Goal: Task Accomplishment & Management: Manage account settings

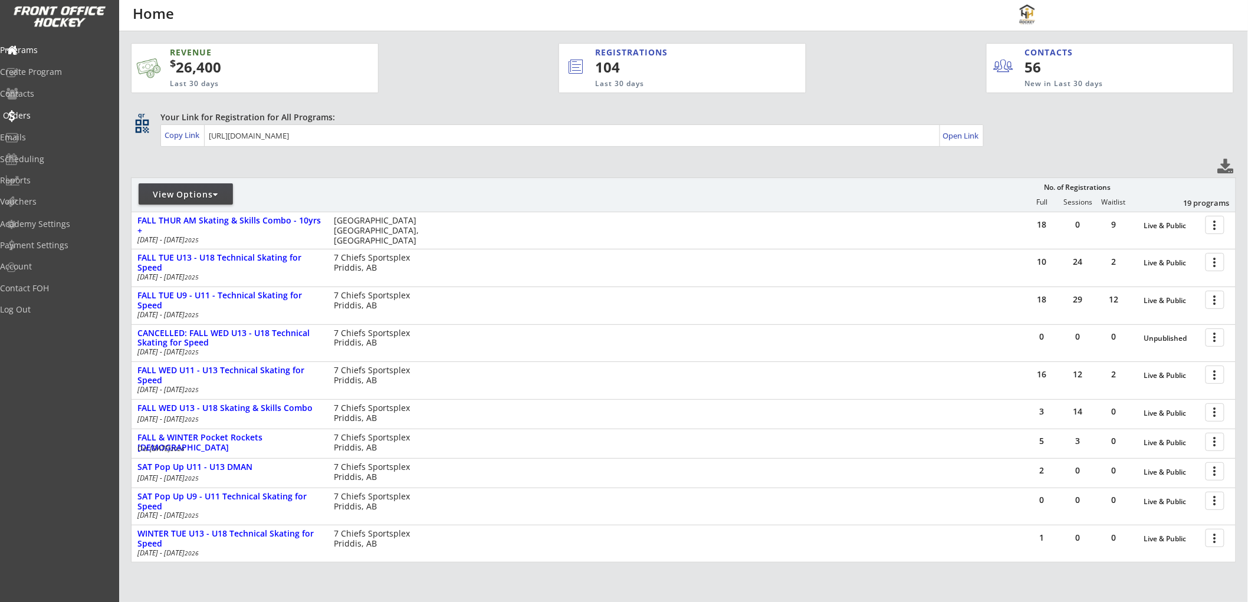
click at [55, 114] on div "Orders" at bounding box center [56, 115] width 106 height 8
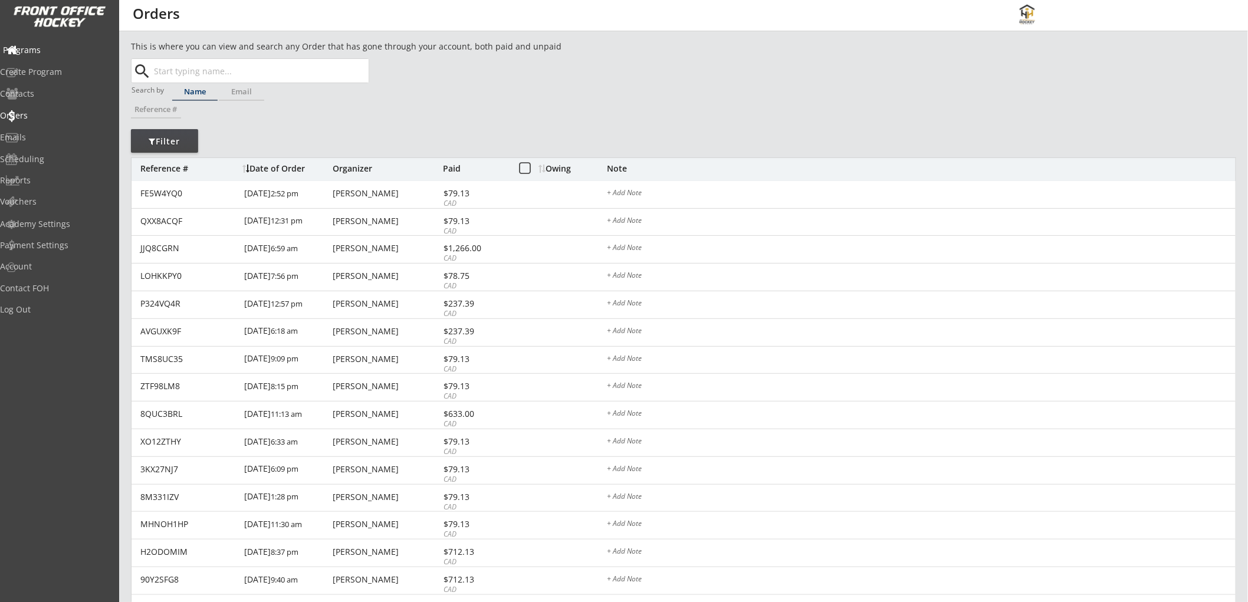
click at [57, 46] on div "Programs" at bounding box center [56, 50] width 106 height 8
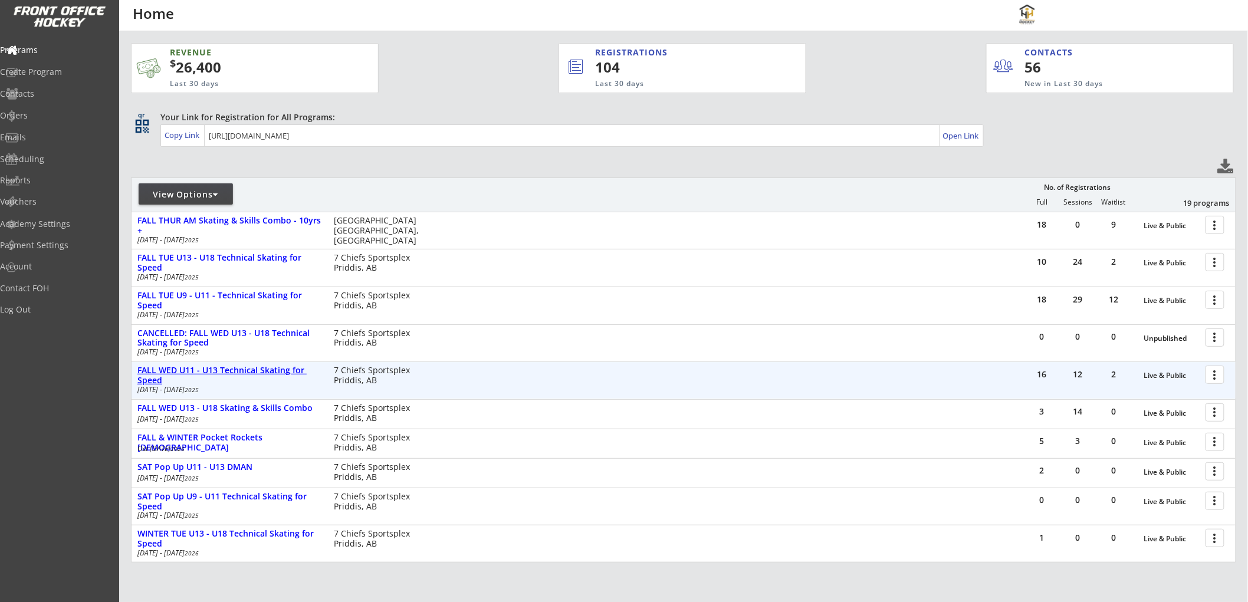
click at [248, 369] on div "FALL WED U11 - U13 Technical Skating for Speed" at bounding box center [229, 376] width 184 height 20
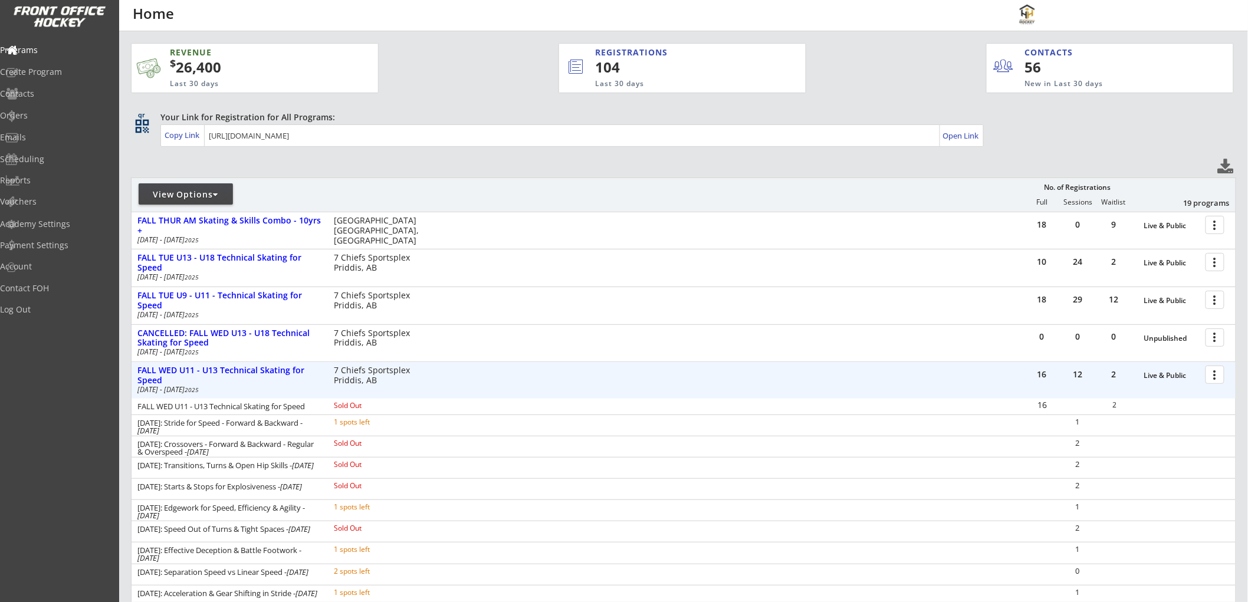
scroll to position [65, 0]
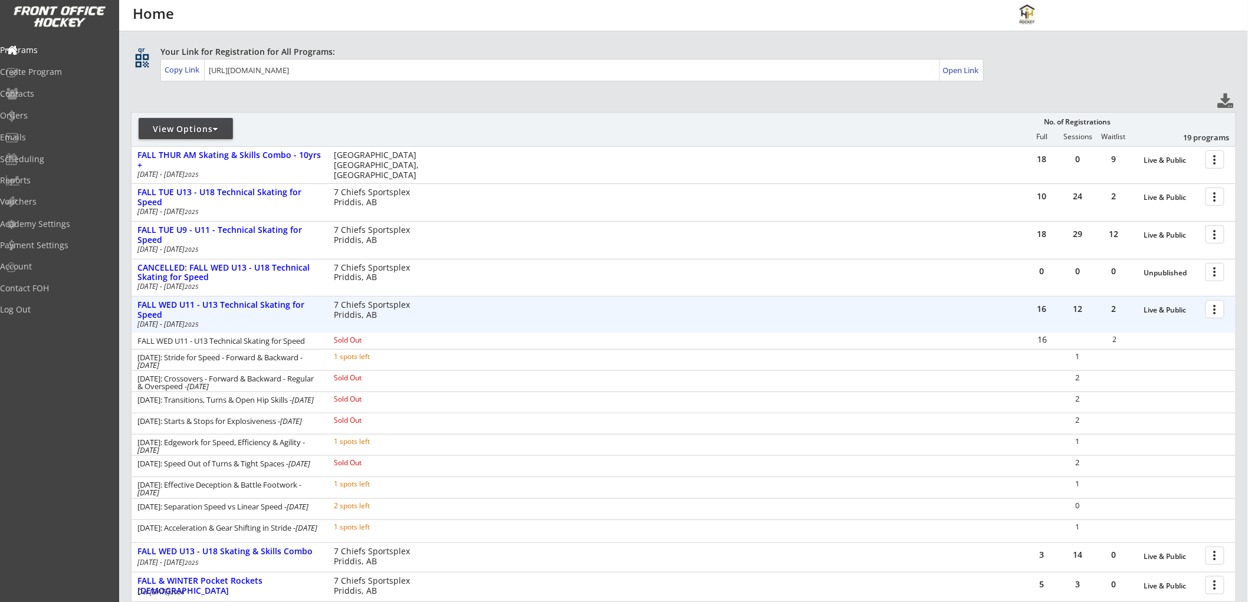
click at [1214, 305] on div at bounding box center [1217, 308] width 21 height 21
click at [48, 116] on div "Orders" at bounding box center [56, 115] width 106 height 8
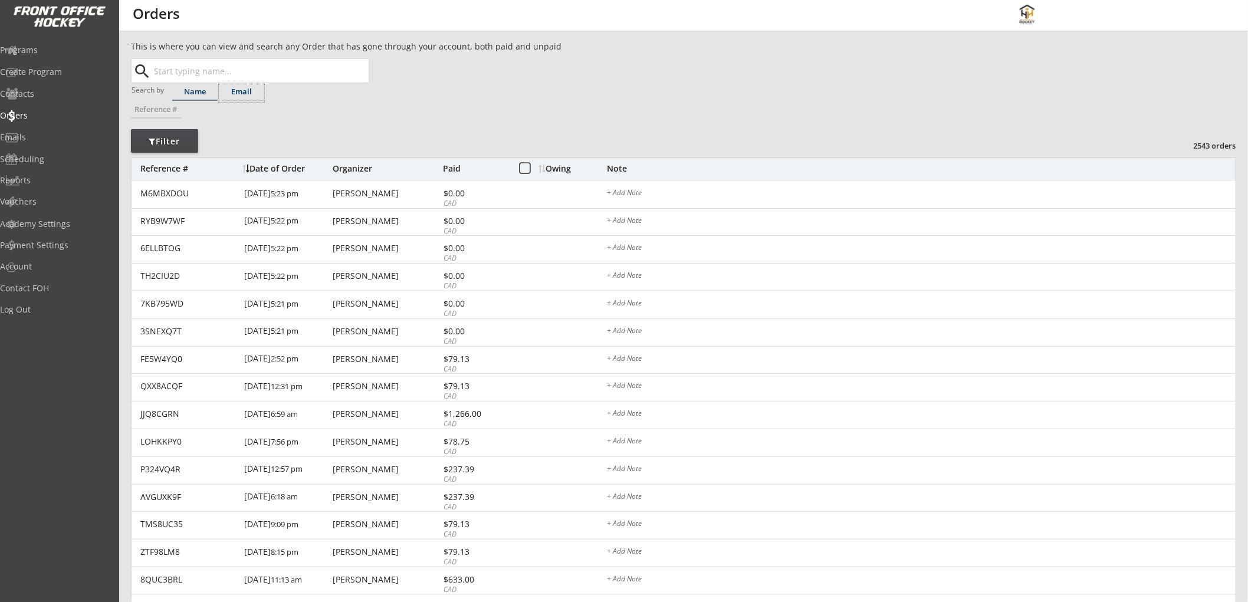
click at [245, 93] on div "Email" at bounding box center [241, 92] width 45 height 8
paste input "sarahborslein@gmail.com"
click at [230, 94] on strong "sarahborslein@gmail.com" at bounding box center [235, 93] width 142 height 11
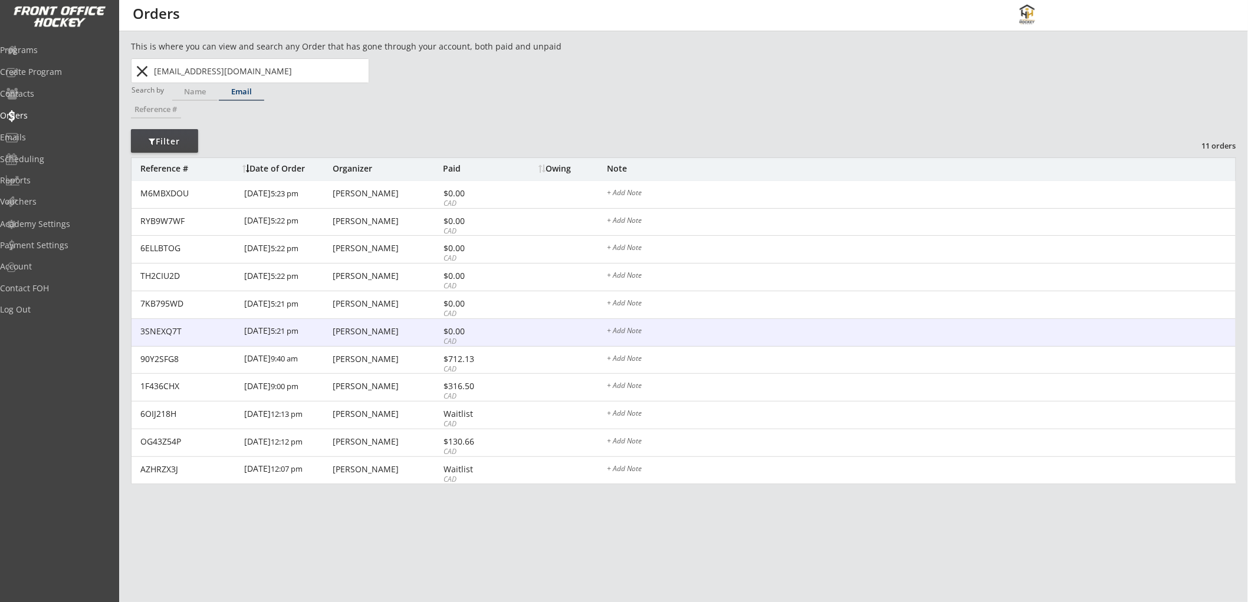
type input "sarahborslein@gmail.com"
click at [484, 333] on div "$0.00" at bounding box center [474, 331] width 63 height 8
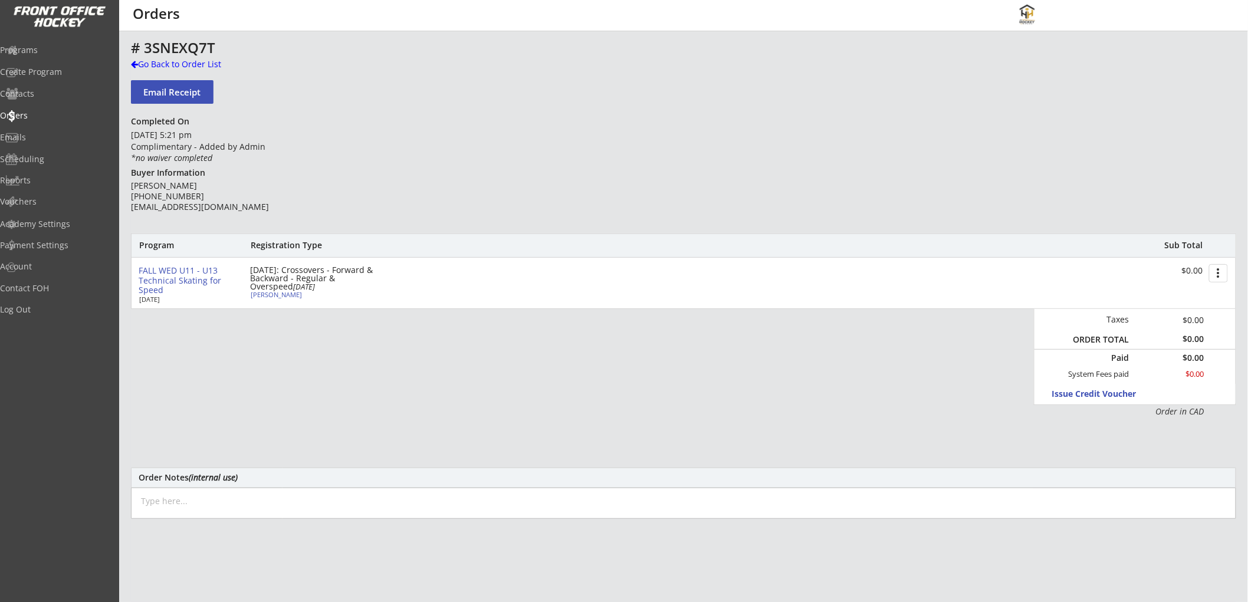
click at [279, 500] on textarea at bounding box center [683, 503] width 1105 height 31
drag, startPoint x: 485, startPoint y: 497, endPoint x: 122, endPoint y: 502, distance: 362.7
click at [122, 502] on div "This is where you can view and search any Order that has gone through your acco…" at bounding box center [683, 399] width 1129 height 719
type textarea "Oct 9/25: Moved from full program into separate sessions (except Dec 10 & 17)"
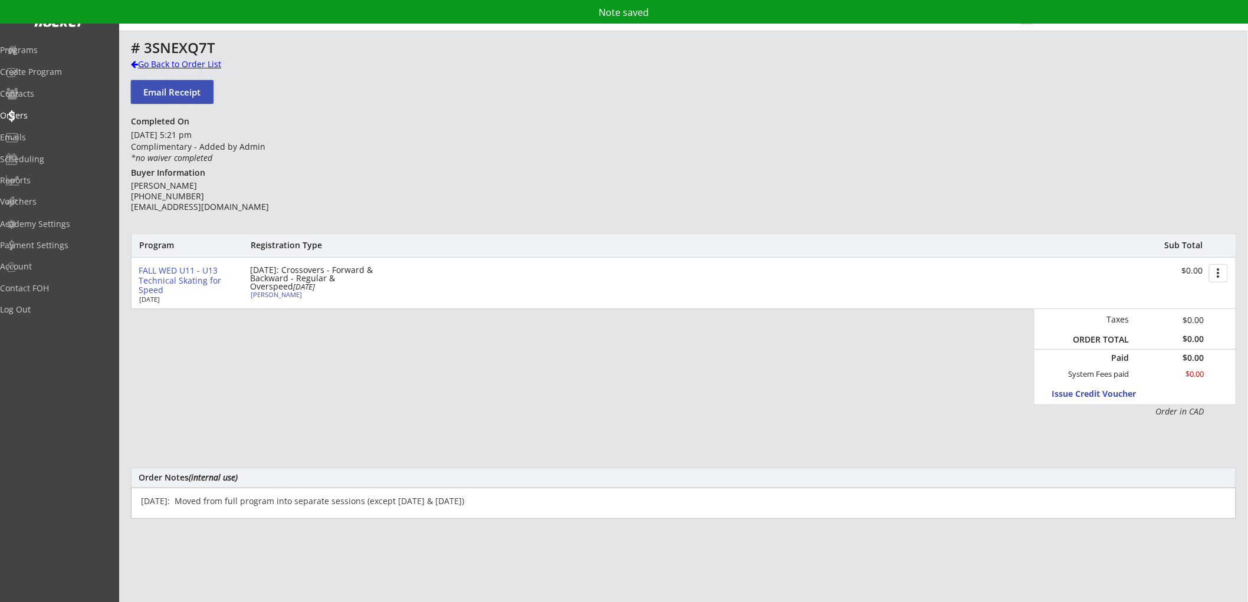
click at [196, 62] on div "Go Back to Order List" at bounding box center [191, 64] width 121 height 12
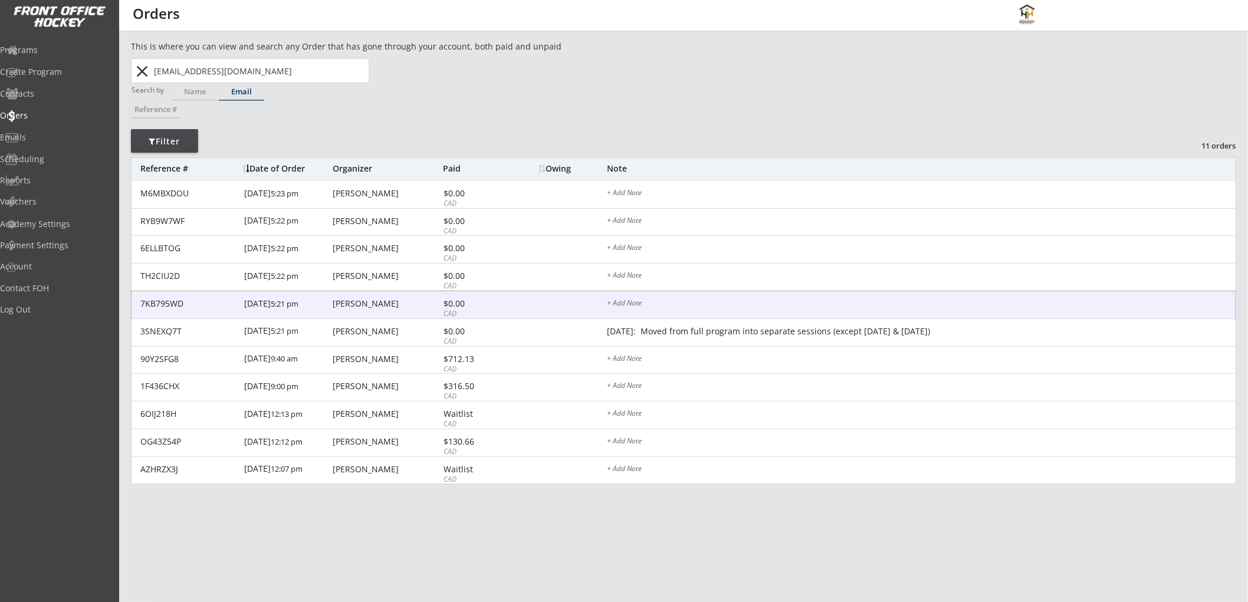
click at [488, 301] on div "$0.00" at bounding box center [474, 304] width 63 height 8
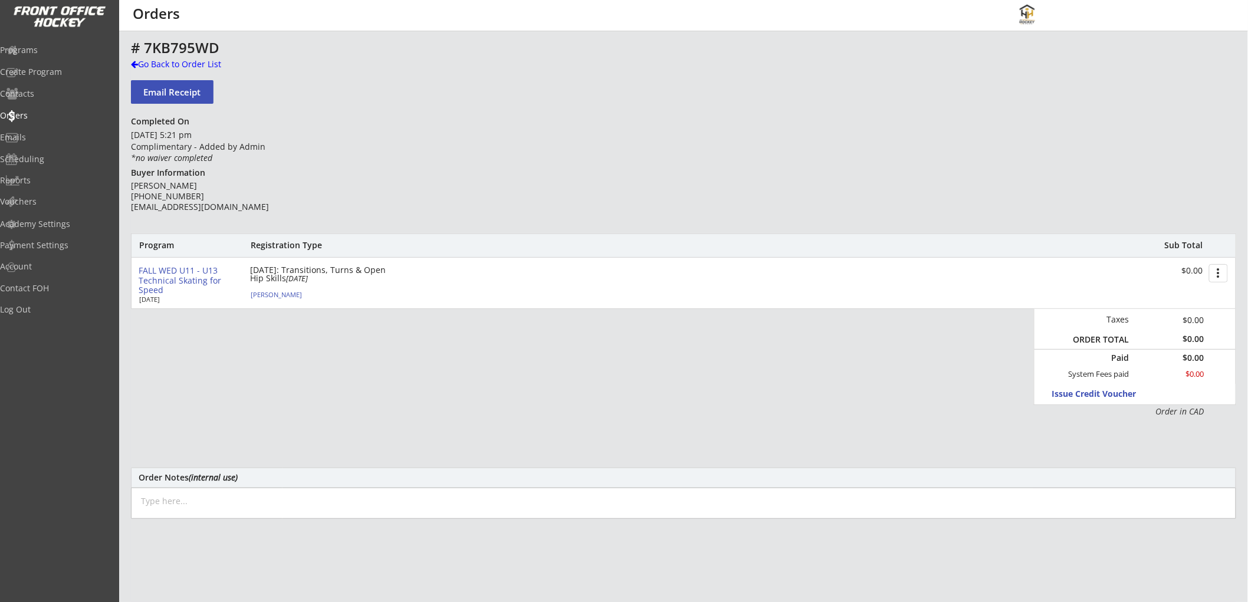
click at [330, 509] on textarea at bounding box center [683, 503] width 1105 height 31
paste textarea "Oct 9/25: Moved from full program into separate sessions (except Dec 10 & 17)"
type textarea "Oct 9/25: Moved from full program into separate sessions (except Dec 10 & 17)"
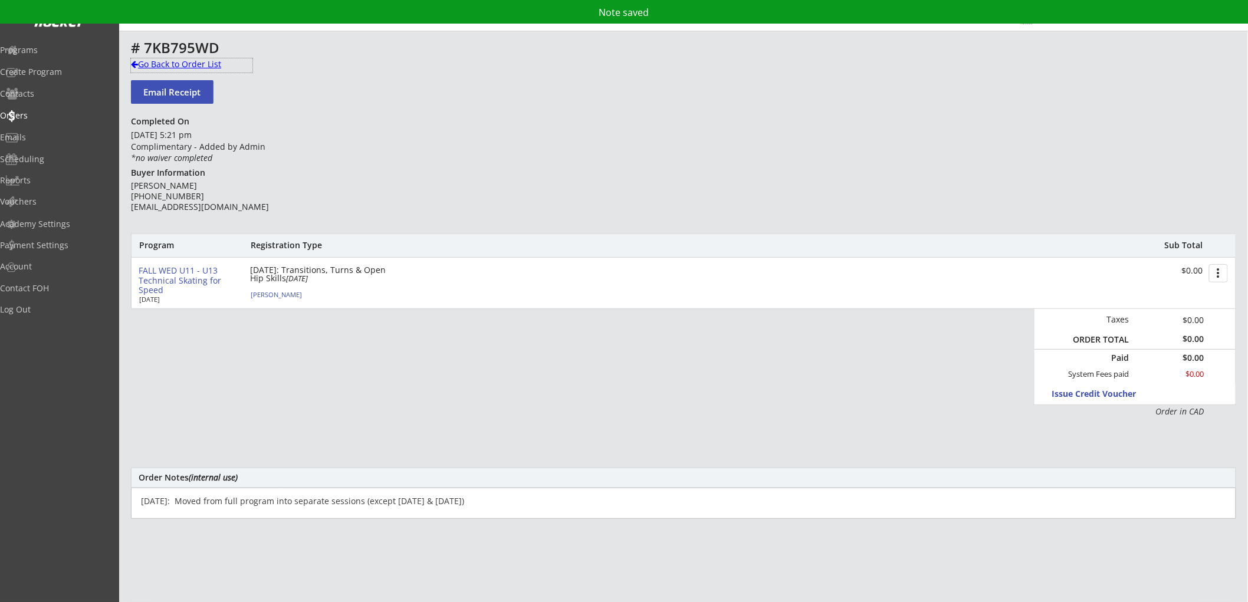
click at [208, 65] on div "Go Back to Order List" at bounding box center [191, 64] width 121 height 12
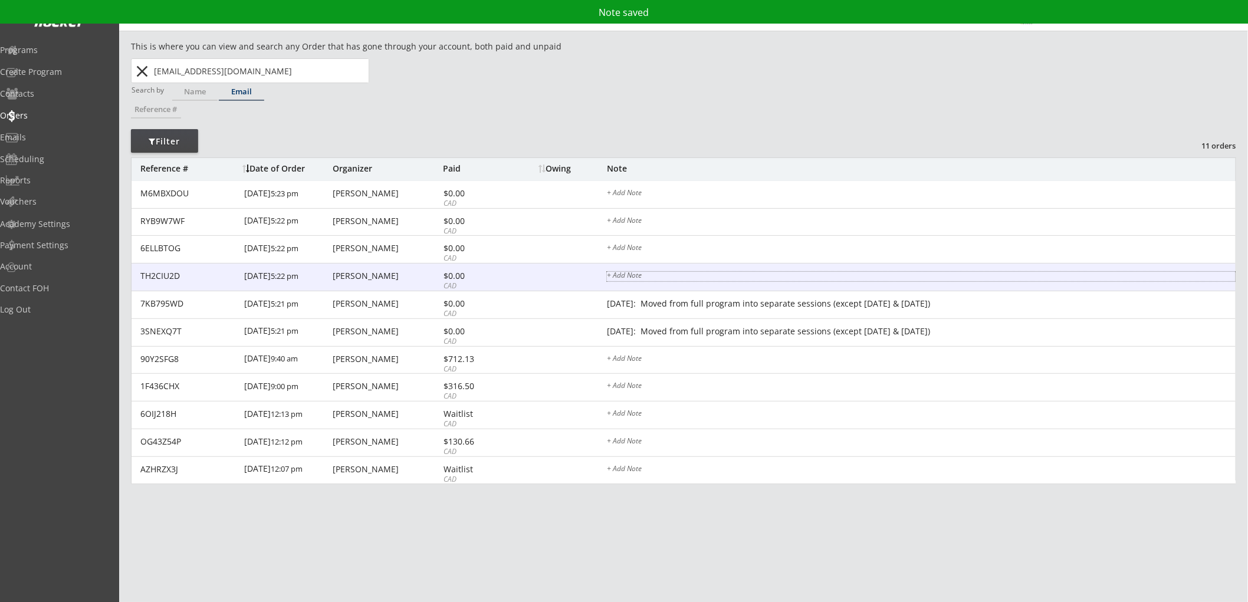
click at [686, 280] on div "+ Add Note" at bounding box center [921, 276] width 629 height 9
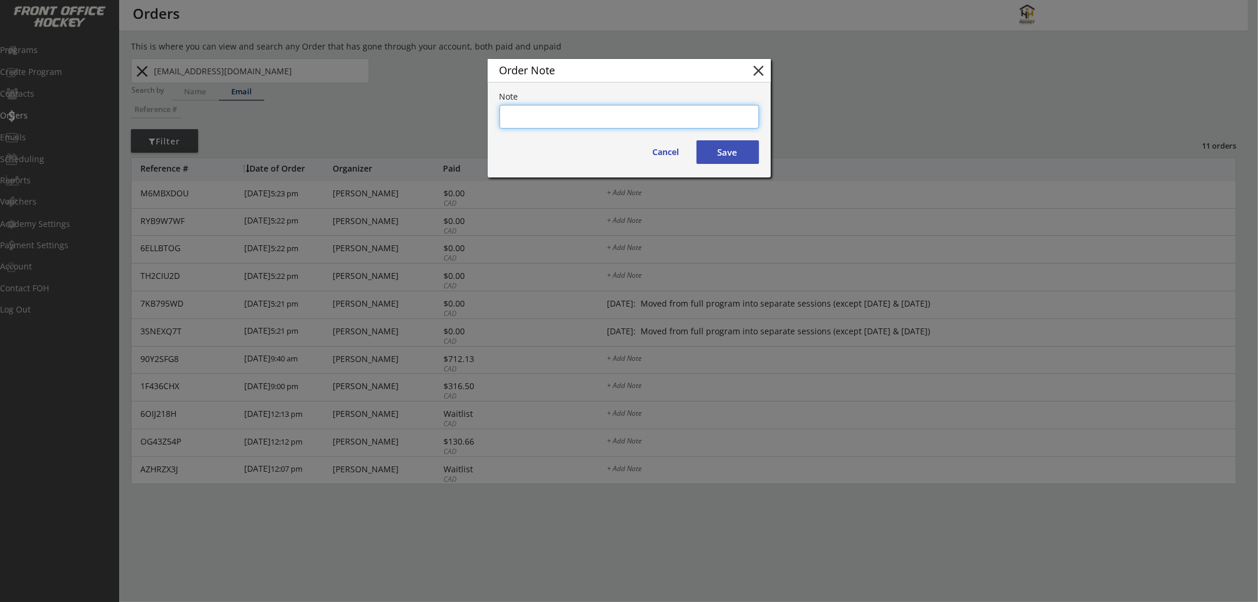
paste textarea "Oct 9/25: Moved from full program into separate sessions (except Dec 10 & 17)"
type textarea "Oct 9/25: Moved from full program into separate sessions (except Dec 10 & 17)"
click at [724, 155] on button "Save" at bounding box center [727, 155] width 63 height 24
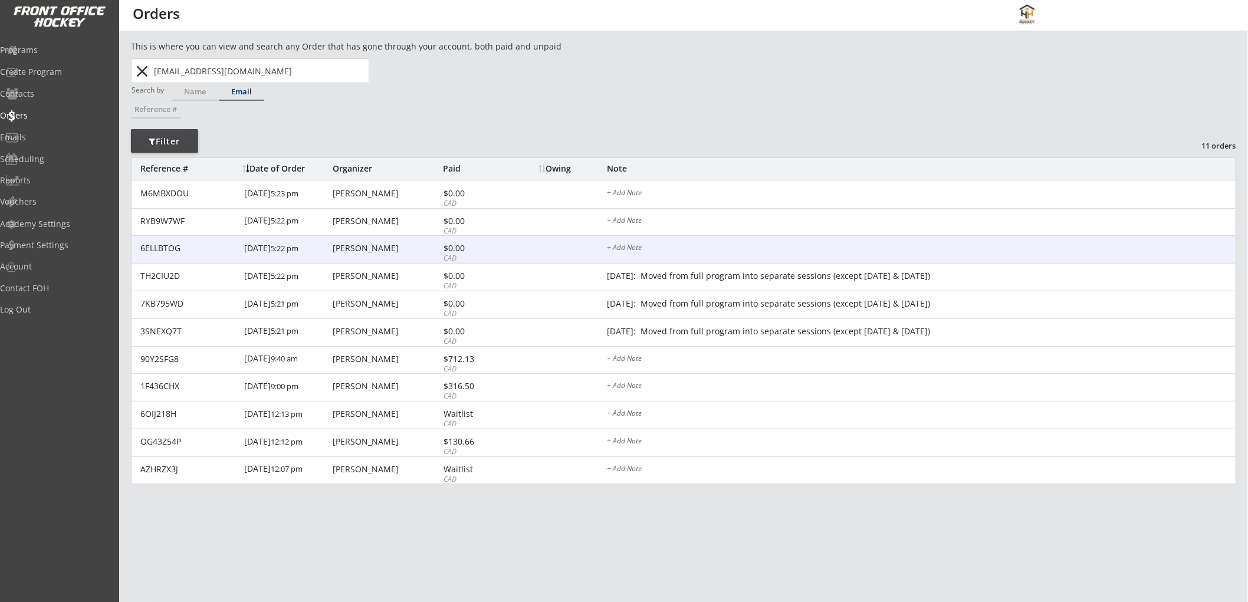
click at [718, 242] on div "6ELLBTOG 10/09/25 5:22 pm Sarah Borslein $0.00 CAD + Add Note" at bounding box center [684, 250] width 1104 height 28
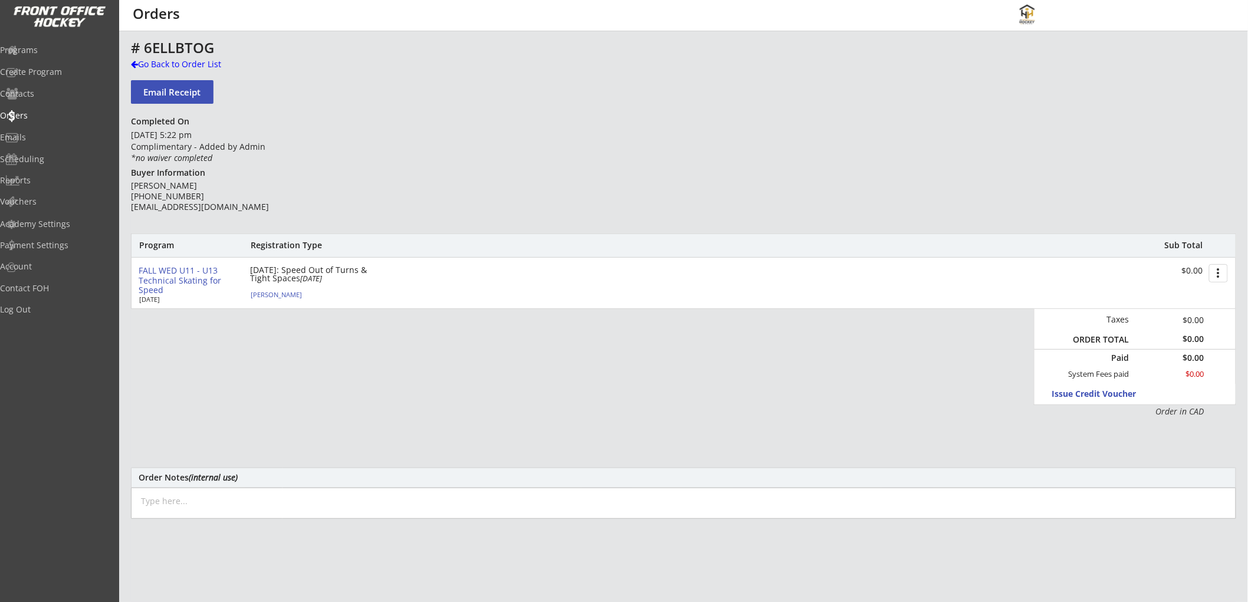
click at [208, 504] on textarea at bounding box center [683, 503] width 1105 height 31
paste textarea "Oct 9/25: Moved from full program into separate sessions (except Dec 10 & 17)"
type textarea "Oct 9/25: Moved from full program into separate sessions (except Dec 10 & 17)"
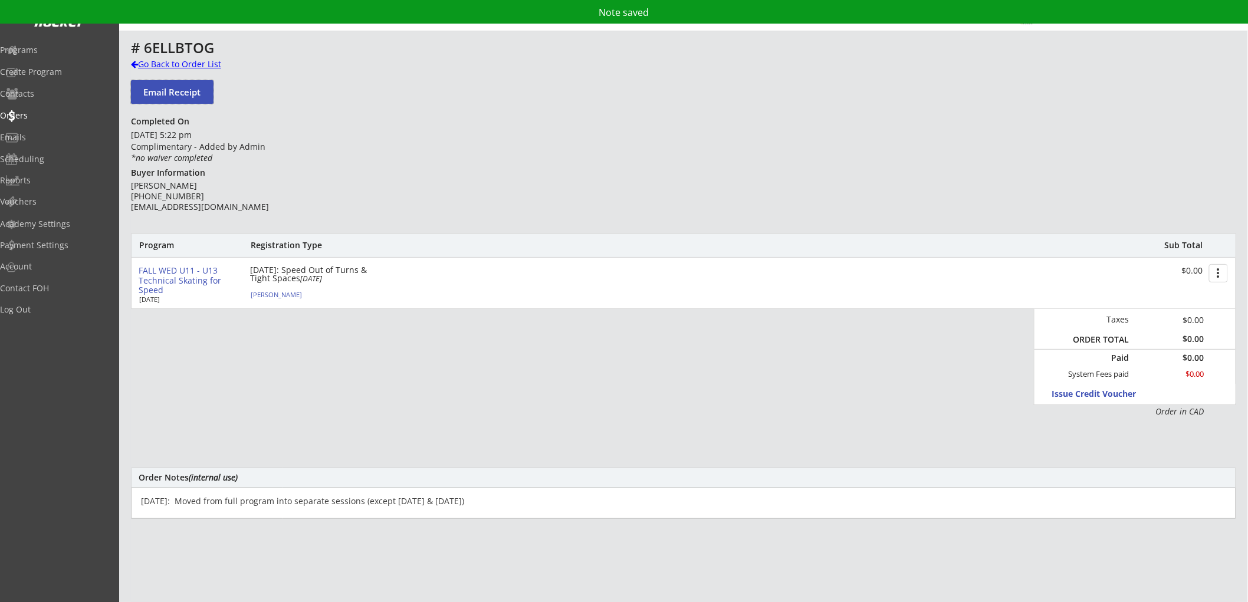
click at [173, 62] on div "Go Back to Order List" at bounding box center [191, 64] width 121 height 12
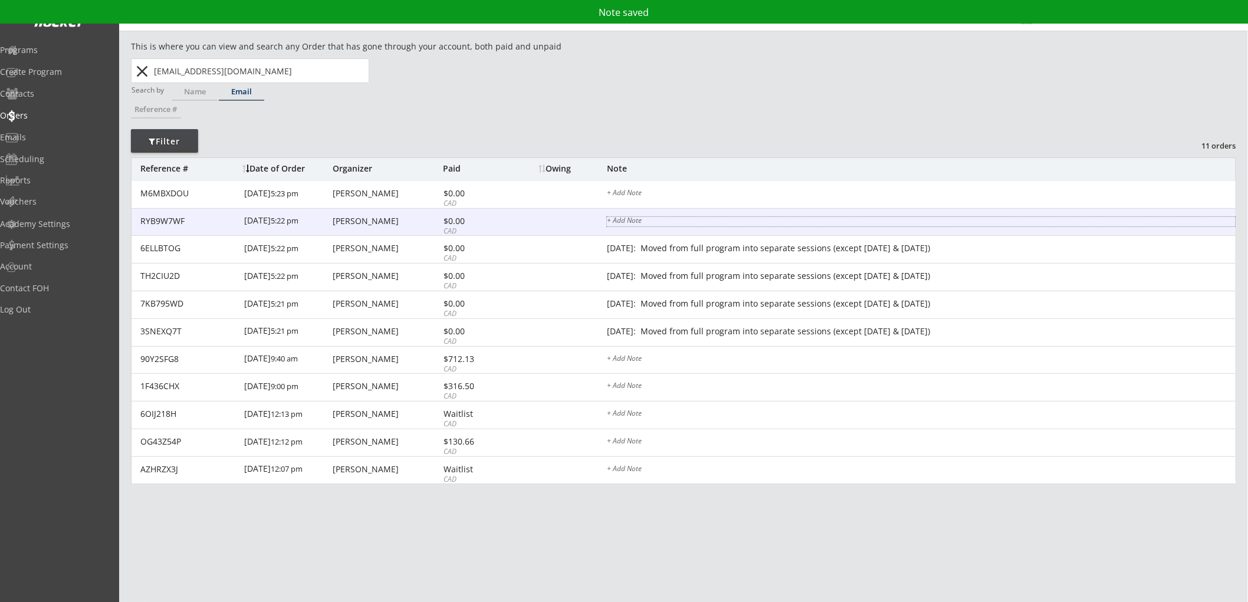
click at [735, 219] on div "+ Add Note" at bounding box center [921, 221] width 629 height 9
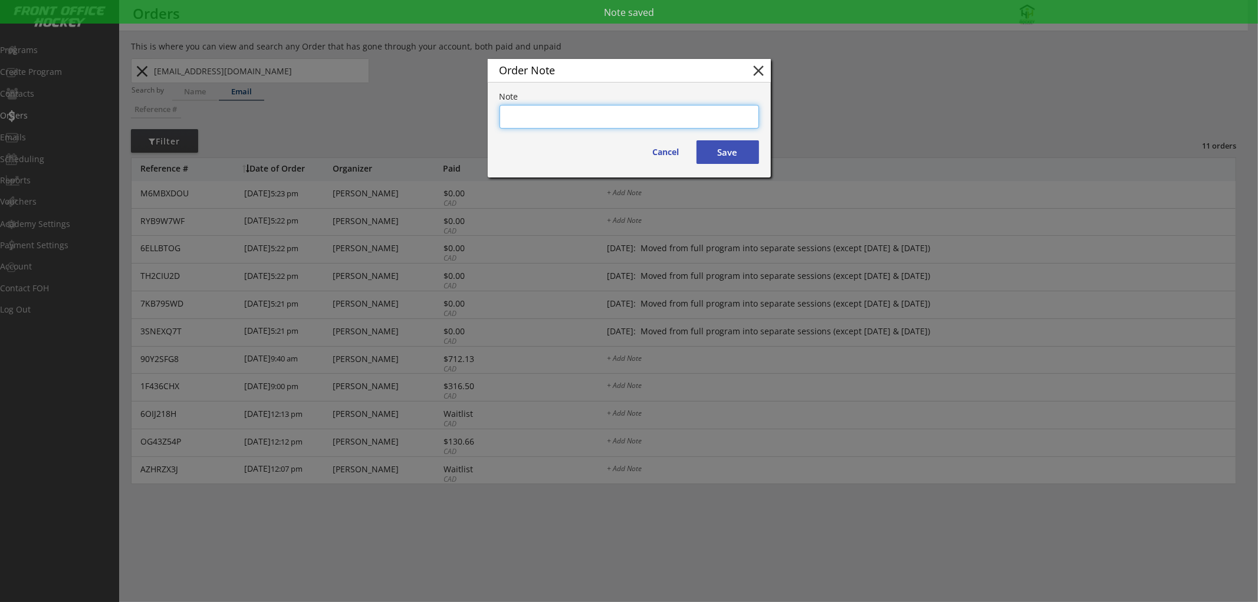
paste textarea "Oct 9/25: Moved from full program into separate sessions (except Dec 10 & 17)"
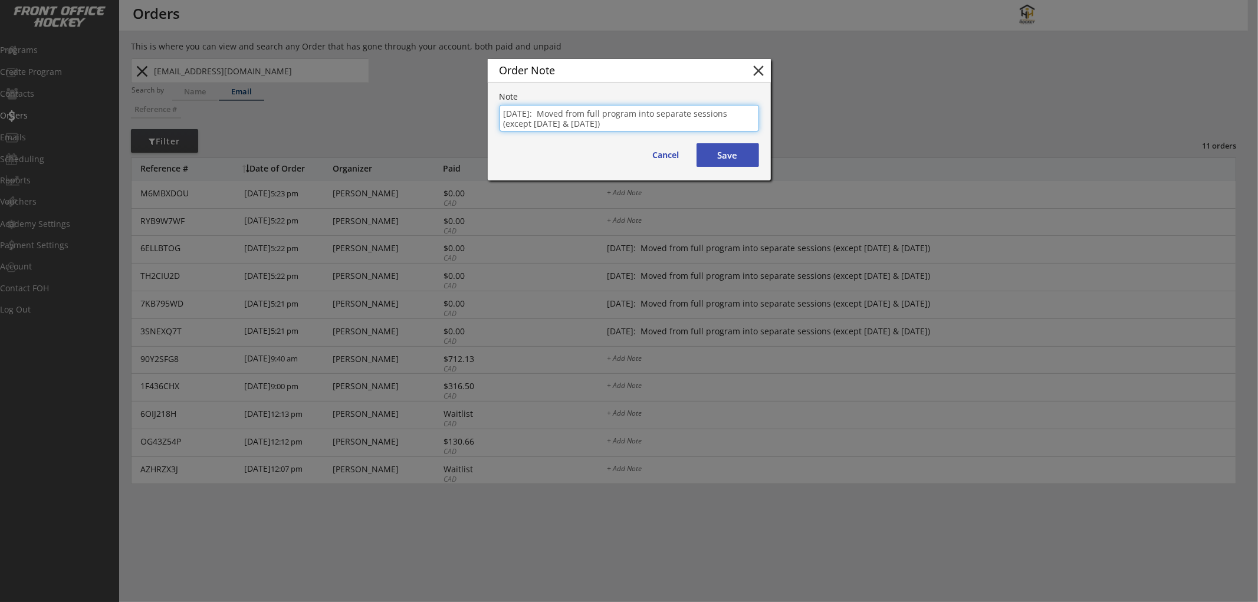
type textarea "Oct 9/25: Moved from full program into separate sessions (except Dec 10 & 17)"
click at [731, 151] on button "Save" at bounding box center [727, 155] width 63 height 24
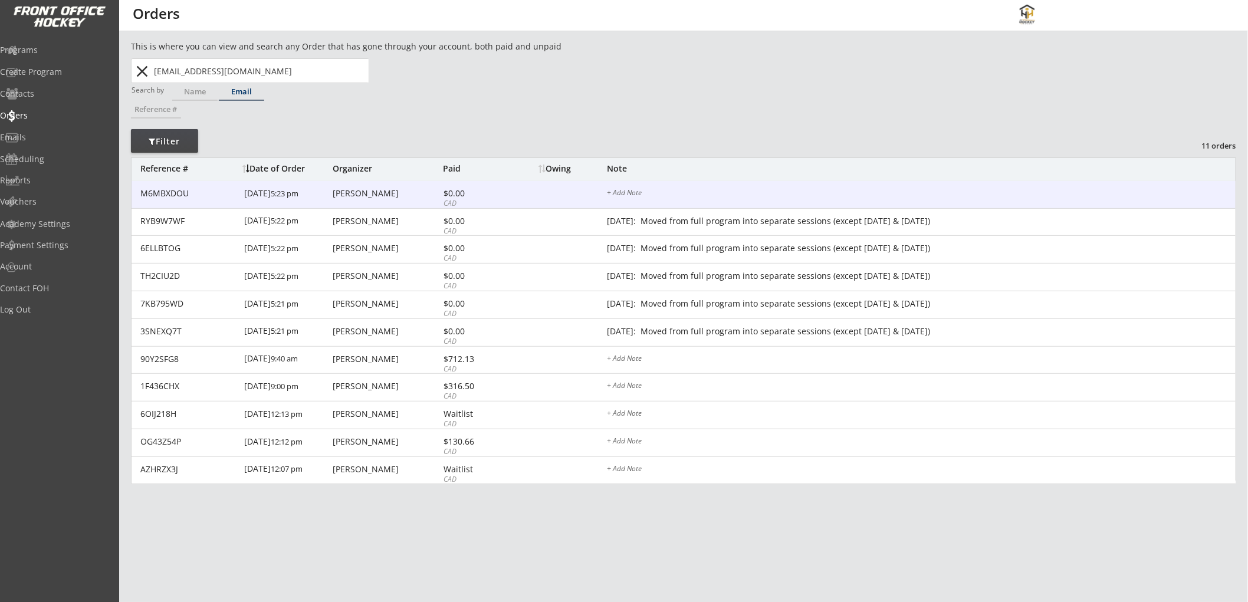
click at [747, 189] on div "+ Add Note" at bounding box center [921, 193] width 629 height 9
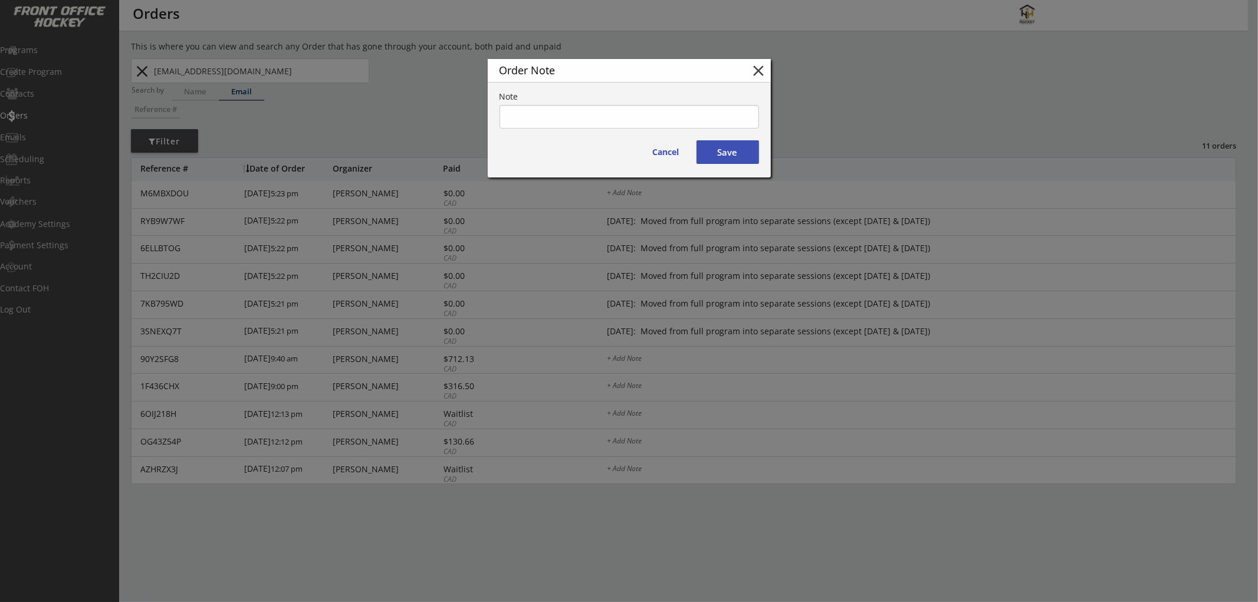
paste textarea "Oct 9/25: Moved from full program into separate sessions (except Dec 10 & 17)"
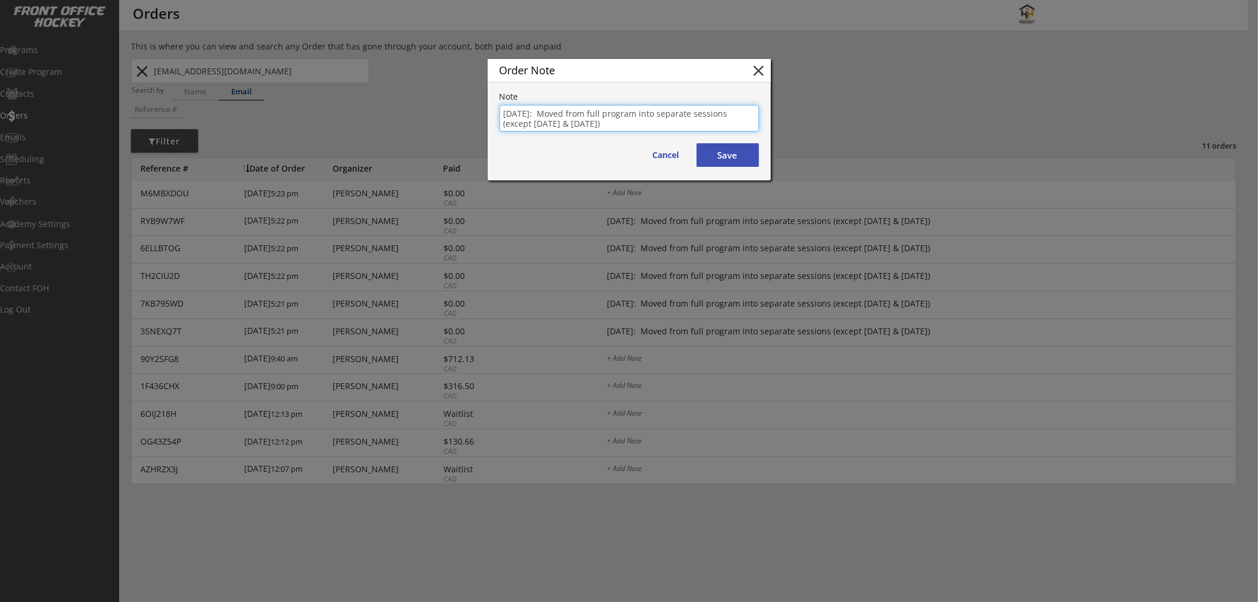
type textarea "Oct 9/25: Moved from full program into separate sessions (except Dec 10 & 17)"
click at [734, 160] on button "Save" at bounding box center [727, 155] width 63 height 24
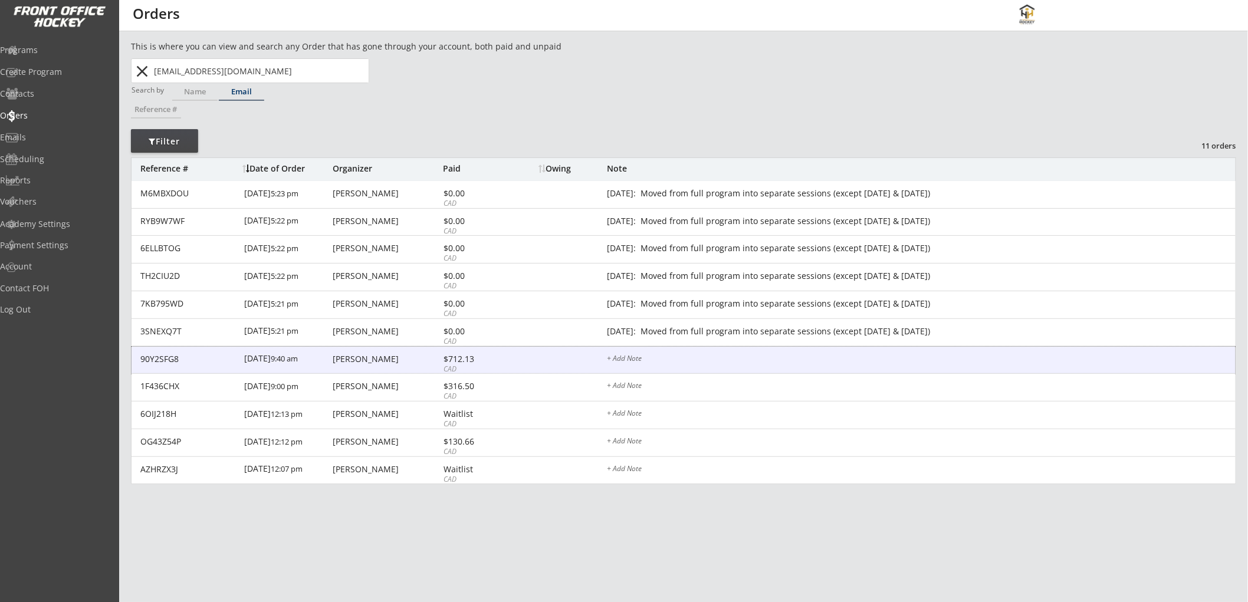
click at [694, 348] on div "90Y2SFG8 10/05/25 9:40 am Sarah Borslein $712.13 CAD + Add Note" at bounding box center [684, 361] width 1104 height 28
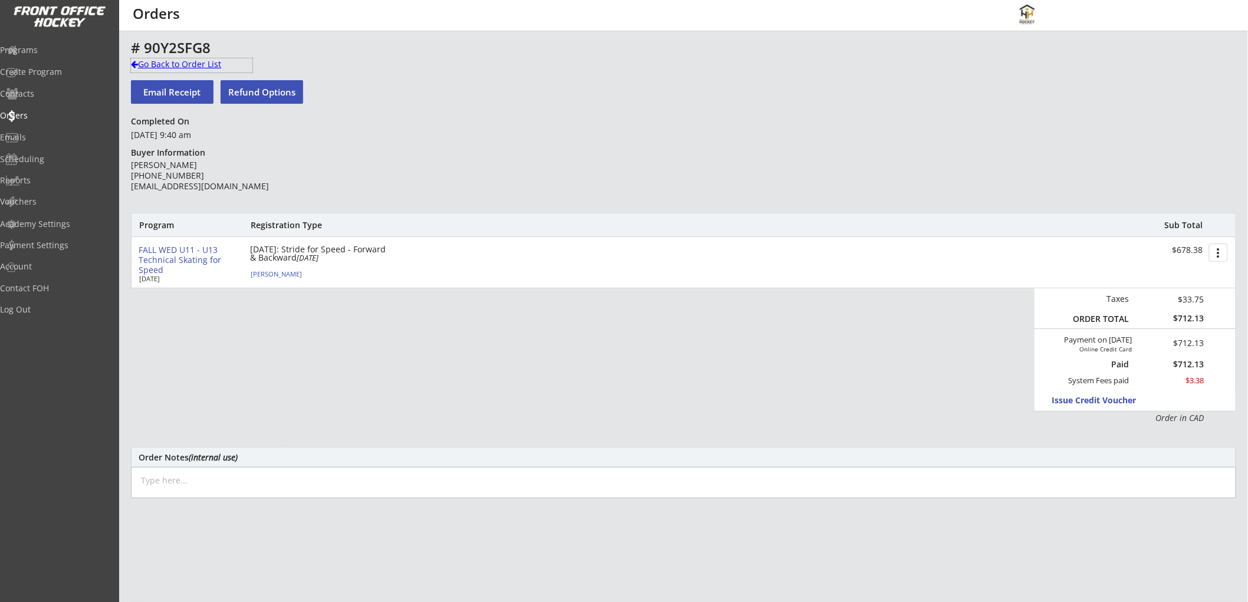
click at [185, 61] on div "Go Back to Order List" at bounding box center [191, 64] width 121 height 12
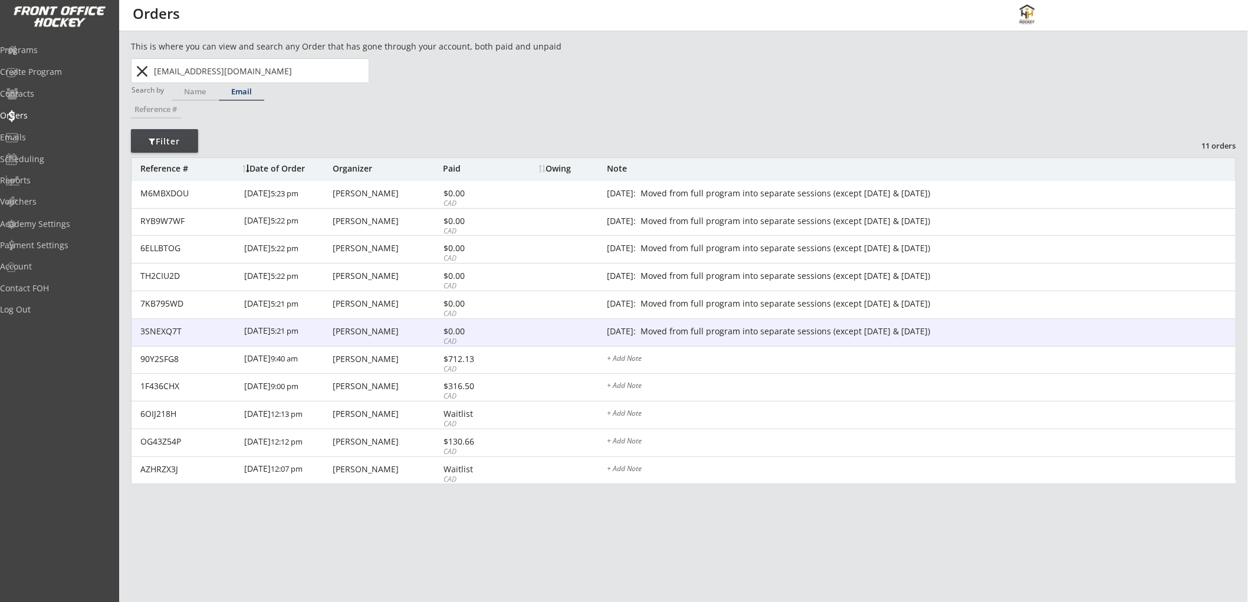
click at [626, 328] on div "Oct 9/25: Moved from full program into separate sessions (except Dec 10 & 17)" at bounding box center [921, 331] width 629 height 9
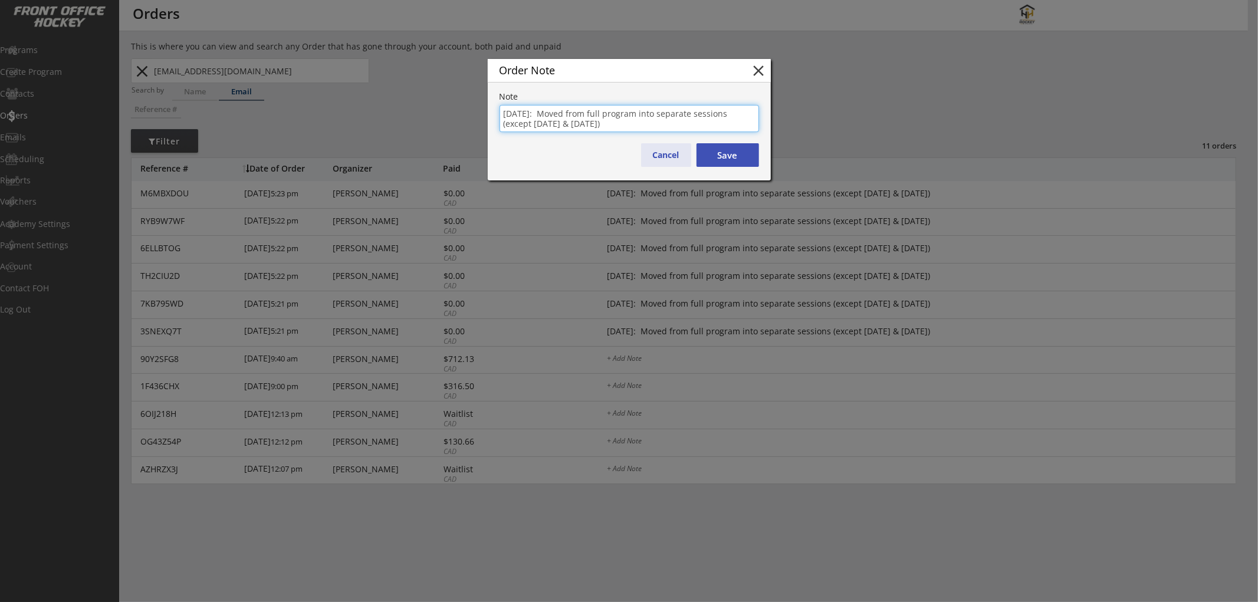
click at [656, 158] on button "Cancel" at bounding box center [666, 155] width 50 height 24
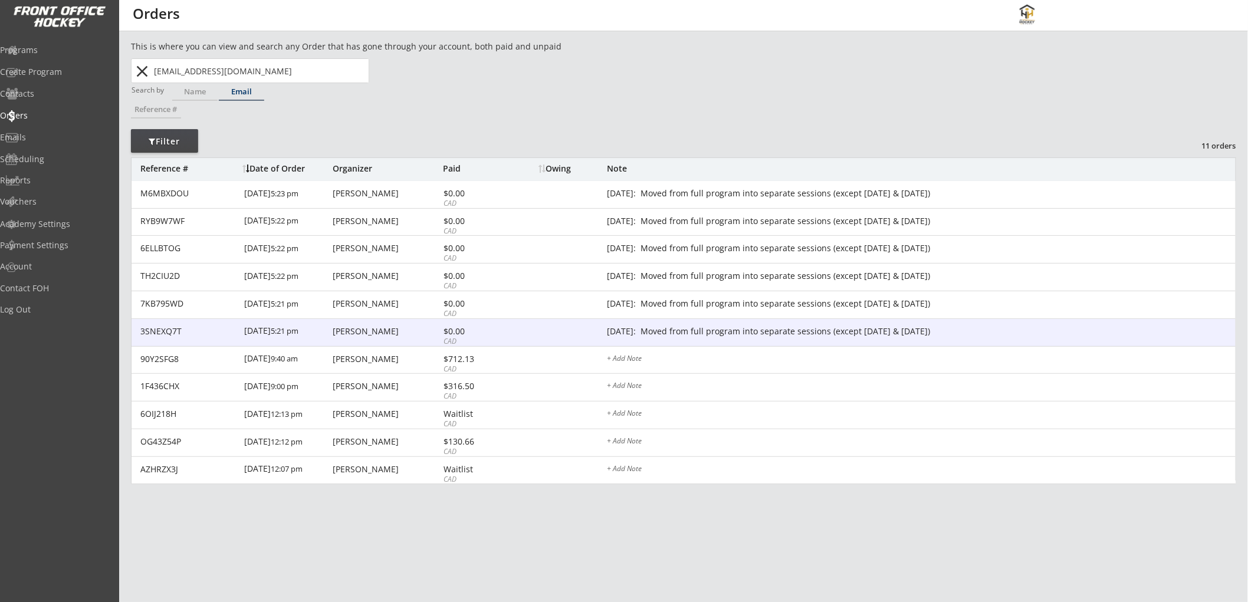
click at [419, 331] on div "Sarah Borslein" at bounding box center [386, 331] width 107 height 8
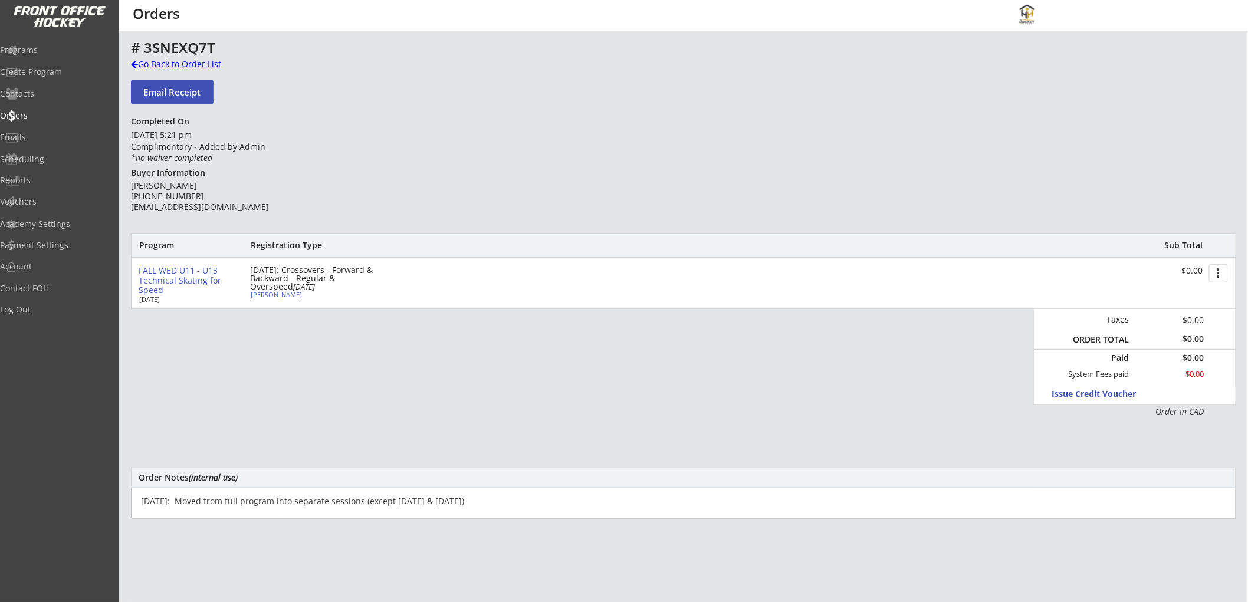
click at [180, 63] on div "Go Back to Order List" at bounding box center [191, 64] width 121 height 12
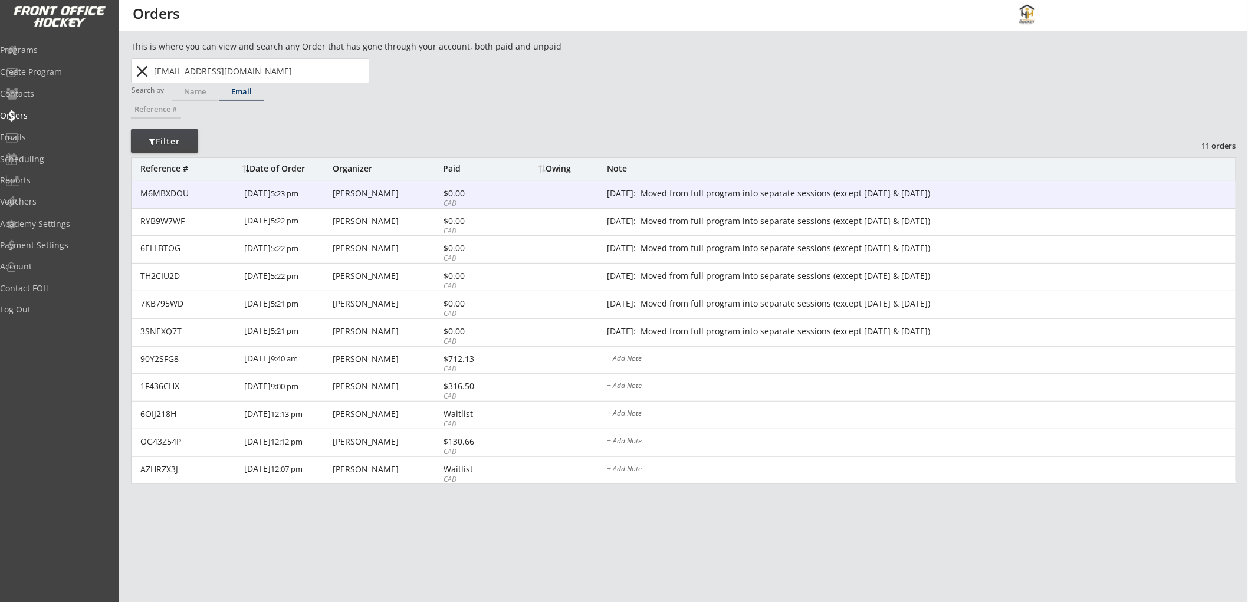
click at [448, 189] on div "$0.00" at bounding box center [474, 193] width 63 height 8
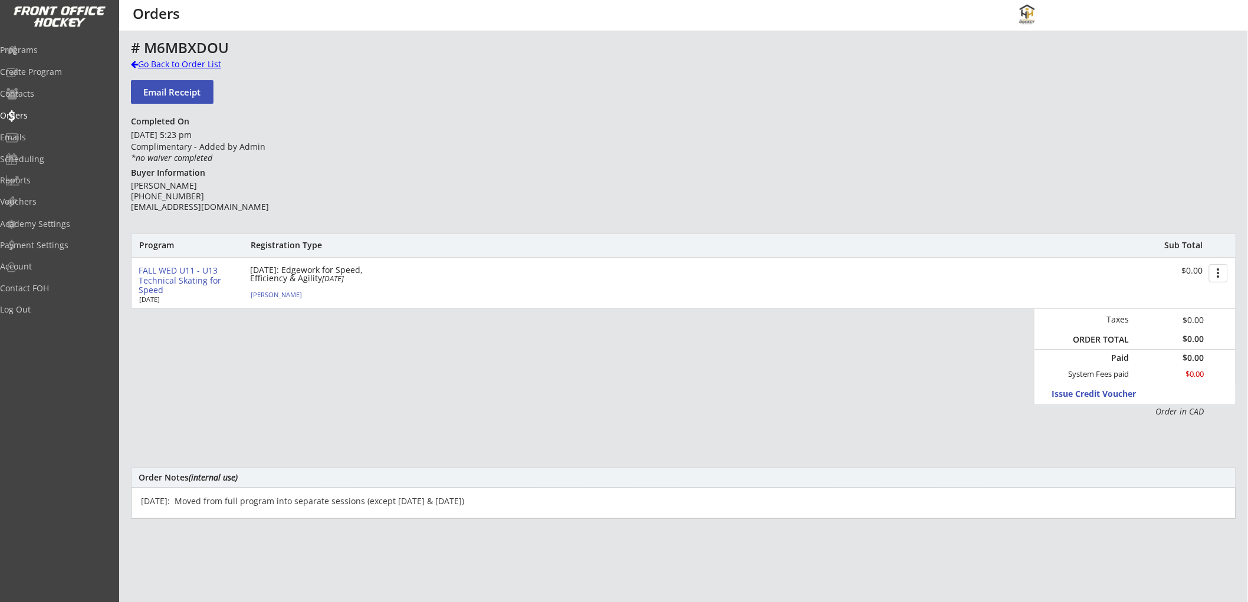
click at [204, 61] on div "Go Back to Order List" at bounding box center [191, 64] width 121 height 12
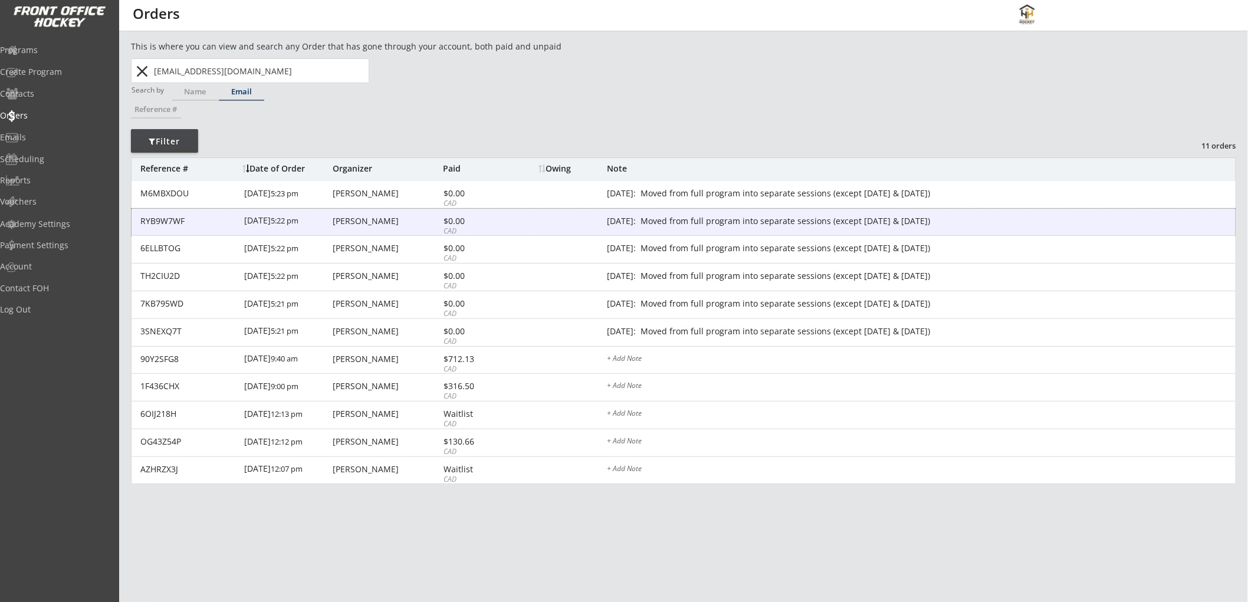
click at [352, 222] on div "Sarah Borslein" at bounding box center [386, 221] width 107 height 8
type textarea "Oct 9/25: Moved from full program into separate sessions (except Dec 10 & 17)"
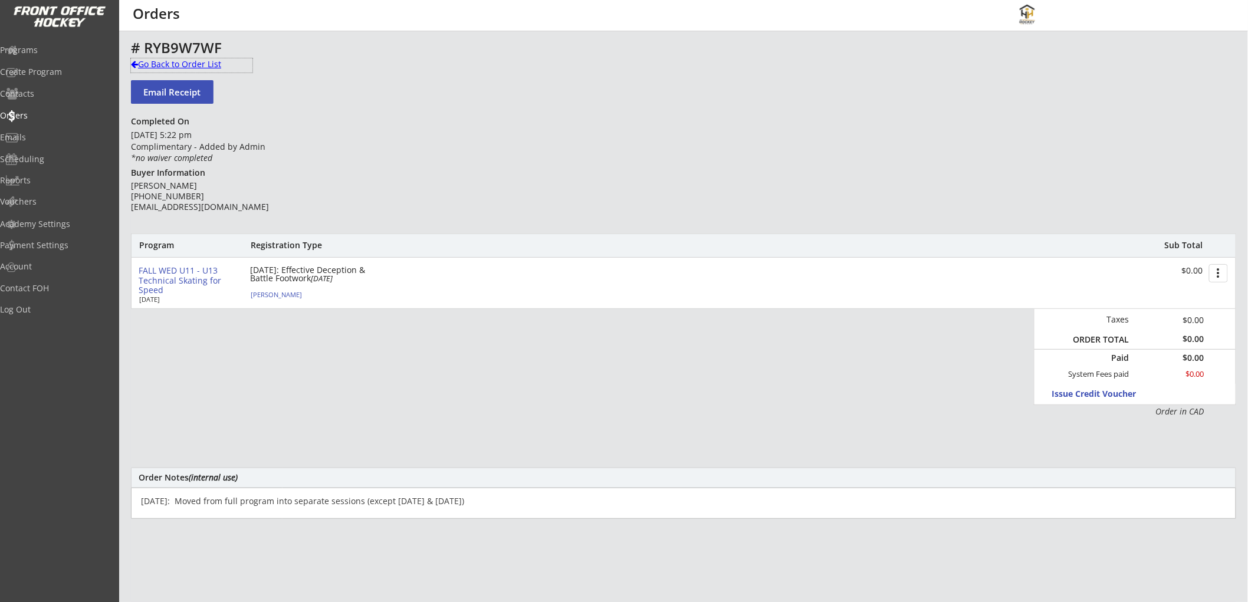
click at [185, 63] on div "Go Back to Order List" at bounding box center [191, 64] width 121 height 12
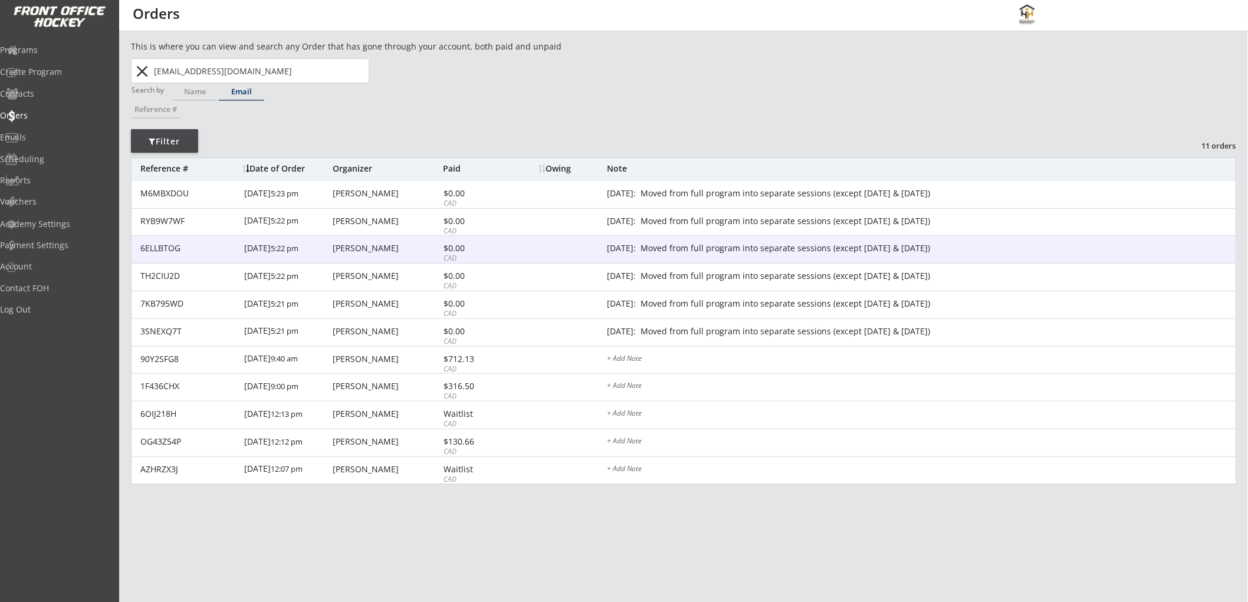
click at [344, 248] on div "Sarah Borslein" at bounding box center [386, 248] width 107 height 8
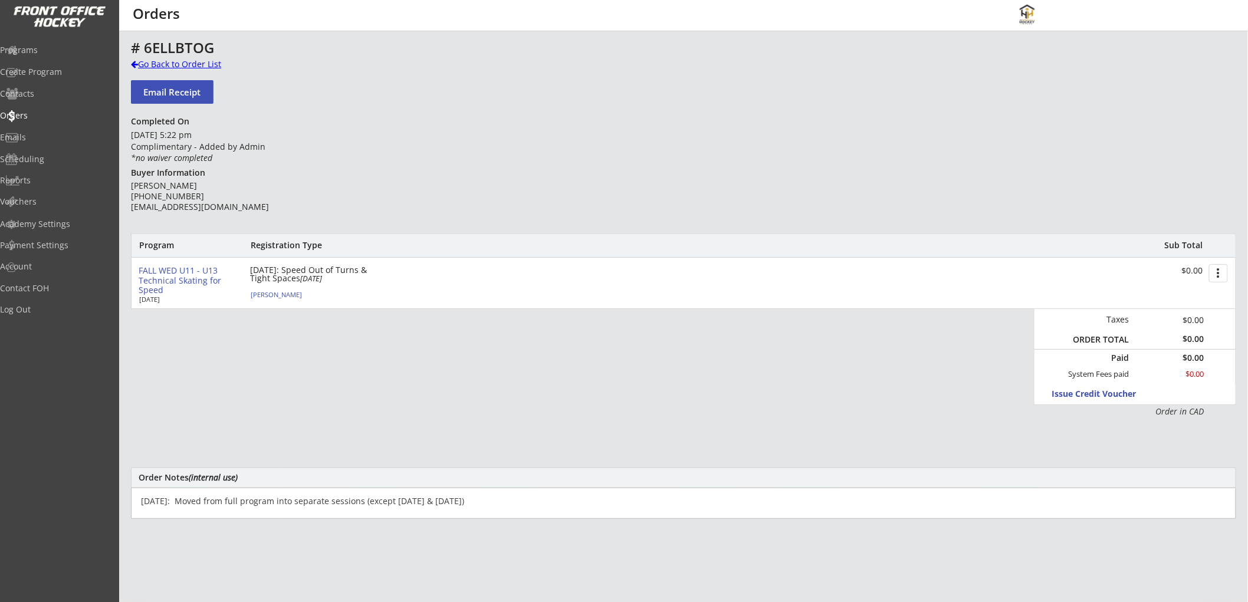
click at [179, 64] on div "Go Back to Order List" at bounding box center [191, 64] width 121 height 12
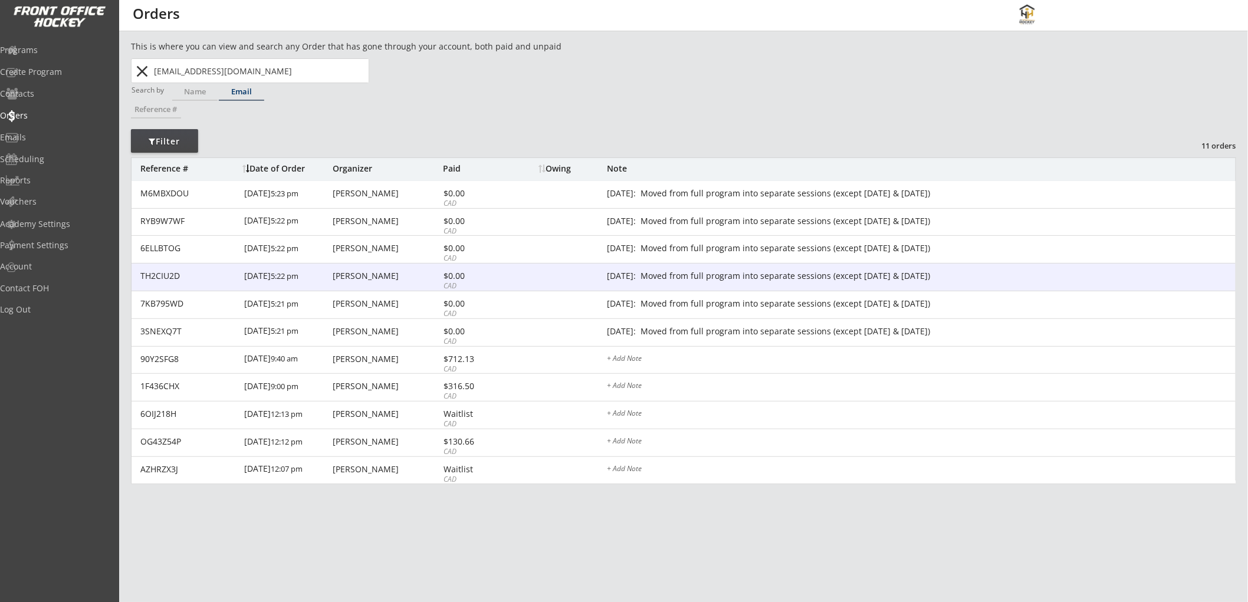
click at [366, 280] on div "Sarah Borslein" at bounding box center [386, 276] width 107 height 8
type textarea "Oct 9/25: Moved from full program into separate sessions (except Dec 10 & 17)"
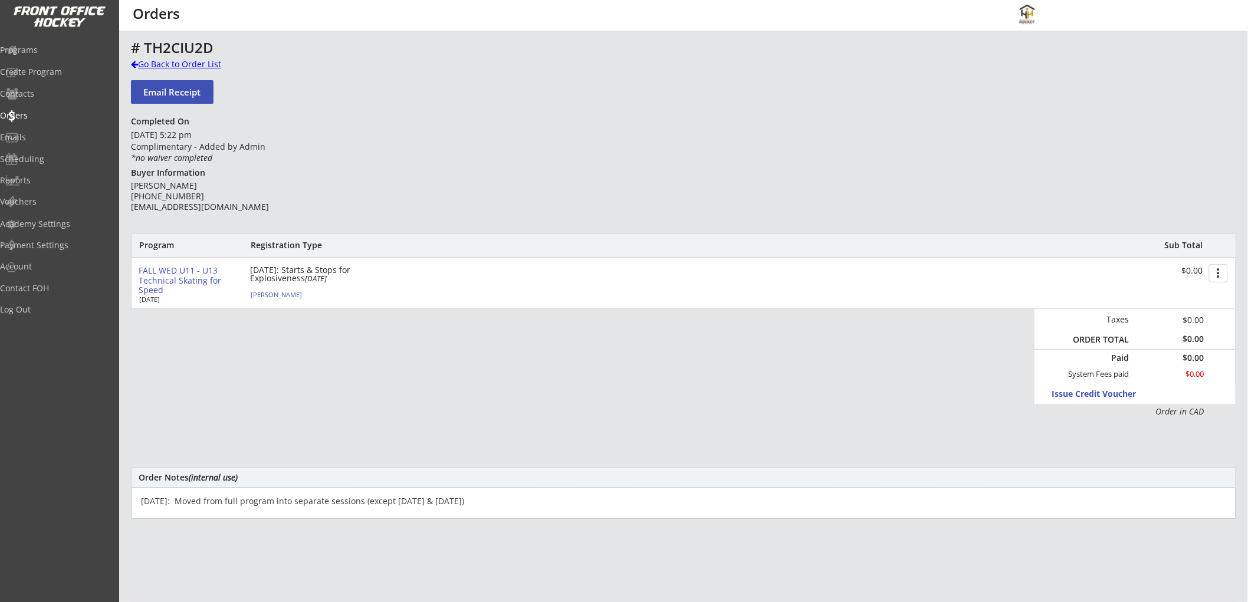
click at [186, 66] on div "Go Back to Order List" at bounding box center [191, 64] width 121 height 12
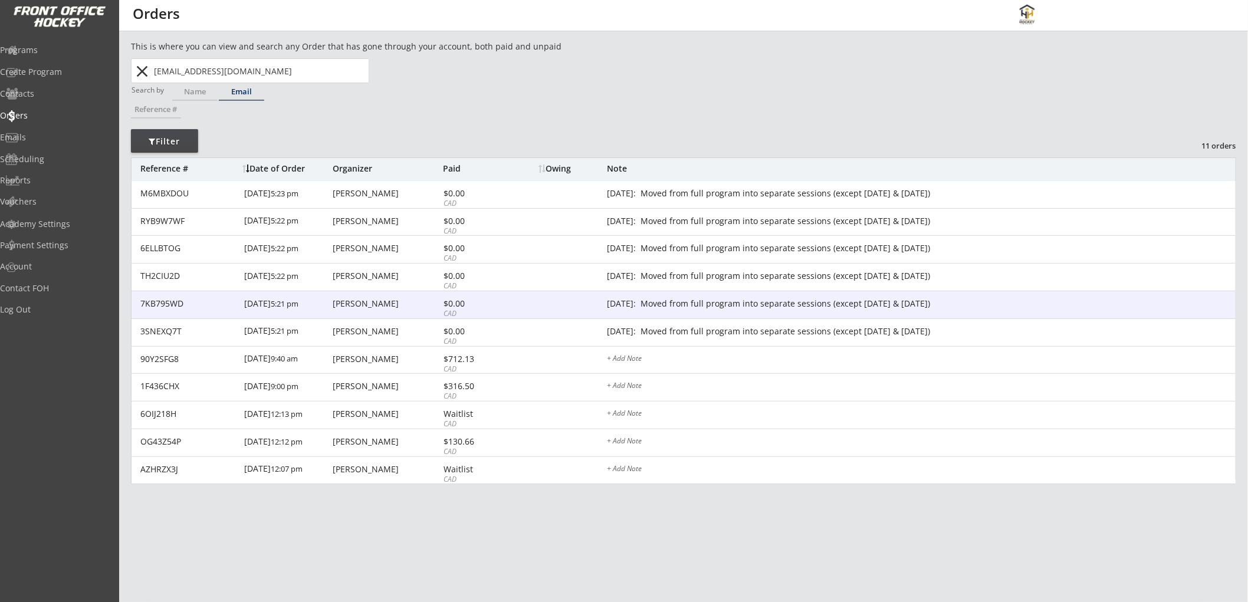
click at [343, 303] on div "Sarah Borslein" at bounding box center [386, 304] width 107 height 8
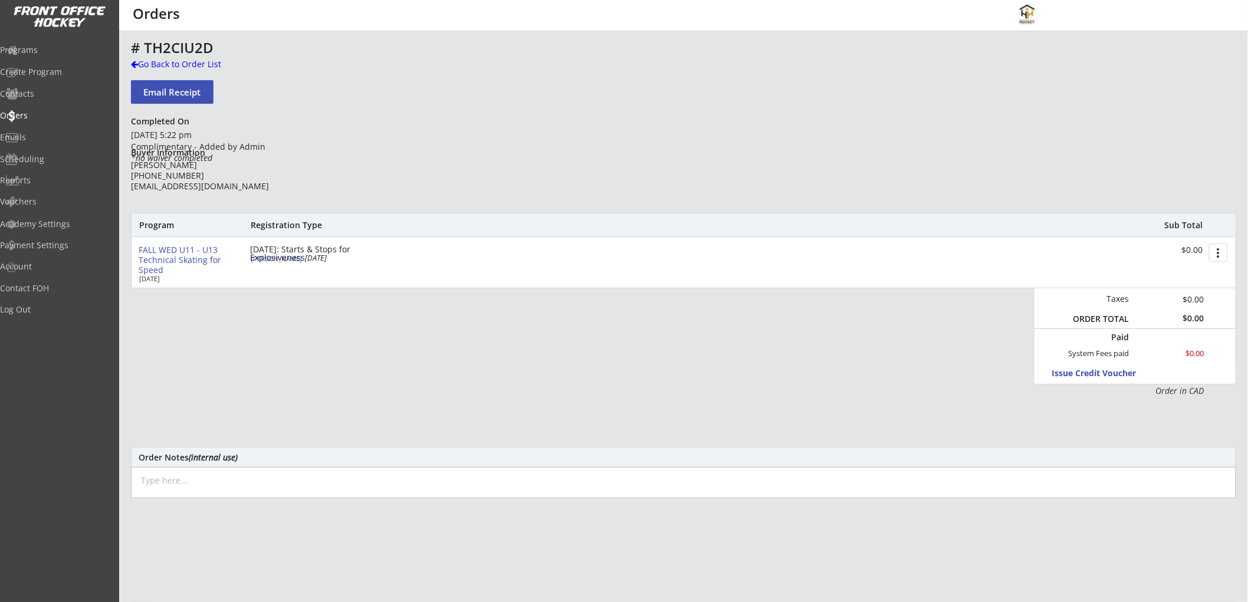
type textarea "Oct 9/25: Moved from full program into separate sessions (except Dec 10 & 17)"
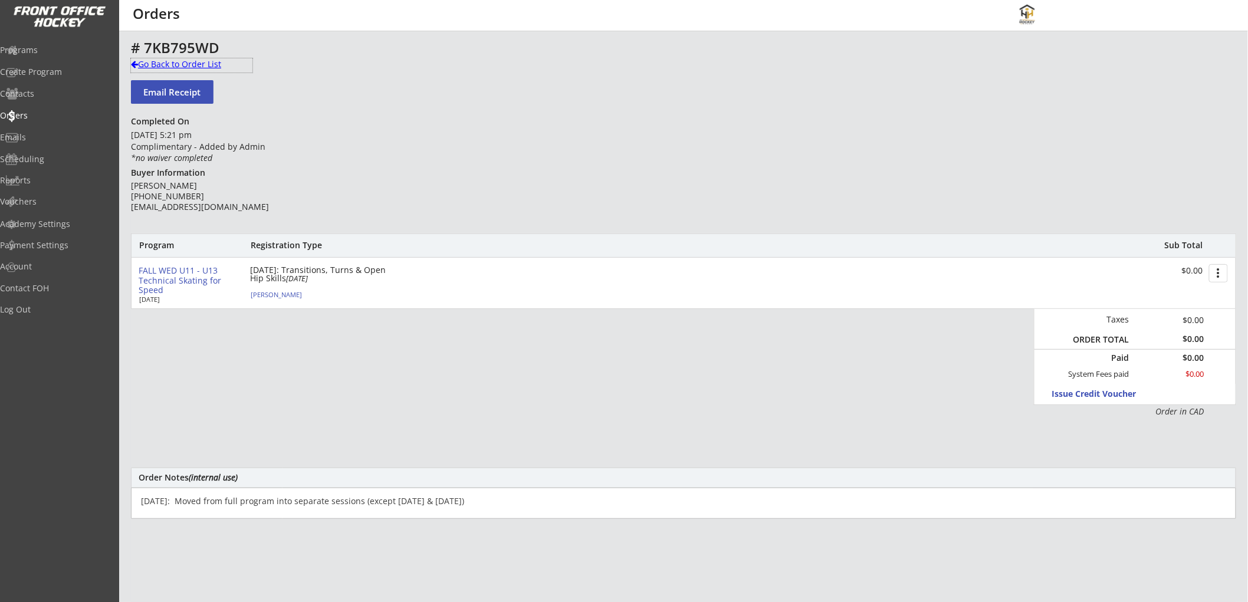
click at [178, 58] on div "Go Back to Order List" at bounding box center [191, 64] width 121 height 12
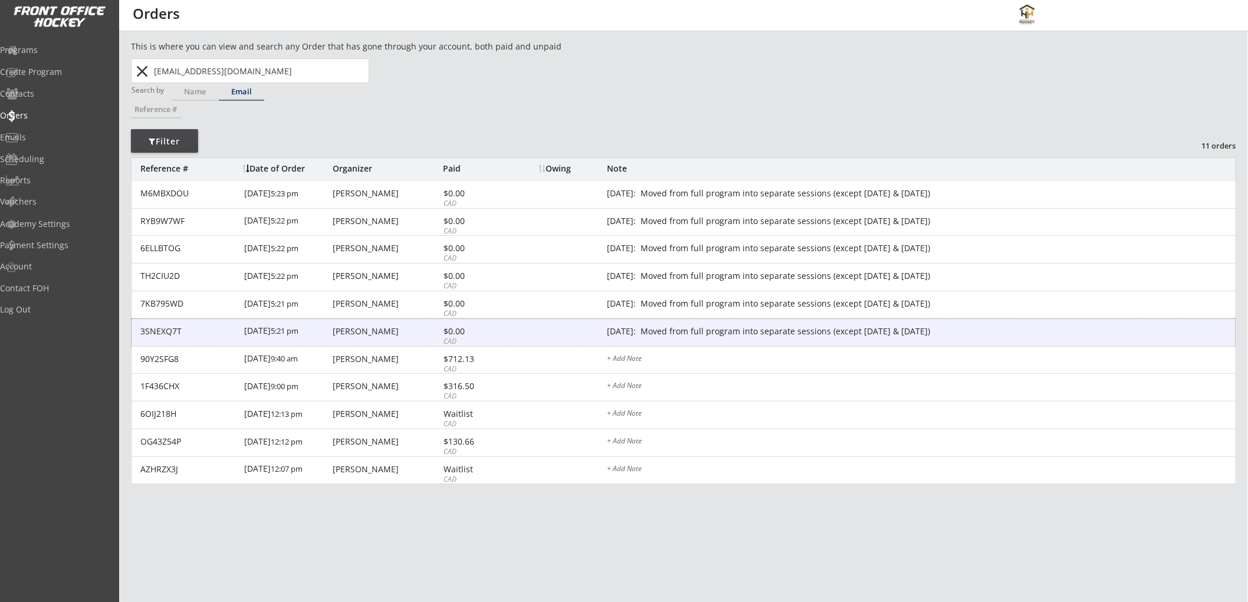
click at [366, 327] on div "Sarah Borslein" at bounding box center [386, 331] width 107 height 8
type textarea "Oct 9/25: Moved from full program into separate sessions (except Dec 10 & 17)"
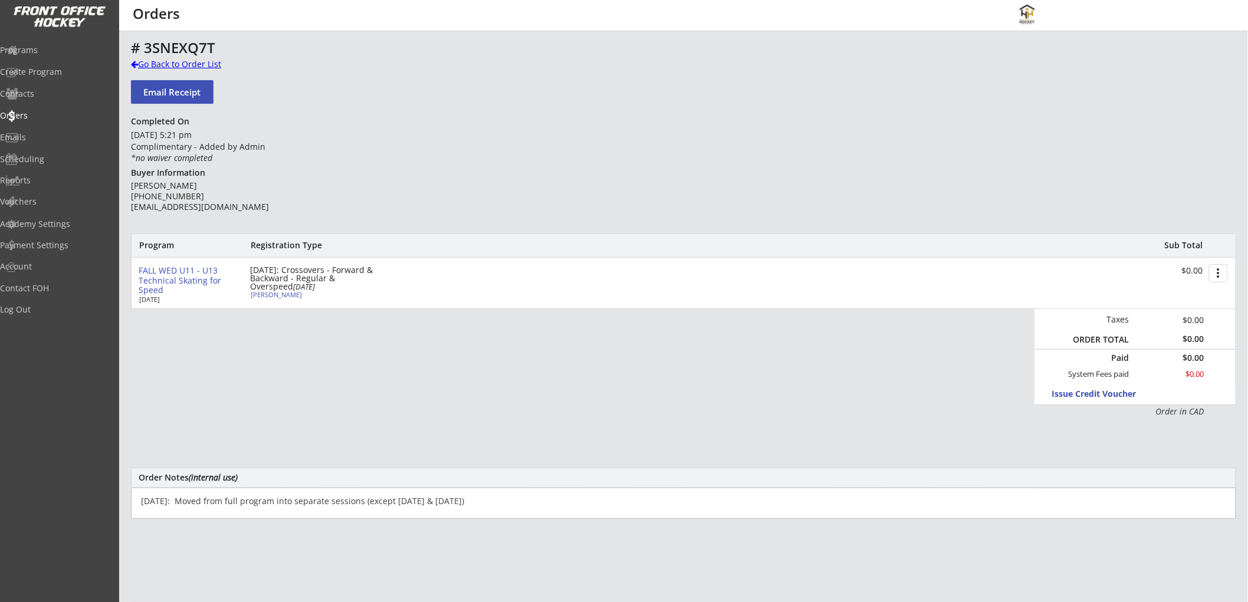
click at [167, 63] on div "Go Back to Order List" at bounding box center [191, 64] width 121 height 12
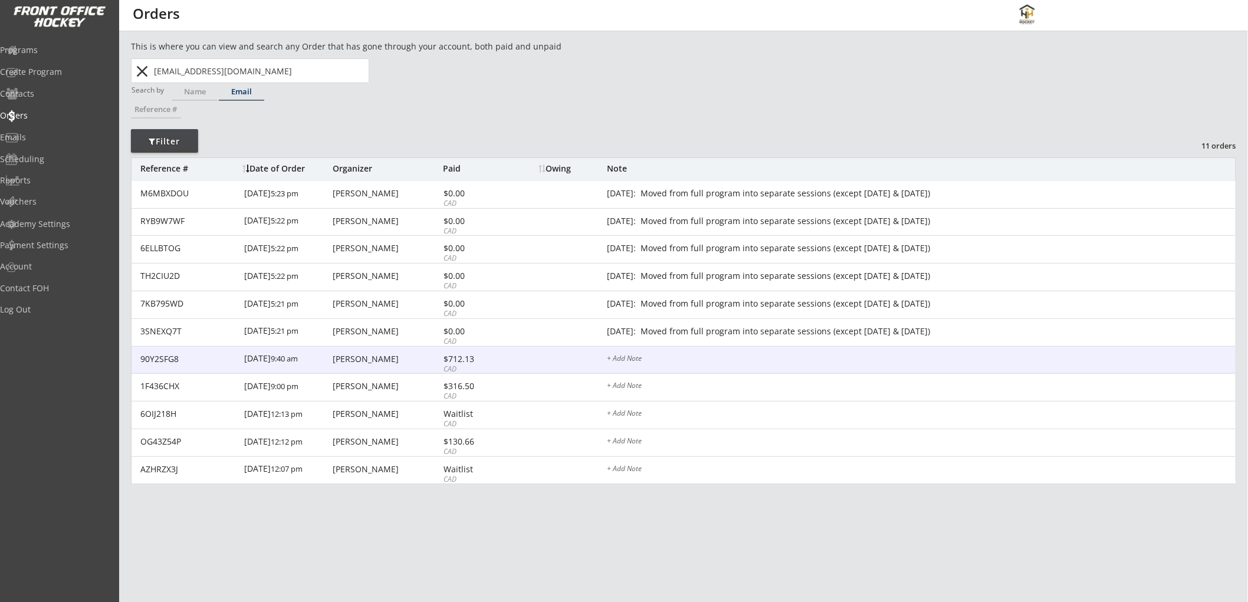
click at [500, 357] on div "$712.13" at bounding box center [474, 359] width 63 height 8
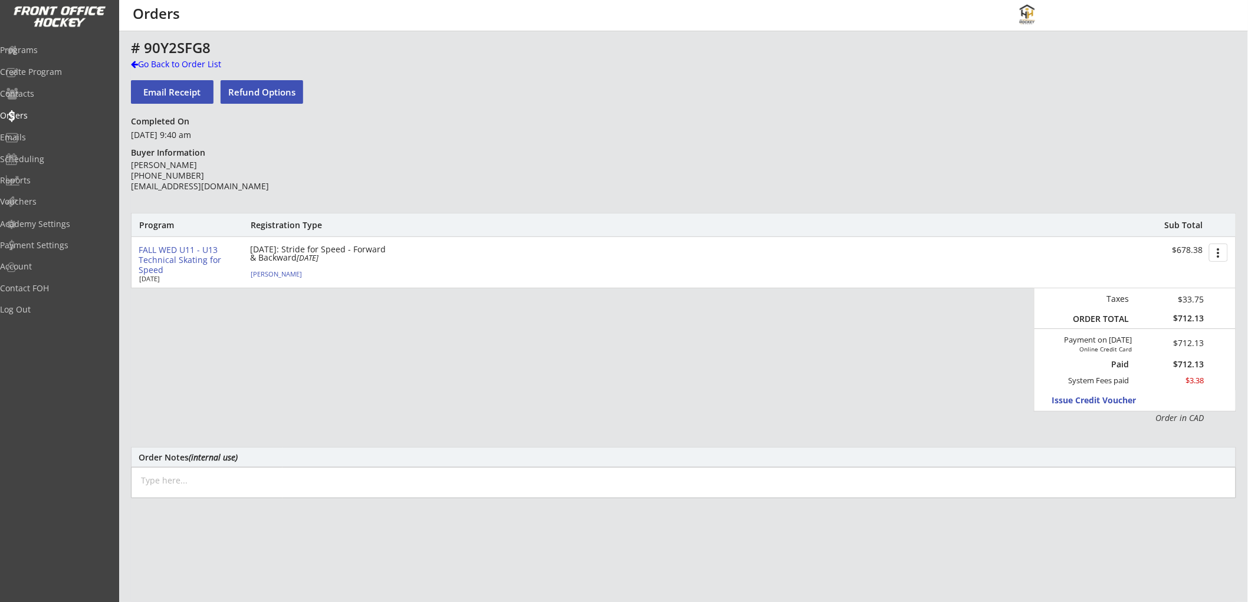
click at [415, 490] on textarea at bounding box center [683, 482] width 1105 height 31
paste textarea "Oct 9/25: Moved from full program into separate sessions (except Dec 10 & 17)"
type textarea "Oct 9/25: Moved from full program into separate sessions (except Dec 10 & 17); …"
click at [1098, 402] on button "Issue Credit Voucher" at bounding box center [1106, 400] width 109 height 16
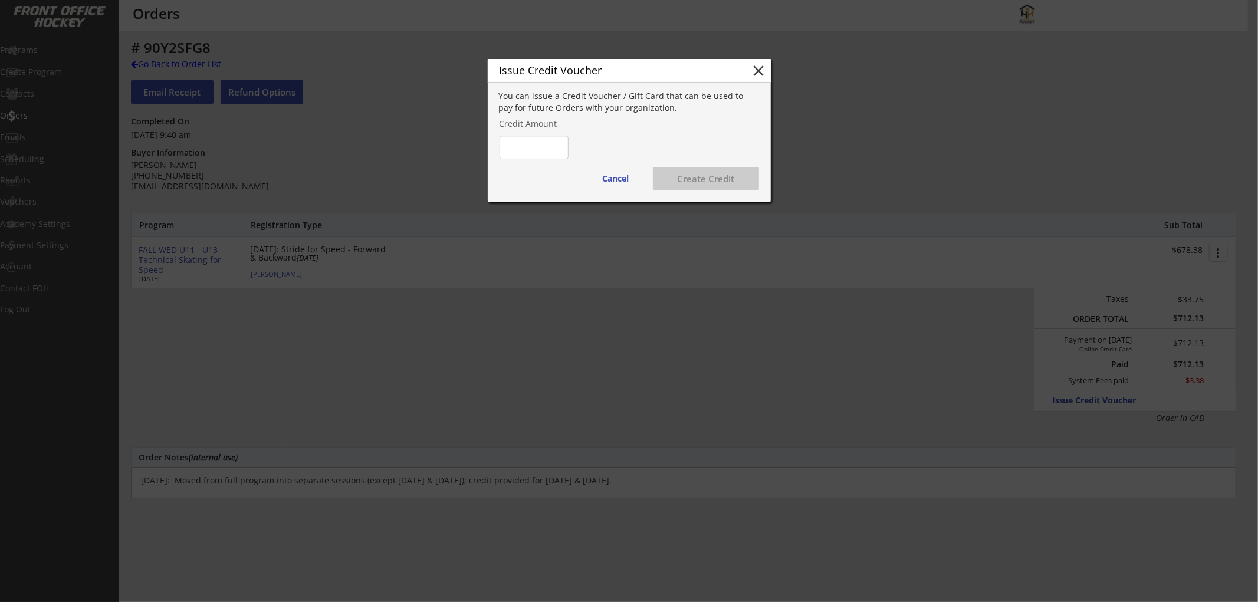
click at [538, 147] on input "input" at bounding box center [534, 148] width 69 height 24
type input "$157.50"
click at [722, 169] on button "Create Credit" at bounding box center [706, 179] width 106 height 24
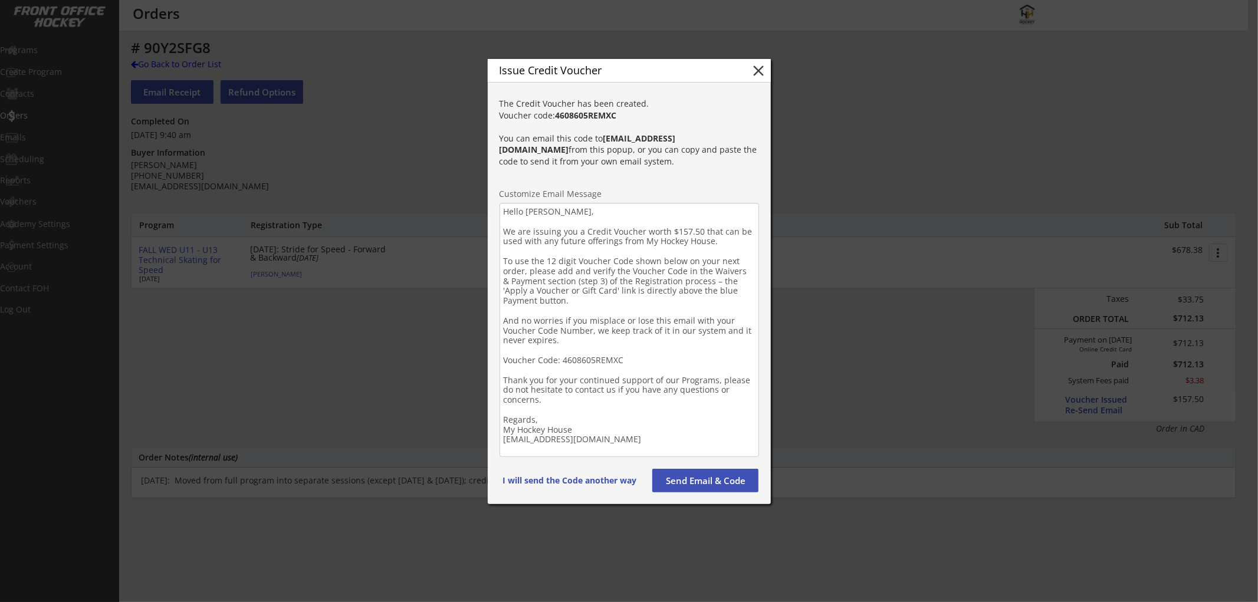
click at [551, 418] on textarea "Hello Sarah, We are issuing you a Credit Voucher worth $157.50 that can be used…" at bounding box center [629, 330] width 259 height 254
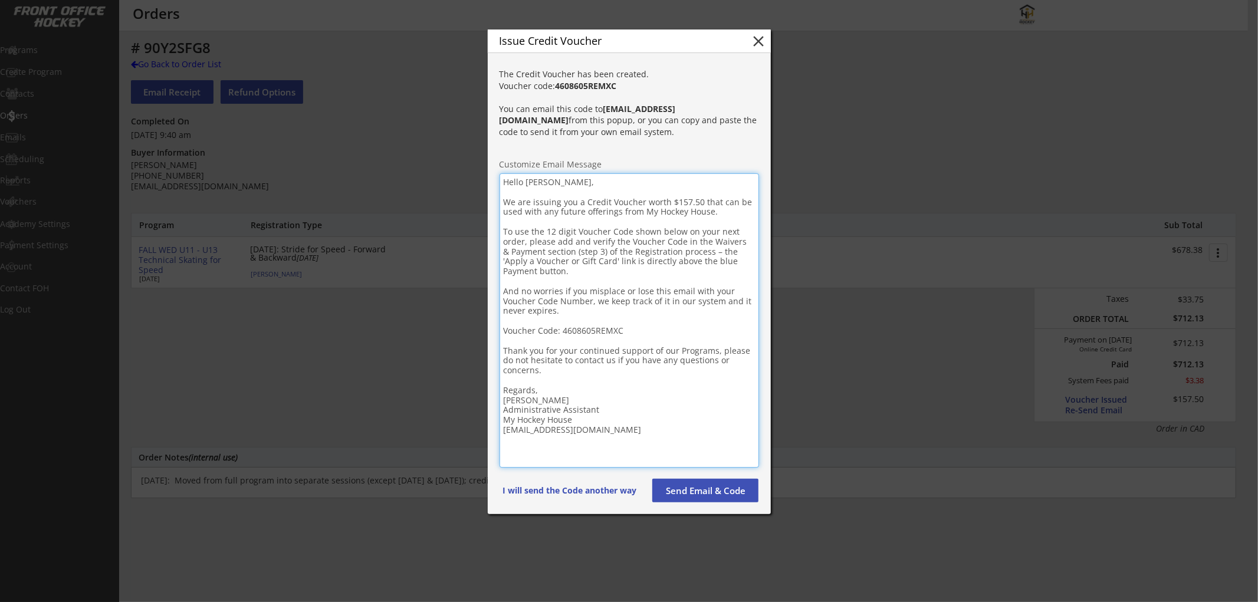
type textarea "Hello Sarah, We are issuing you a Credit Voucher worth $157.50 that can be used…"
click at [684, 494] on button "Send Email & Code" at bounding box center [705, 491] width 106 height 24
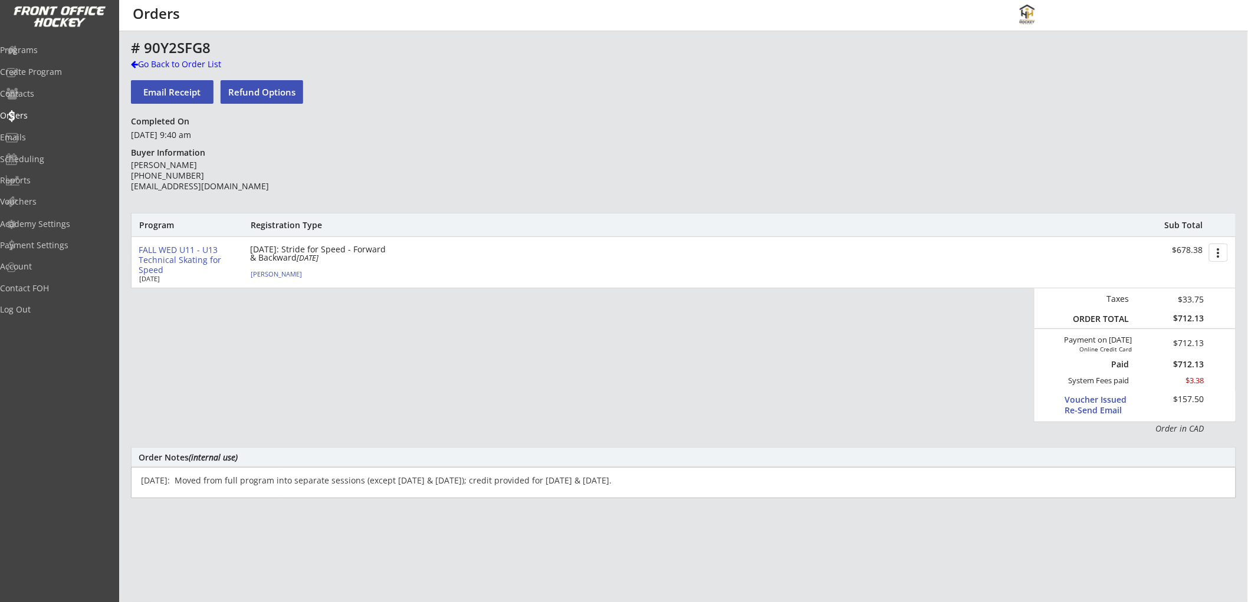
click at [206, 55] on div "# 90Y2SFG8" at bounding box center [413, 48] width 565 height 14
click at [203, 63] on div "Go Back to Order List" at bounding box center [191, 64] width 121 height 12
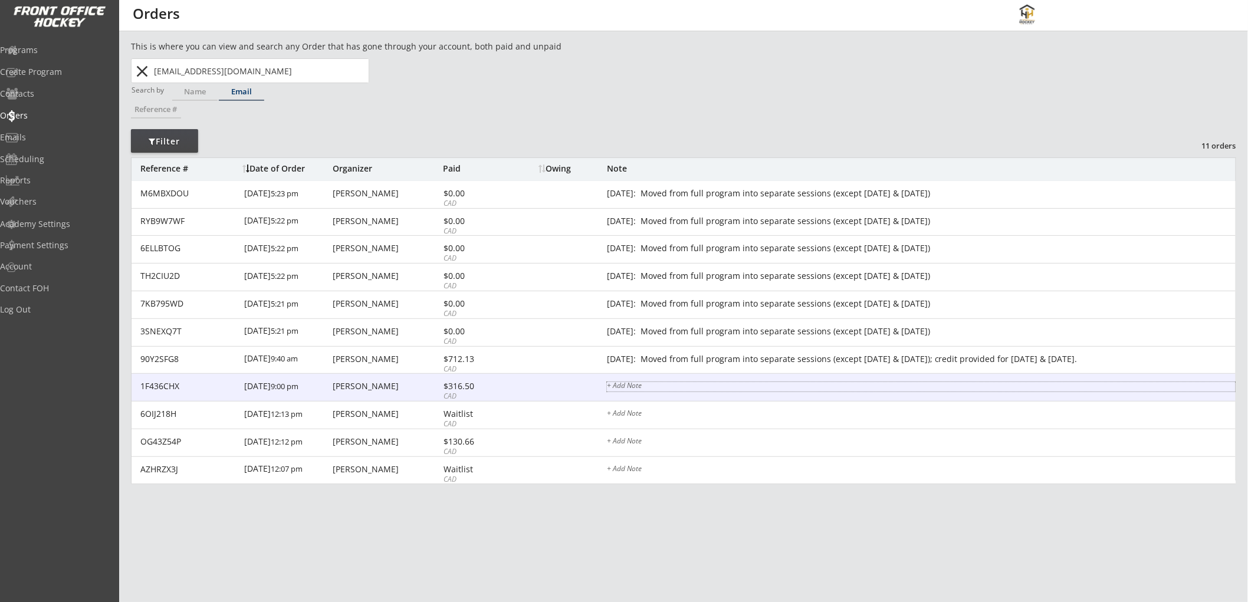
click at [734, 385] on div "+ Add Note" at bounding box center [921, 386] width 629 height 9
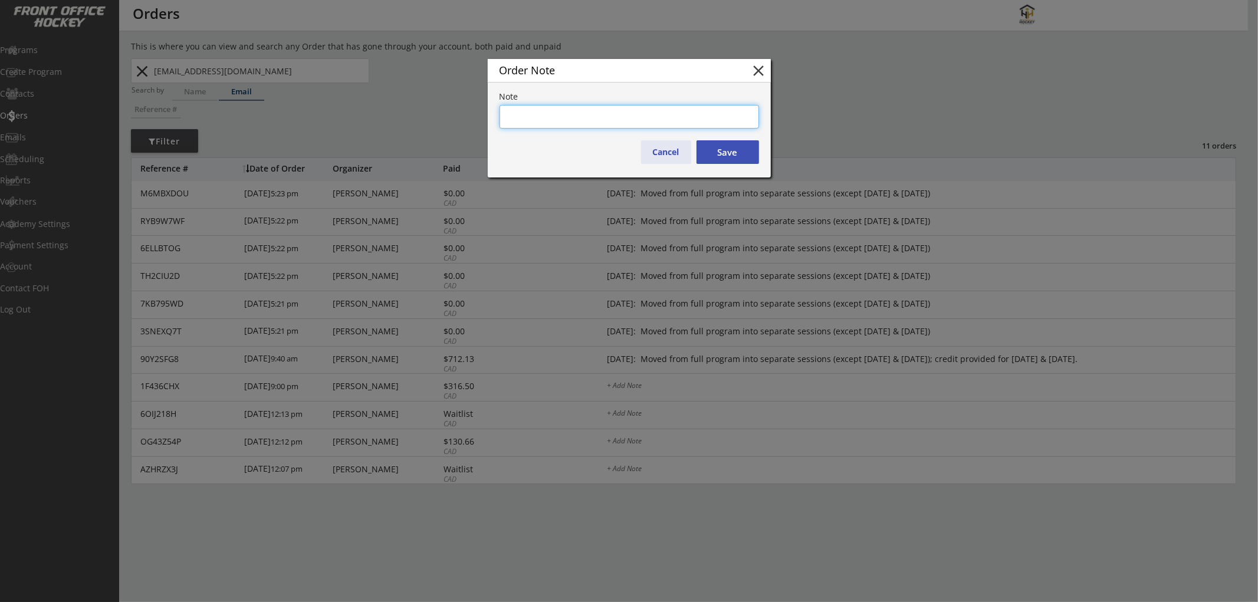
click at [668, 155] on button "Cancel" at bounding box center [666, 152] width 50 height 24
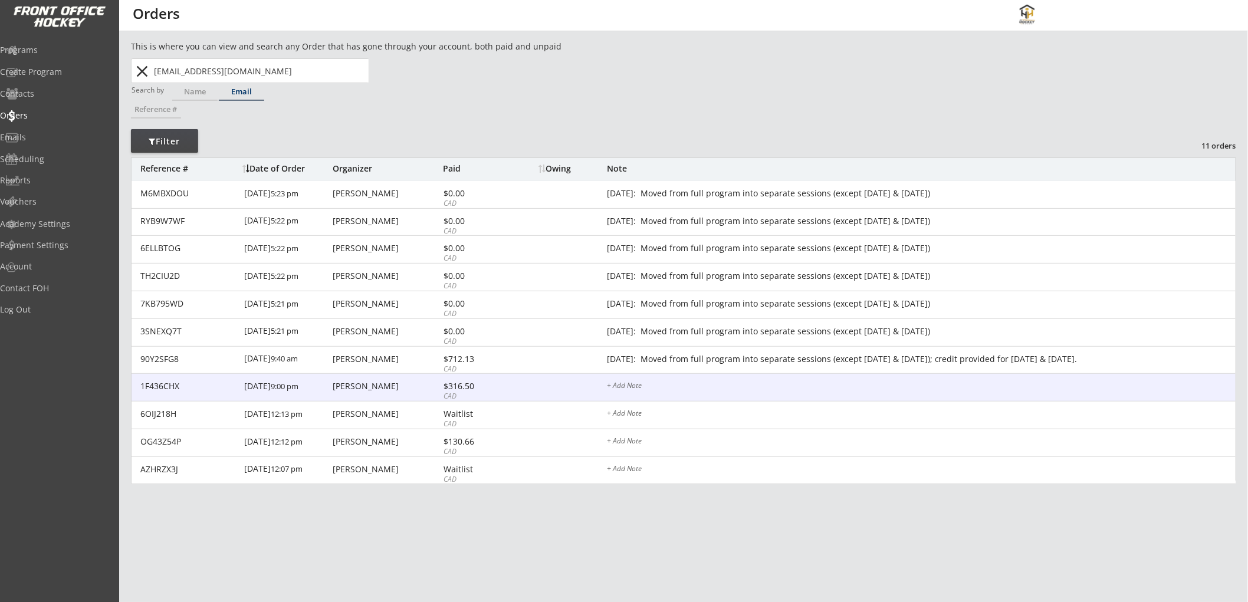
click at [506, 380] on div "1F436CHX 7/27/25 9:00 pm Sarah Borslein $316.50 CAD + Add Note" at bounding box center [684, 388] width 1104 height 28
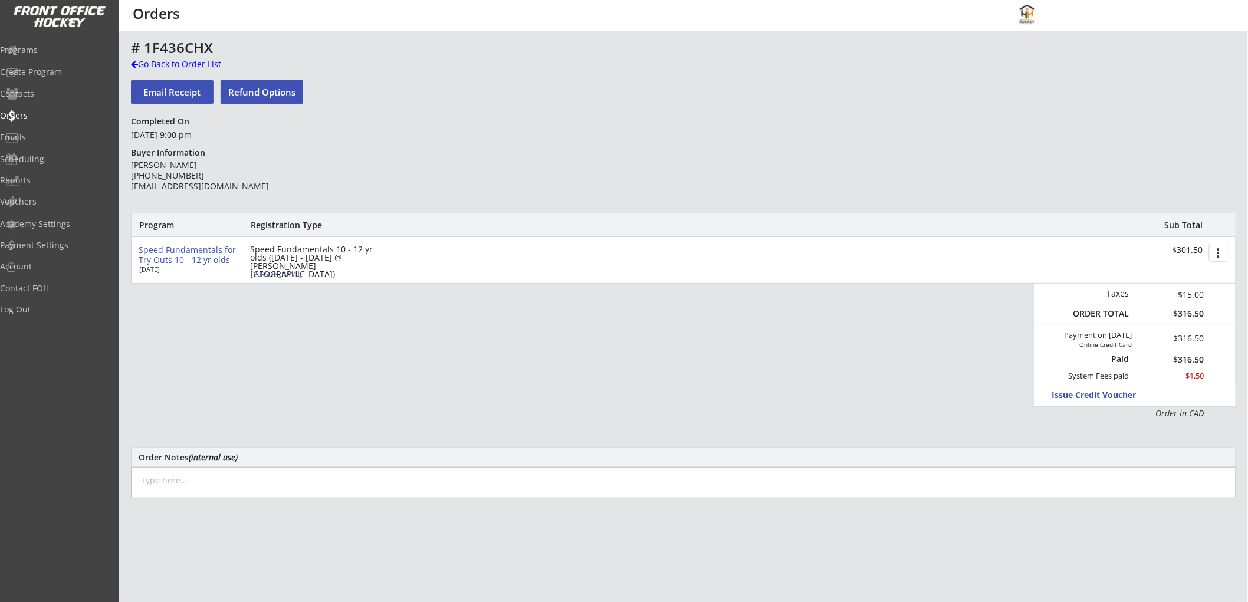
click at [215, 66] on div "Go Back to Order List" at bounding box center [191, 64] width 121 height 12
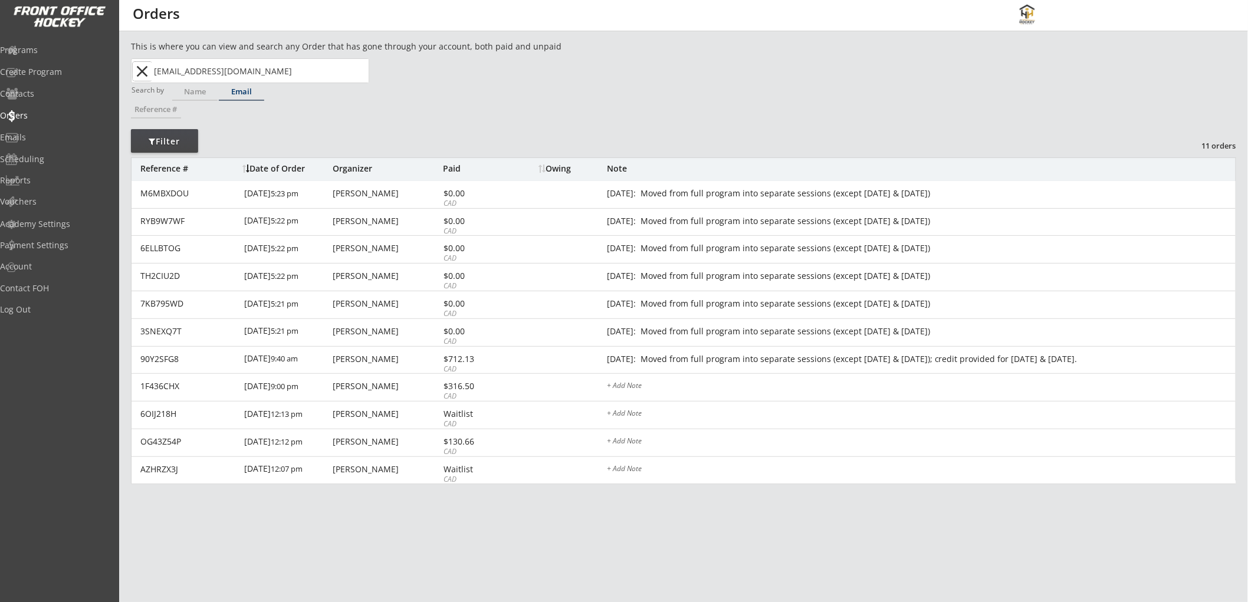
click at [142, 70] on button "close" at bounding box center [142, 71] width 19 height 19
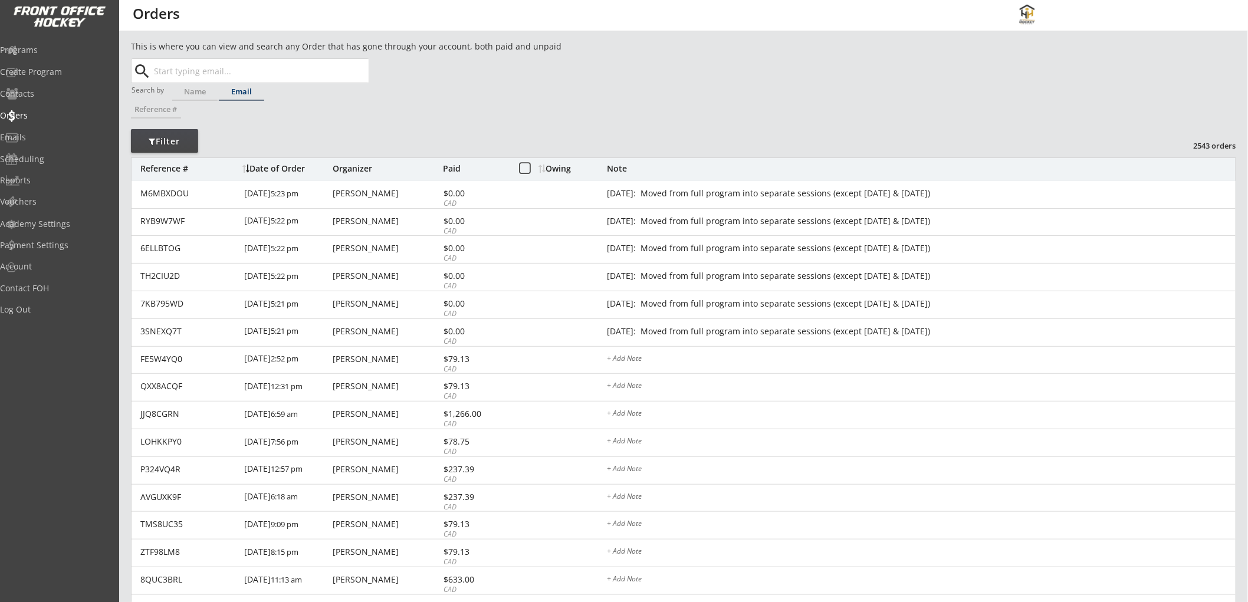
paste input "avanimaleshri@gmail.com"
type input "avanimaleshri@gmail.com"
paste input "avanimaleshri@gmail.com"
type input "avanimaleshri@gmail.com"
click at [191, 91] on div "Name" at bounding box center [194, 92] width 45 height 8
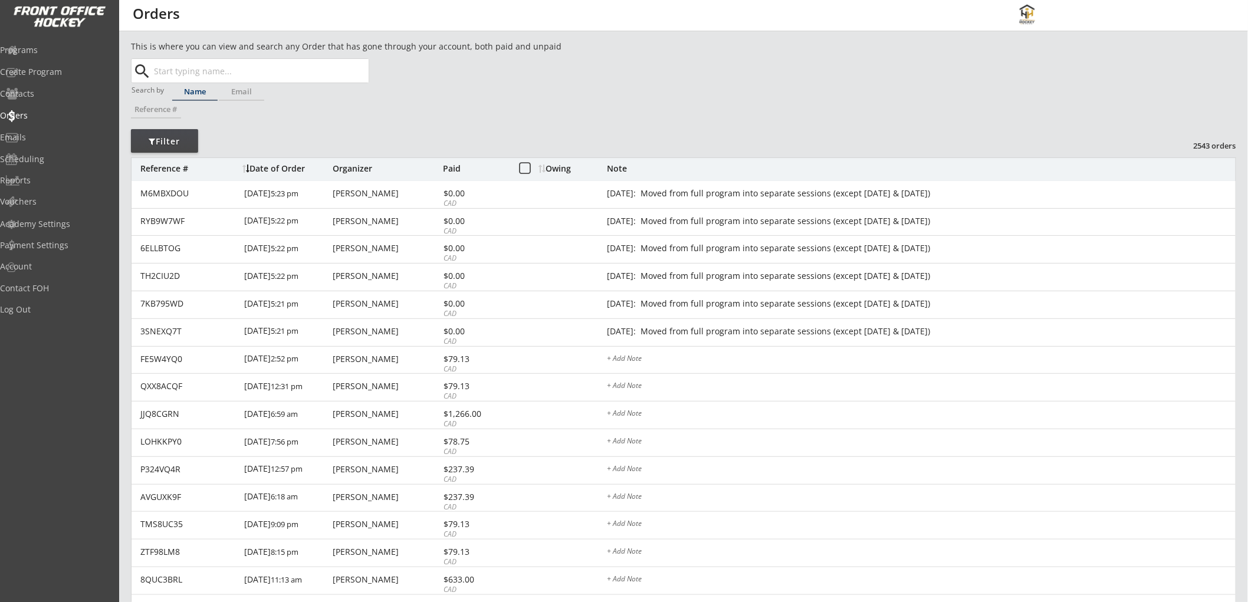
click at [198, 71] on input "text" at bounding box center [260, 71] width 217 height 24
type input "avie"
click at [353, 67] on button "Search" at bounding box center [347, 71] width 41 height 24
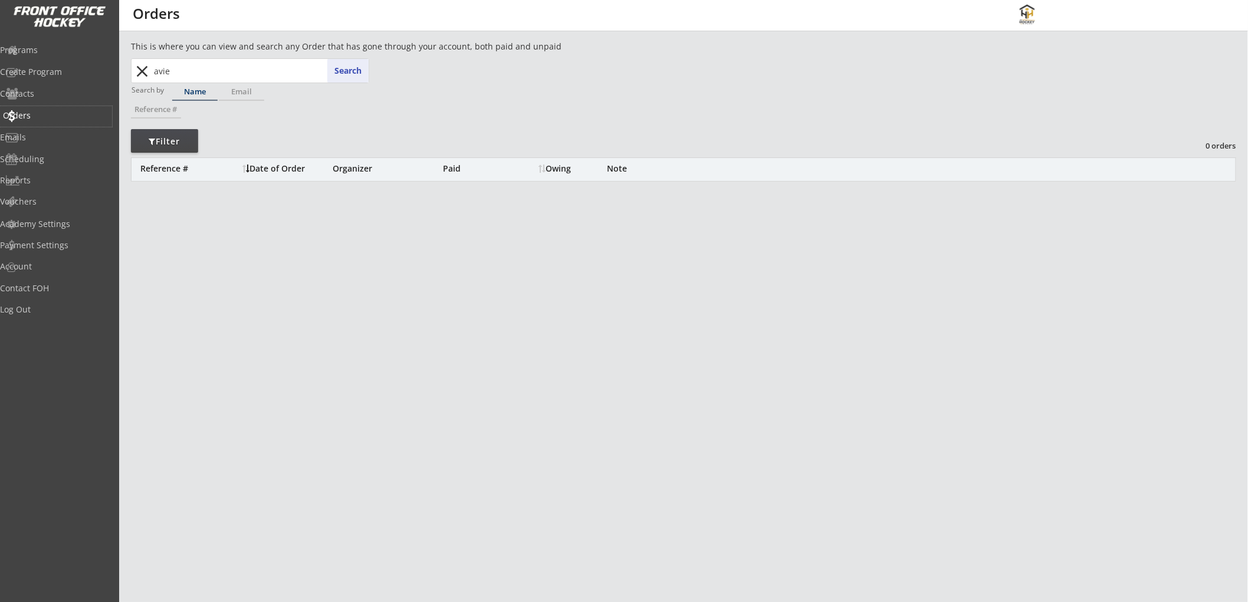
click at [42, 112] on div "Orders" at bounding box center [56, 115] width 106 height 8
click at [143, 68] on button "close" at bounding box center [142, 71] width 19 height 19
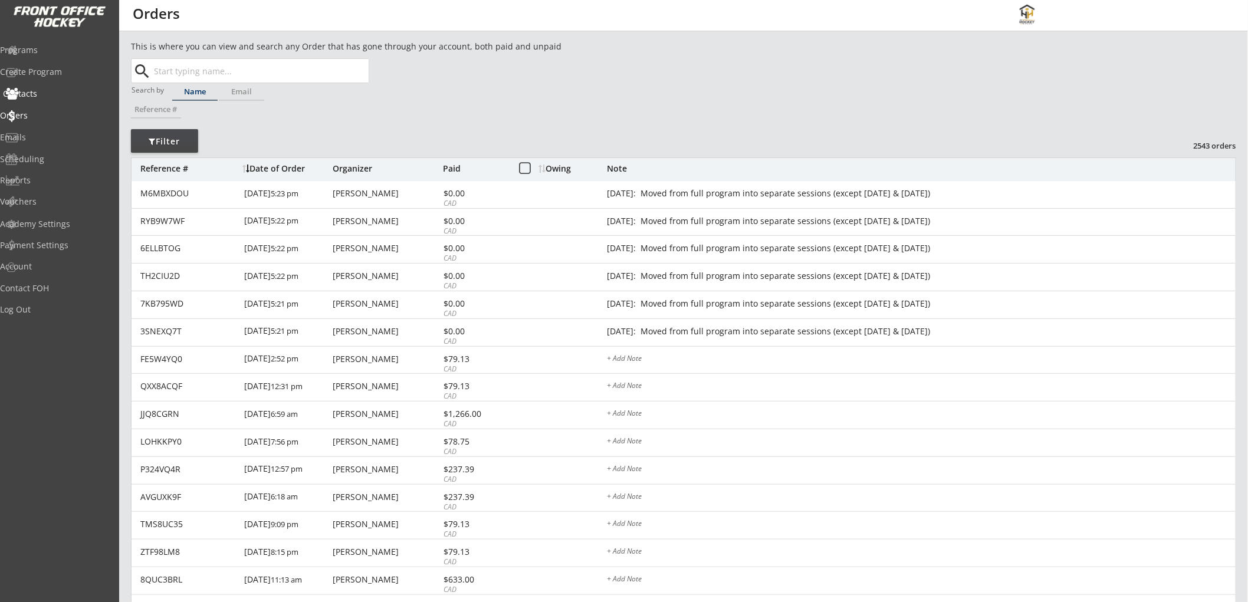
click at [40, 91] on div "Contacts" at bounding box center [56, 94] width 106 height 8
select select ""Players""
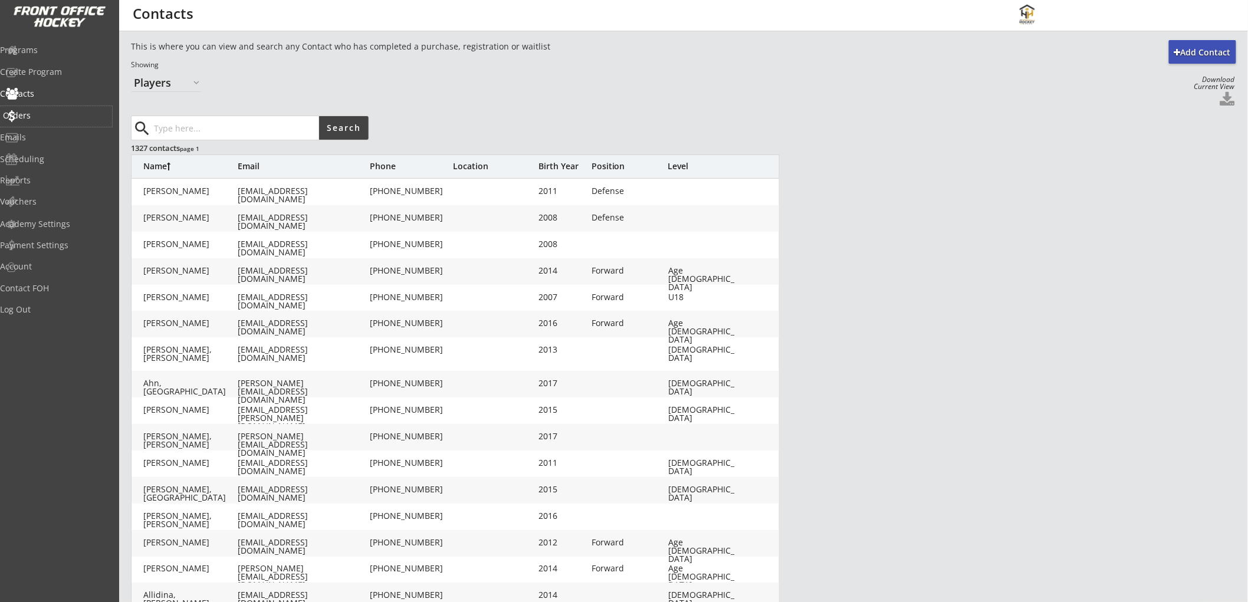
click at [42, 113] on div "Orders" at bounding box center [56, 115] width 106 height 8
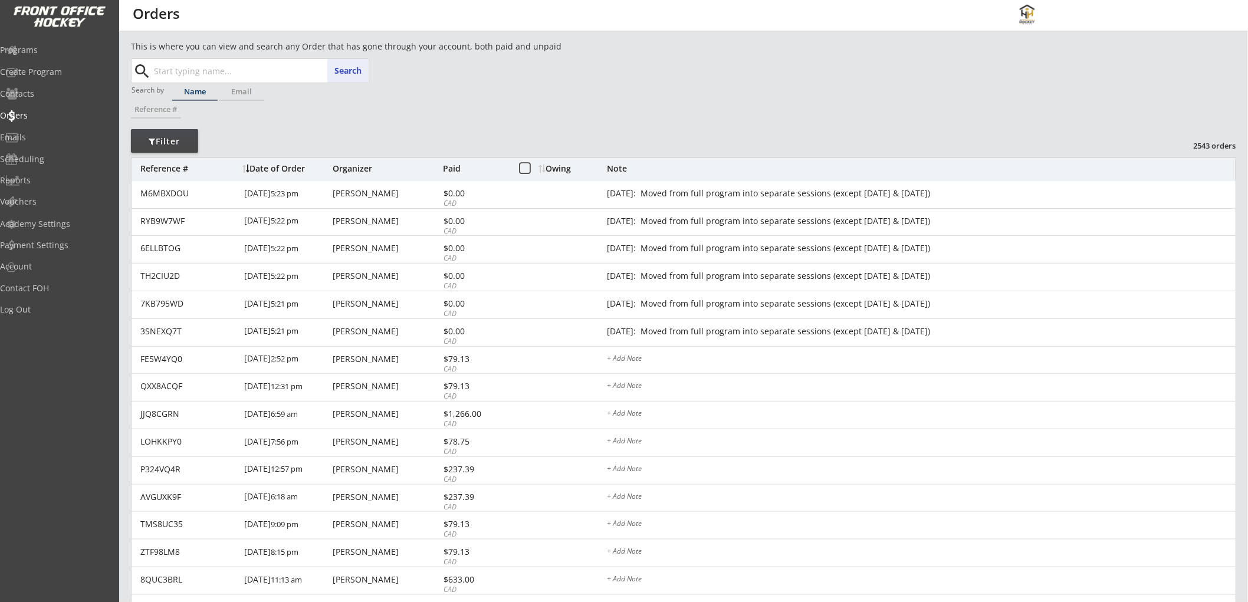
click at [209, 67] on input "text" at bounding box center [260, 71] width 217 height 24
type input "av"
type input "ava Holtmann"
type input "av"
type input "ava Holtmann"
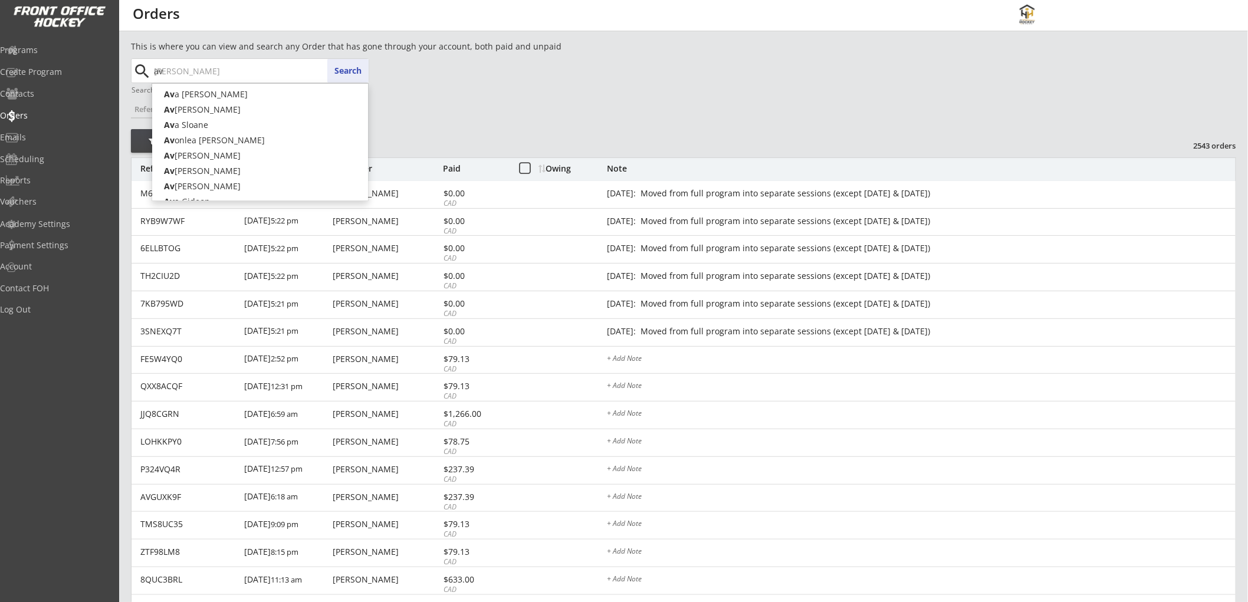
type input "a"
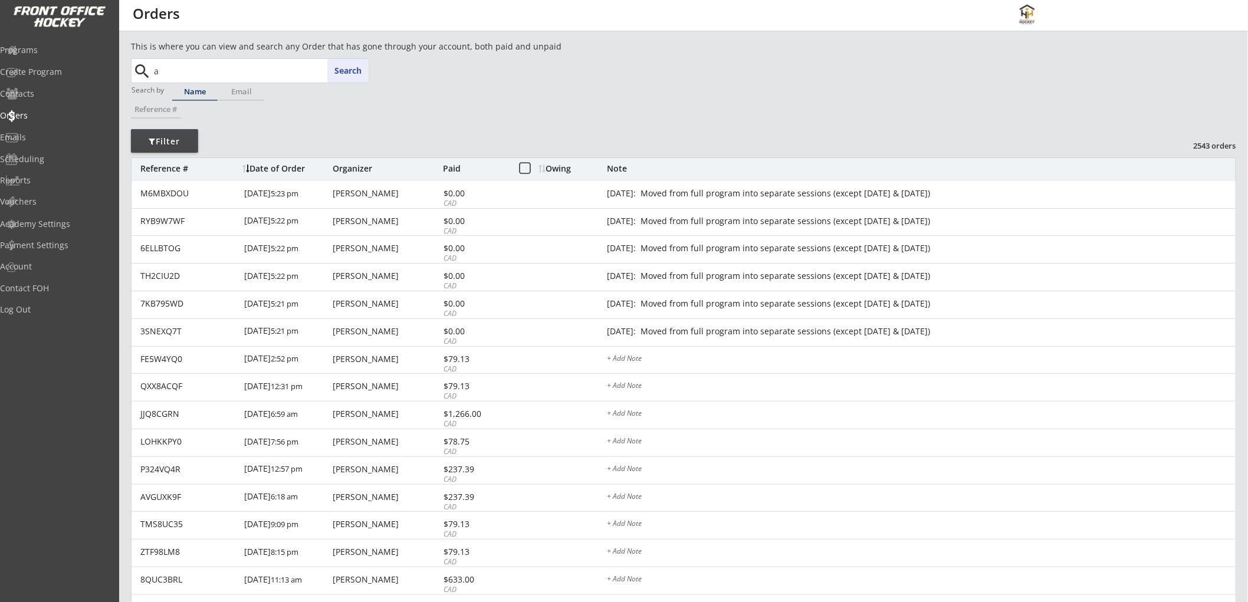
type input "av"
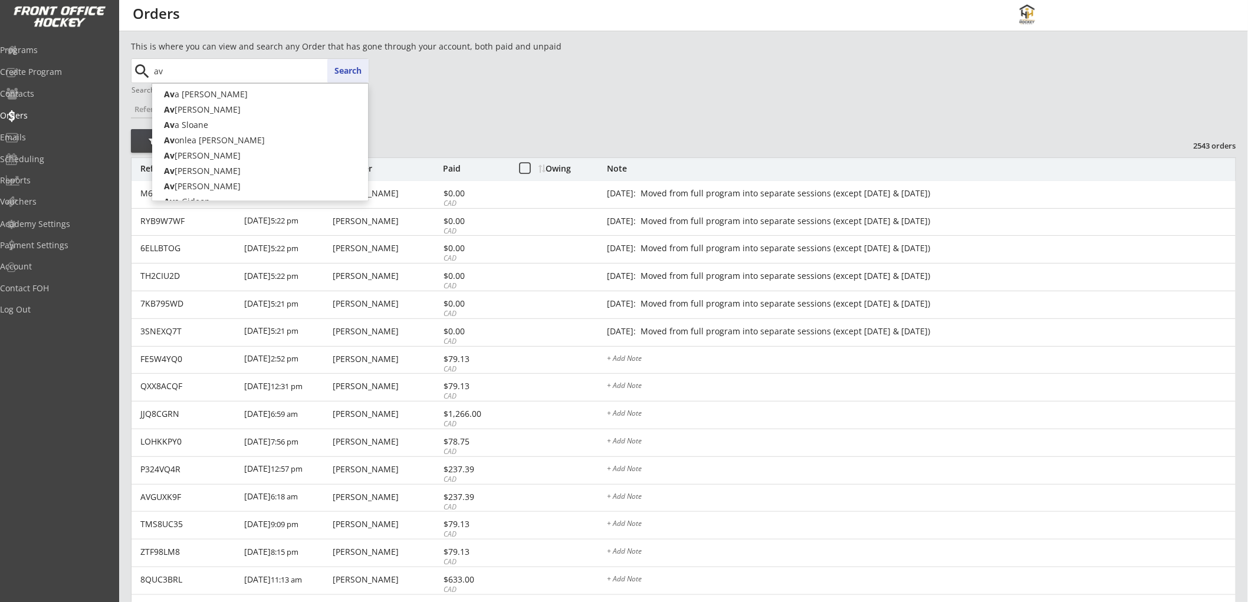
type input "ava Holtmann"
type input "ave"
type input "avery Corkle"
type input "av"
type input "ava Holtmann"
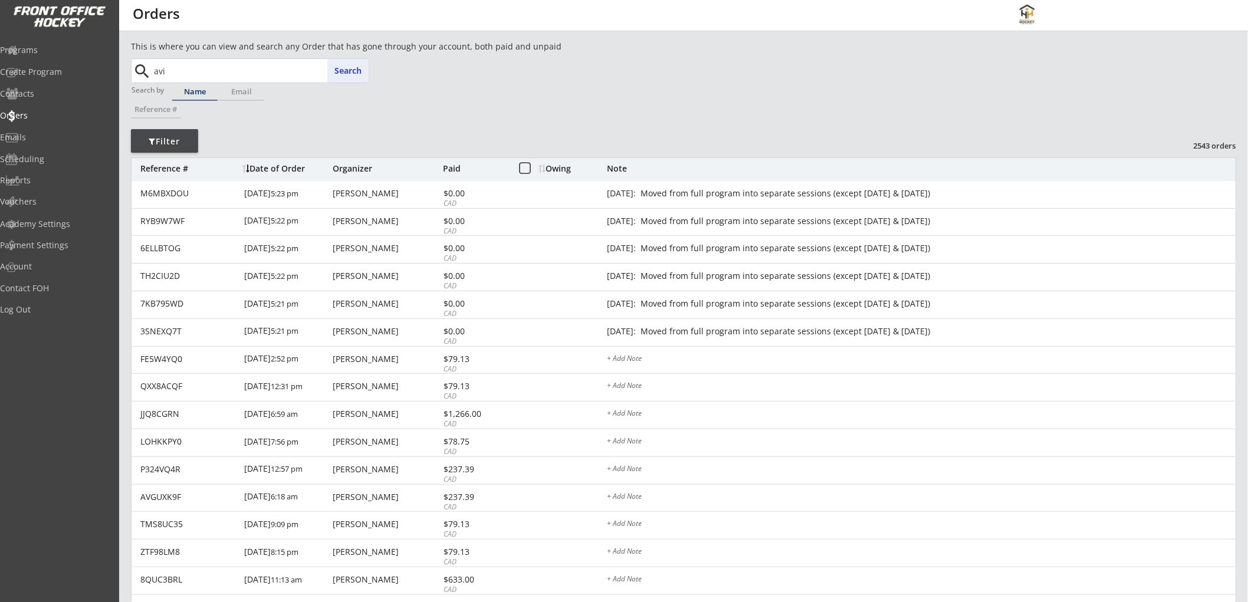
type input "av"
type input "ava Holtmann"
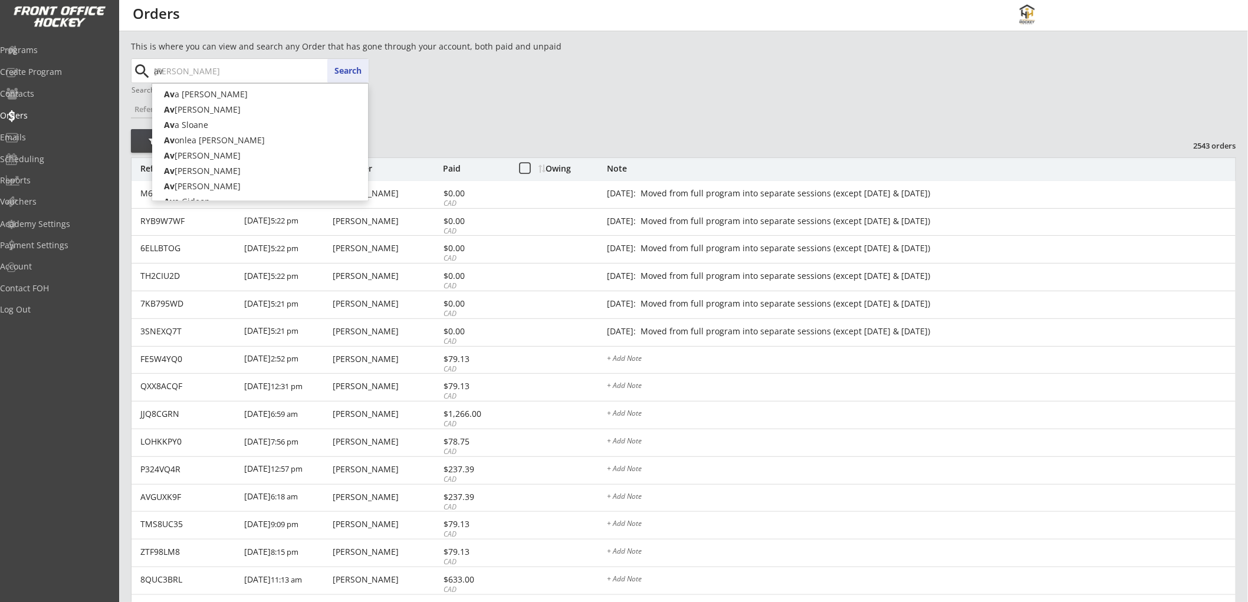
drag, startPoint x: 193, startPoint y: 67, endPoint x: 138, endPoint y: 70, distance: 55.5
click at [138, 70] on div "ava Holtmann av av sarahborslein@gmail.com Search search" at bounding box center [251, 71] width 236 height 24
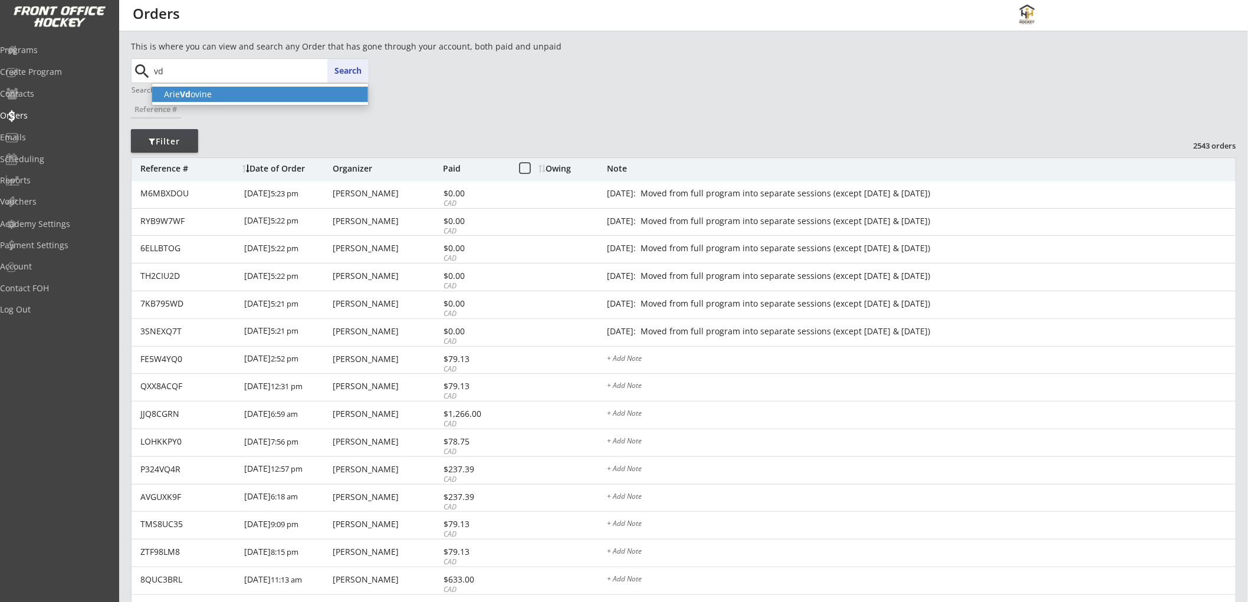
click at [185, 99] on strong "Vd" at bounding box center [185, 93] width 11 height 11
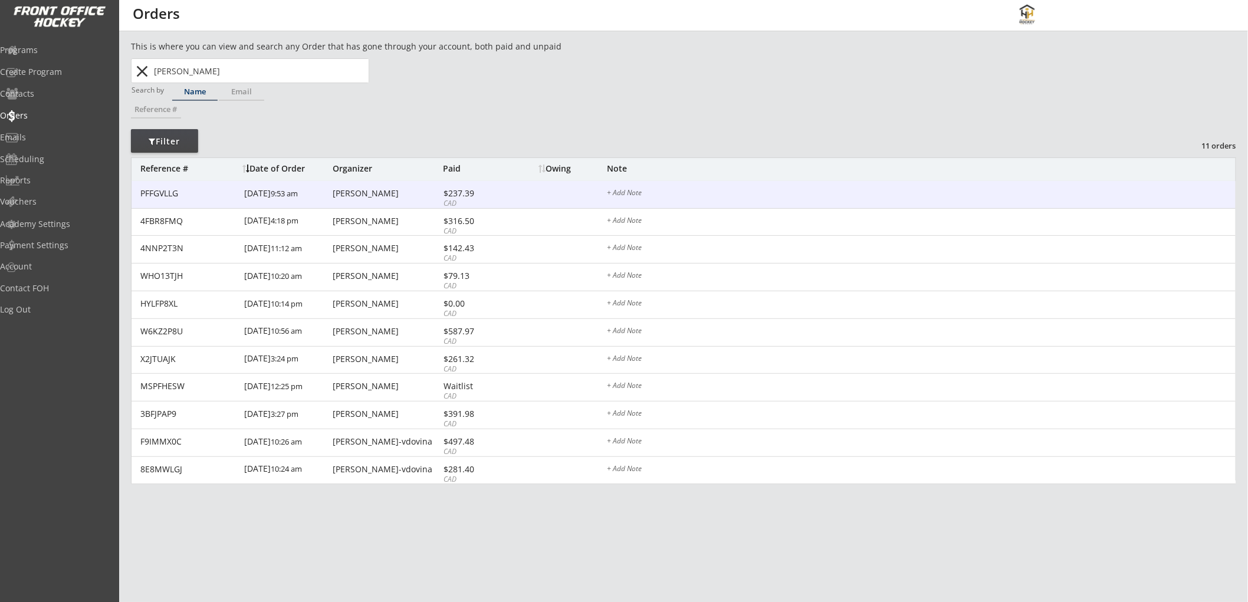
type input "Arie Vdovine"
click at [502, 196] on div "$237.39" at bounding box center [474, 193] width 63 height 8
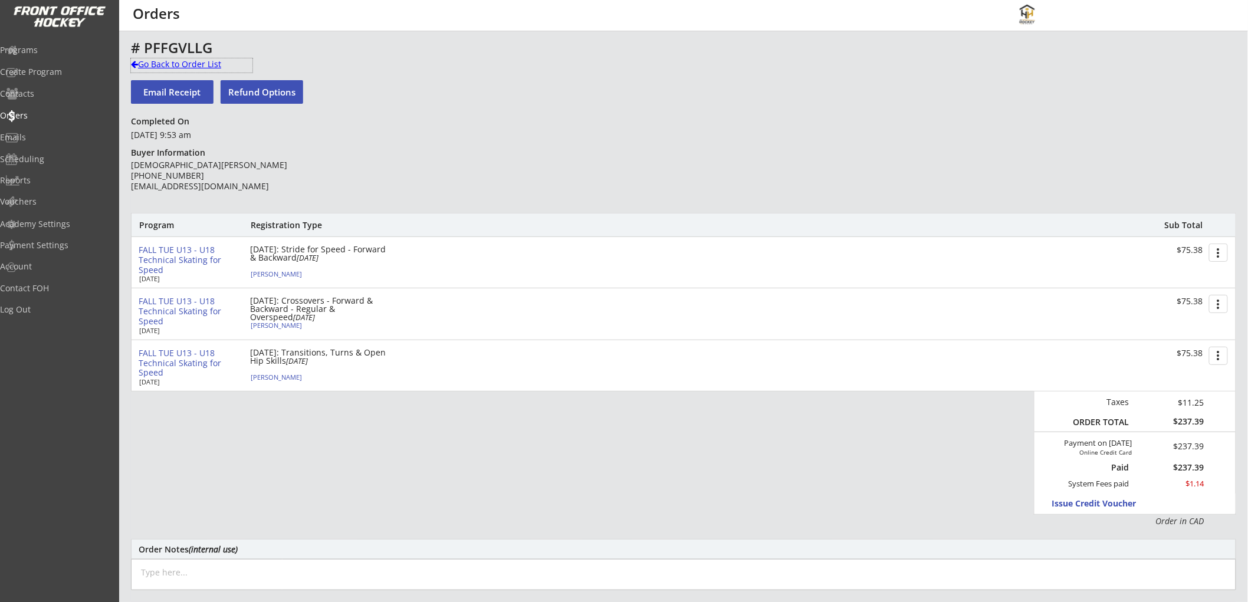
click at [175, 60] on div "Go Back to Order List" at bounding box center [191, 64] width 121 height 12
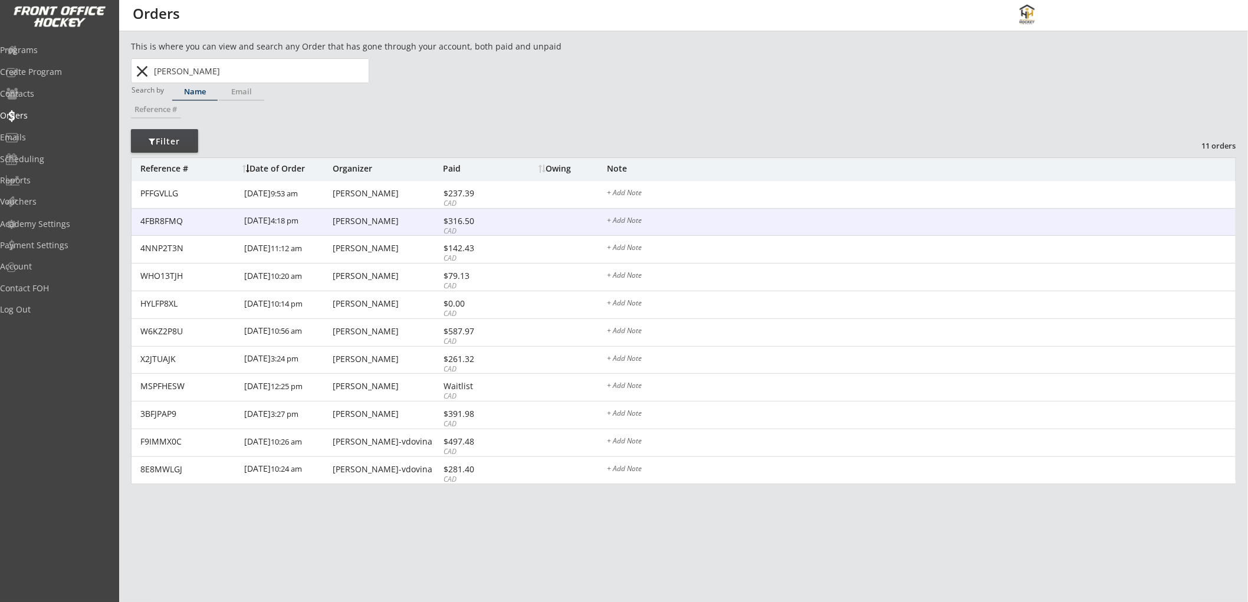
click at [374, 225] on div "Avani Maleshri" at bounding box center [386, 221] width 107 height 8
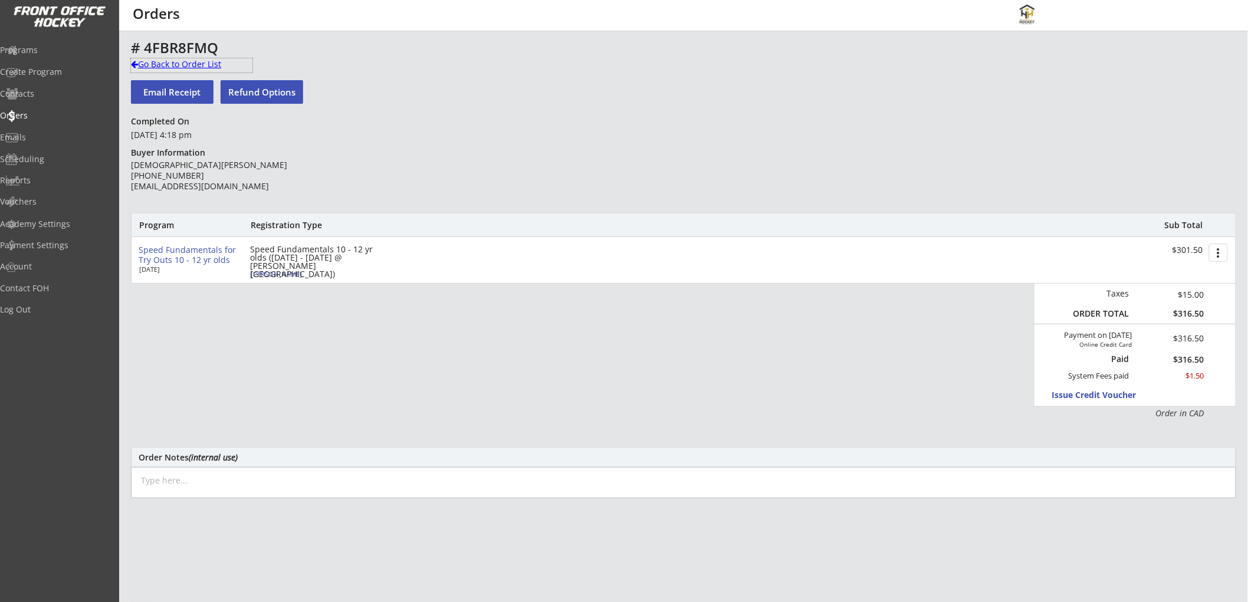
click at [203, 61] on div "Go Back to Order List" at bounding box center [191, 64] width 121 height 12
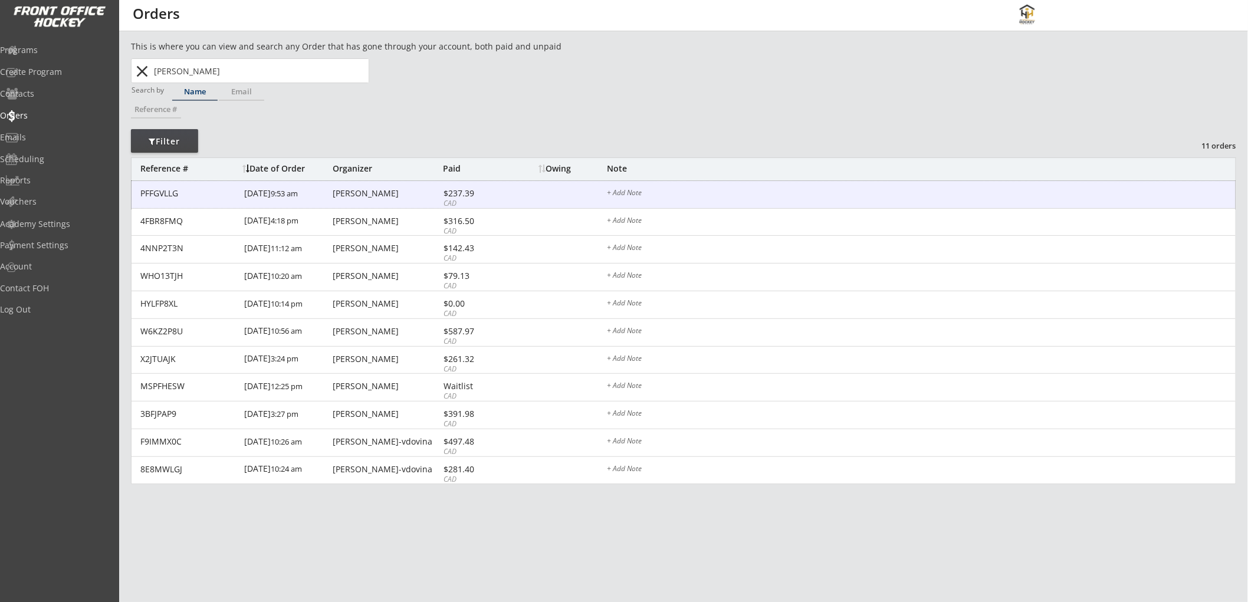
click at [350, 193] on div "Avani Maleshri" at bounding box center [386, 193] width 107 height 8
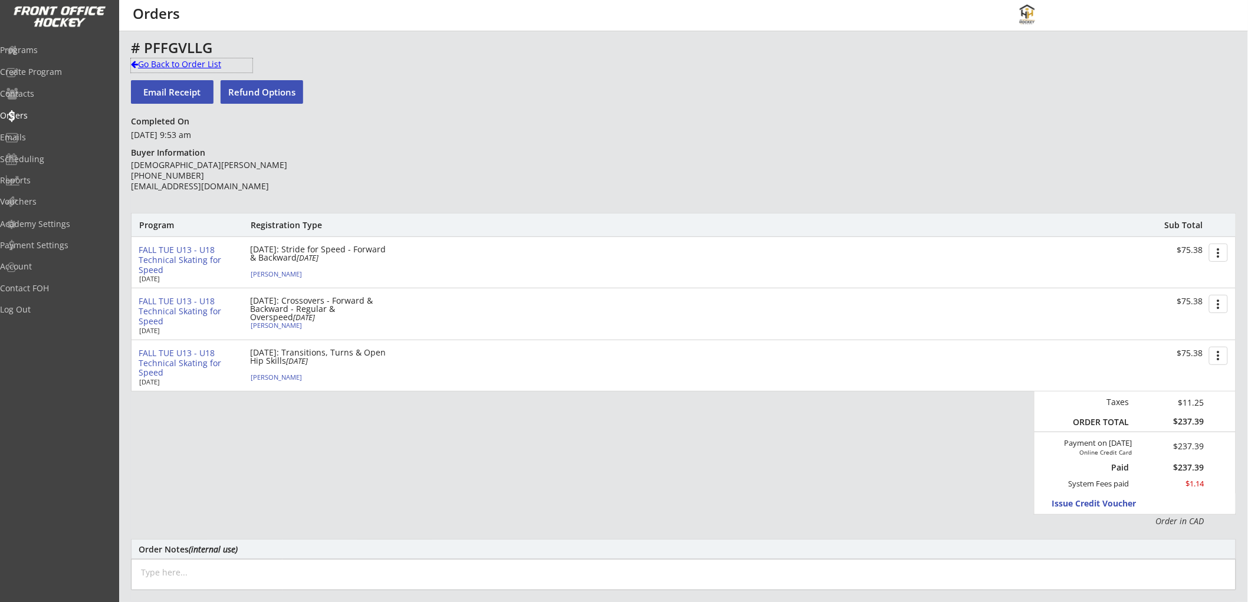
drag, startPoint x: 177, startPoint y: 60, endPoint x: 504, endPoint y: 132, distance: 334.4
click at [504, 132] on div "# PFFGVLLG Go Back to Order List Email Receipt Refund Options Completed On Octo…" at bounding box center [683, 430] width 1105 height 781
click at [152, 63] on div "Go Back to Order List" at bounding box center [191, 64] width 121 height 12
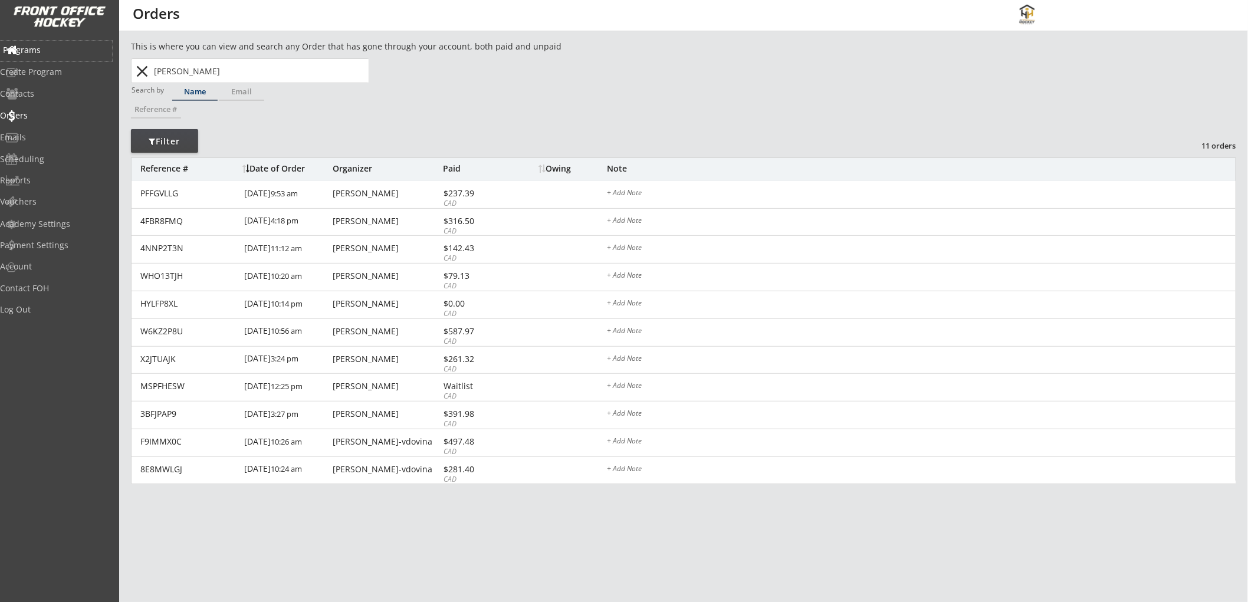
click at [48, 46] on div "Programs" at bounding box center [56, 50] width 106 height 8
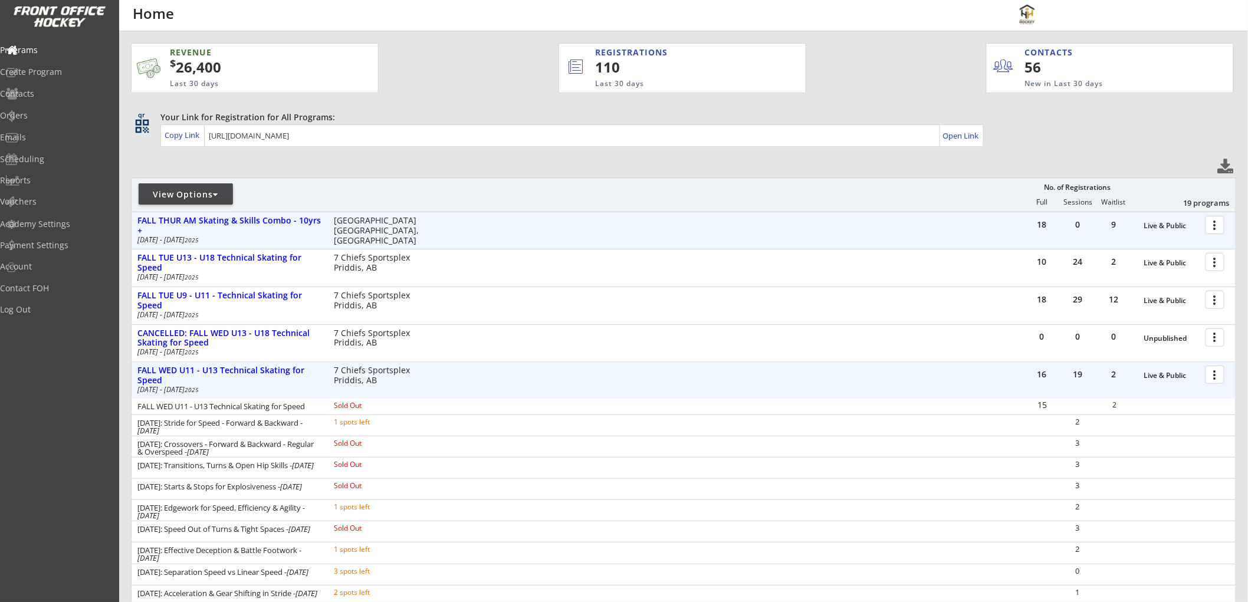
click at [1210, 225] on div at bounding box center [1217, 224] width 21 height 21
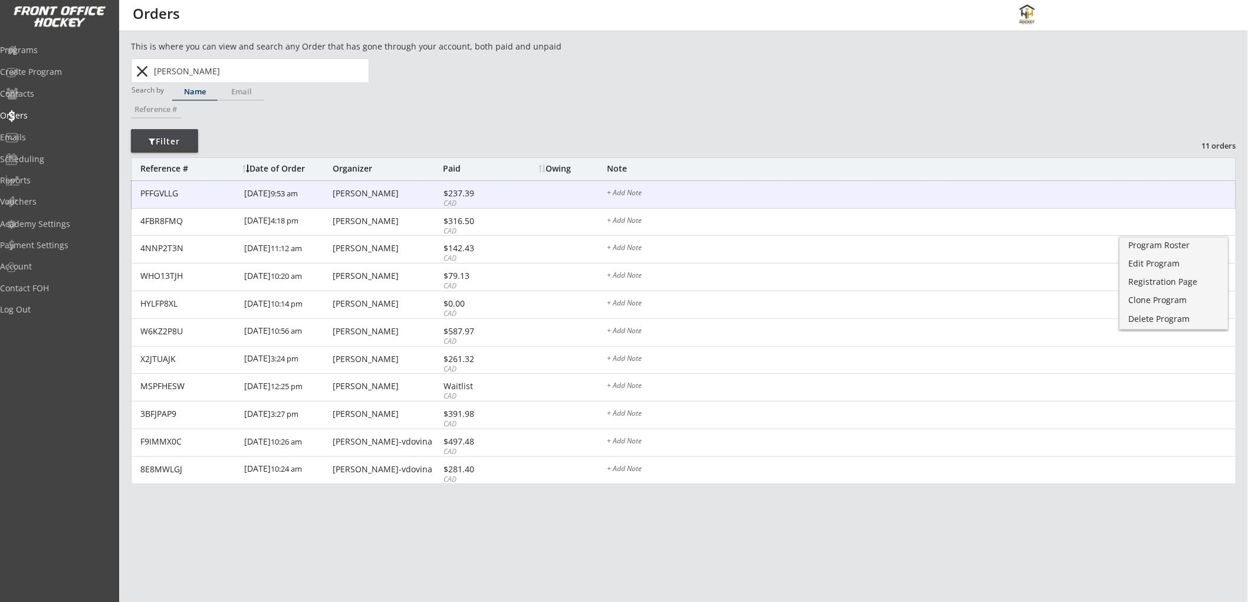
click at [506, 188] on div "PFFGVLLG 10/01/25 9:53 am Avani Maleshri $237.39 CAD + Add Note" at bounding box center [684, 195] width 1104 height 28
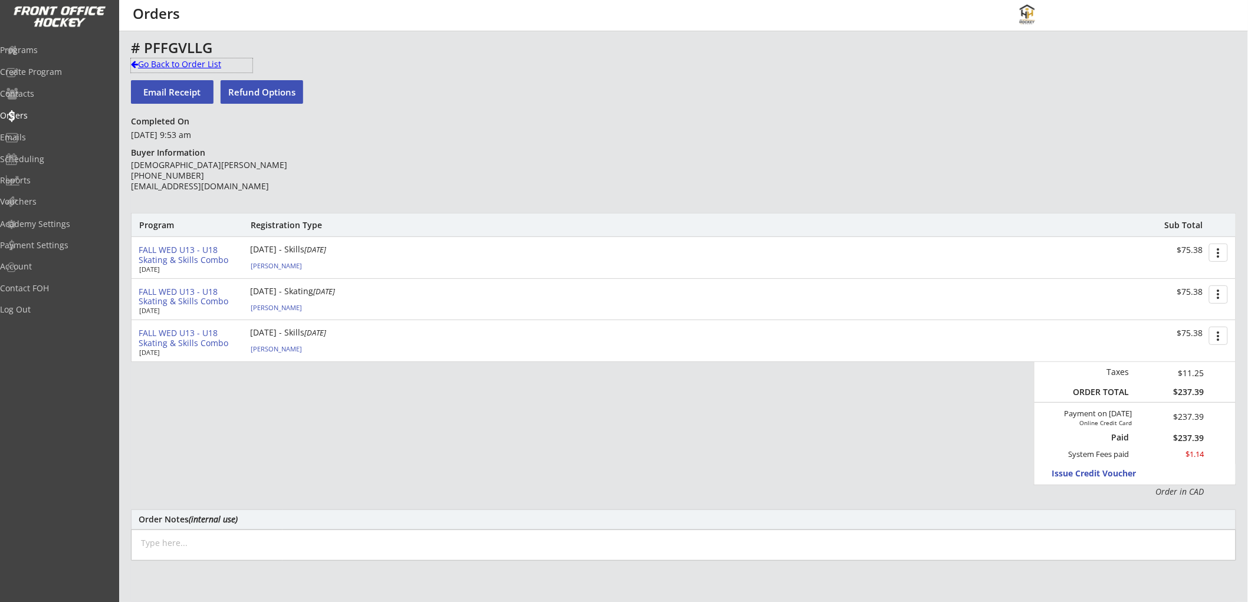
click at [201, 66] on div "Go Back to Order List" at bounding box center [191, 64] width 121 height 12
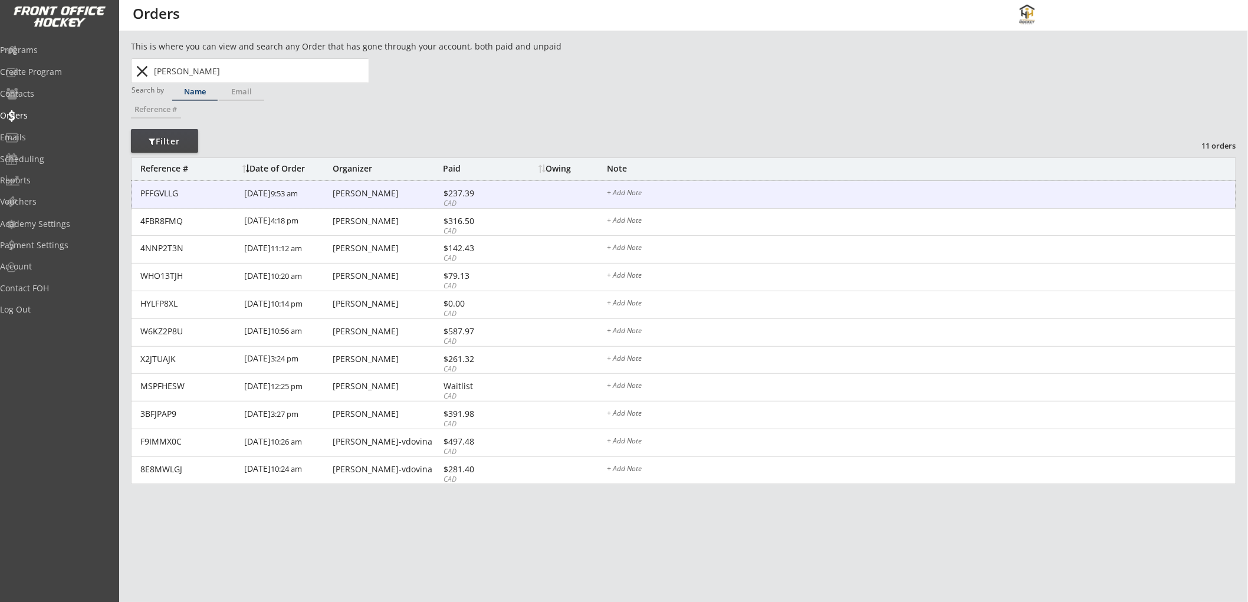
click at [385, 190] on div "Avani Maleshri" at bounding box center [386, 193] width 107 height 8
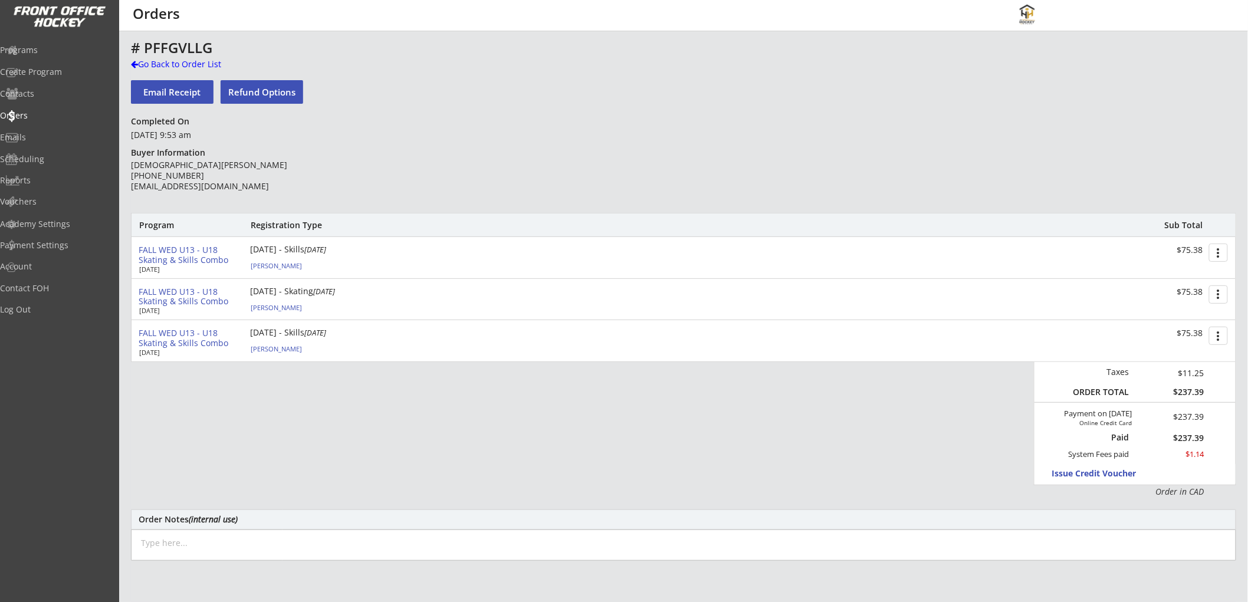
click at [432, 540] on textarea at bounding box center [683, 545] width 1105 height 31
type textarea "Oct 9/25: moved from Tues U13 - U18 Oct 14, 21, 28 into Wed U13 - U18 Oct 15, 2…"
click at [166, 65] on div "Go Back to Order List" at bounding box center [191, 64] width 121 height 12
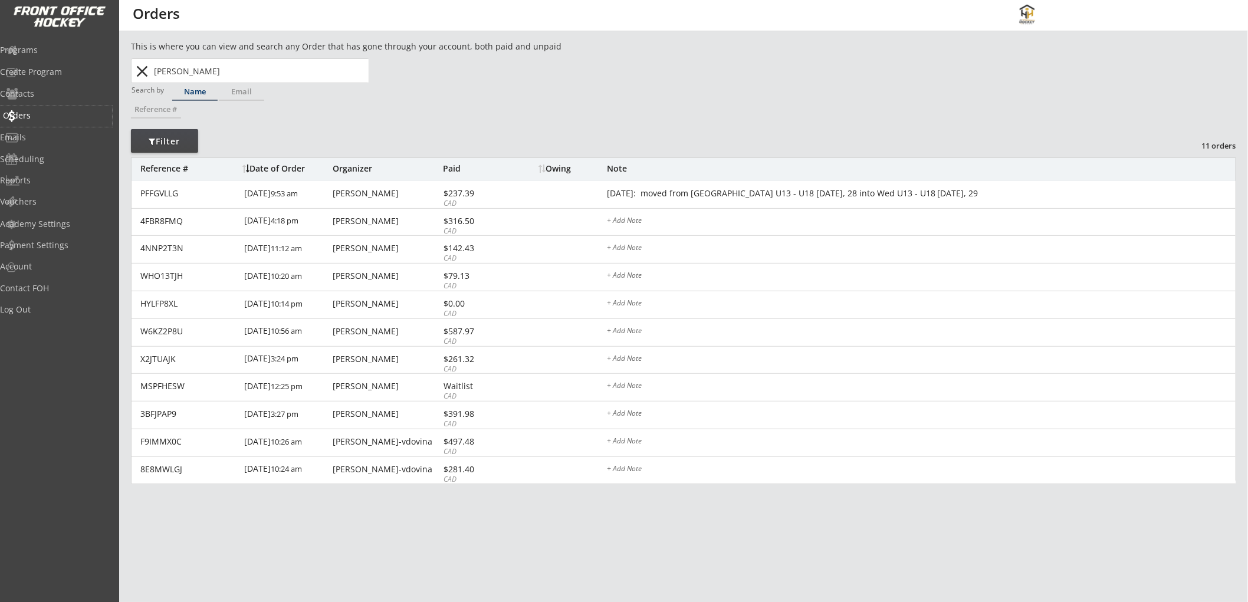
click at [40, 112] on div "Orders" at bounding box center [56, 115] width 106 height 8
click at [137, 73] on button "close" at bounding box center [142, 71] width 19 height 19
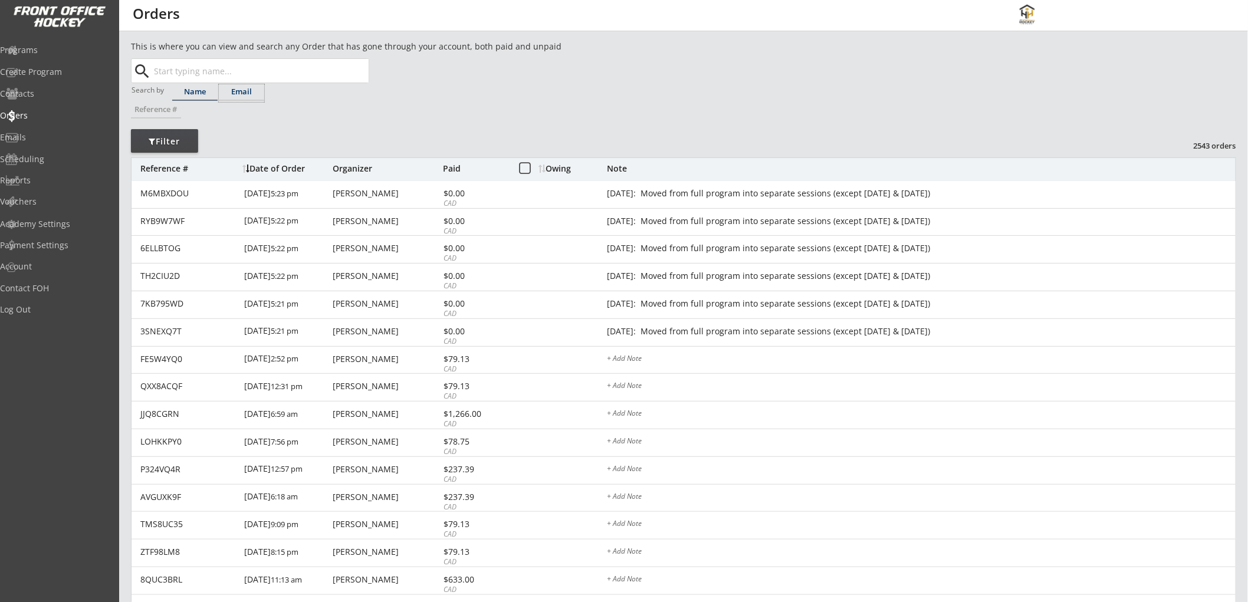
click at [240, 91] on div "Email" at bounding box center [241, 92] width 45 height 8
click at [247, 71] on input "text" at bounding box center [260, 71] width 217 height 24
paste input "kristinnixon@outlook.com"
click at [250, 95] on strong "kristinnixon@outlook.com" at bounding box center [235, 93] width 142 height 11
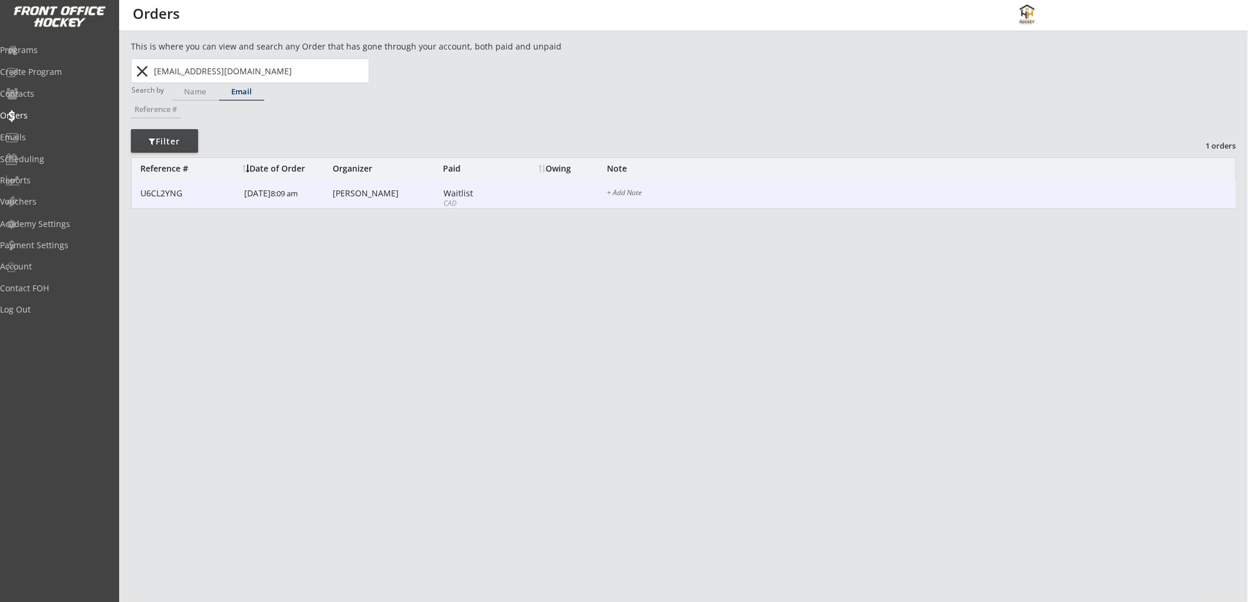
type input "kristinnixon@outlook.com"
click at [484, 193] on div "Waitlist" at bounding box center [474, 193] width 63 height 8
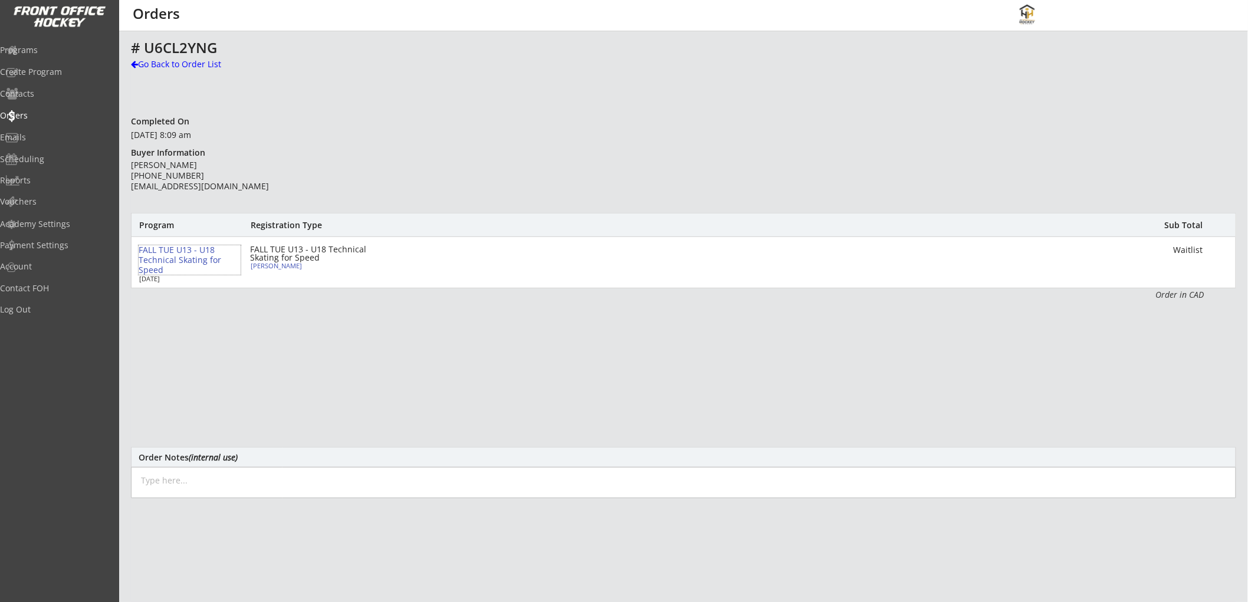
click at [189, 255] on div "FALL TUE U13 - U18 Technical Skating for Speed" at bounding box center [190, 259] width 102 height 29
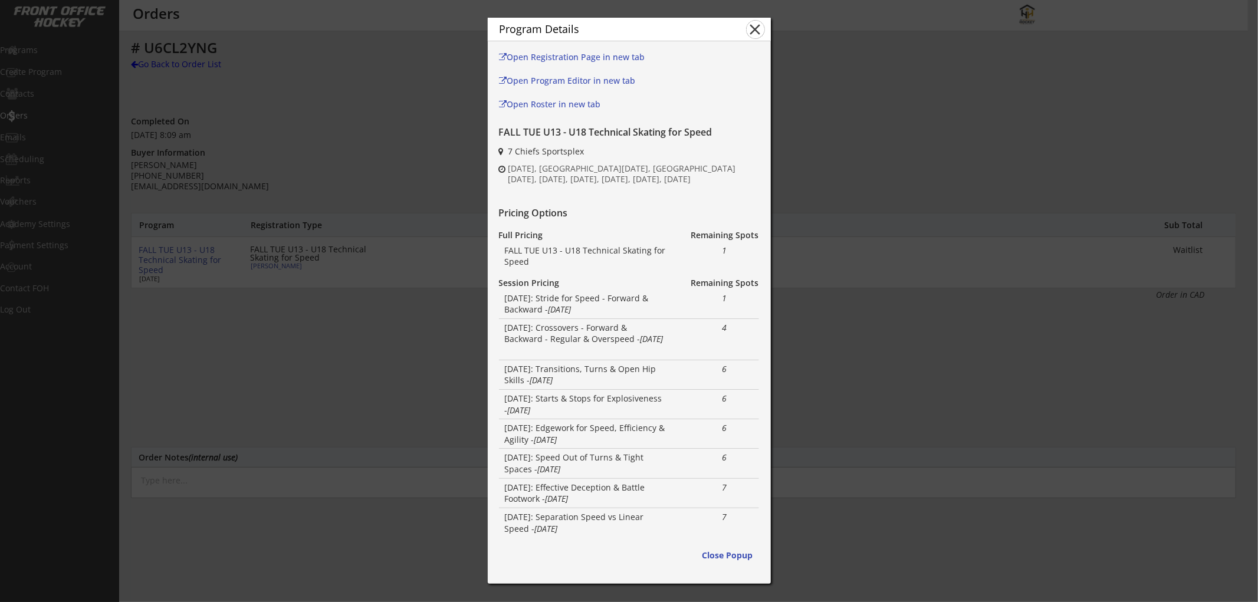
click at [759, 28] on button "close" at bounding box center [756, 30] width 18 height 18
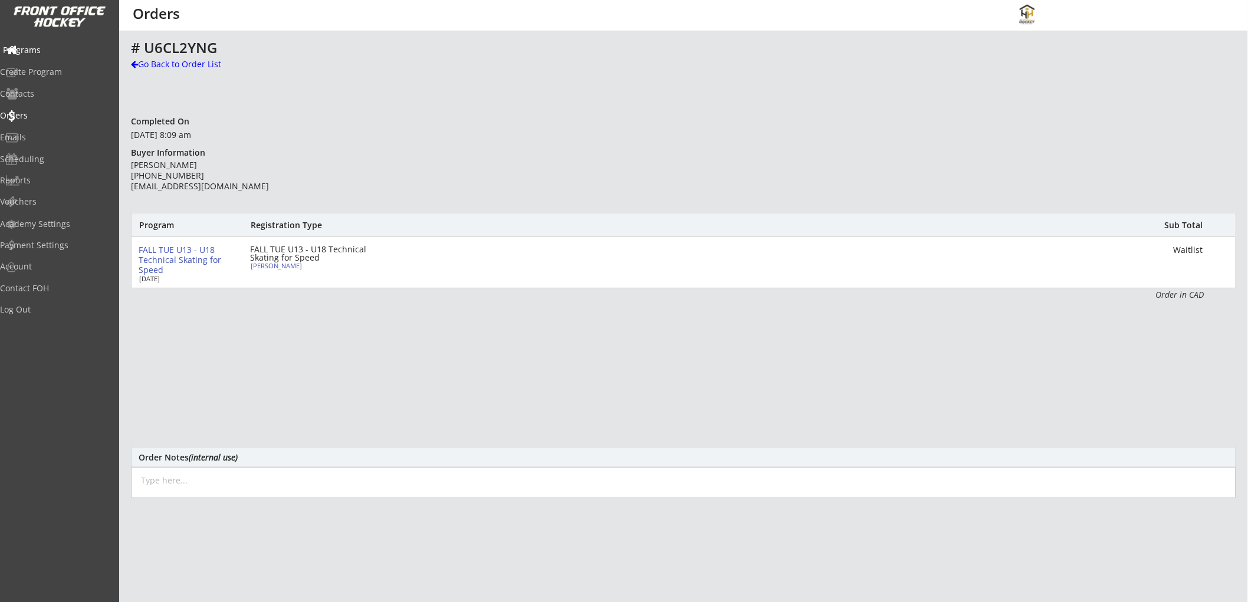
click at [54, 46] on div "Programs" at bounding box center [56, 50] width 106 height 8
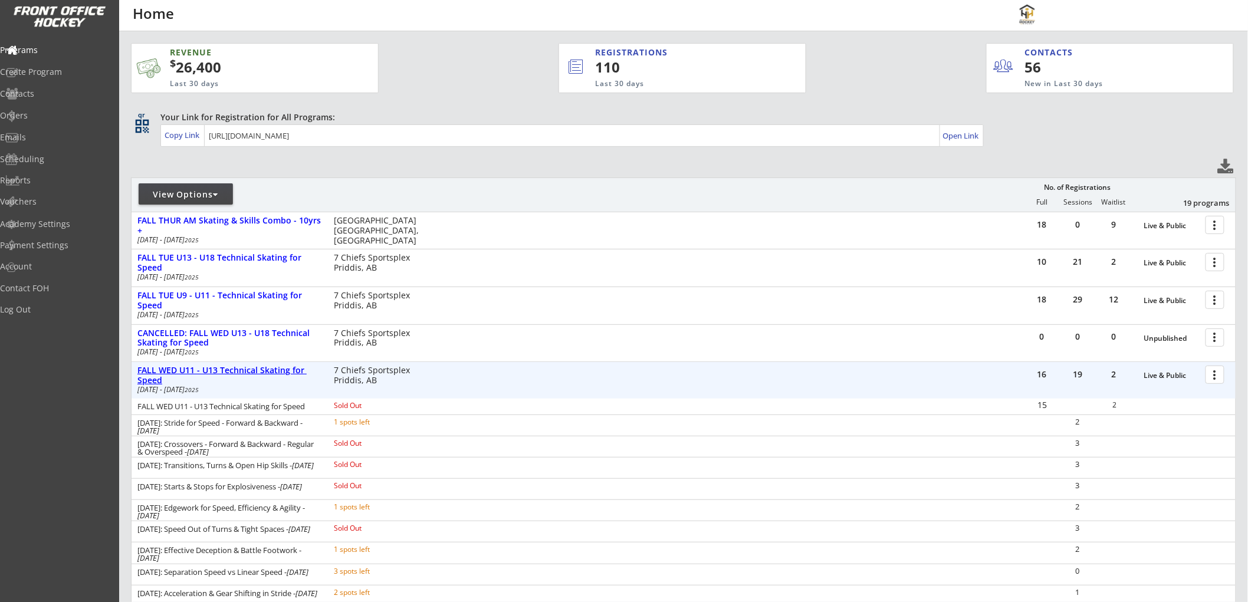
click at [218, 369] on div "FALL WED U11 - U13 Technical Skating for Speed" at bounding box center [229, 376] width 184 height 20
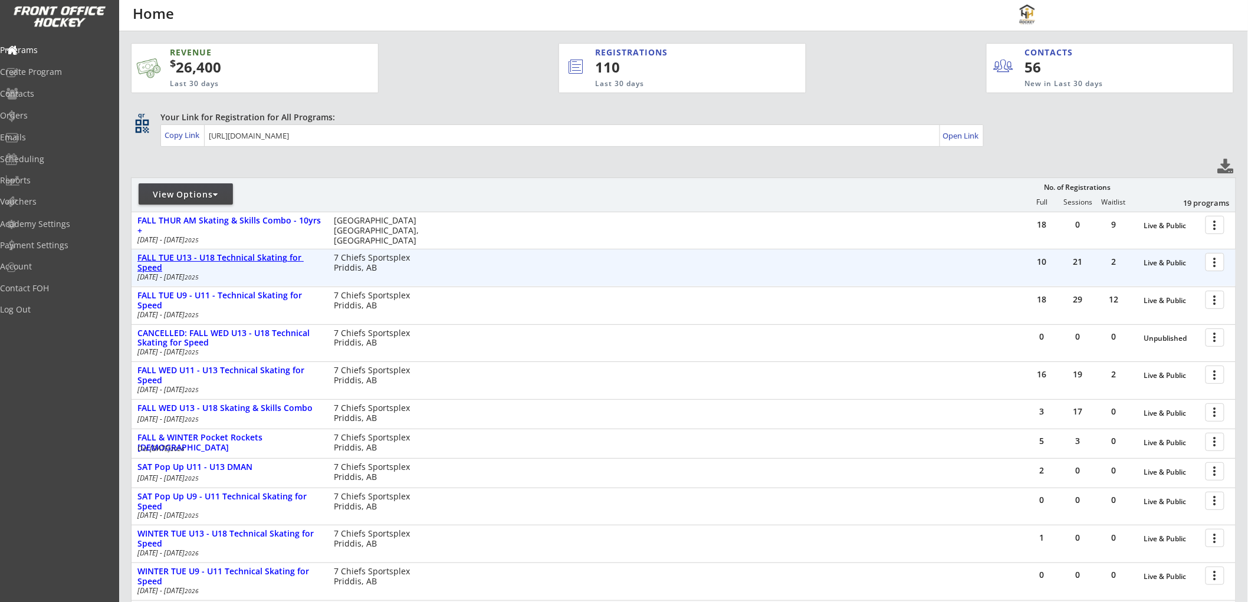
click at [240, 255] on div "FALL TUE U13 - U18 Technical Skating for Speed" at bounding box center [229, 263] width 184 height 20
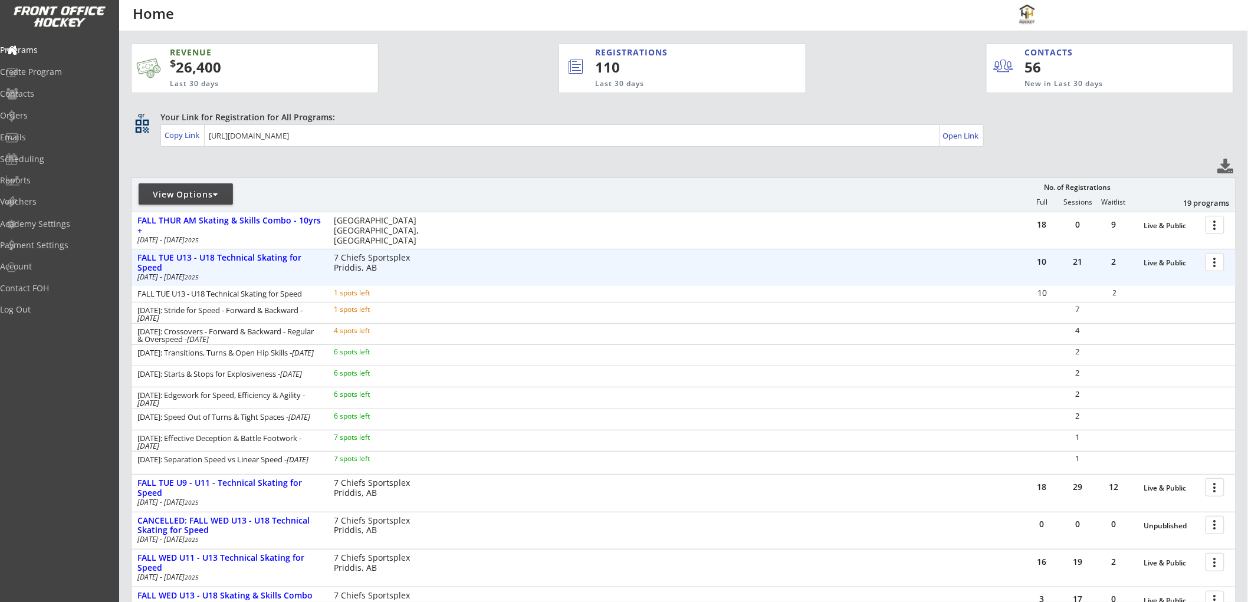
click at [1213, 262] on div at bounding box center [1217, 261] width 21 height 21
click at [942, 272] on div "10 21 2 Live & Public more_vert FALL TUE U13 - U18 Technical Skating for Speed …" at bounding box center [684, 267] width 1104 height 37
click at [1211, 262] on div at bounding box center [1217, 261] width 21 height 21
click at [1160, 316] on div "Registration Page" at bounding box center [1174, 320] width 84 height 8
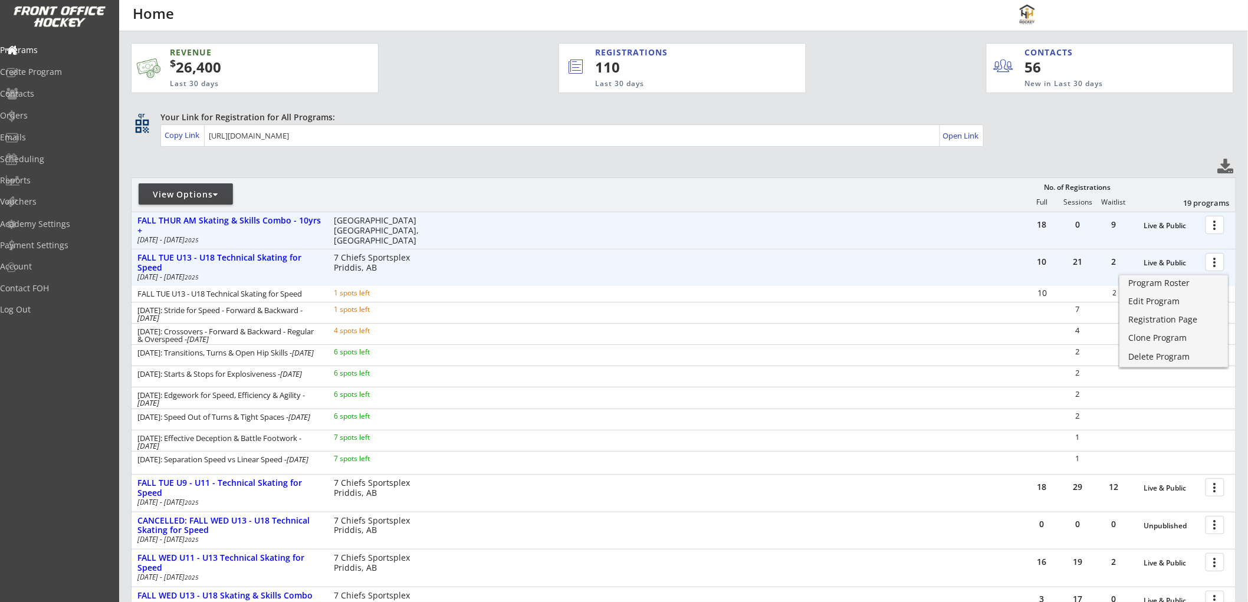
click at [470, 241] on div "18 0 9 Live & Public more_vert FALL THUR AM Skating & Skills Combo - 10yrs + Oc…" at bounding box center [684, 230] width 1104 height 37
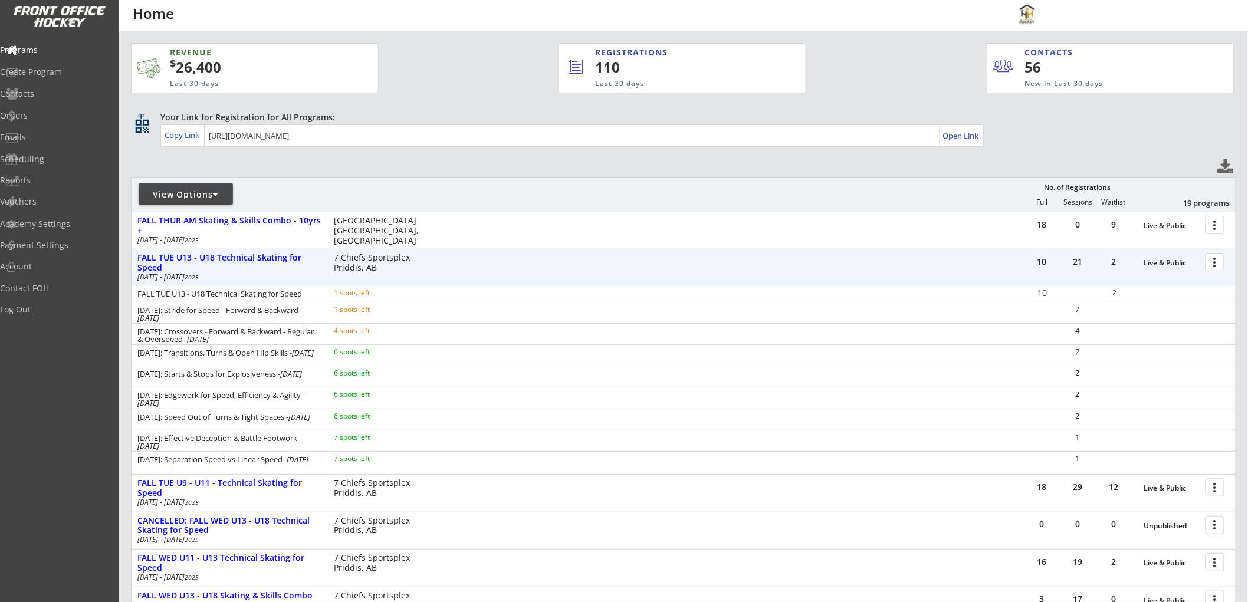
click at [375, 309] on div "1 spots left" at bounding box center [372, 309] width 76 height 7
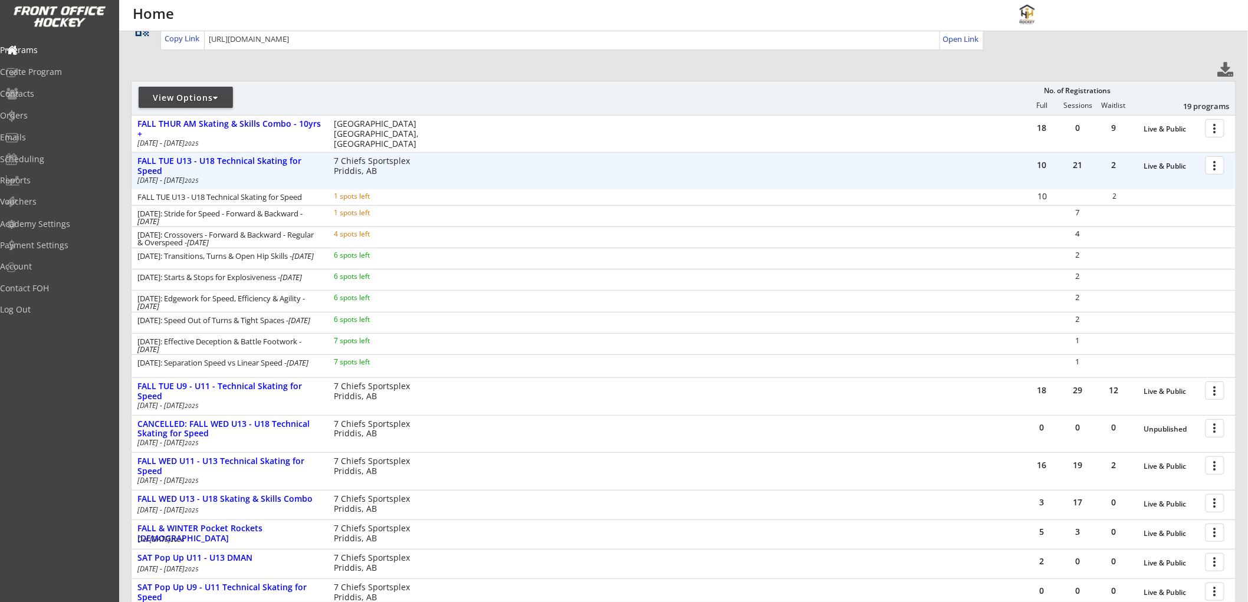
scroll to position [131, 0]
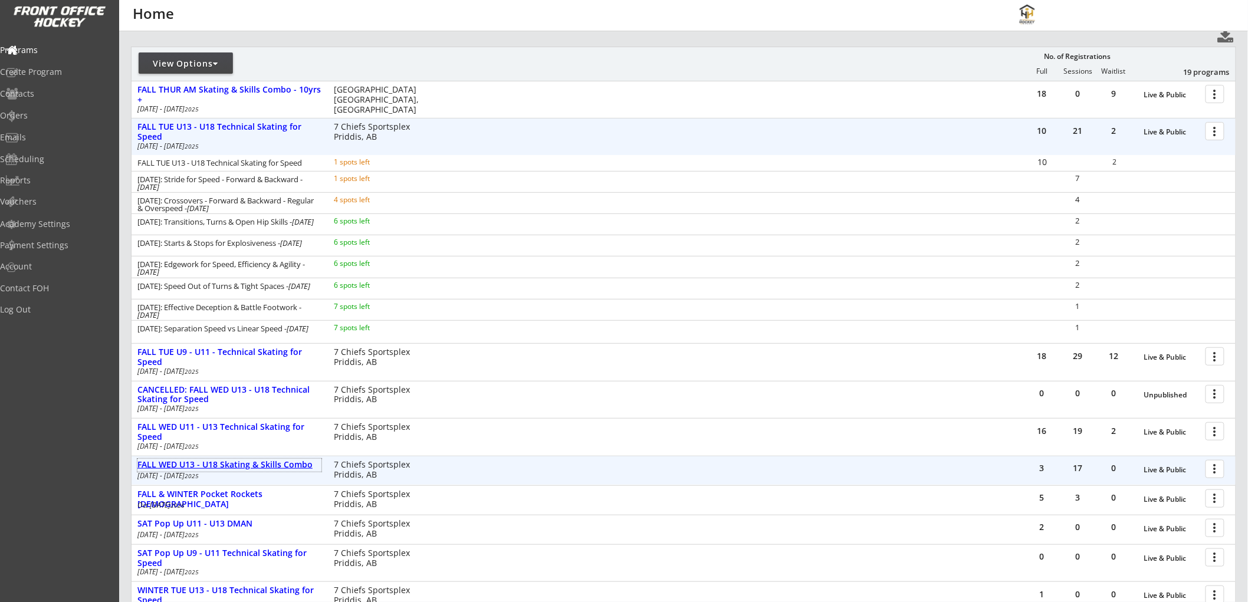
click at [236, 464] on div "FALL WED U13 - U18 Skating & Skills Combo" at bounding box center [229, 465] width 184 height 10
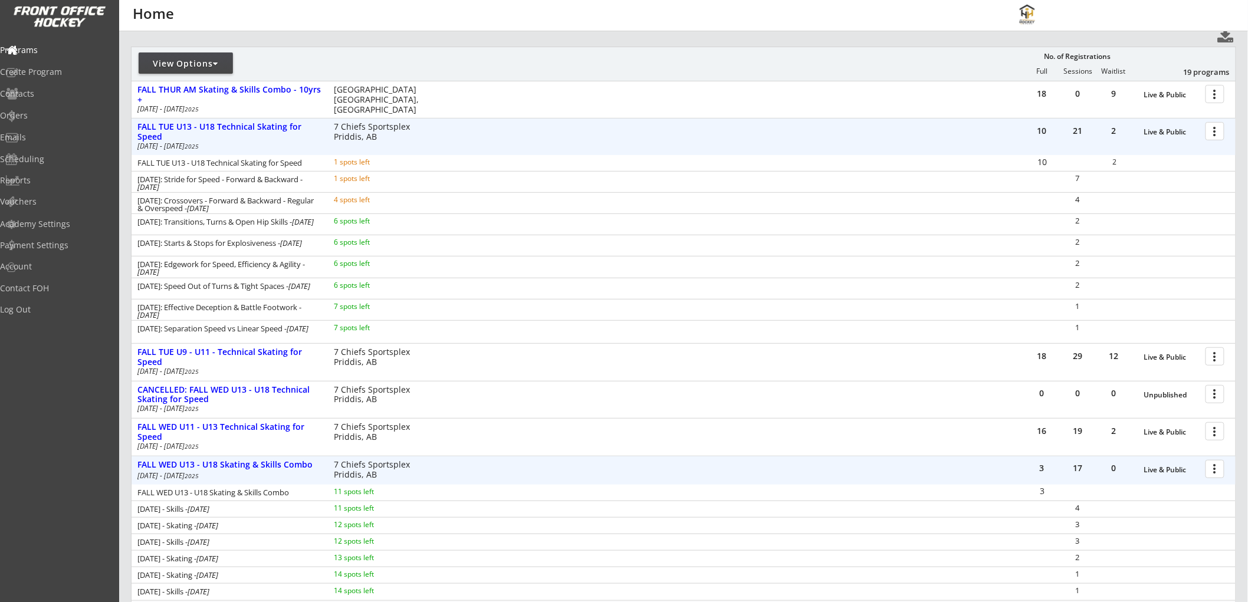
click at [1211, 467] on div at bounding box center [1217, 468] width 21 height 21
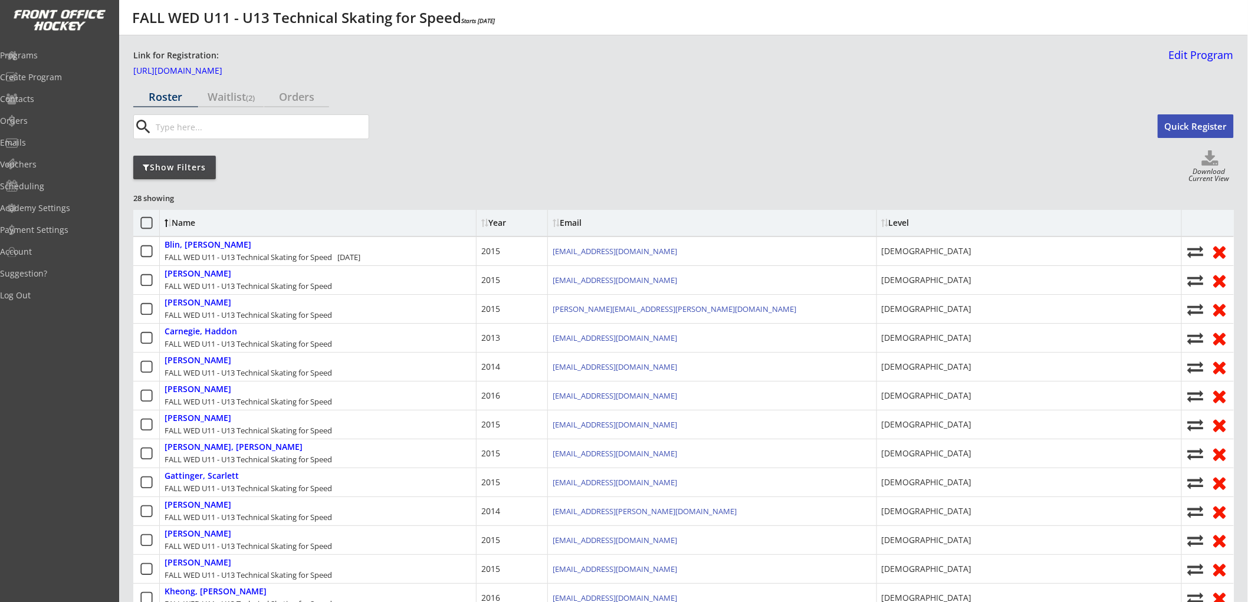
click at [191, 126] on input "input" at bounding box center [260, 127] width 215 height 24
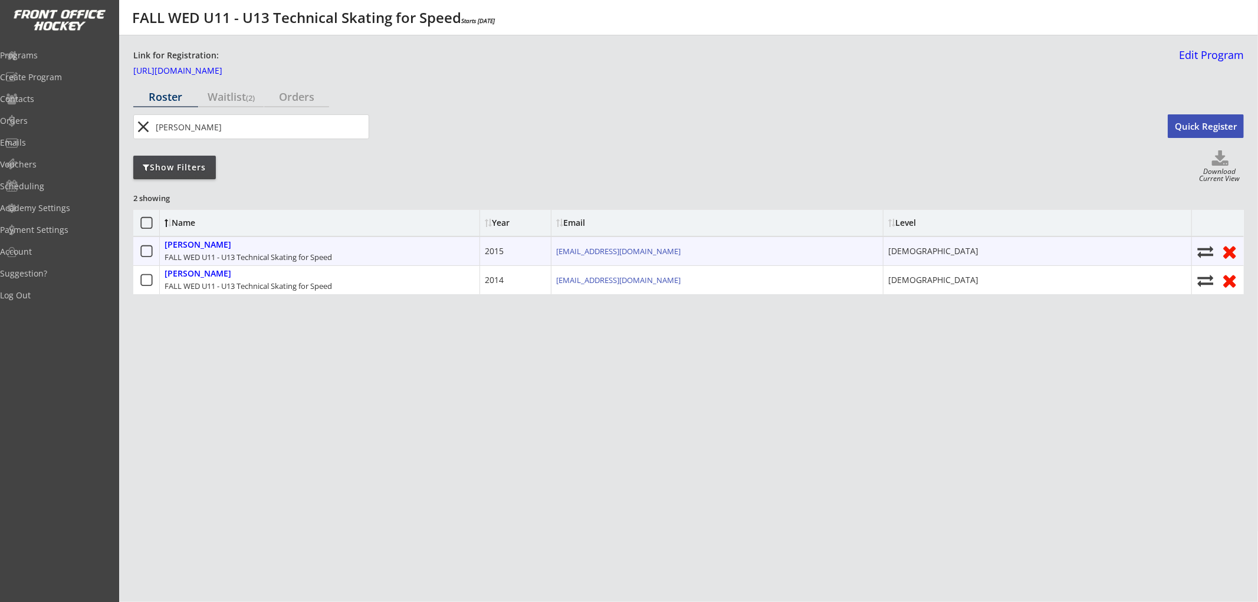
type input "[PERSON_NAME]"
click at [355, 249] on div "Borslein, Ryan FALL WED U11 - U13 Technical Skating for Speed" at bounding box center [320, 251] width 320 height 28
click at [1205, 250] on icon at bounding box center [1206, 252] width 18 height 16
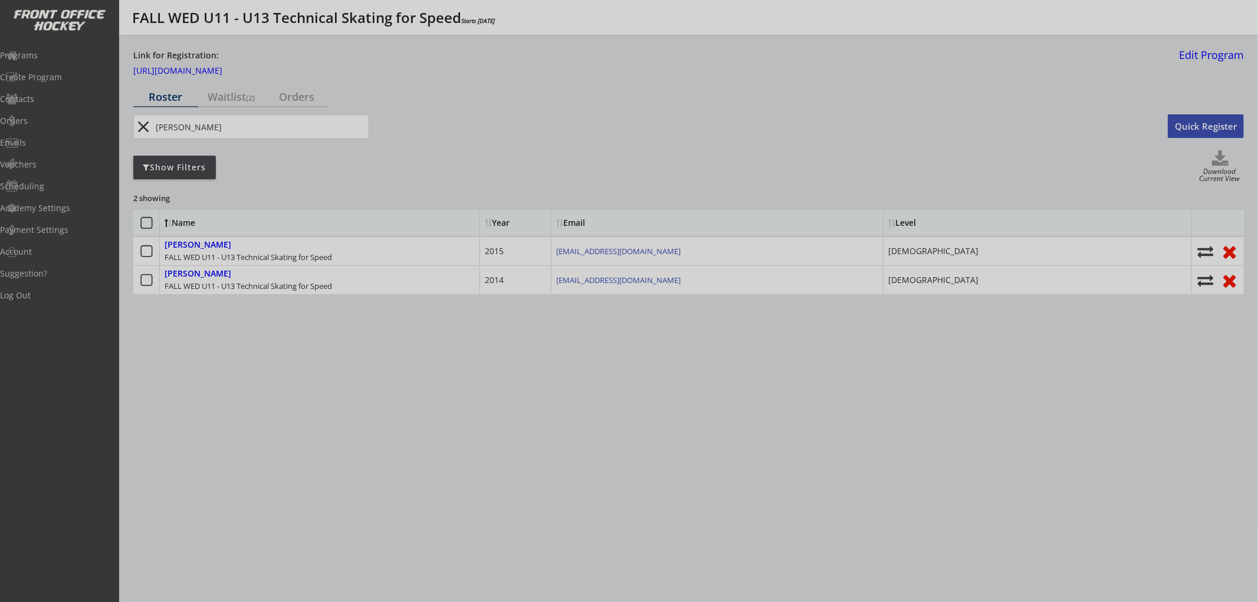
select select ""1348695171700984260__LOOKUP__1752629314910x773090959527247900""
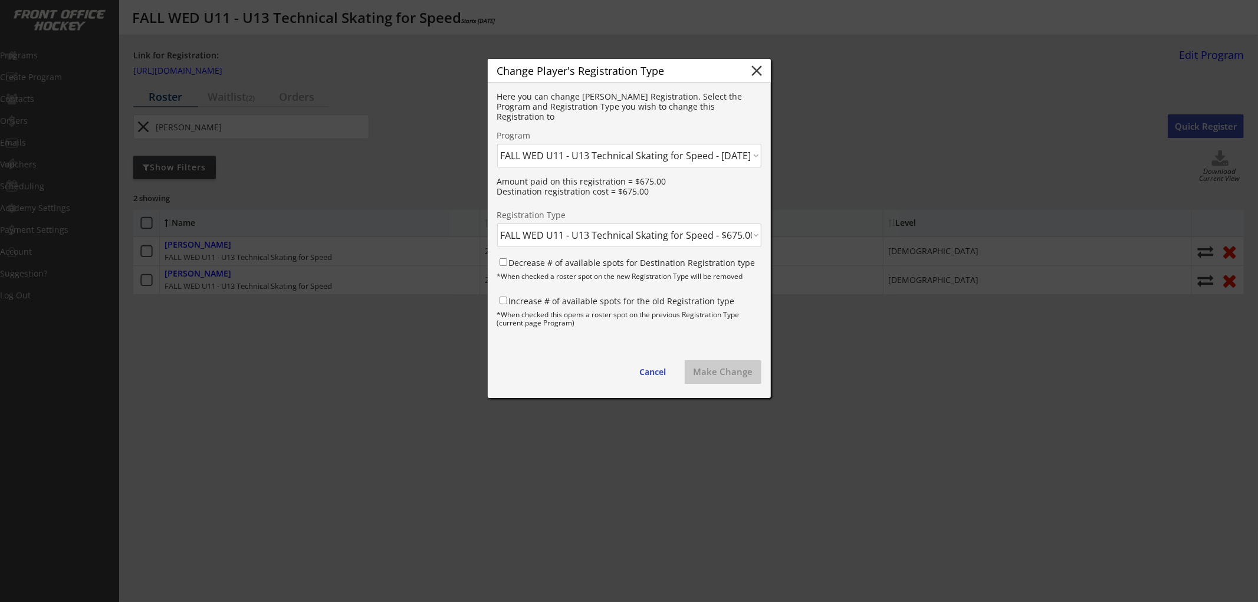
click at [596, 156] on select "Click here... FALL THUR AM Skating & Skills Combo - 10yrs + - 10/09/25 FALL TUE…" at bounding box center [629, 156] width 264 height 24
click at [497, 144] on select "Click here... FALL THUR AM Skating & Skills Combo - 10yrs + - 10/09/25 FALL TUE…" at bounding box center [629, 156] width 264 height 24
click at [603, 233] on select "Click here... FALL WED U11 - U13 Technical Skating for Speed - $675.00 October …" at bounding box center [629, 236] width 264 height 24
select select ""1348695171700984260__LOOKUP__1752629672890x637414269723344900""
click at [497, 224] on select "Click here... FALL WED U11 - U13 Technical Skating for Speed - $675.00 October …" at bounding box center [629, 236] width 264 height 24
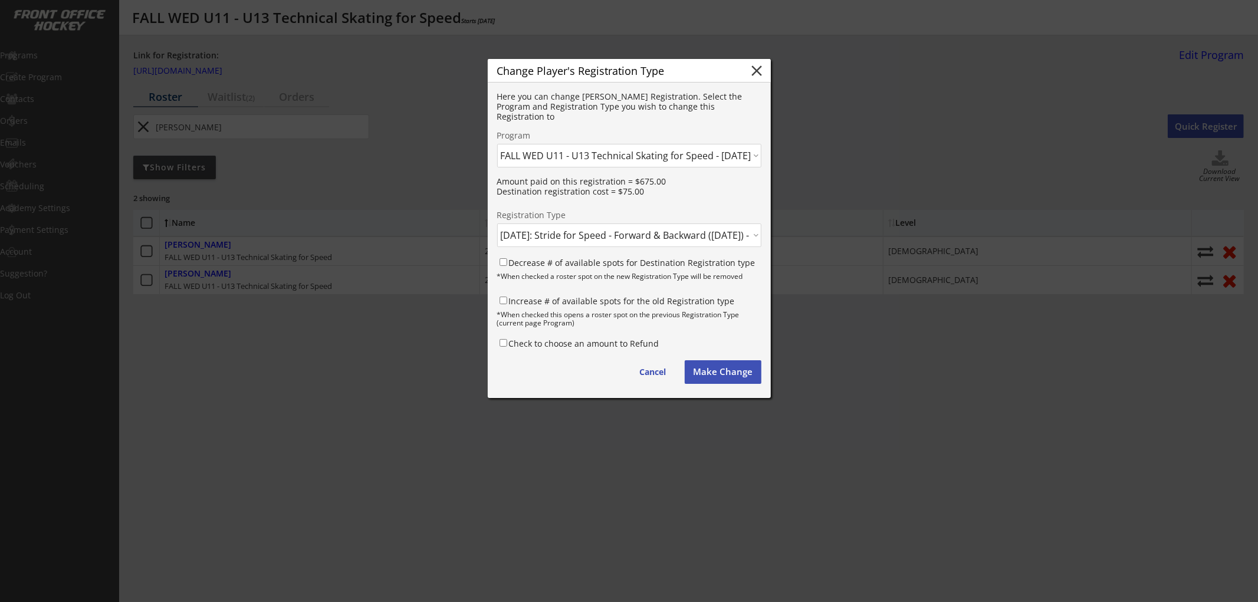
click at [599, 260] on label "Decrease # of available spots for Destination Registration type" at bounding box center [632, 262] width 247 height 11
click at [507, 260] on input "Decrease # of available spots for Destination Registration type" at bounding box center [504, 262] width 8 height 8
checkbox input "true"
click at [585, 299] on label "Increase # of available spots for the old Registration type" at bounding box center [622, 300] width 226 height 11
click at [507, 299] on input "Increase # of available spots for the old Registration type" at bounding box center [504, 301] width 8 height 8
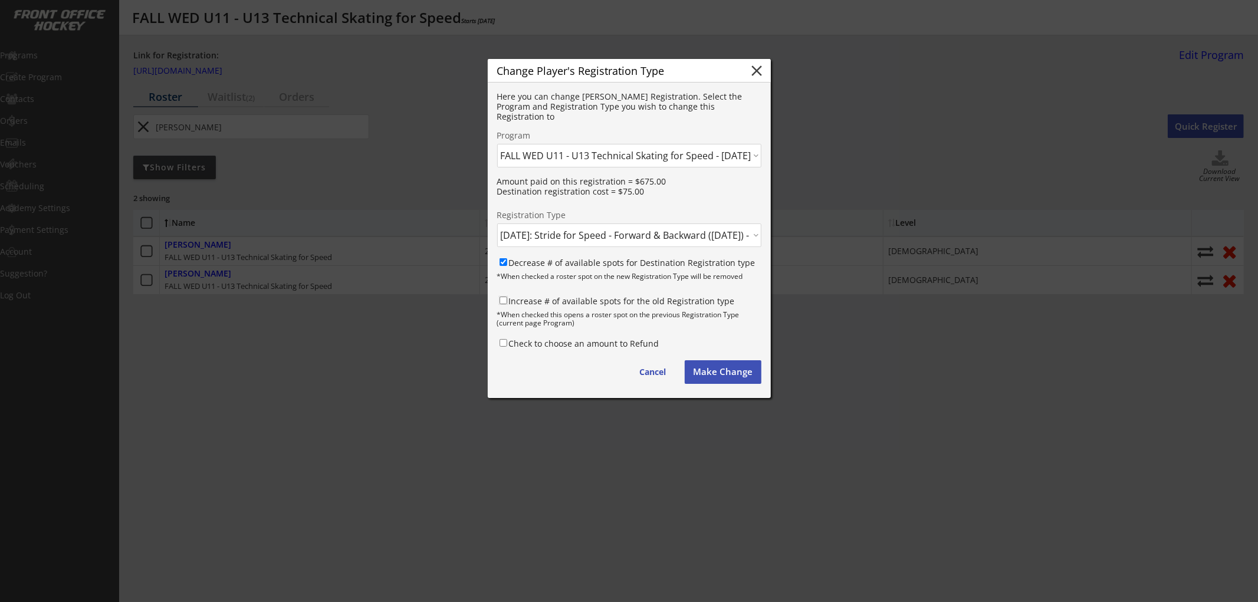
checkbox input "true"
click at [724, 367] on button "Make Change" at bounding box center [723, 372] width 77 height 24
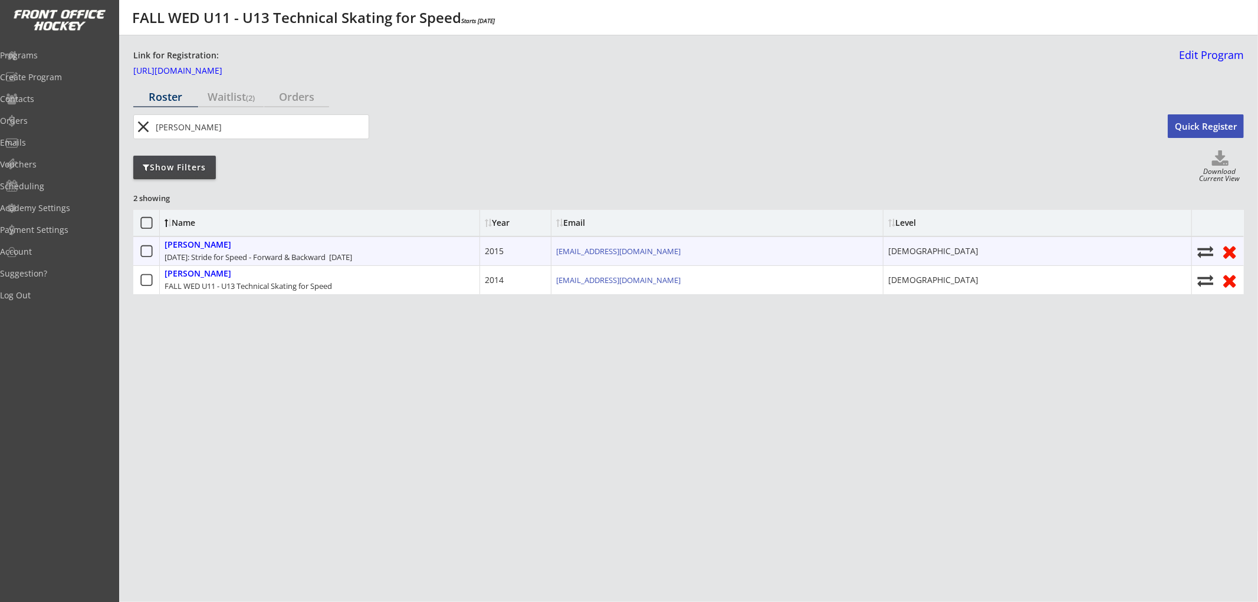
click at [1208, 248] on icon at bounding box center [1206, 252] width 18 height 16
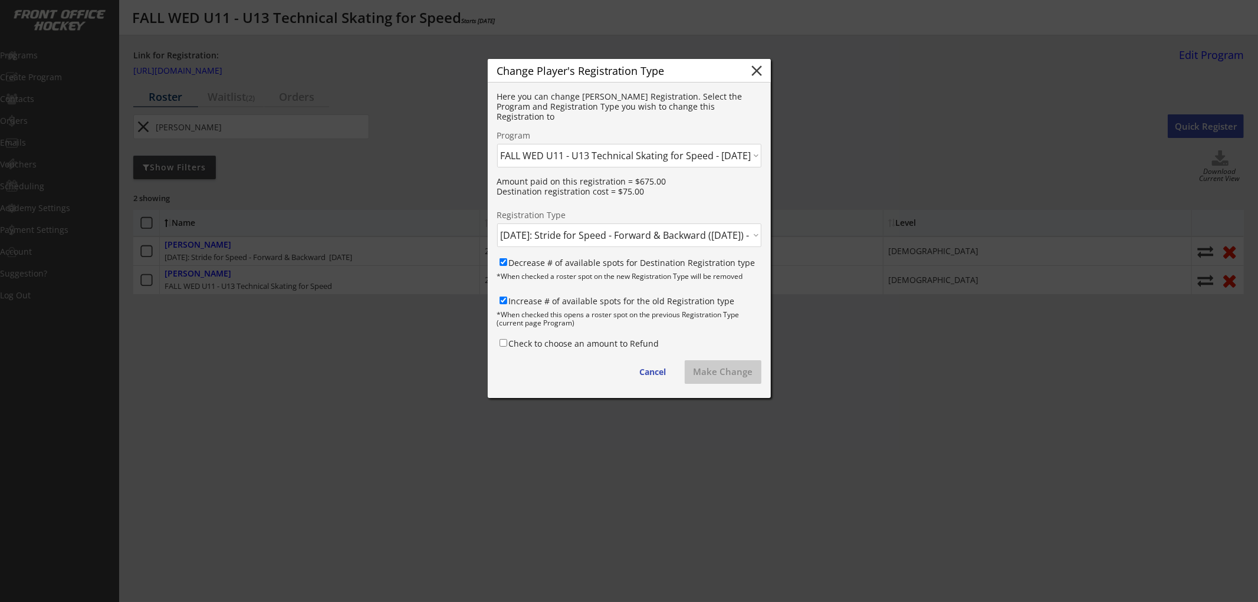
click at [649, 232] on select "Click here... FALL WED U11 - U13 Technical Skating for Speed - $675.00 October …" at bounding box center [629, 236] width 264 height 24
select select ""1348695171700984260__LOOKUP__1752629673338x745249790086751900""
click at [497, 224] on select "Click here... FALL WED U11 - U13 Technical Skating for Speed - $675.00 October …" at bounding box center [629, 236] width 264 height 24
click at [710, 368] on button "Make Change" at bounding box center [723, 372] width 77 height 24
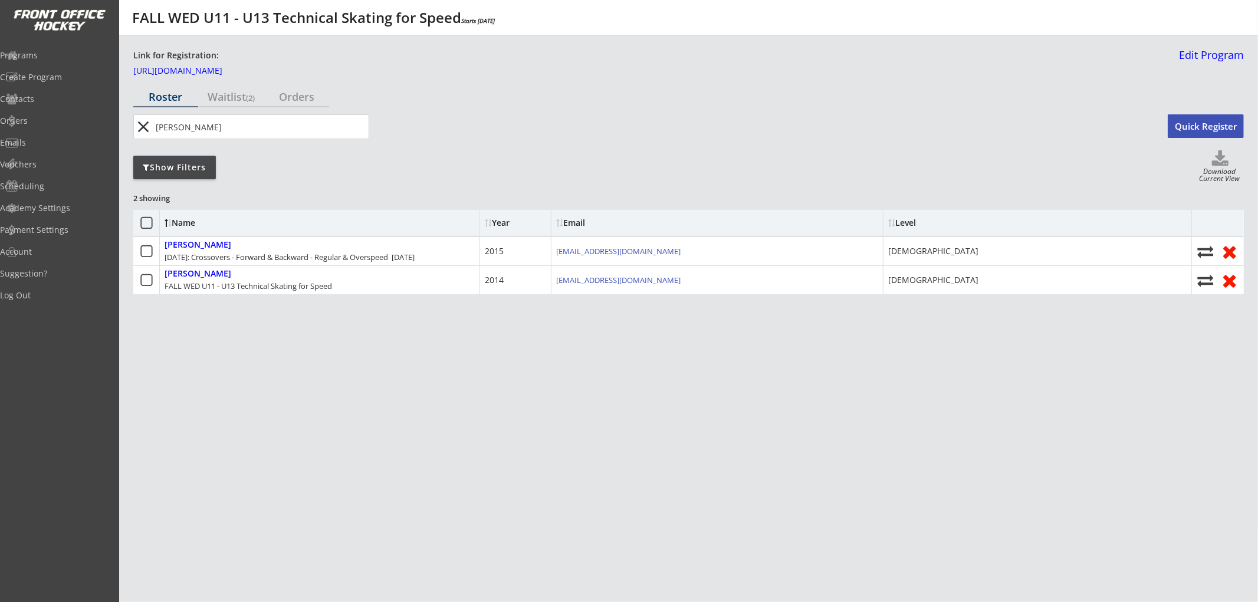
click at [202, 170] on div "Show Filters" at bounding box center [174, 168] width 83 height 12
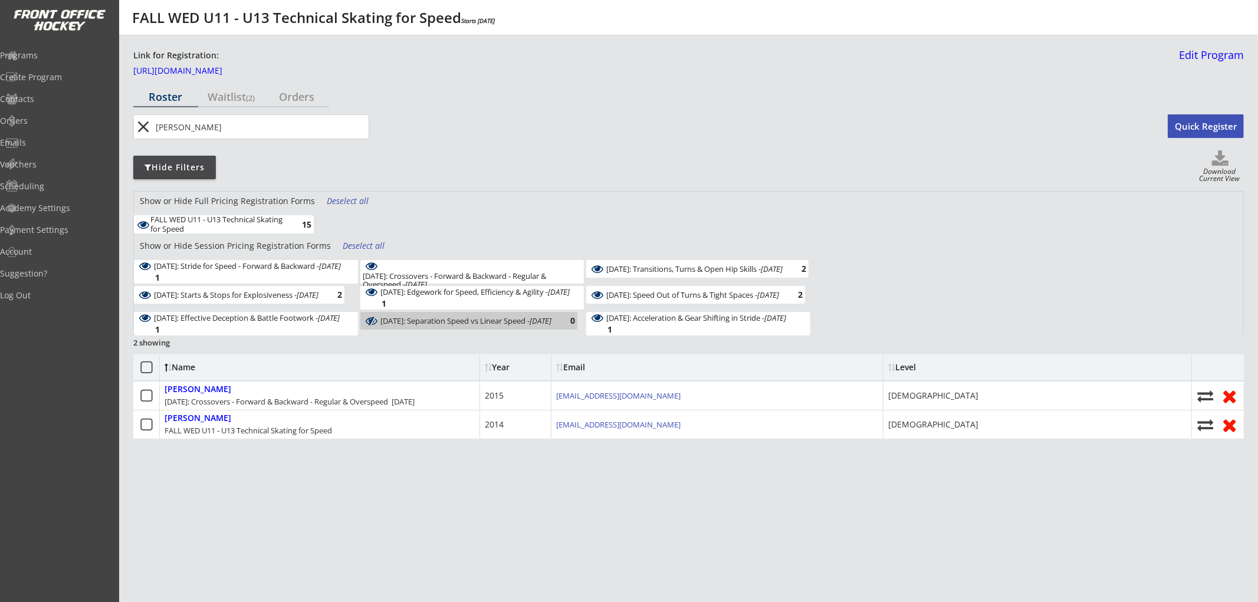
click at [347, 204] on div "Deselect all" at bounding box center [349, 201] width 44 height 12
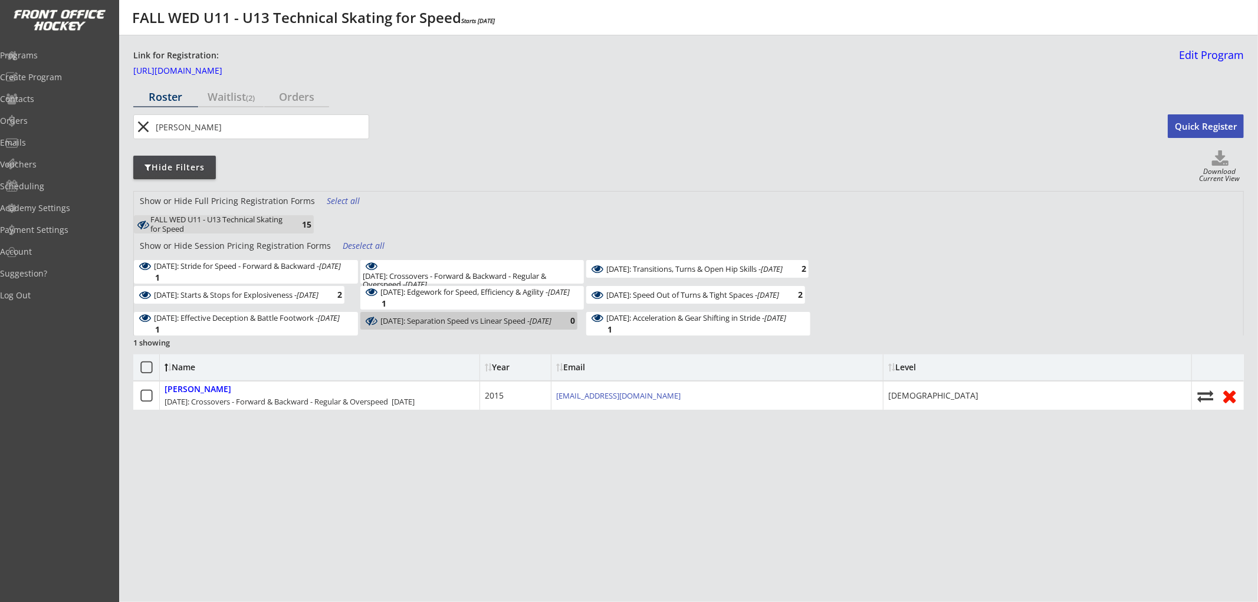
click at [347, 244] on div "Deselect all" at bounding box center [365, 246] width 44 height 12
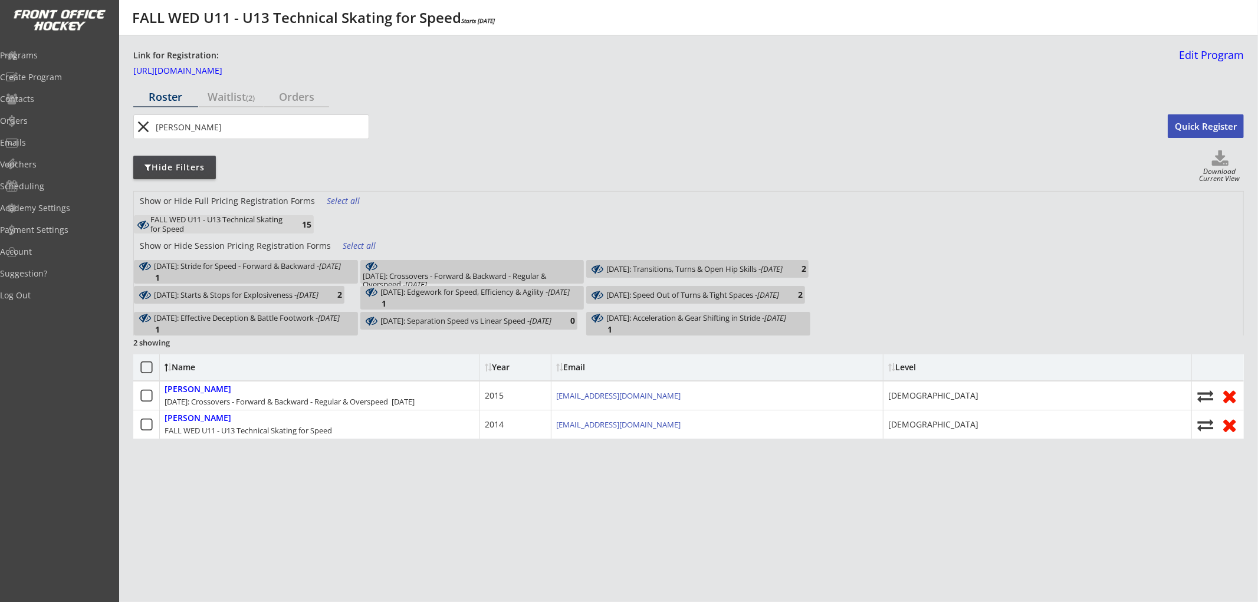
click at [335, 267] on div "October 15: Stride for Speed - Forward & Backward - Oct 15, 2025 1" at bounding box center [246, 272] width 224 height 24
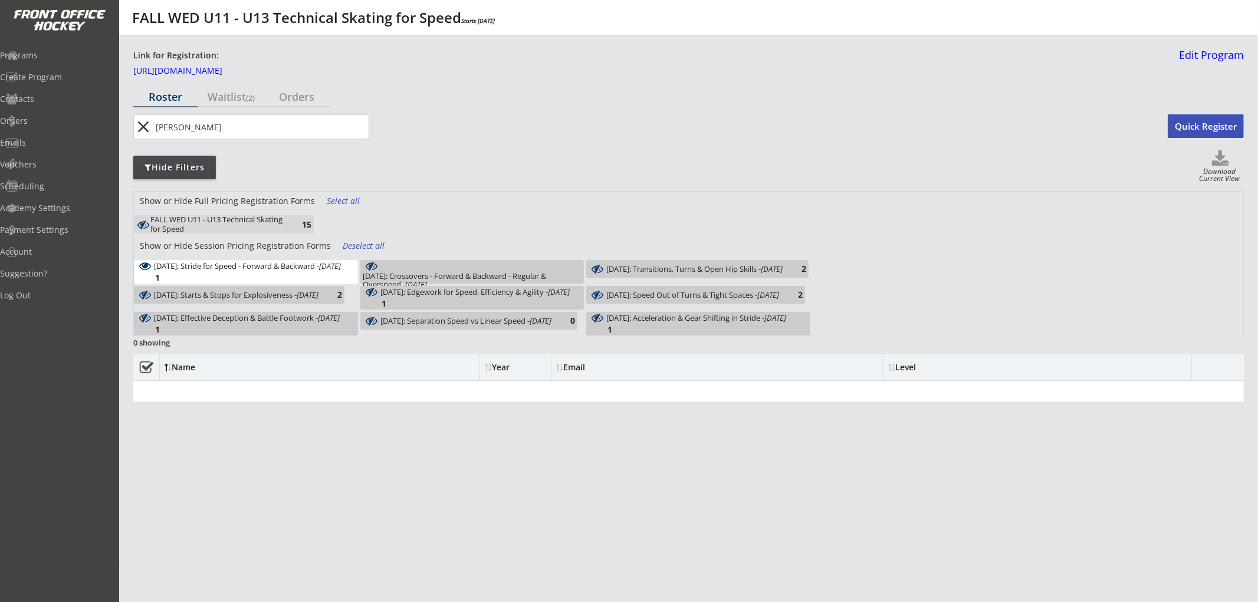
click at [402, 272] on div "October 22: Crossovers - Forward & Backward - Regular & Overspeed - Oct 22, 2025" at bounding box center [472, 280] width 219 height 17
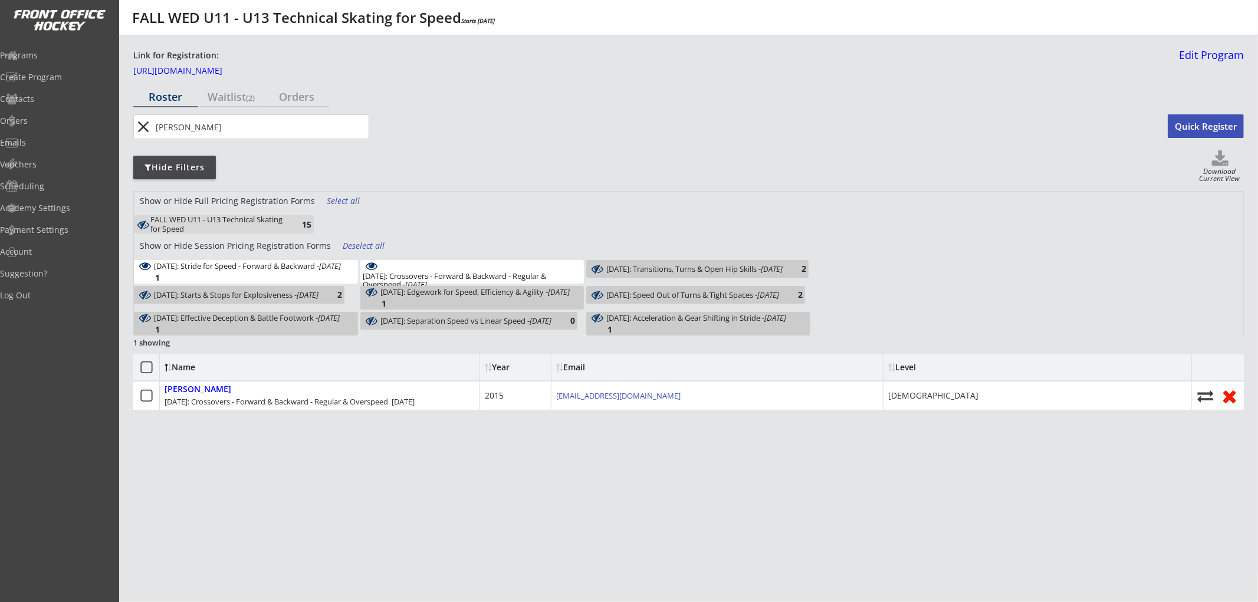
click at [638, 270] on div "October 29: Transitions, Turns & Open Hip Skills - Oct 29, 2025 2" at bounding box center [697, 269] width 222 height 18
click at [472, 264] on div "October 22: Crossovers - Forward & Backward - Regular & Overspeed - Oct 22, 202…" at bounding box center [472, 272] width 224 height 24
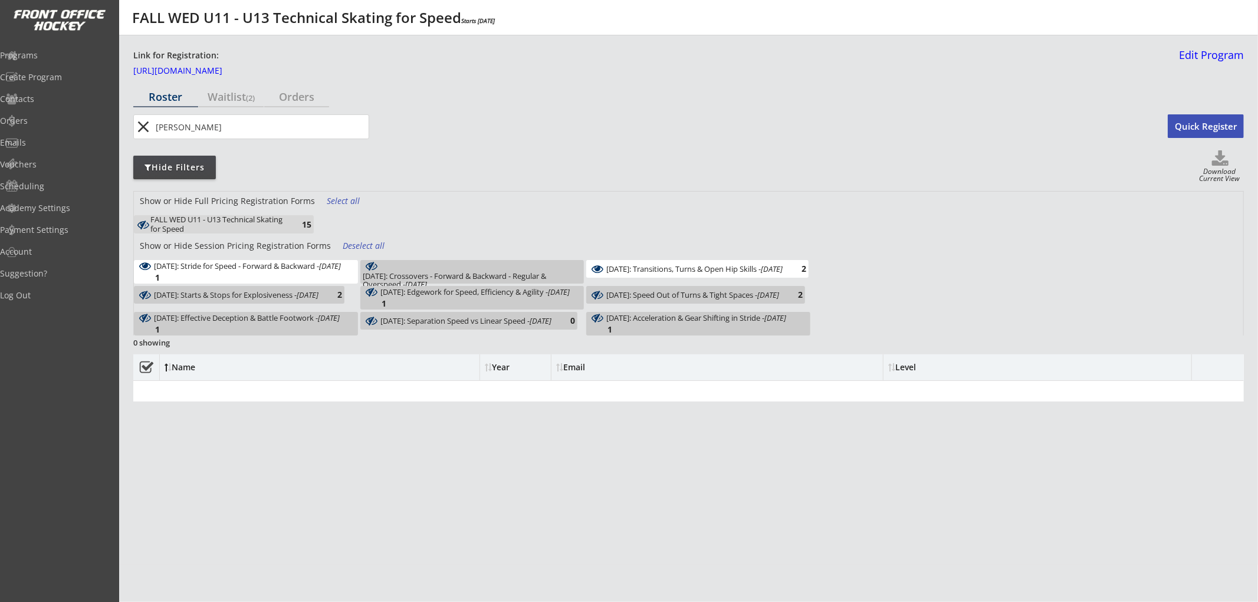
click at [619, 271] on div "October 29: Transitions, Turns & Open Hip Skills - Oct 29, 2025" at bounding box center [694, 269] width 176 height 8
click at [304, 267] on div "October 15: Stride for Speed - Forward & Backward - Oct 15, 2025 1" at bounding box center [246, 272] width 224 height 24
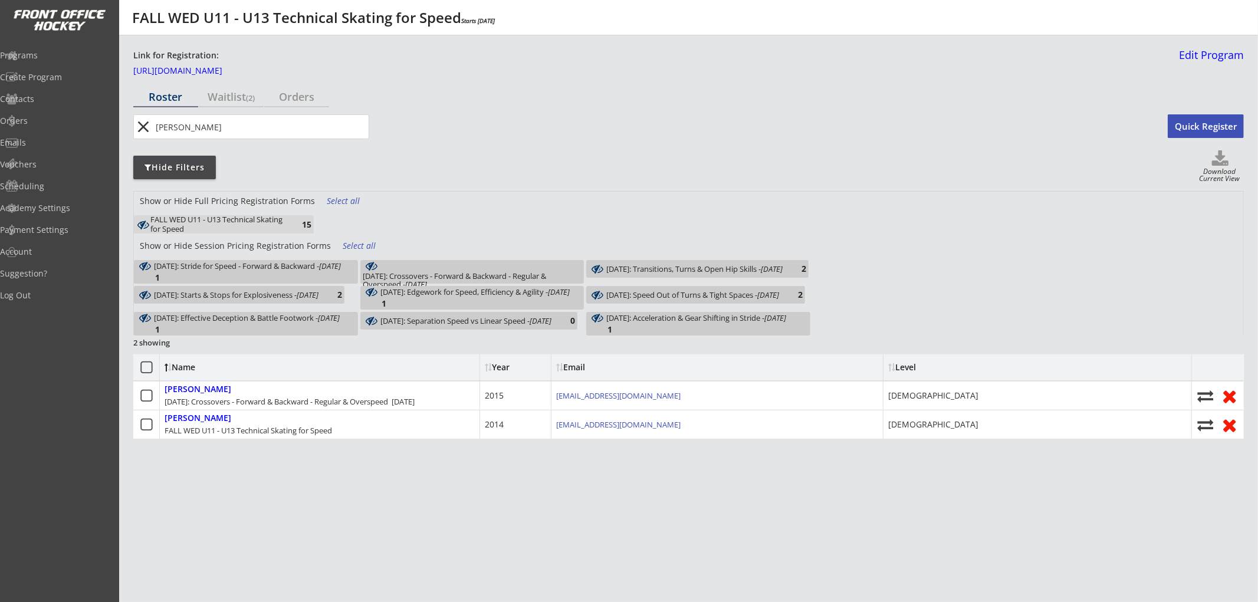
click at [419, 272] on div "October 22: Crossovers - Forward & Backward - Regular & Overspeed - Oct 22, 2025" at bounding box center [472, 280] width 219 height 17
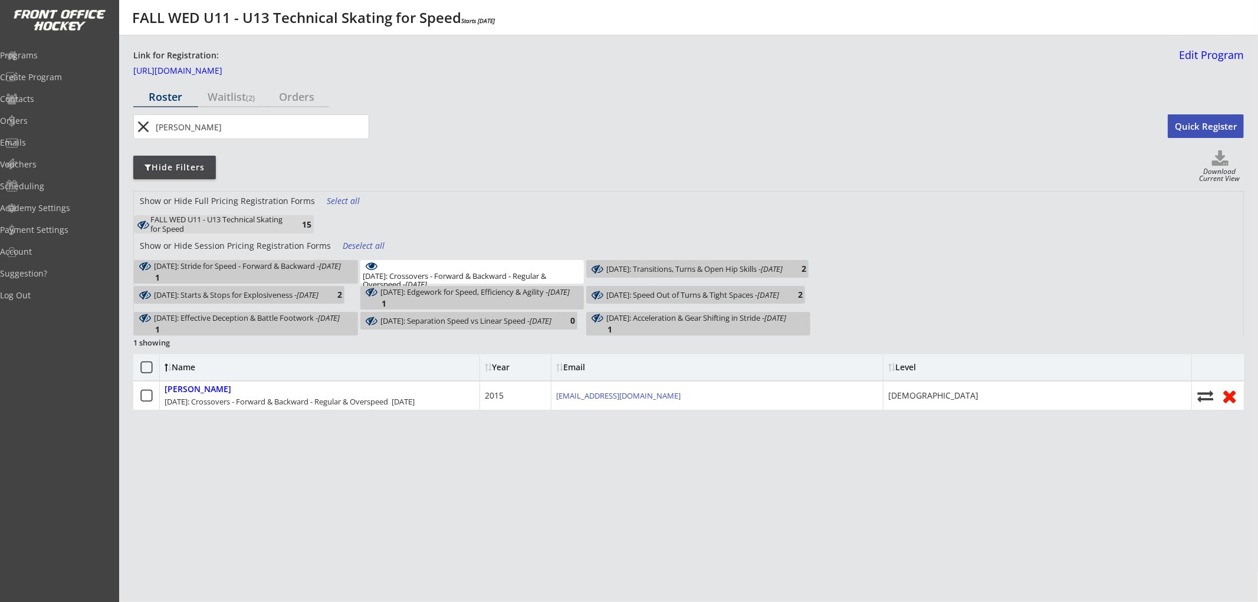
click at [296, 270] on div "October 15: Stride for Speed - Forward & Backward - Oct 15, 2025" at bounding box center [247, 266] width 187 height 8
click at [356, 240] on div "Deselect all" at bounding box center [365, 246] width 44 height 12
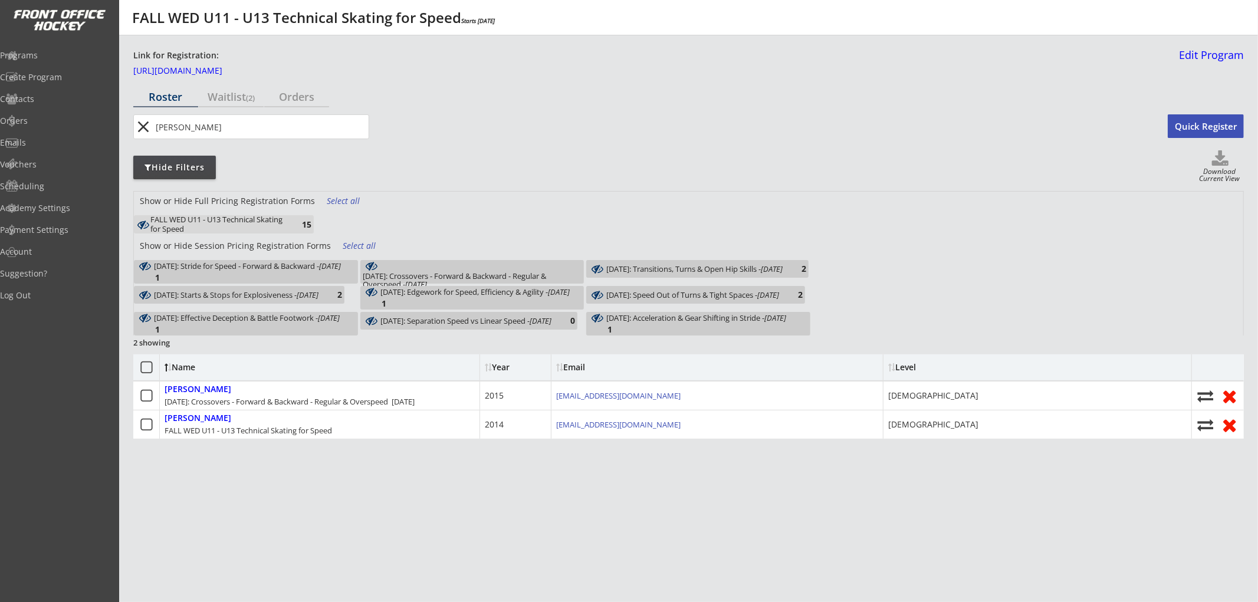
click at [295, 225] on div "15" at bounding box center [300, 224] width 24 height 9
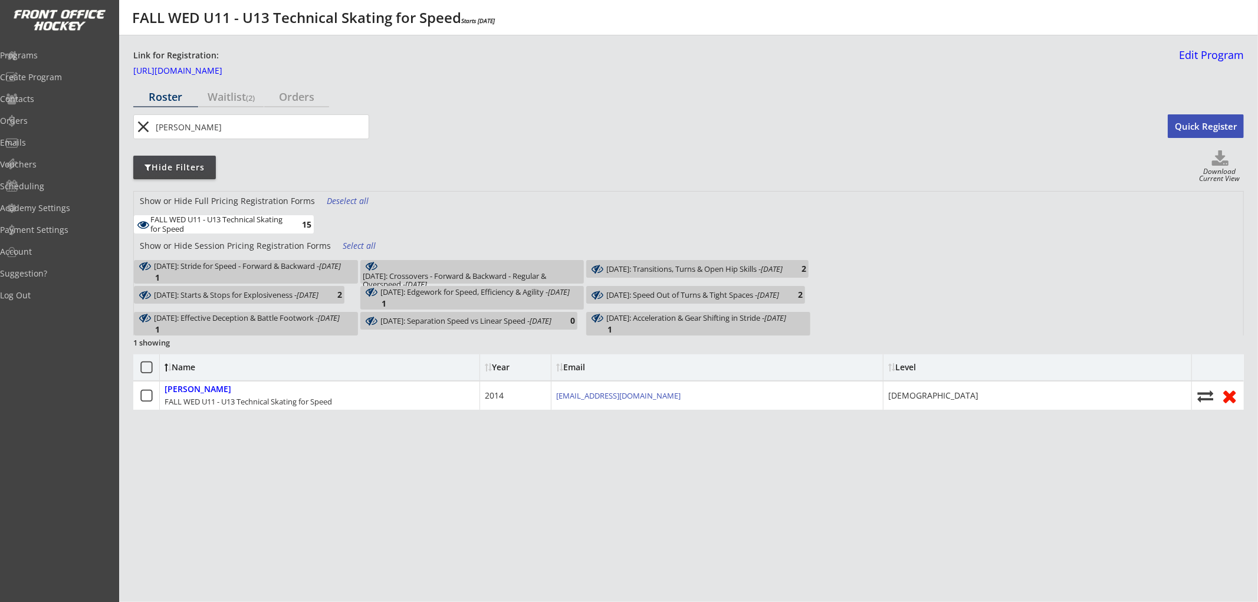
click at [303, 217] on div "FALL WED U11 - U13 Technical Skating for Speed 15" at bounding box center [224, 224] width 180 height 18
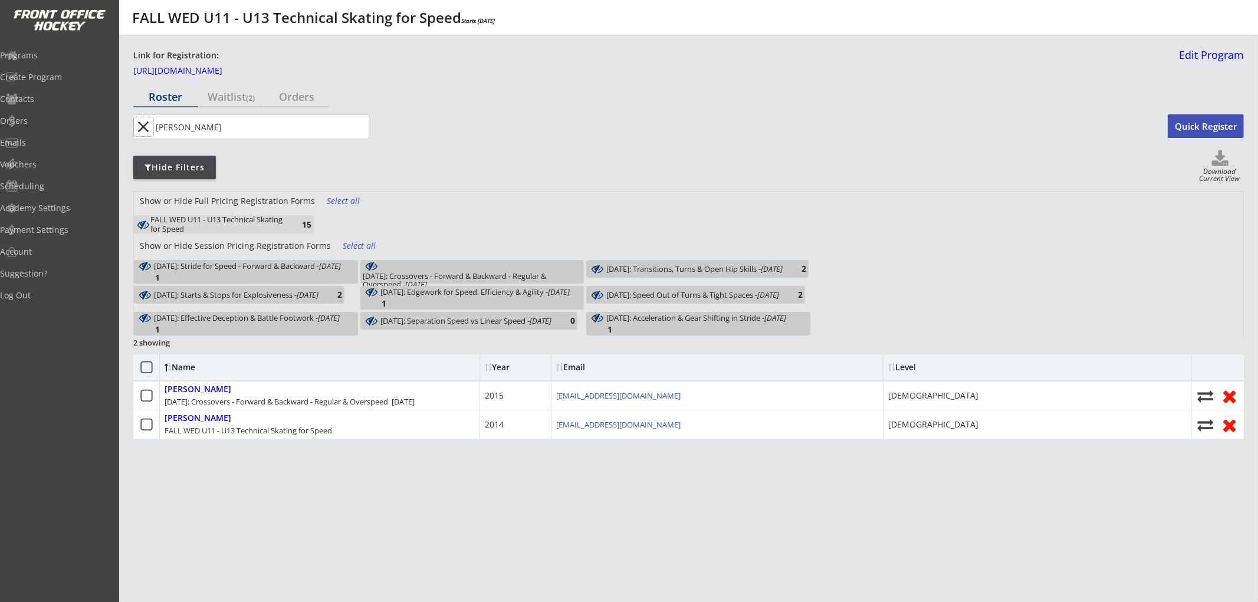
click at [137, 121] on button "close" at bounding box center [143, 126] width 19 height 19
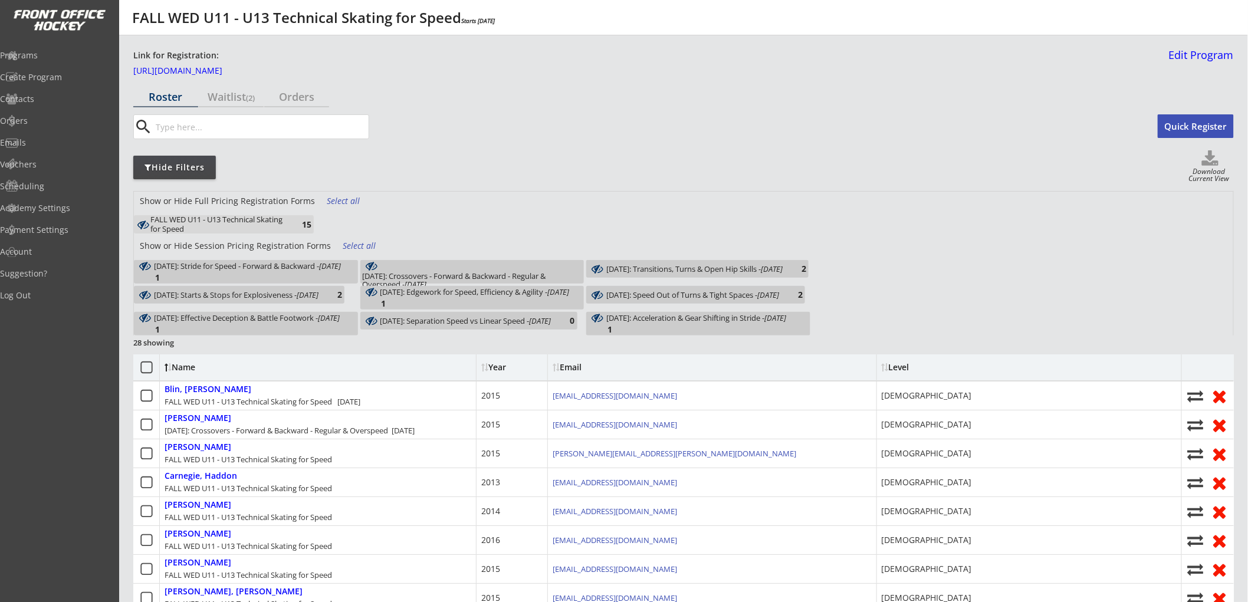
click at [344, 202] on div "Select all" at bounding box center [349, 201] width 44 height 12
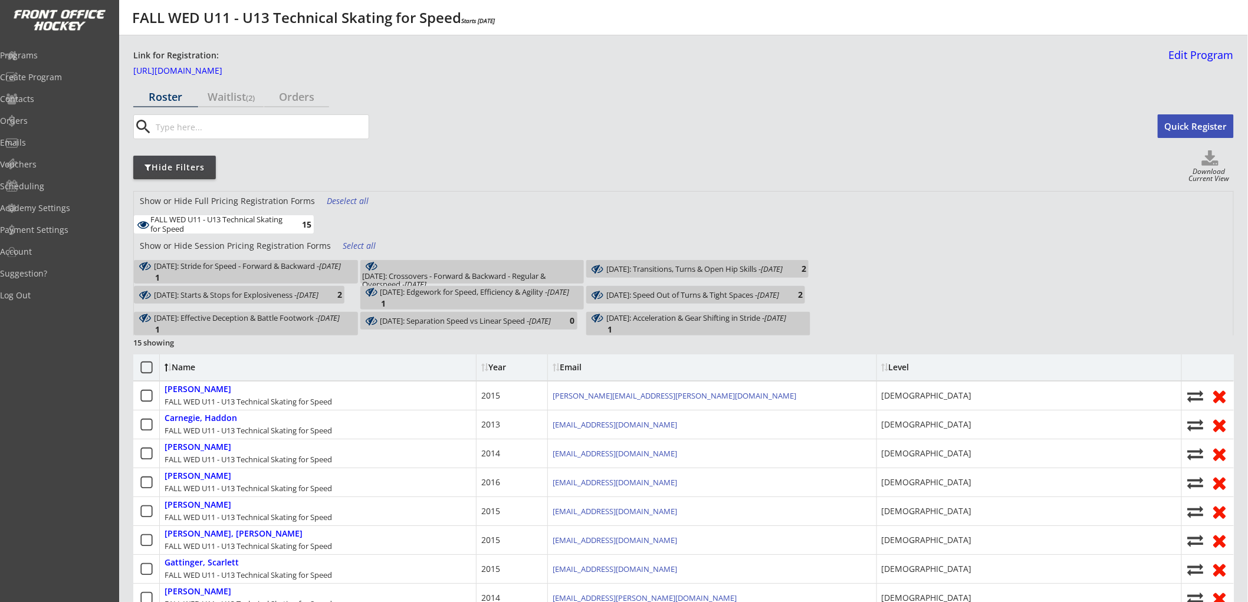
click at [346, 244] on div "Select all" at bounding box center [365, 246] width 44 height 12
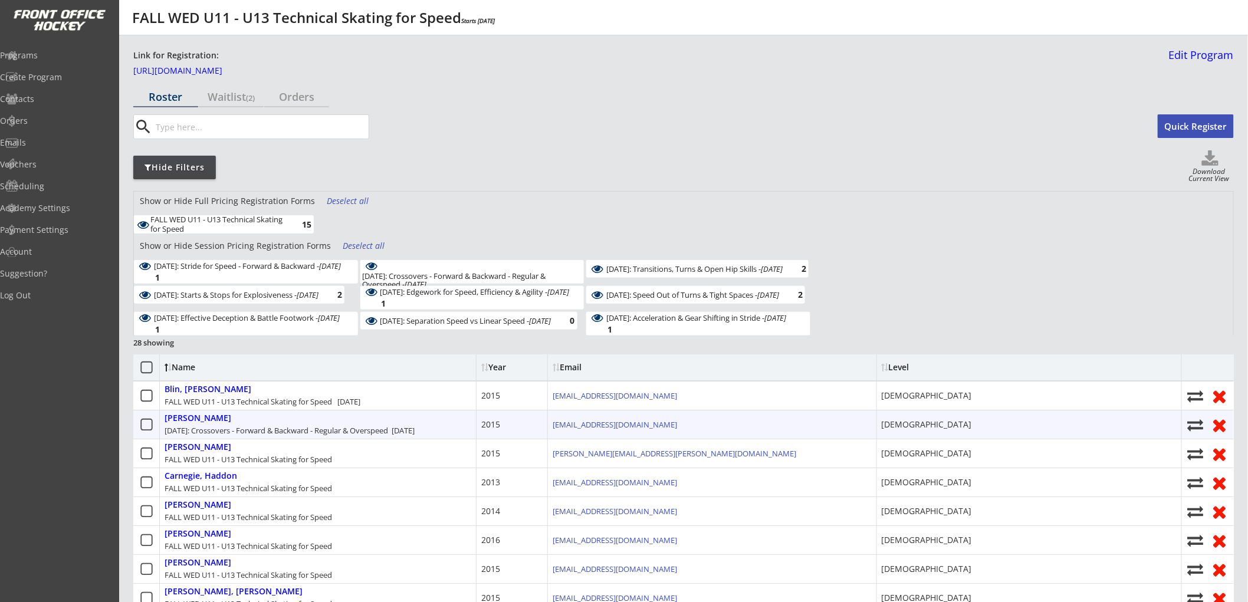
click at [330, 419] on div "Borslein, Ryan October 22: Crossovers - Forward & Backward - Regular & Overspee…" at bounding box center [318, 424] width 317 height 28
click at [330, 426] on div "October 22: Crossovers - Forward & Backward - Regular & Overspeed Oct 22, 2025" at bounding box center [290, 430] width 250 height 11
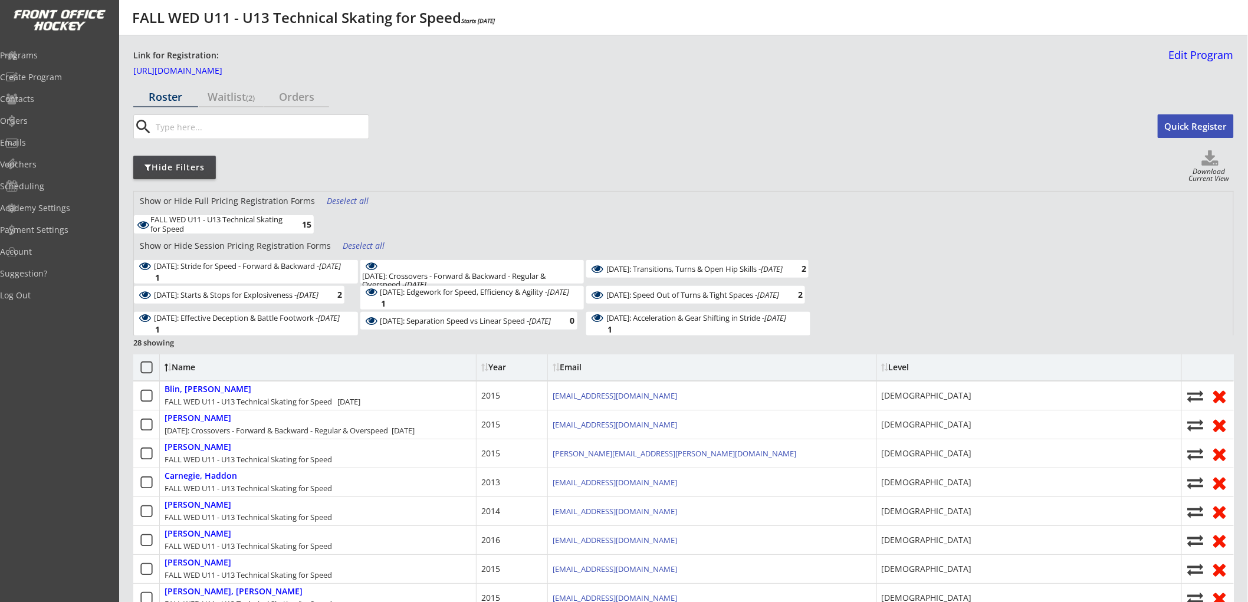
click at [317, 362] on div "Name" at bounding box center [318, 367] width 317 height 26
click at [343, 245] on div "Deselect all" at bounding box center [365, 246] width 44 height 12
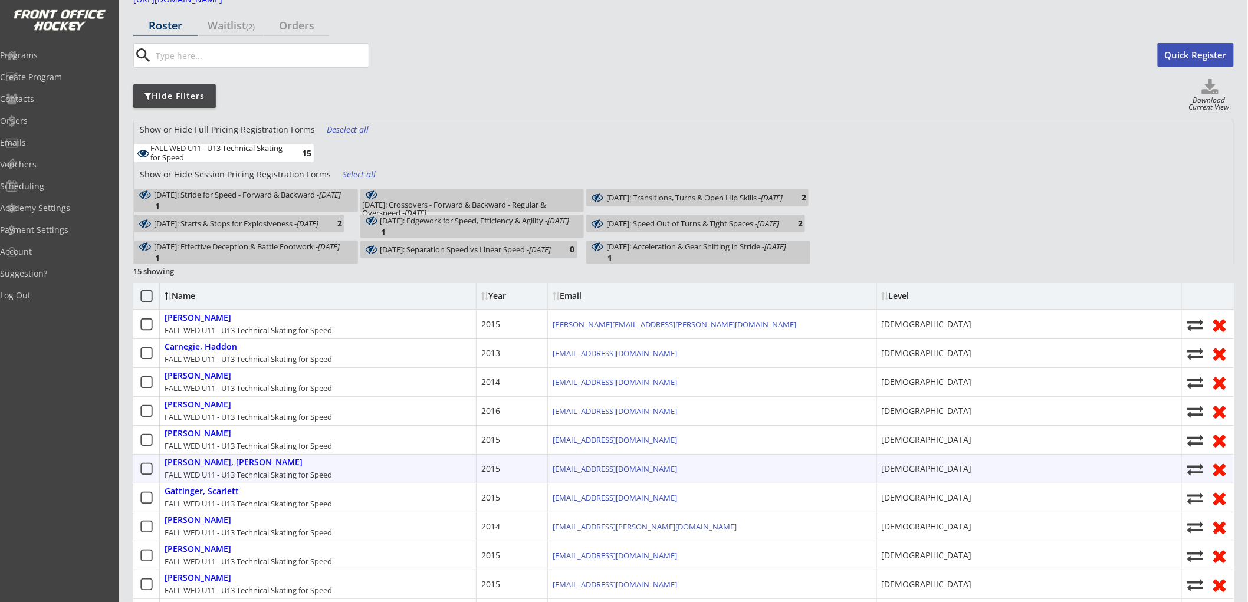
scroll to position [49, 0]
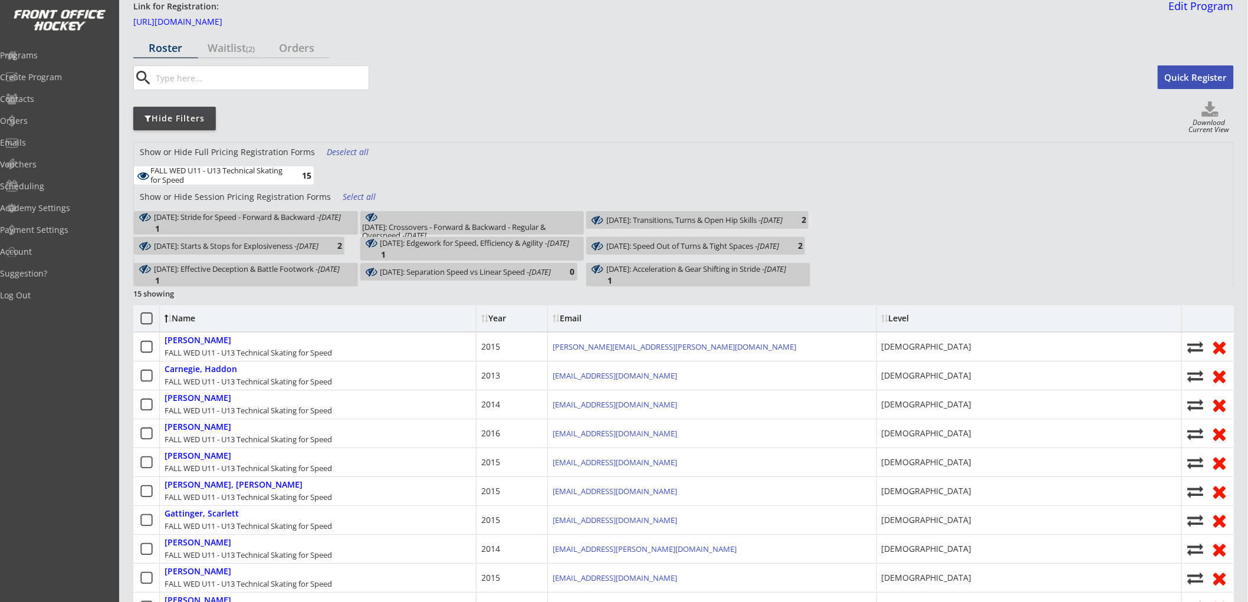
click at [408, 216] on div "October 22: Crossovers - Forward & Backward - Regular & Overspeed - Oct 22, 202…" at bounding box center [472, 223] width 224 height 24
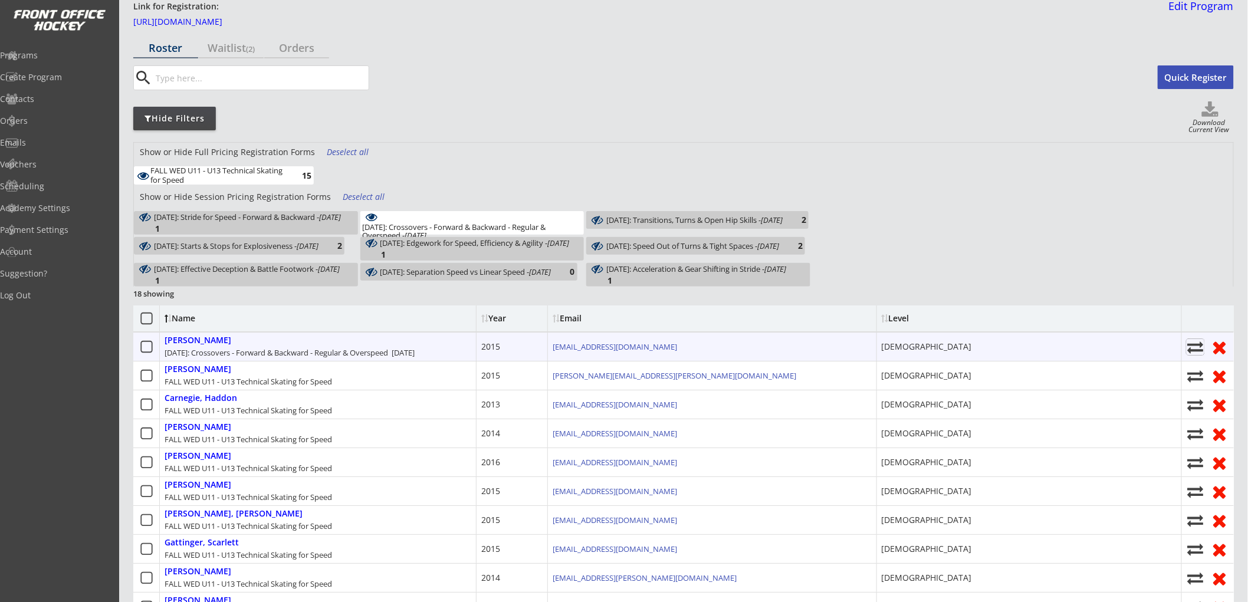
click at [1193, 345] on use at bounding box center [1195, 347] width 16 height 12
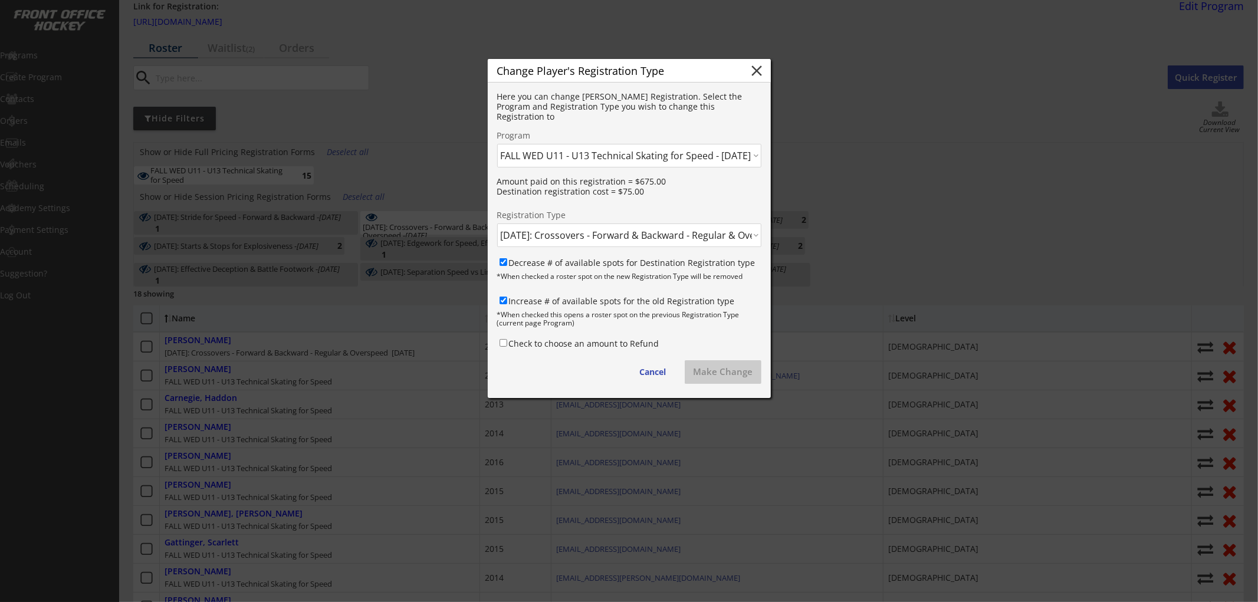
click at [587, 236] on select "Click here... FALL WED U11 - U13 Technical Skating for Speed - $675.00 October …" at bounding box center [629, 236] width 264 height 24
select select ""1348695171700984260__LOOKUP__1752629672890x637414269723344900""
click at [497, 224] on select "Click here... FALL WED U11 - U13 Technical Skating for Speed - $675.00 October …" at bounding box center [629, 236] width 264 height 24
click at [698, 368] on button "Make Change" at bounding box center [723, 372] width 77 height 24
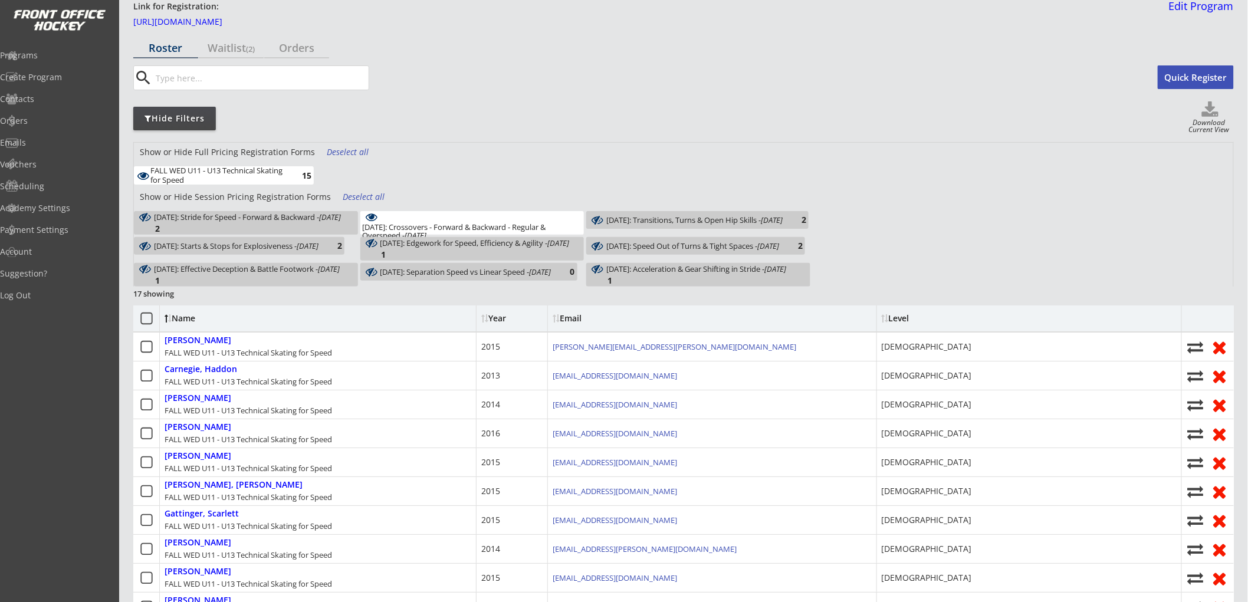
click at [360, 195] on div "Deselect all" at bounding box center [365, 197] width 44 height 12
click at [315, 219] on div "October 15: Stride for Speed - Forward & Backward - Oct 15, 2025 2" at bounding box center [246, 223] width 224 height 24
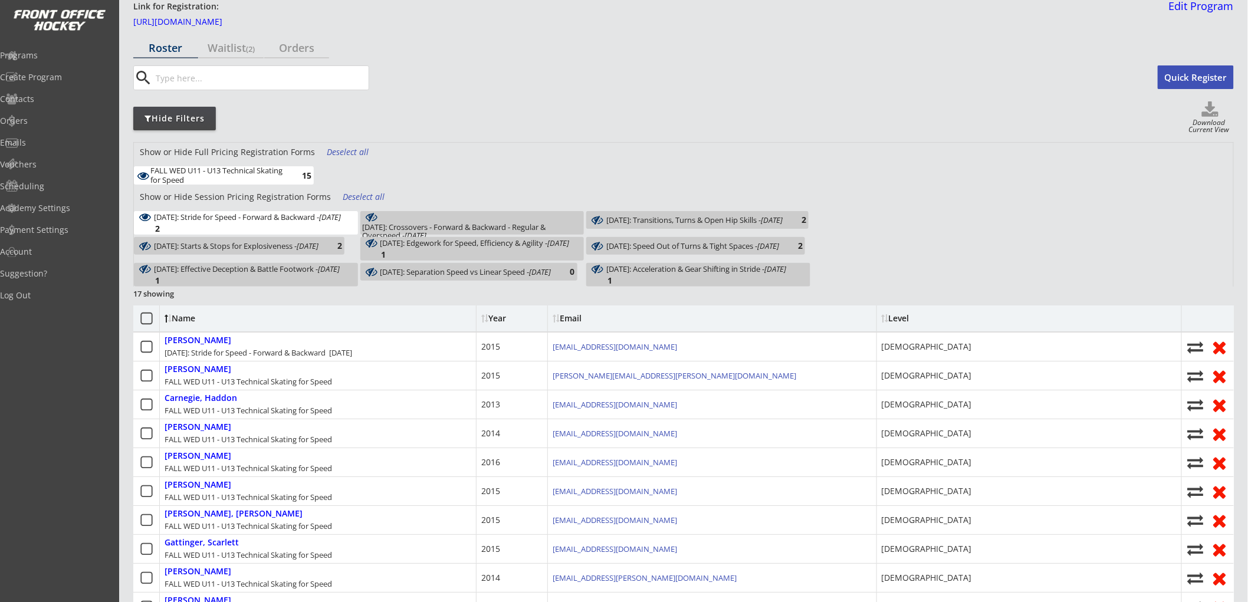
click at [353, 151] on div "Deselect all" at bounding box center [349, 152] width 44 height 12
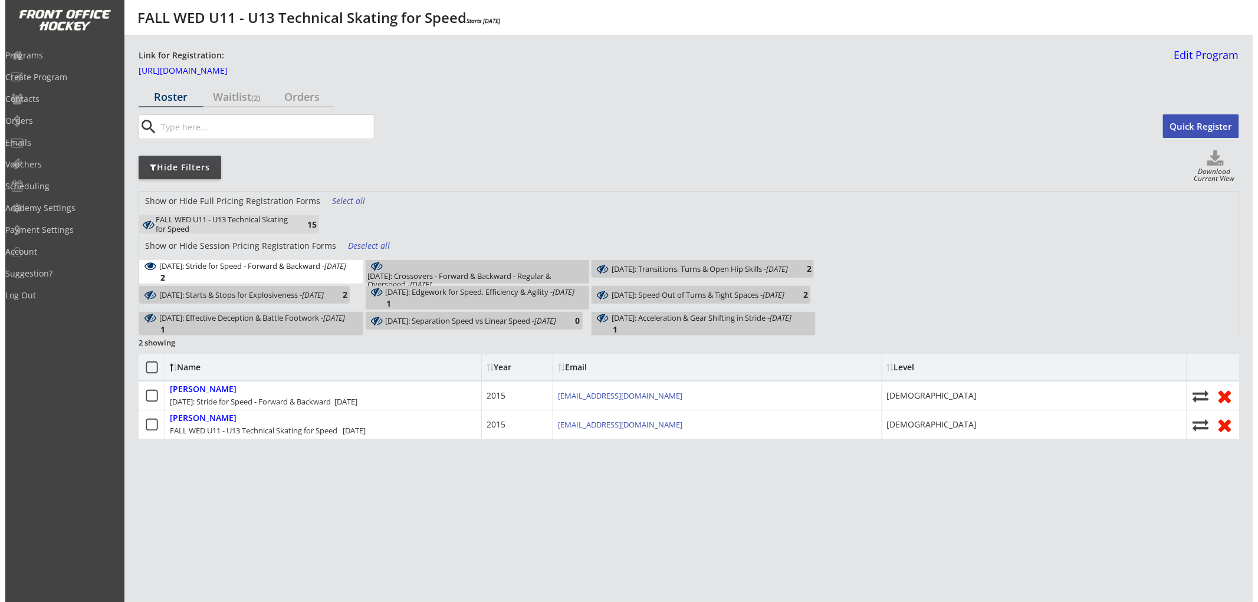
scroll to position [0, 0]
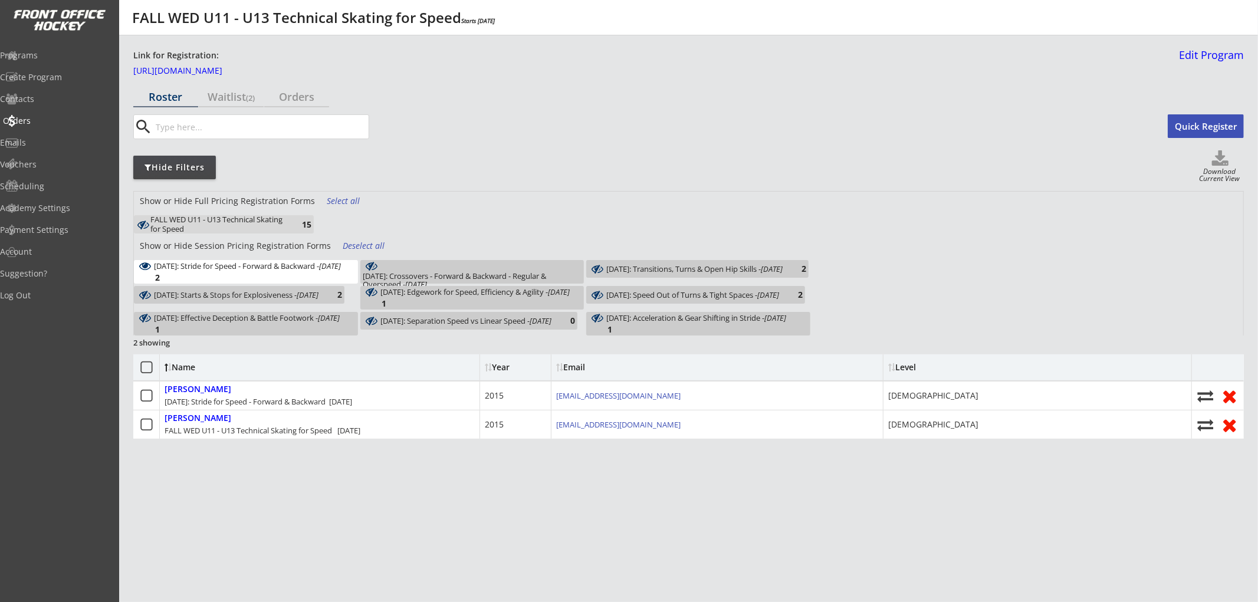
click at [59, 113] on div "Orders" at bounding box center [56, 121] width 112 height 21
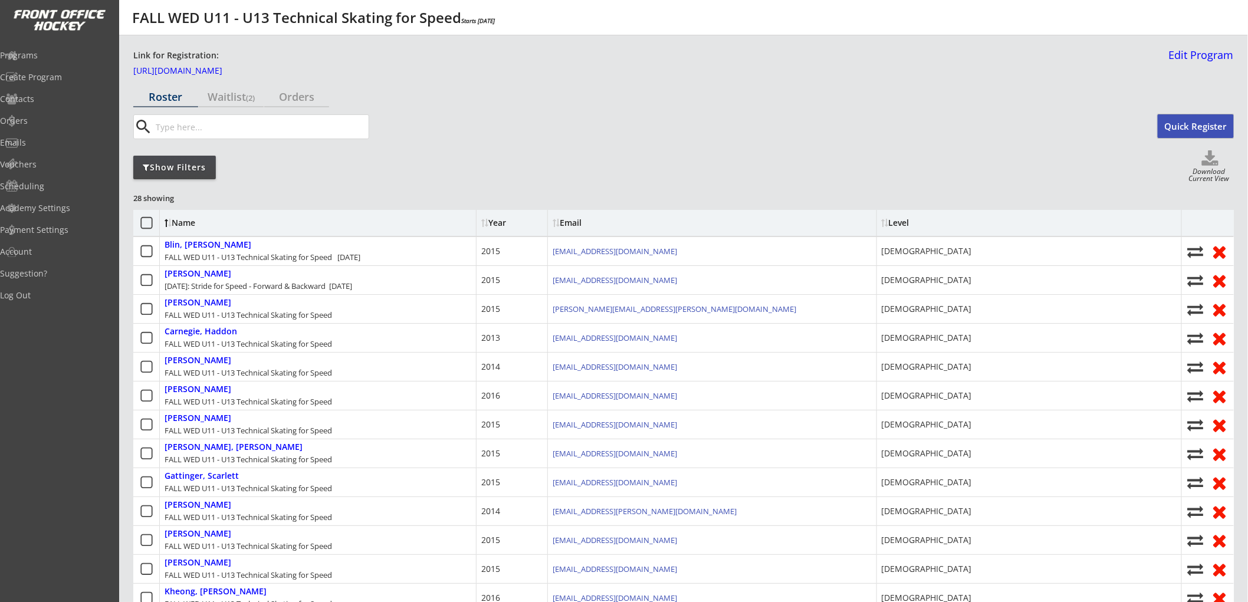
click at [1184, 124] on button "Quick Register" at bounding box center [1196, 126] width 76 height 24
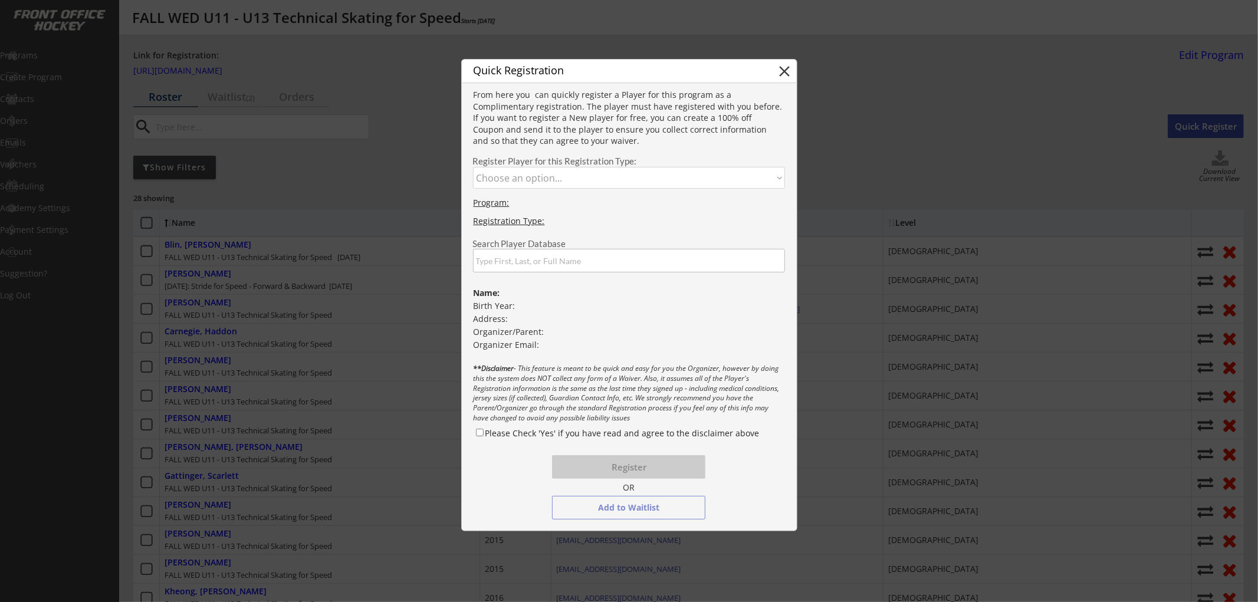
click at [646, 176] on select "Choose an option... FALL WED U11 - U13 Technical Skating for Speed October 15: …" at bounding box center [629, 178] width 313 height 22
select select ""1348695171700984260__LOOKUP__1752629673338x745249790086751900""
click at [473, 167] on select "Choose an option... FALL WED U11 - U13 Technical Skating for Speed October 15: …" at bounding box center [629, 178] width 313 height 22
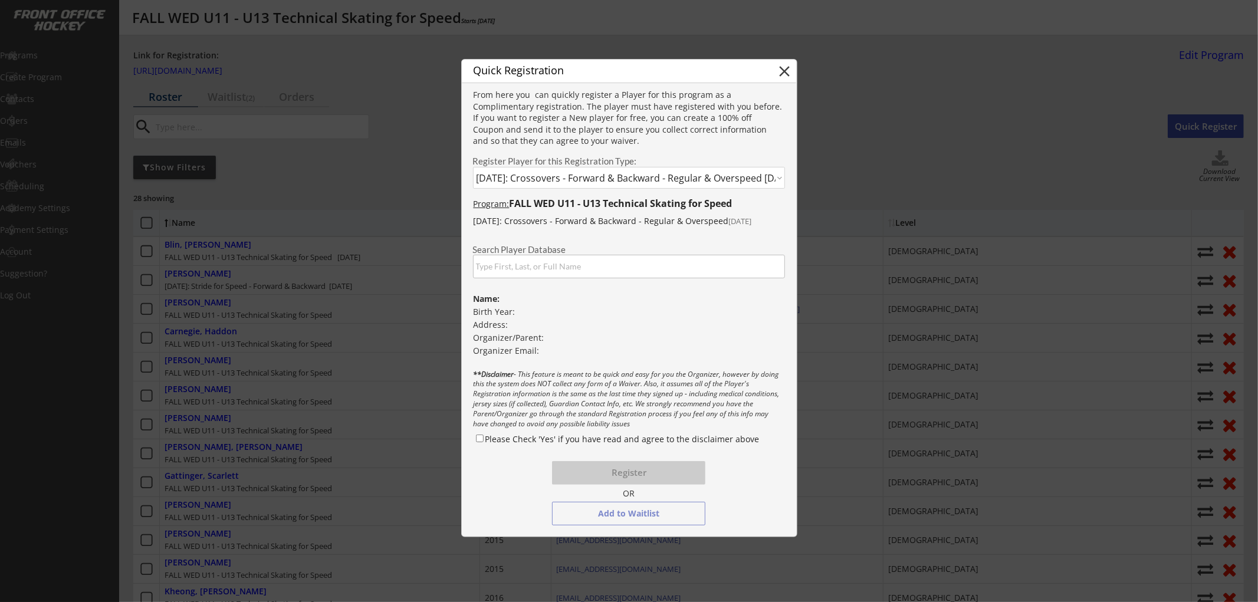
click at [620, 272] on input "input" at bounding box center [629, 267] width 313 height 24
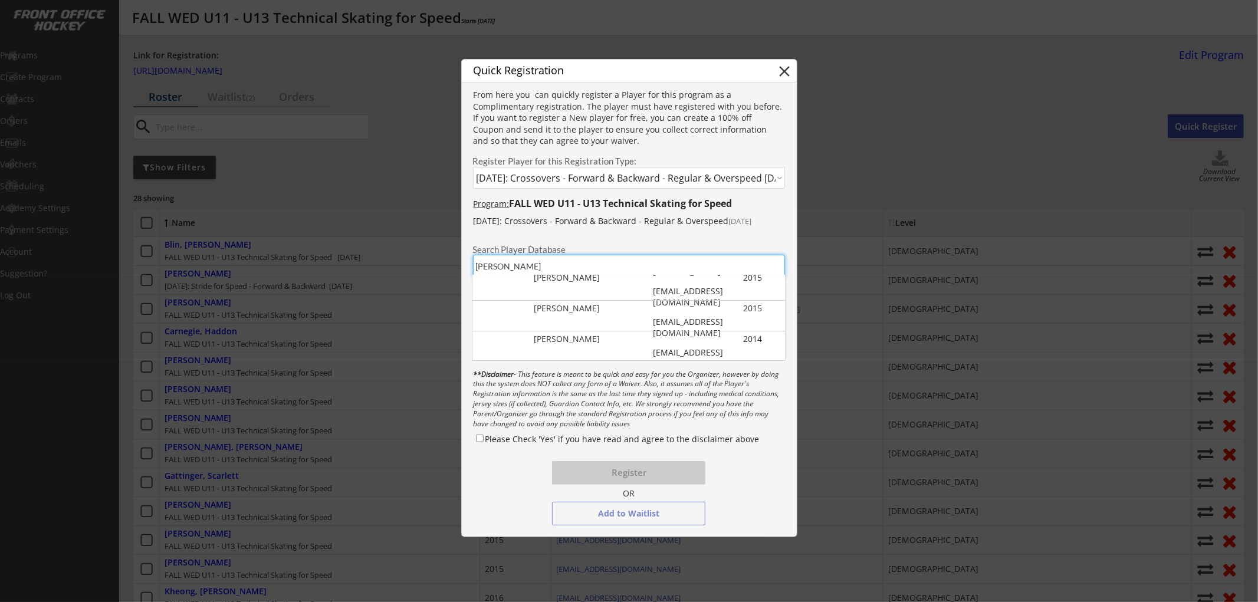
scroll to position [98, 0]
type input "ryan"
click at [621, 316] on div "Ryan Borslein 2015 sarahborslein@gmail.com" at bounding box center [628, 315] width 313 height 30
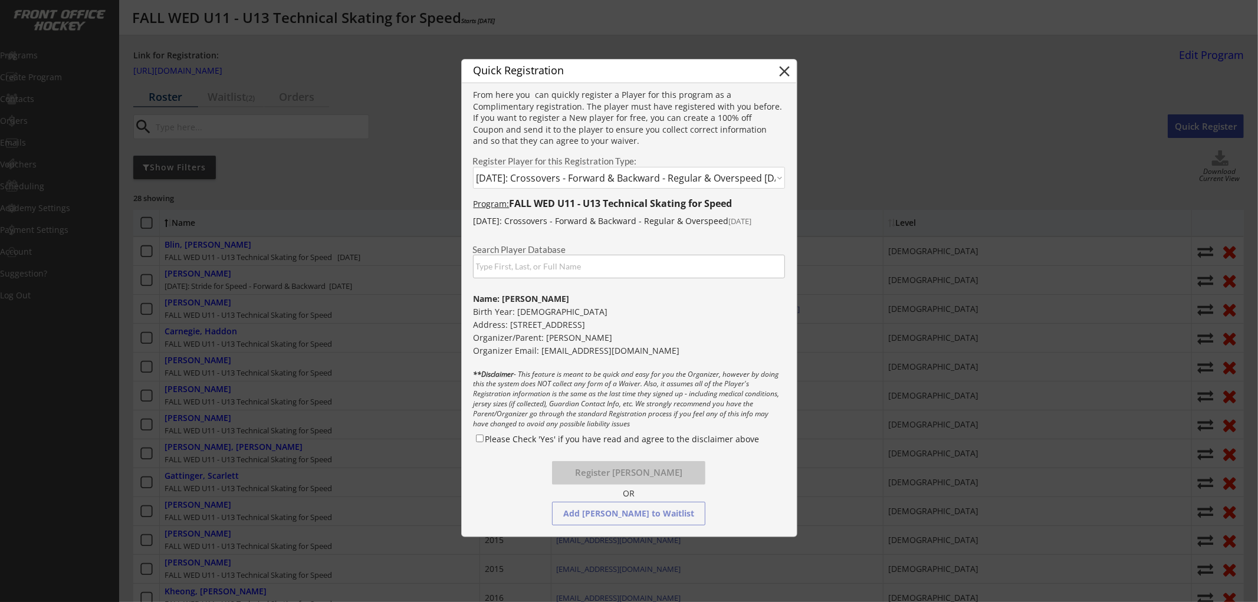
click at [511, 435] on label "Please Check 'Yes' if you have read and agree to the disclaimer above" at bounding box center [622, 438] width 274 height 11
click at [484, 435] on input "Please Check 'Yes' if you have read and agree to the disclaimer above" at bounding box center [480, 439] width 8 height 8
checkbox input "true"
click at [586, 467] on button "Register Ryan Borslein" at bounding box center [628, 473] width 153 height 24
select select ""PLACEHOLDER_1427118222253""
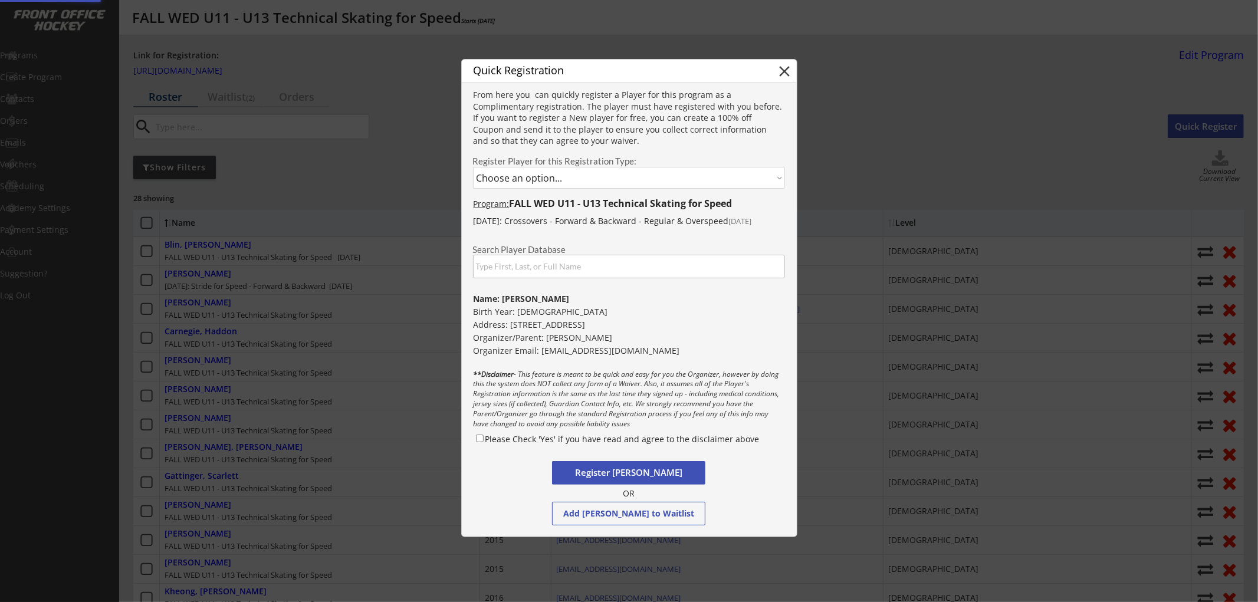
checkbox input "false"
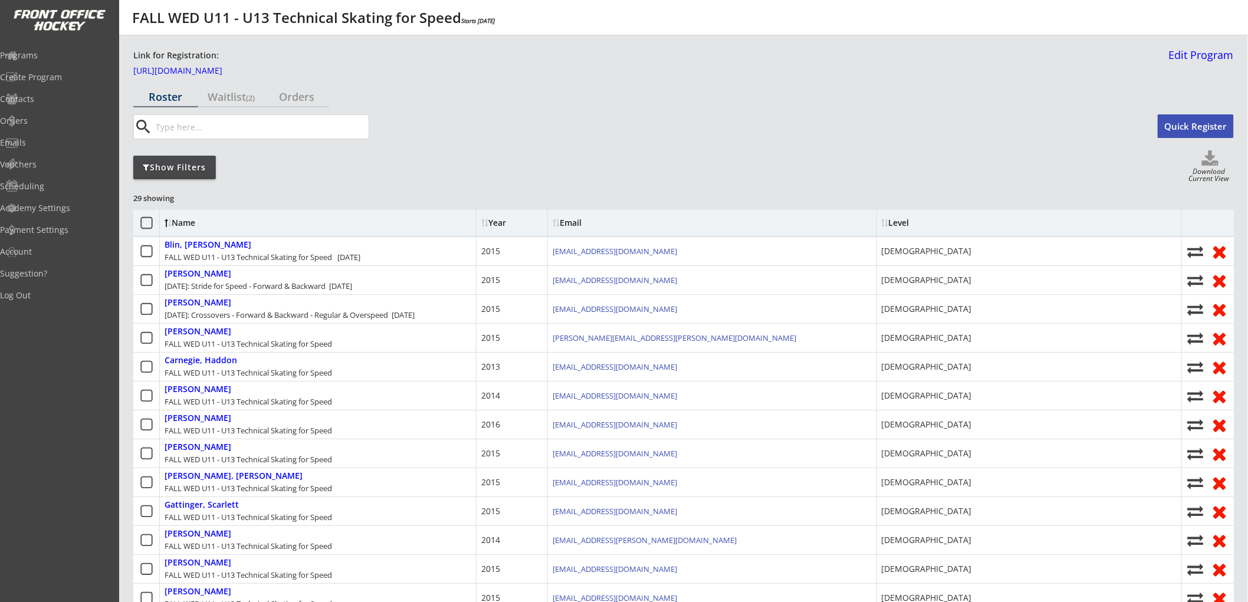
click at [1181, 121] on button "Quick Register" at bounding box center [1196, 126] width 76 height 24
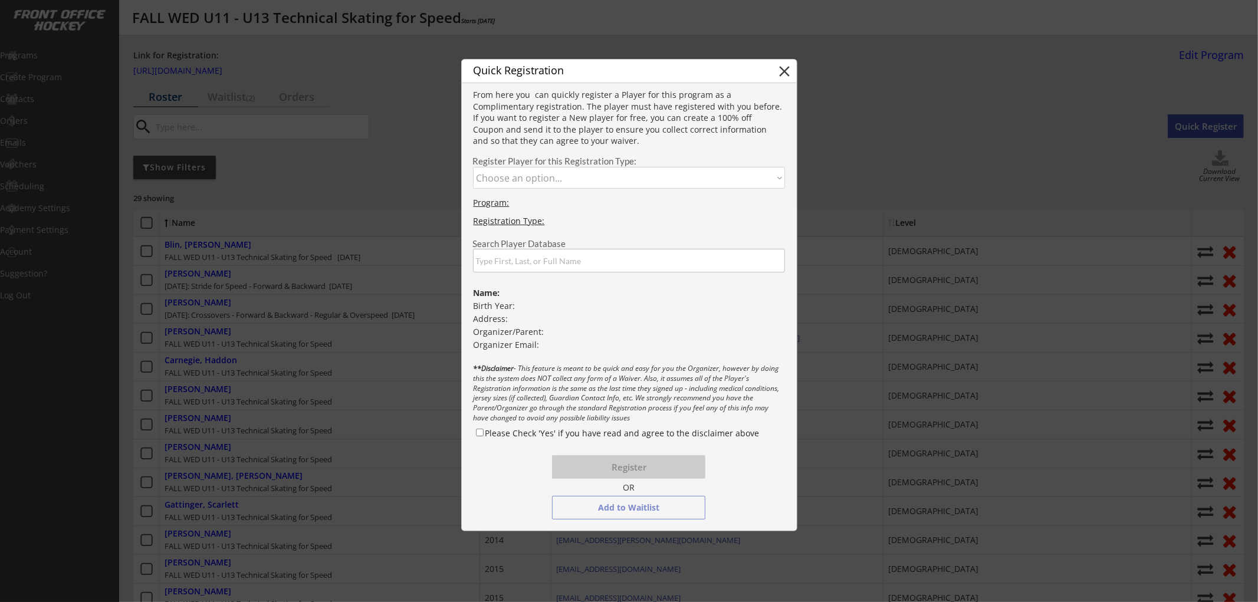
click at [643, 178] on select "Choose an option... FALL WED U11 - U13 Technical Skating for Speed October 15: …" at bounding box center [629, 178] width 313 height 22
select select ""1348695171700984260__LOOKUP__1752629674469x335581002395252100""
click at [473, 167] on select "Choose an option... FALL WED U11 - U13 Technical Skating for Speed October 15: …" at bounding box center [629, 178] width 313 height 22
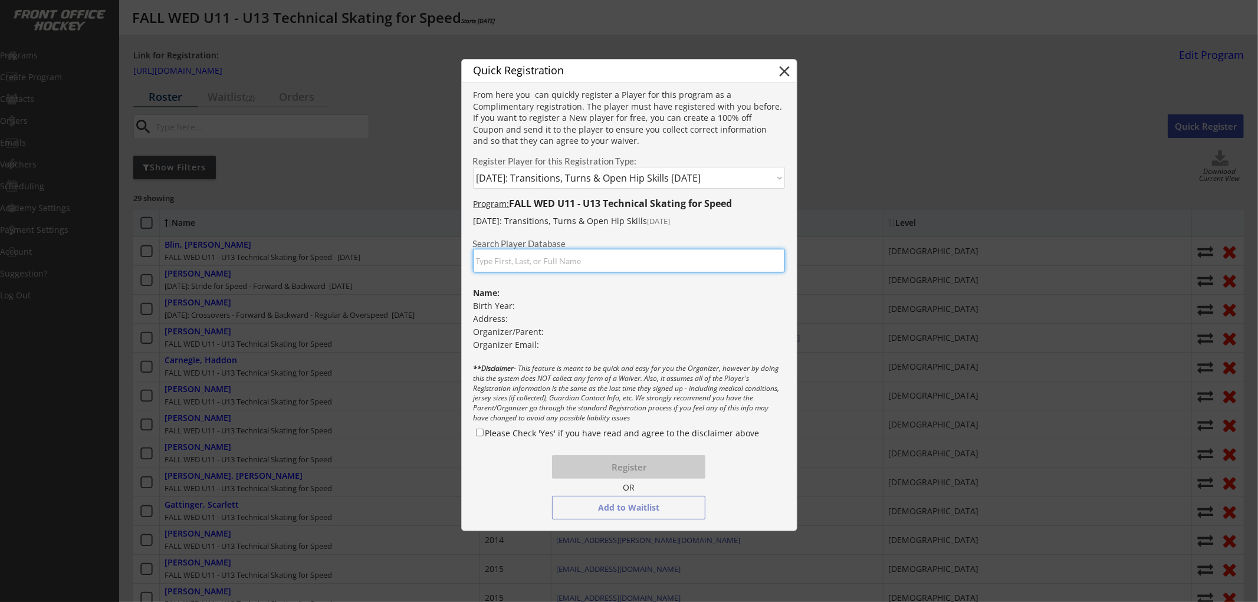
click at [597, 259] on input "input" at bounding box center [629, 261] width 313 height 24
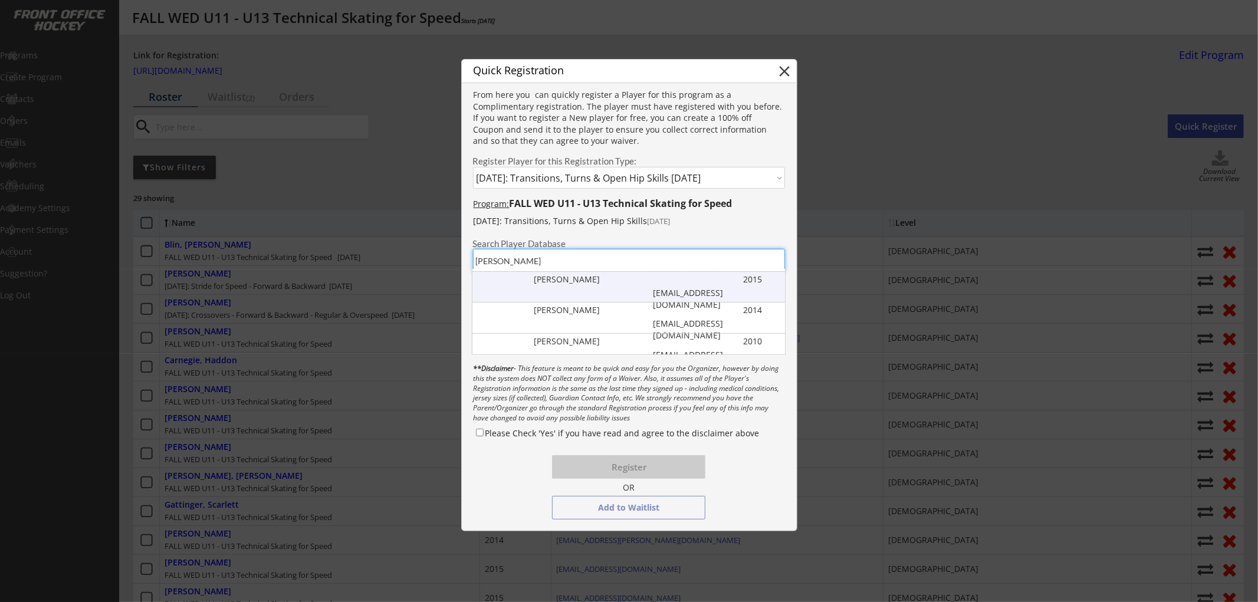
scroll to position [130, 0]
type input "ryan"
click at [600, 276] on div "Ryan Borslein 2015 sarahborslein@gmail.com" at bounding box center [628, 277] width 313 height 30
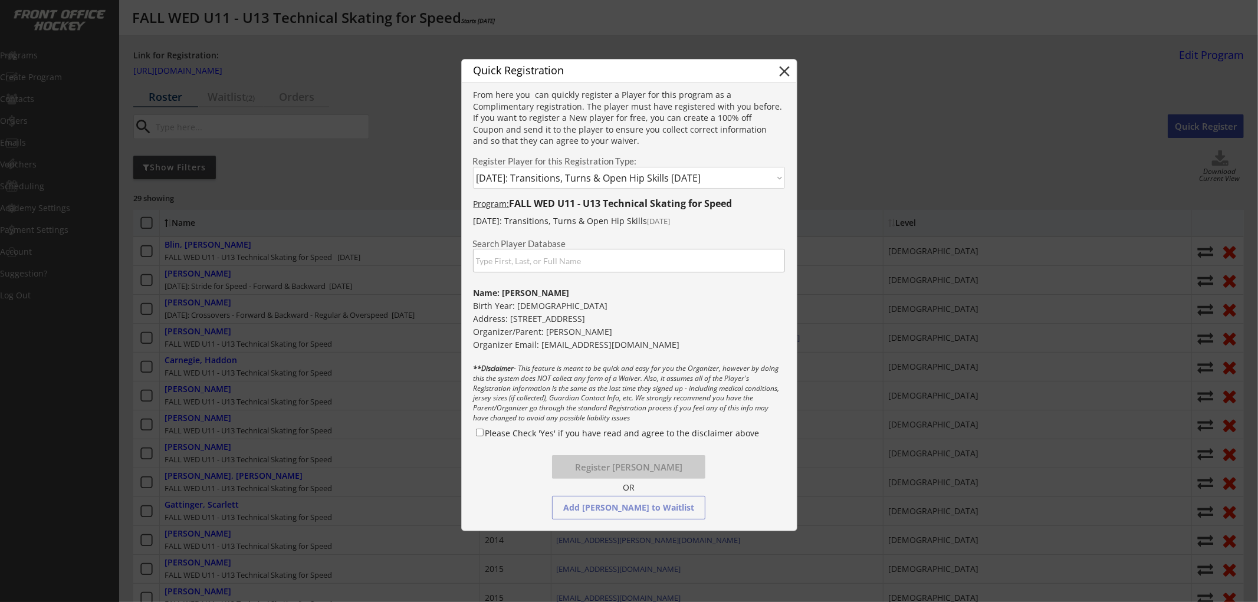
click at [546, 433] on label "Please Check 'Yes' if you have read and agree to the disclaimer above" at bounding box center [622, 433] width 274 height 11
click at [484, 433] on input "Please Check 'Yes' if you have read and agree to the disclaimer above" at bounding box center [480, 433] width 8 height 8
checkbox input "true"
click at [632, 472] on button "Register Ryan Borslein" at bounding box center [628, 467] width 153 height 24
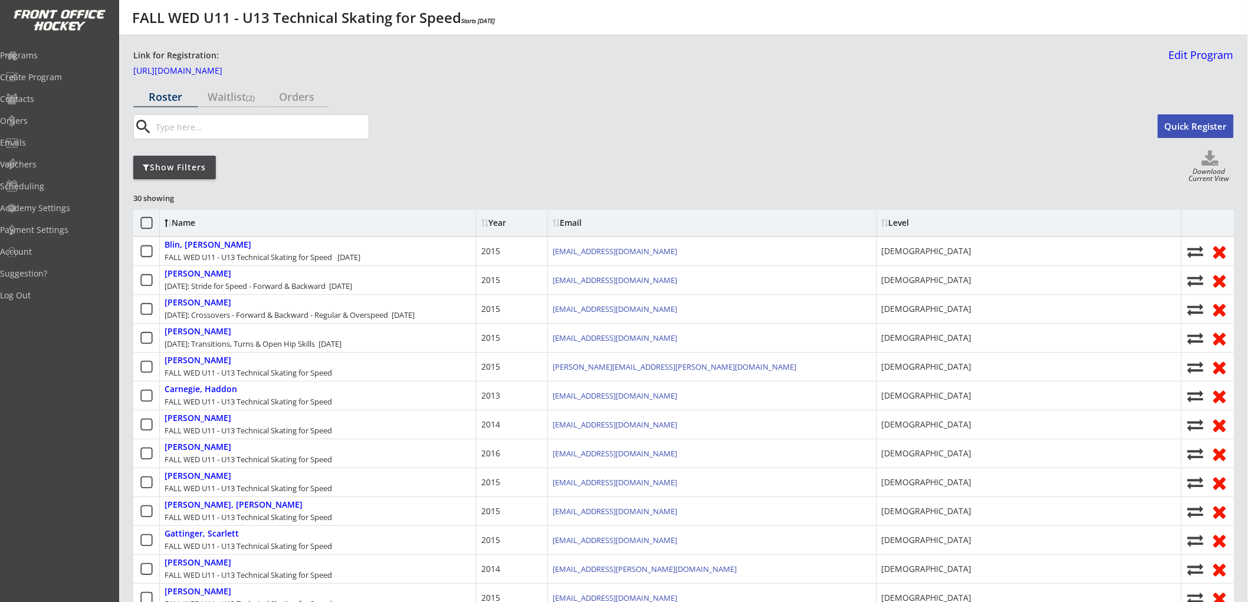
click at [1184, 124] on button "Quick Register" at bounding box center [1196, 126] width 76 height 24
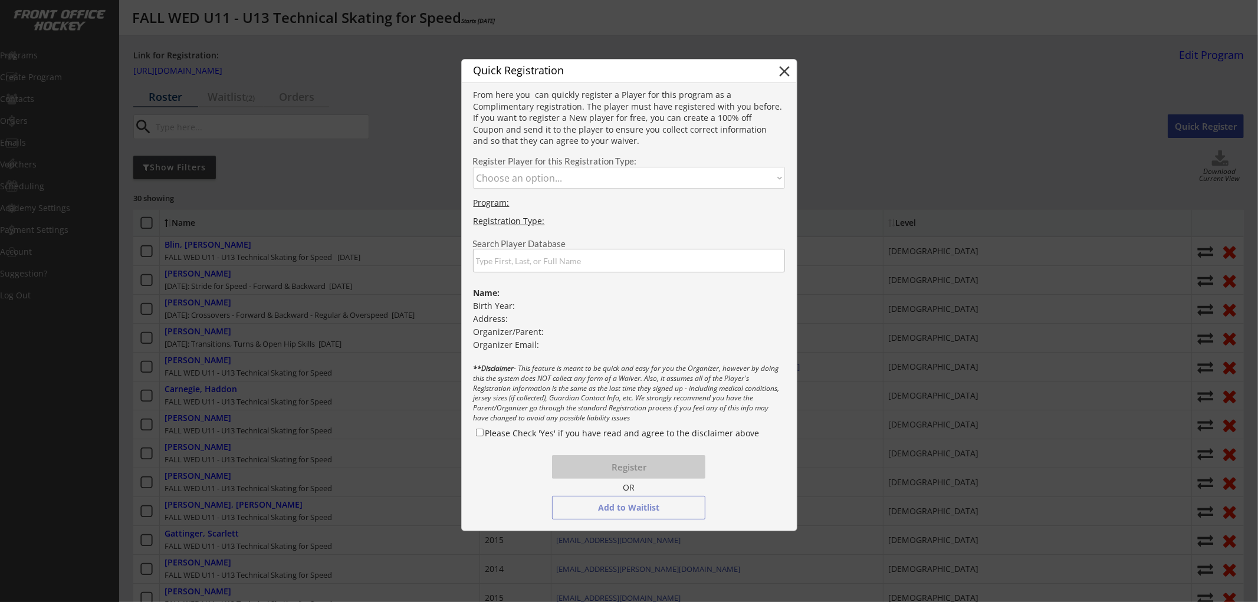
click at [699, 180] on select "Choose an option... FALL WED U11 - U13 Technical Skating for Speed October 15: …" at bounding box center [629, 178] width 313 height 22
select select ""1348695171700984260__LOOKUP__1752629675706x751880645705982000""
click at [473, 167] on select "Choose an option... FALL WED U11 - U13 Technical Skating for Speed October 15: …" at bounding box center [629, 178] width 313 height 22
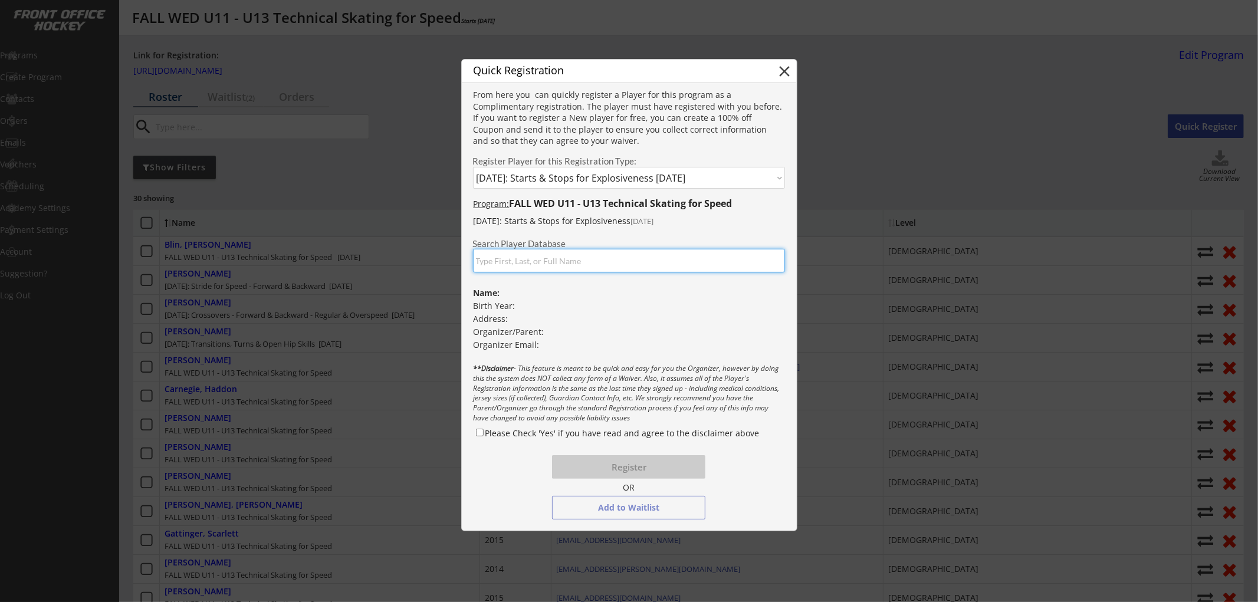
click at [652, 263] on input "input" at bounding box center [629, 261] width 313 height 24
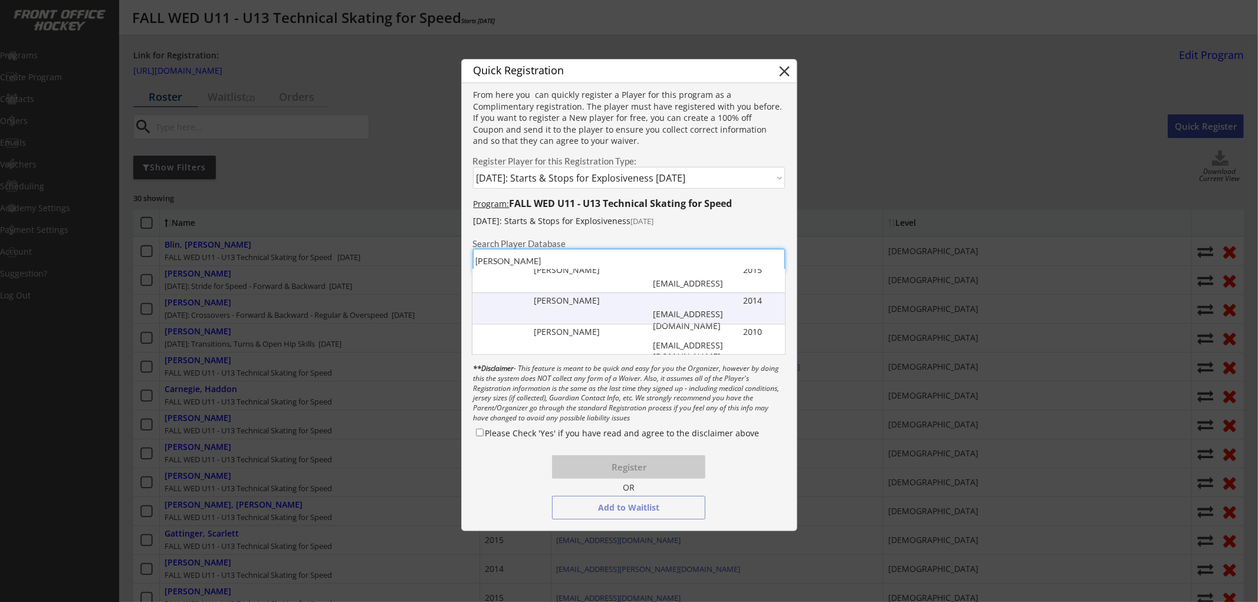
scroll to position [64, 0]
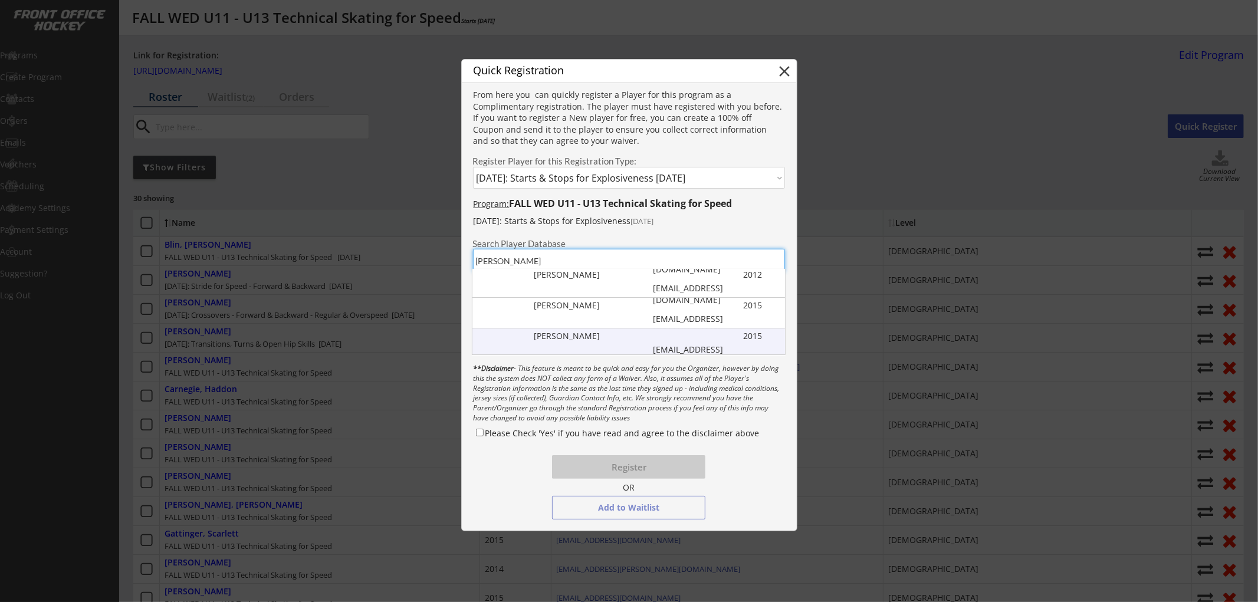
type input "ryan"
click at [602, 341] on div "Ryan Borslein" at bounding box center [593, 336] width 119 height 12
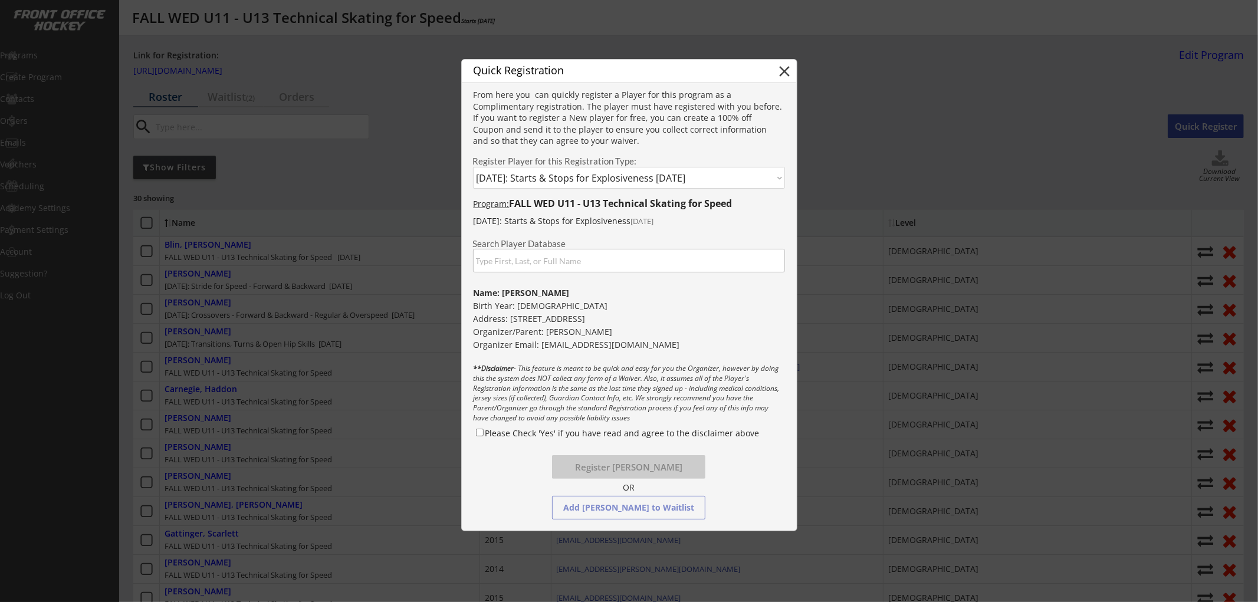
click at [540, 432] on label "Please Check 'Yes' if you have read and agree to the disclaimer above" at bounding box center [622, 433] width 274 height 11
click at [484, 432] on input "Please Check 'Yes' if you have read and agree to the disclaimer above" at bounding box center [480, 433] width 8 height 8
checkbox input "true"
click at [610, 469] on button "Register Ryan Borslein" at bounding box center [628, 467] width 153 height 24
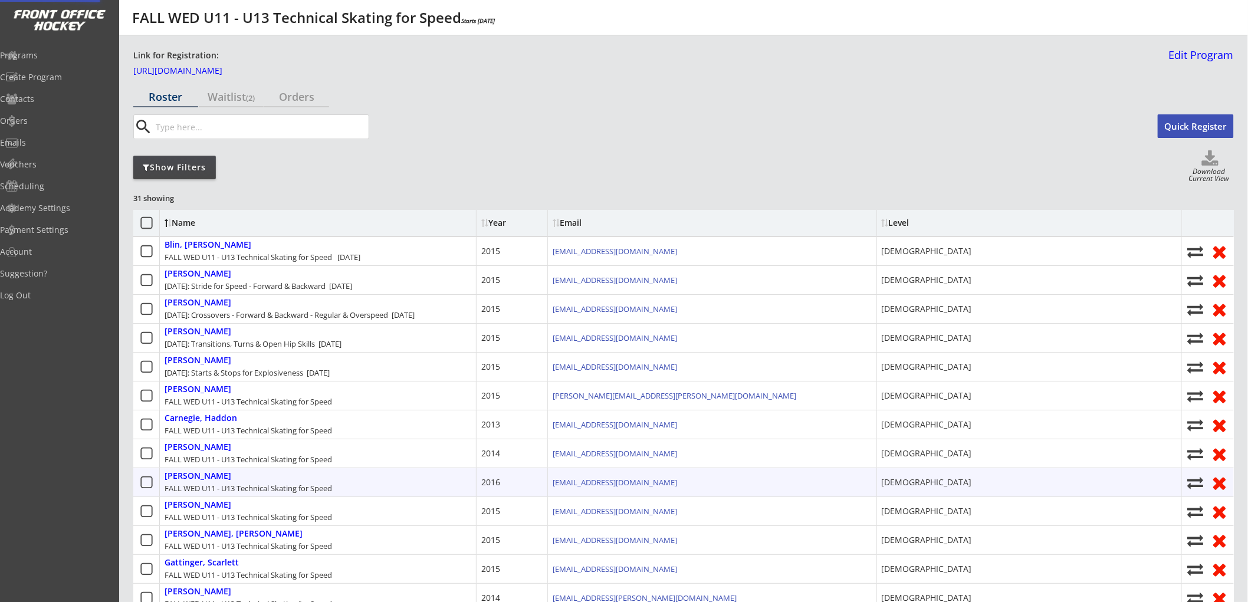
select select ""PLACEHOLDER_1427118222253""
checkbox input "false"
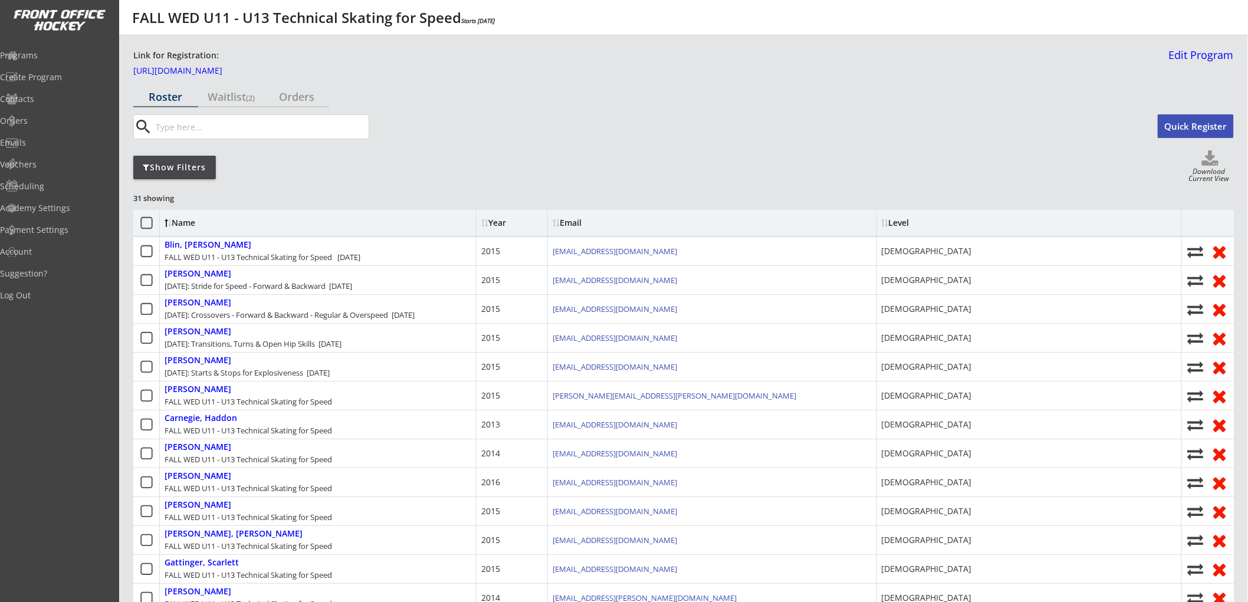
click at [1183, 130] on button "Quick Register" at bounding box center [1196, 126] width 76 height 24
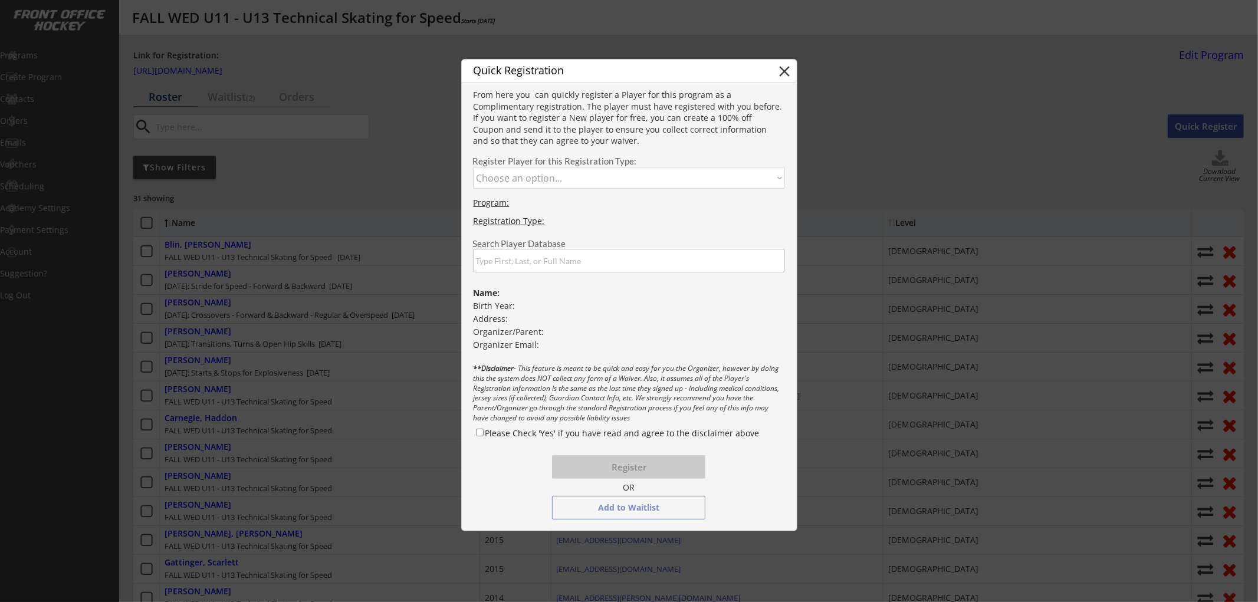
click at [607, 169] on select "Choose an option... FALL WED U11 - U13 Technical Skating for Speed October 15: …" at bounding box center [629, 178] width 313 height 22
select select ""1348695171700984260__LOOKUP__1752629678031x394129343248839740""
click at [473, 167] on select "Choose an option... FALL WED U11 - U13 Technical Skating for Speed October 15: …" at bounding box center [629, 178] width 313 height 22
click at [566, 261] on input "input" at bounding box center [629, 261] width 313 height 24
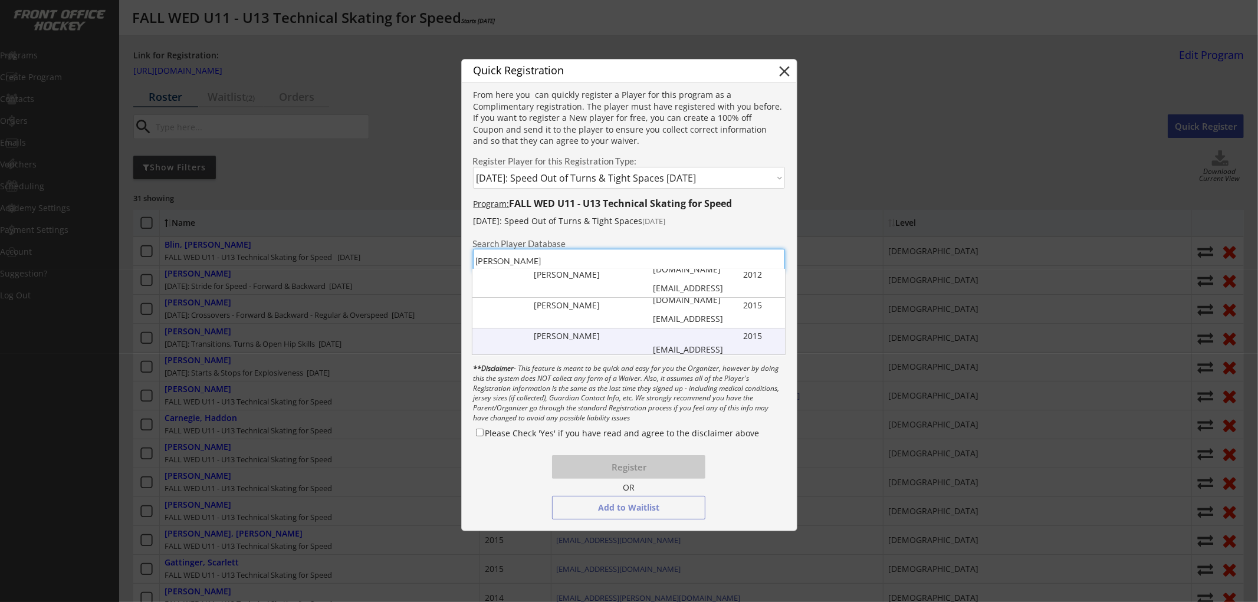
type input "ryan"
click at [598, 333] on div "Ryan Borslein" at bounding box center [593, 336] width 119 height 12
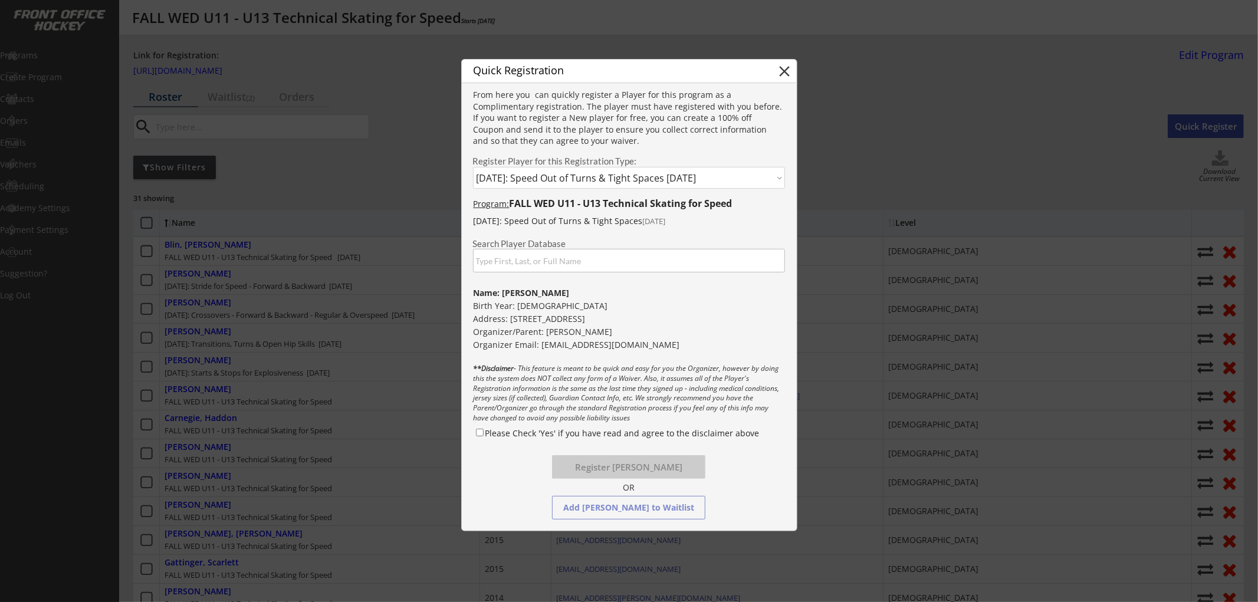
click at [597, 432] on label "Please Check 'Yes' if you have read and agree to the disclaimer above" at bounding box center [622, 433] width 274 height 11
click at [484, 432] on input "Please Check 'Yes' if you have read and agree to the disclaimer above" at bounding box center [480, 433] width 8 height 8
checkbox input "true"
click at [612, 467] on button "Register Ryan Borslein" at bounding box center [628, 467] width 153 height 24
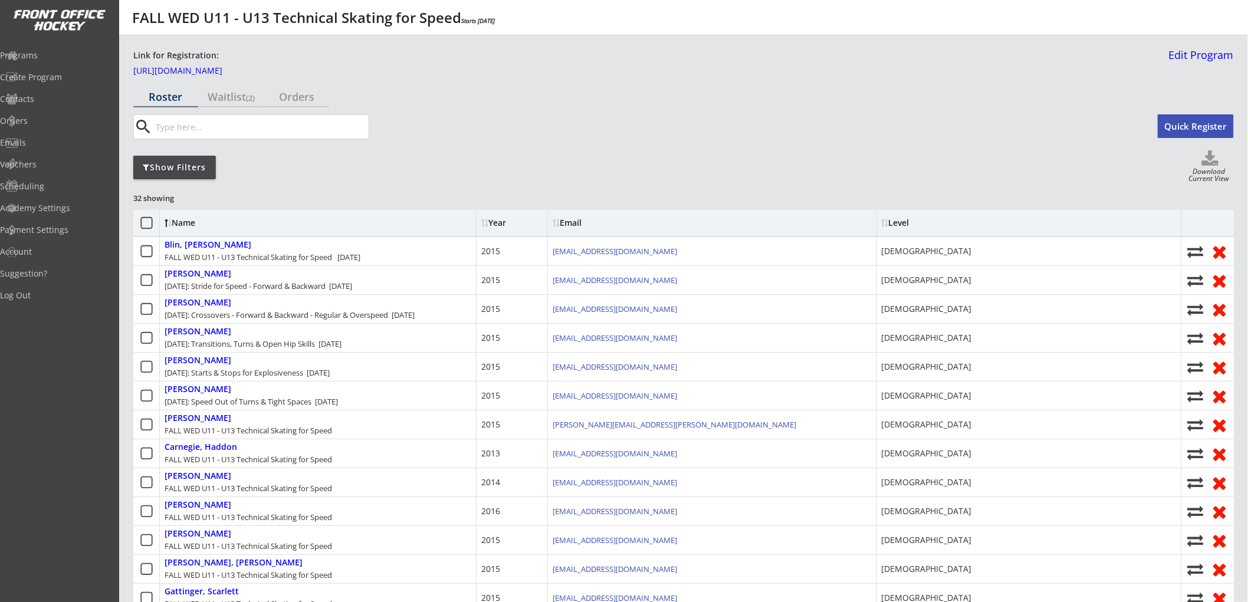
click at [1192, 125] on button "Quick Register" at bounding box center [1196, 126] width 76 height 24
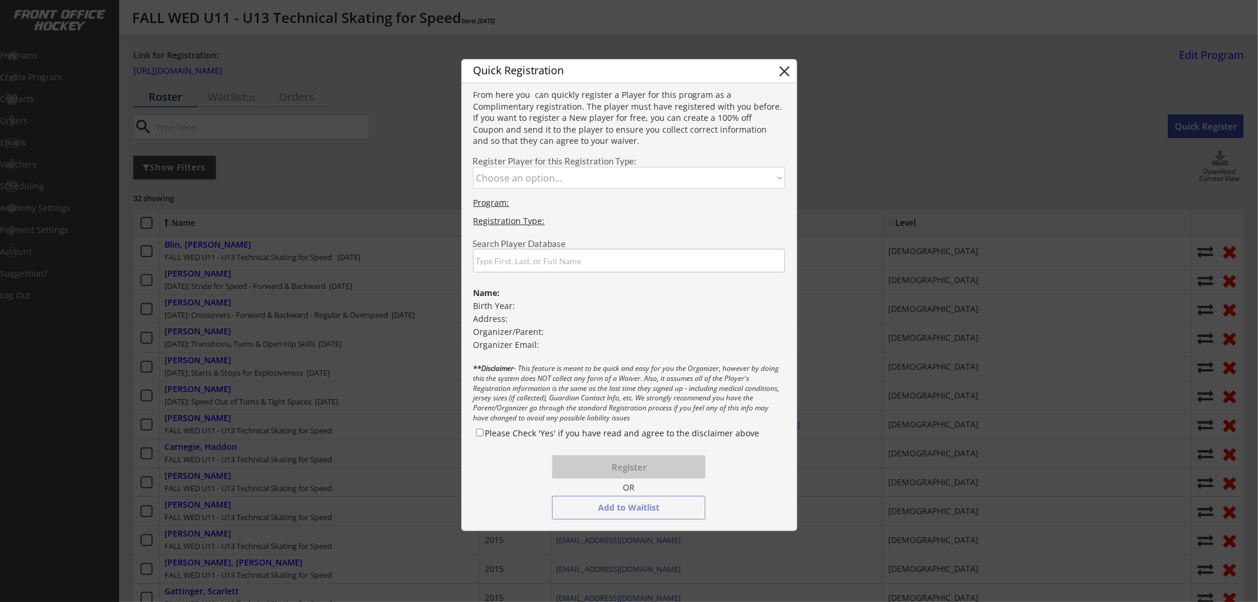
click at [669, 181] on select "Choose an option... FALL WED U11 - U13 Technical Skating for Speed October 15: …" at bounding box center [629, 178] width 313 height 22
select select ""1348695171700984260__LOOKUP__1752629679368x631152833375551900""
click at [473, 167] on select "Choose an option... FALL WED U11 - U13 Technical Skating for Speed October 15: …" at bounding box center [629, 178] width 313 height 22
click at [596, 264] on input "input" at bounding box center [629, 261] width 313 height 24
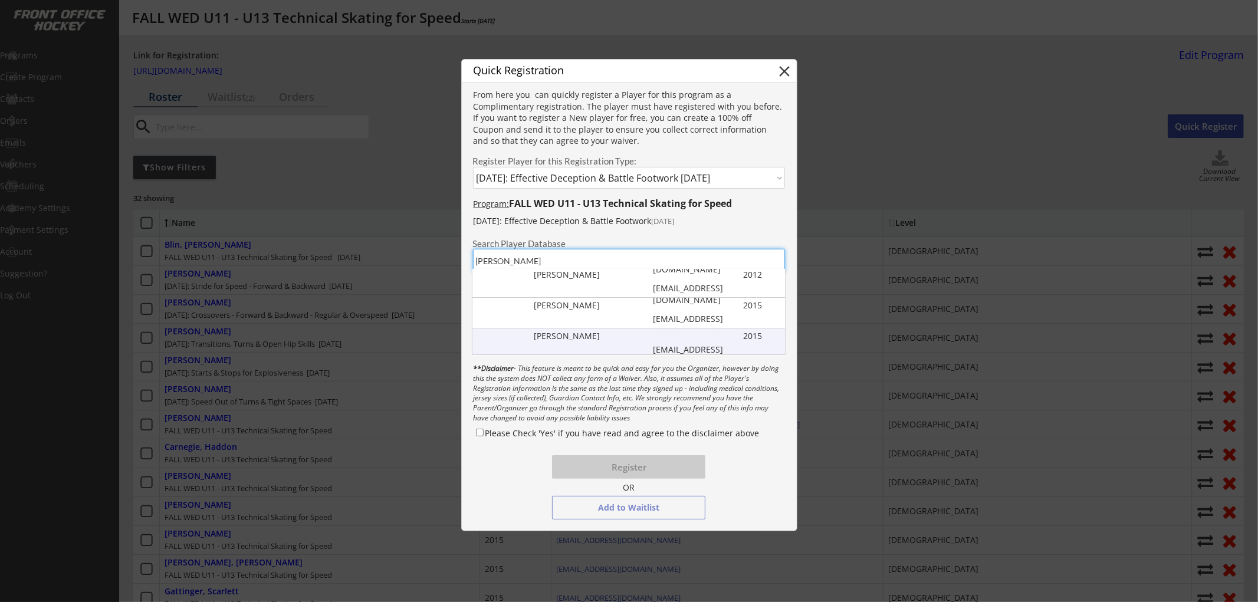
type input "ryan"
click at [592, 340] on div "Ryan Borslein" at bounding box center [593, 336] width 119 height 12
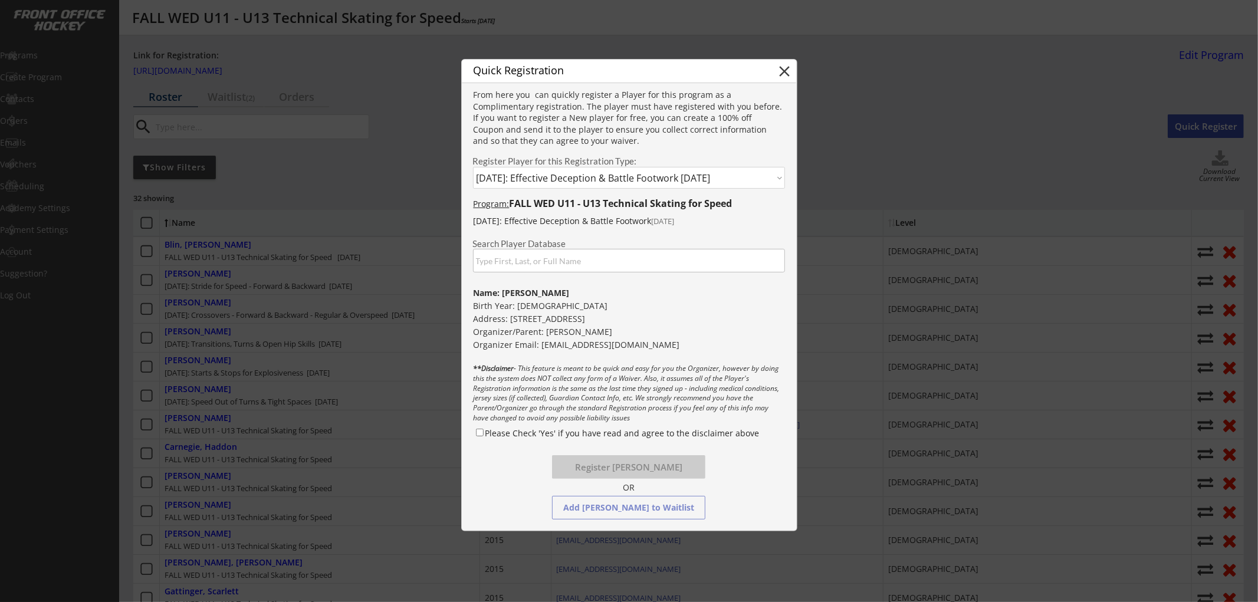
click at [564, 432] on label "Please Check 'Yes' if you have read and agree to the disclaimer above" at bounding box center [622, 433] width 274 height 11
click at [484, 432] on input "Please Check 'Yes' if you have read and agree to the disclaimer above" at bounding box center [480, 433] width 8 height 8
checkbox input "true"
click at [600, 469] on button "Register Ryan Borslein" at bounding box center [628, 467] width 153 height 24
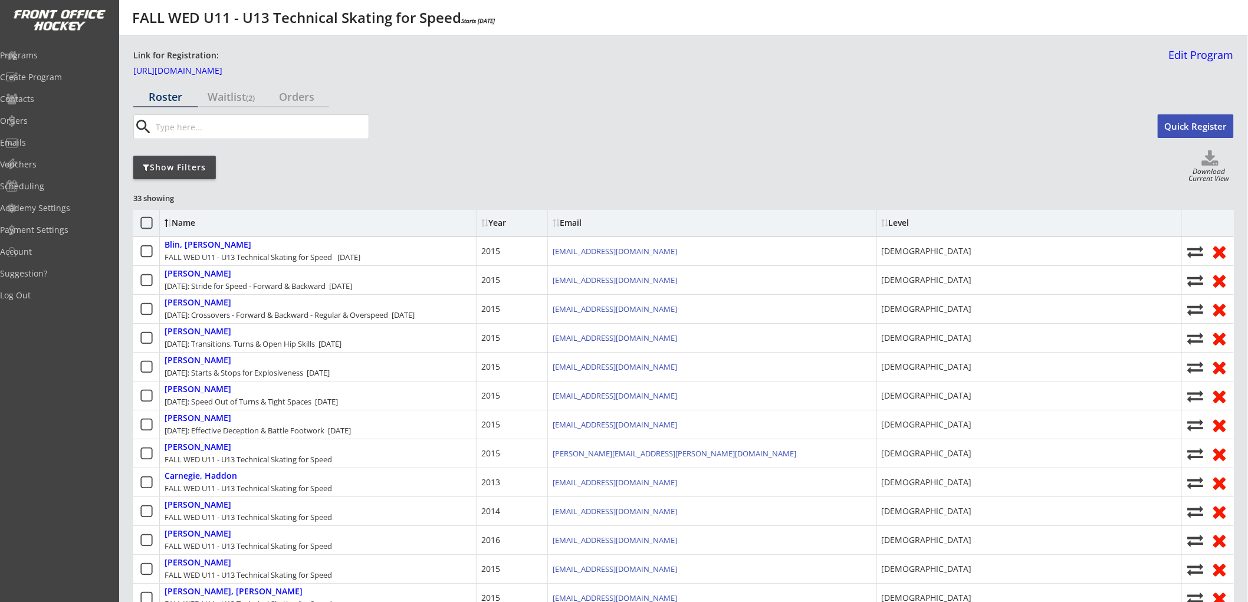
click at [202, 167] on div "Show Filters" at bounding box center [174, 168] width 83 height 12
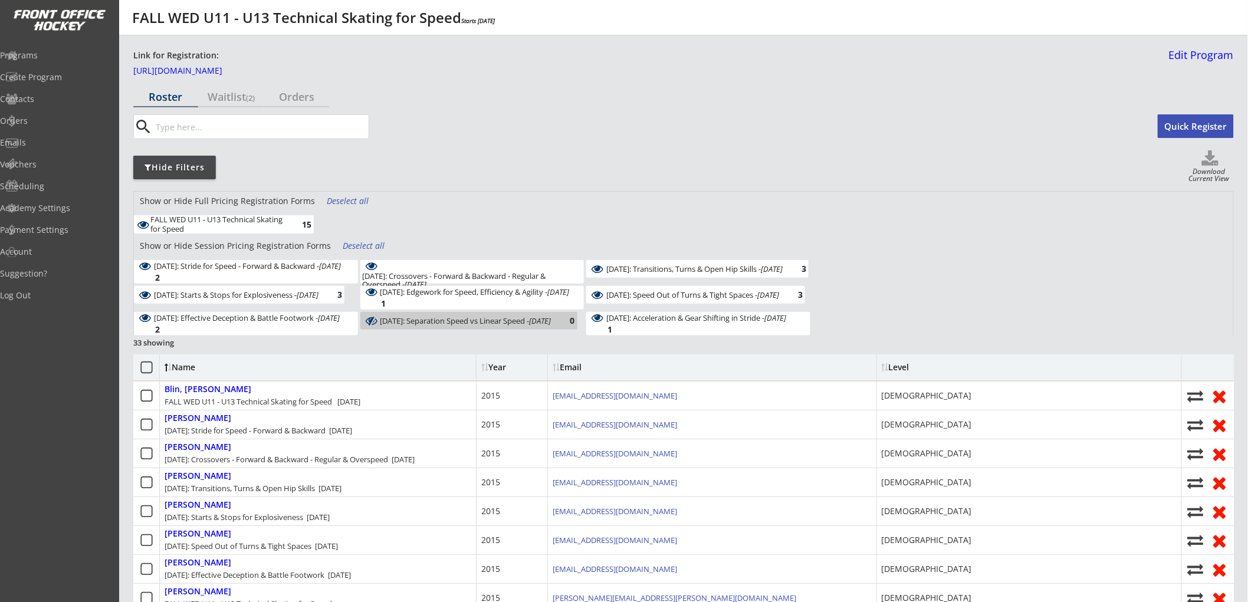
click at [295, 127] on input "input" at bounding box center [260, 127] width 215 height 24
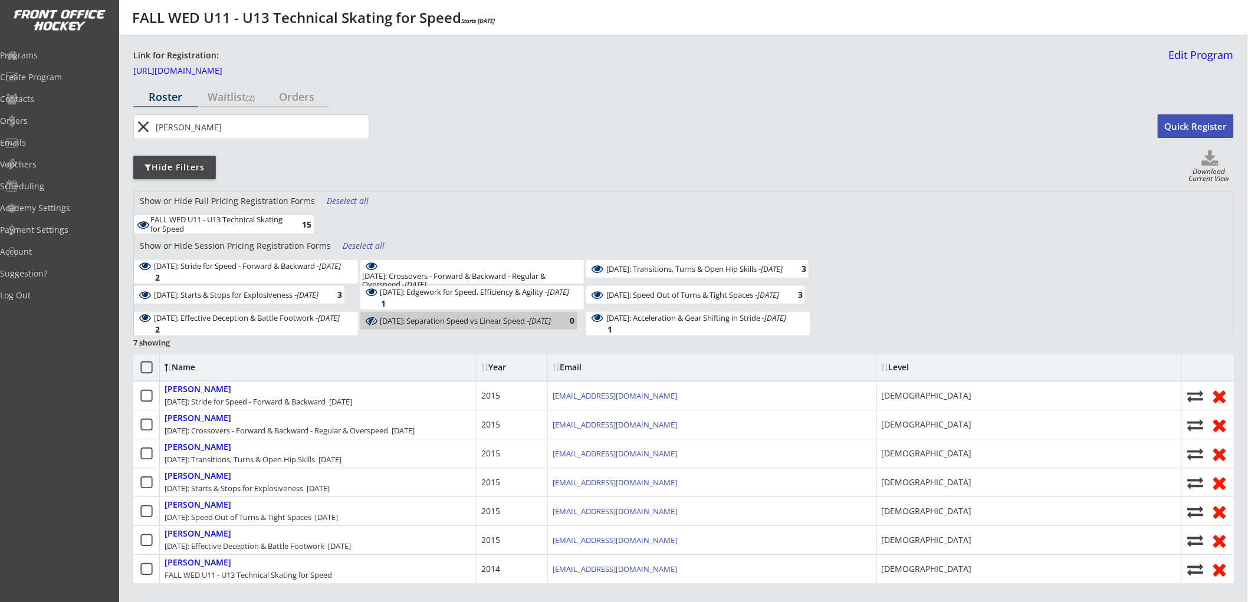
type input "ryan"
click at [1192, 126] on button "Quick Register" at bounding box center [1196, 126] width 76 height 24
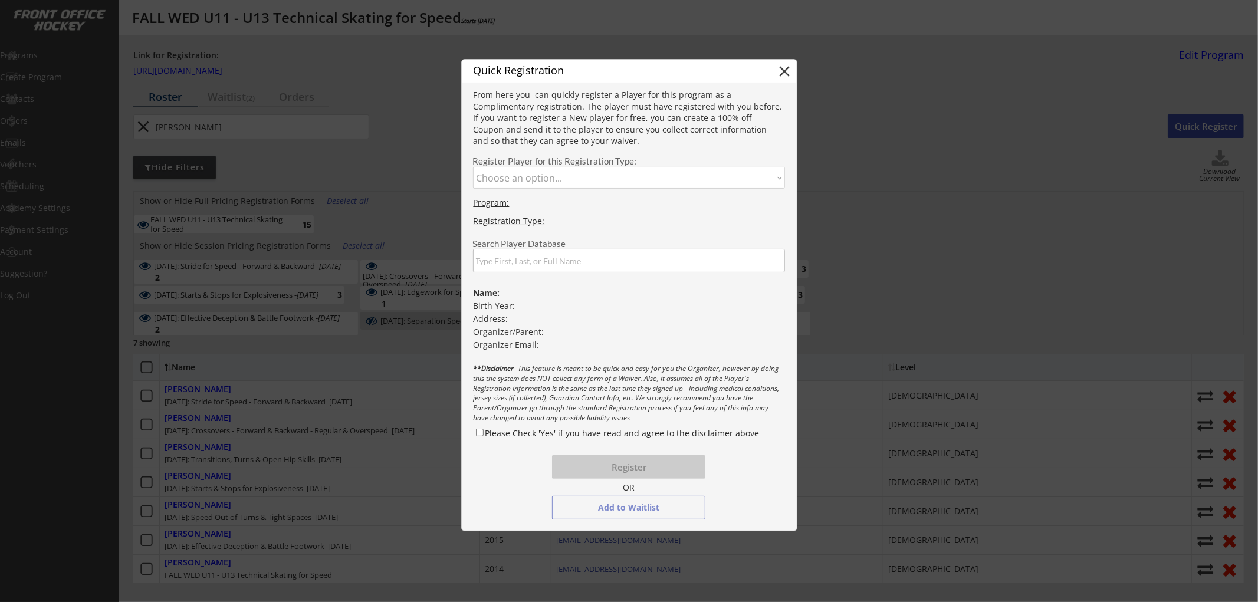
click at [632, 173] on select "Choose an option... FALL WED U11 - U13 Technical Skating for Speed October 15: …" at bounding box center [629, 178] width 313 height 22
select select ""1348695171700984260__LOOKUP__1752629676868x507404737202826300""
click at [473, 167] on select "Choose an option... FALL WED U11 - U13 Technical Skating for Speed October 15: …" at bounding box center [629, 178] width 313 height 22
click at [597, 264] on input "input" at bounding box center [629, 261] width 313 height 24
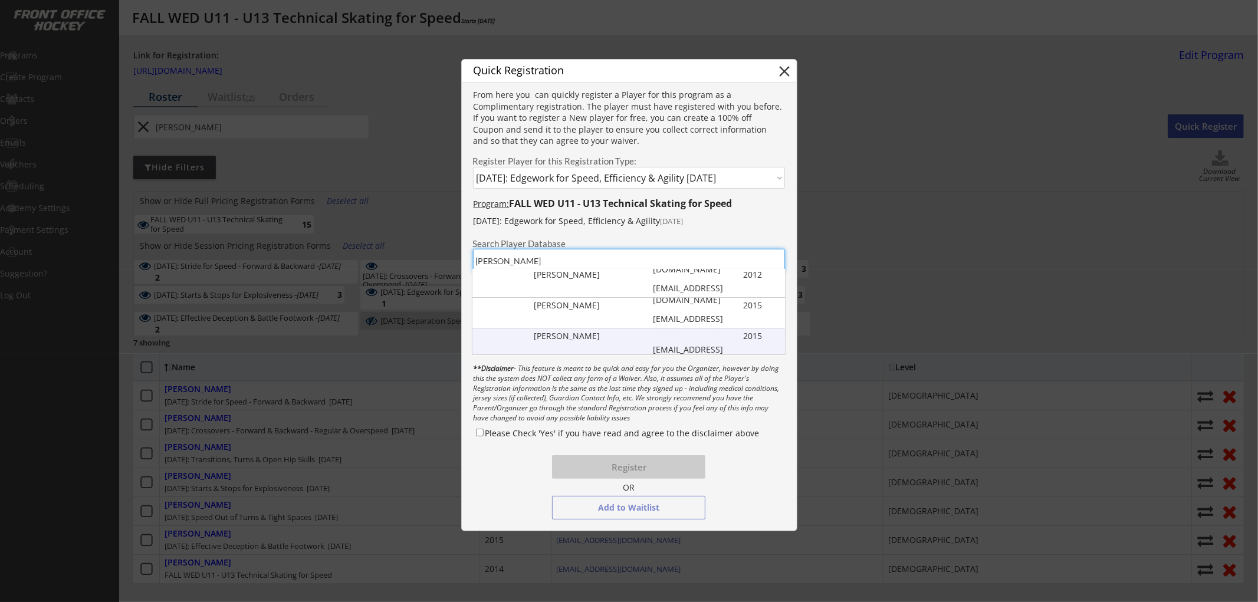
type input "ryan"
click at [593, 334] on div "Ryan Borslein" at bounding box center [593, 336] width 119 height 12
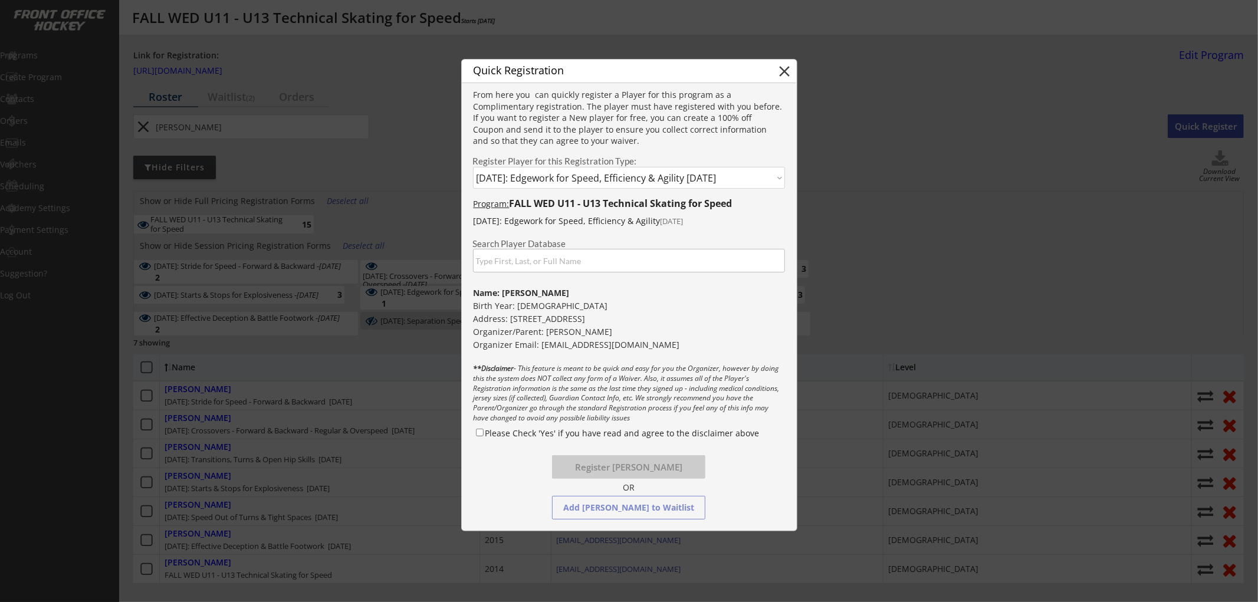
click at [597, 435] on label "Please Check 'Yes' if you have read and agree to the disclaimer above" at bounding box center [622, 433] width 274 height 11
click at [484, 435] on input "Please Check 'Yes' if you have read and agree to the disclaimer above" at bounding box center [480, 433] width 8 height 8
checkbox input "true"
click at [599, 464] on button "Register Ryan Borslein" at bounding box center [628, 467] width 153 height 24
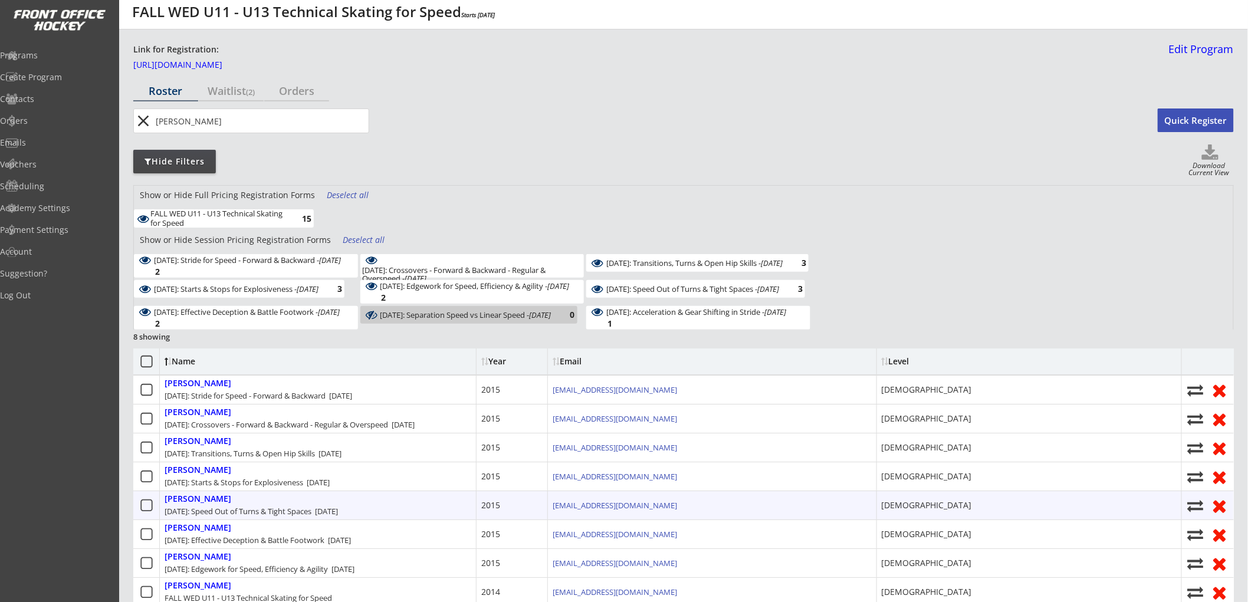
scroll to position [0, 0]
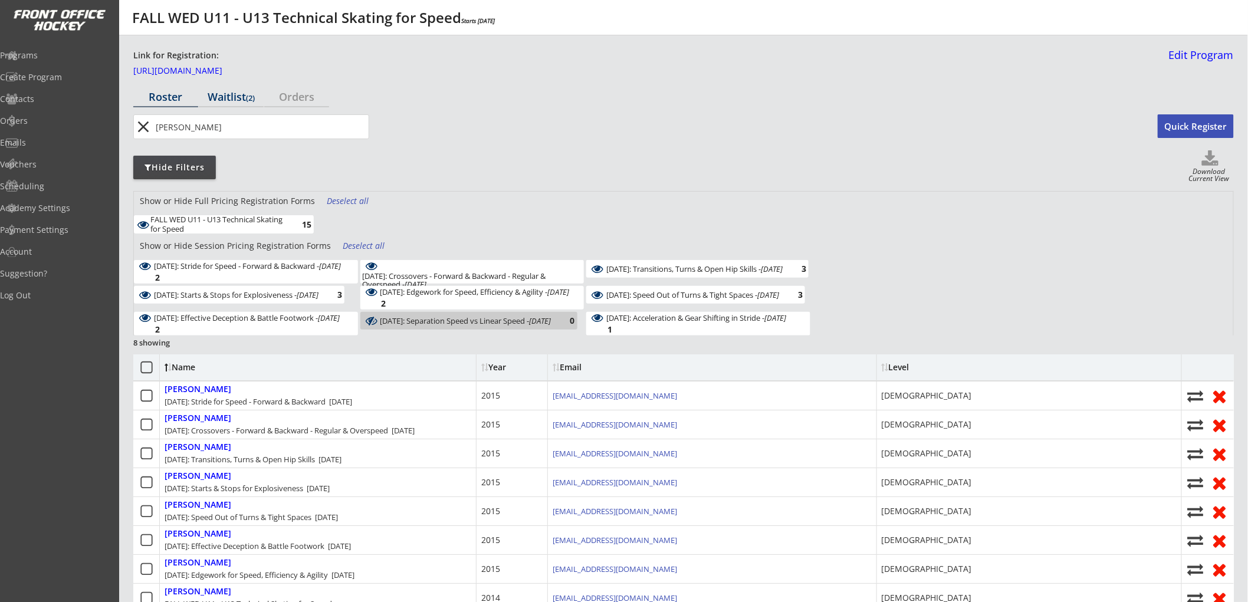
click at [238, 93] on div "Waitlist (2)" at bounding box center [231, 96] width 65 height 11
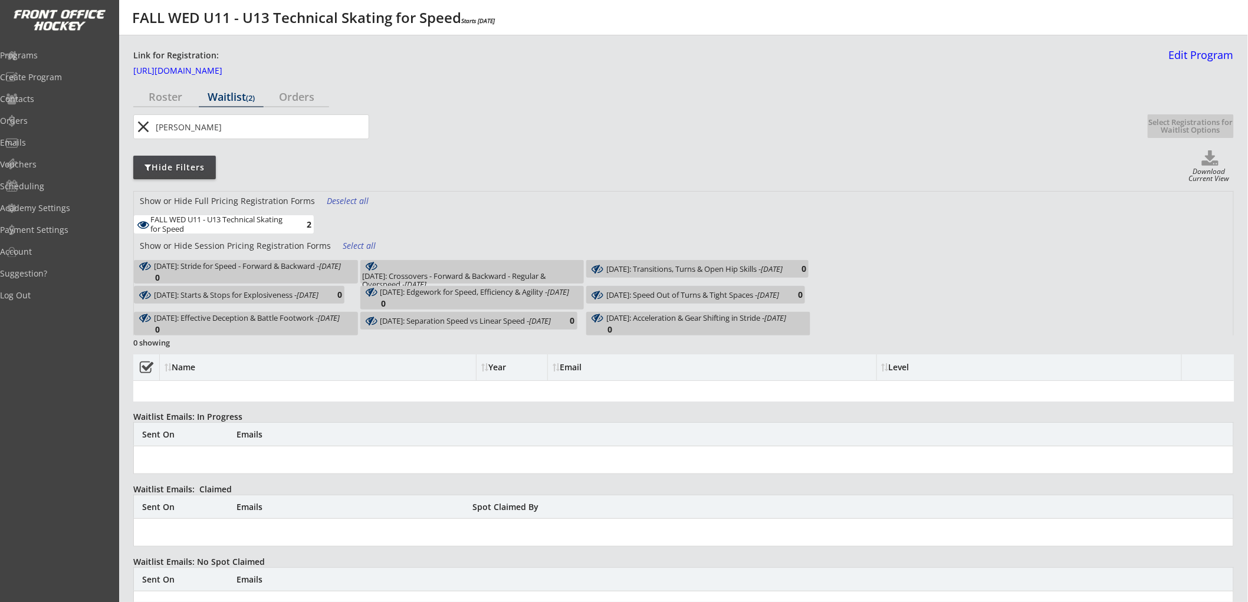
click at [360, 203] on div "Deselect all" at bounding box center [349, 201] width 44 height 12
click at [353, 201] on div "Select all" at bounding box center [349, 201] width 44 height 12
click at [362, 246] on div "Select all" at bounding box center [365, 246] width 44 height 12
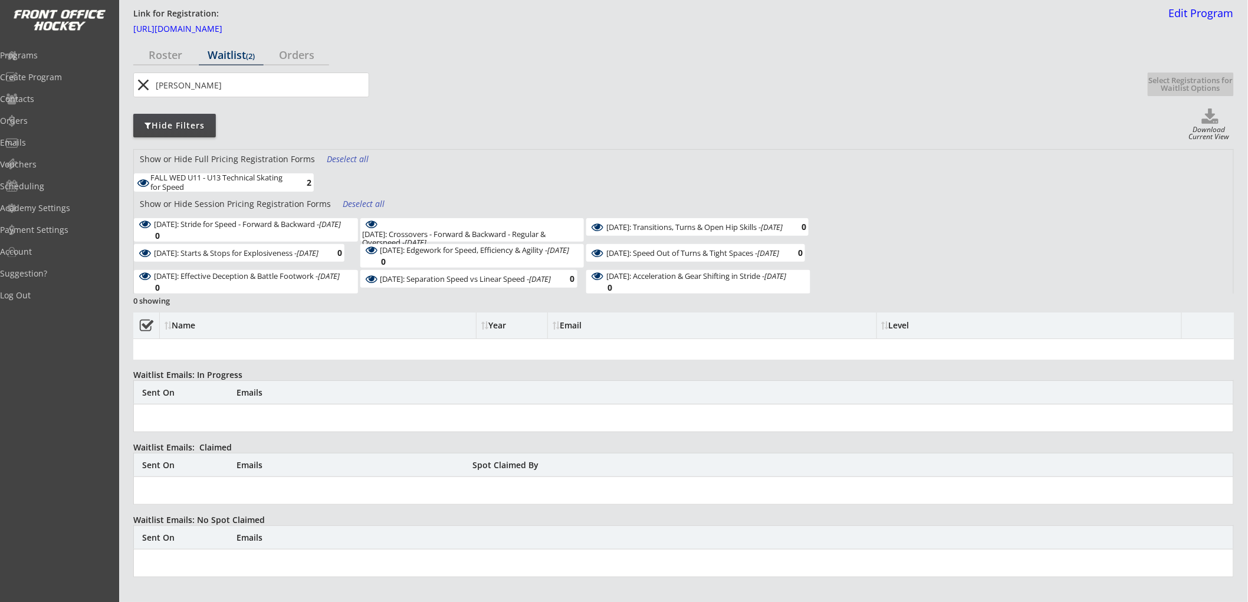
scroll to position [131, 0]
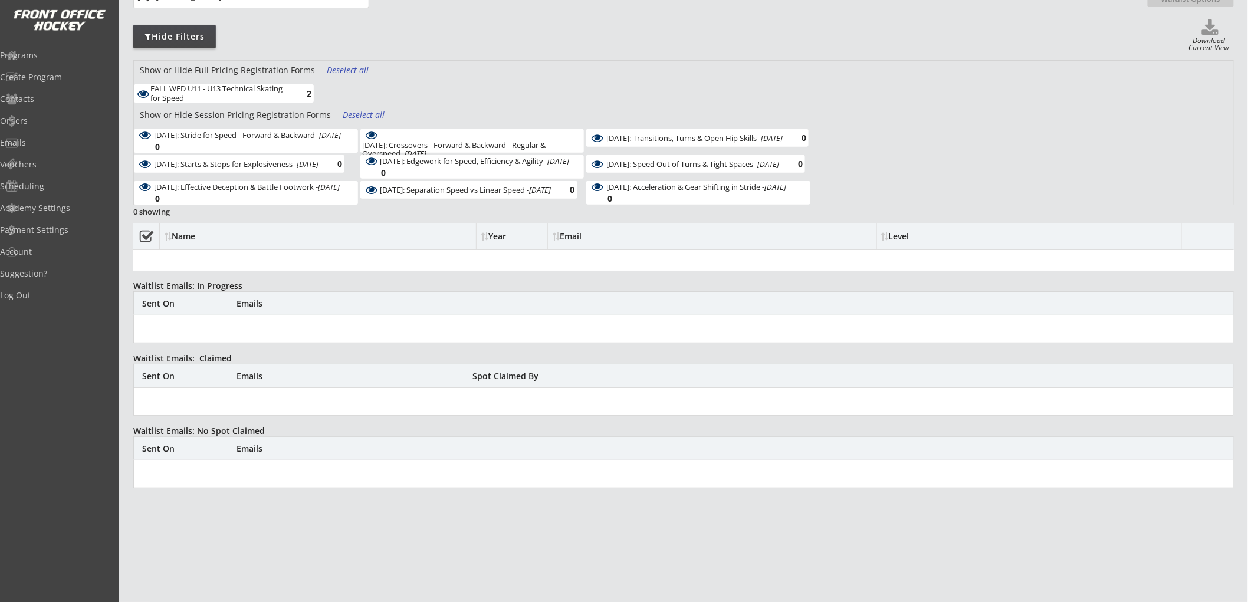
click at [147, 234] on icon at bounding box center [146, 236] width 15 height 15
click at [369, 113] on div "Deselect all" at bounding box center [365, 115] width 44 height 12
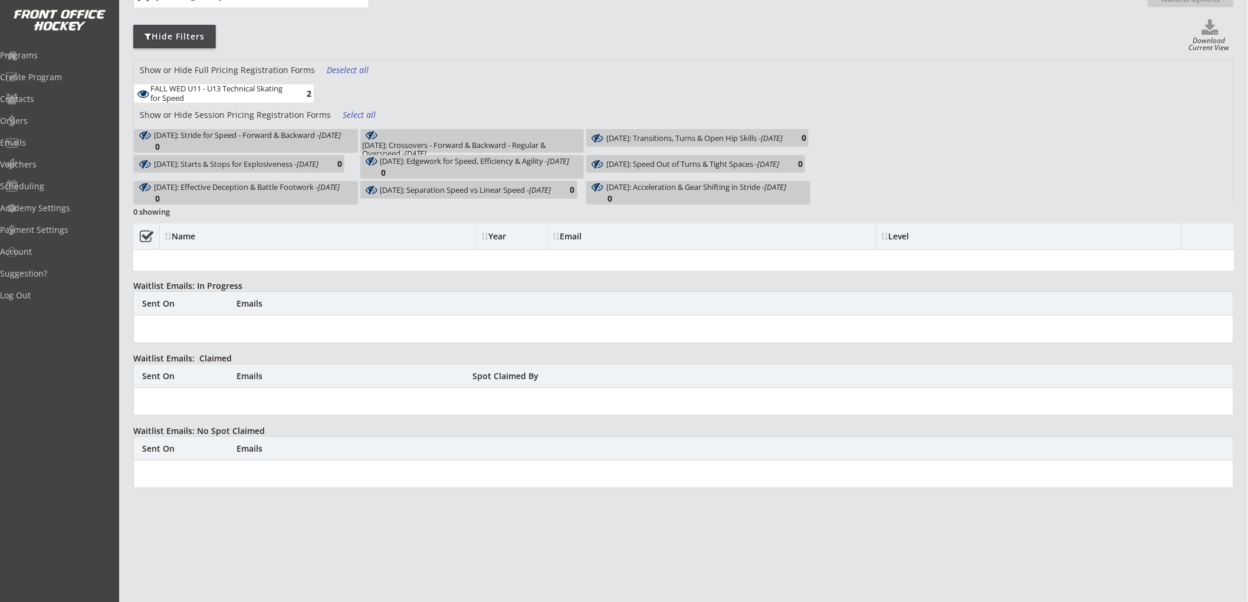
click at [369, 113] on div "Select all" at bounding box center [365, 115] width 44 height 12
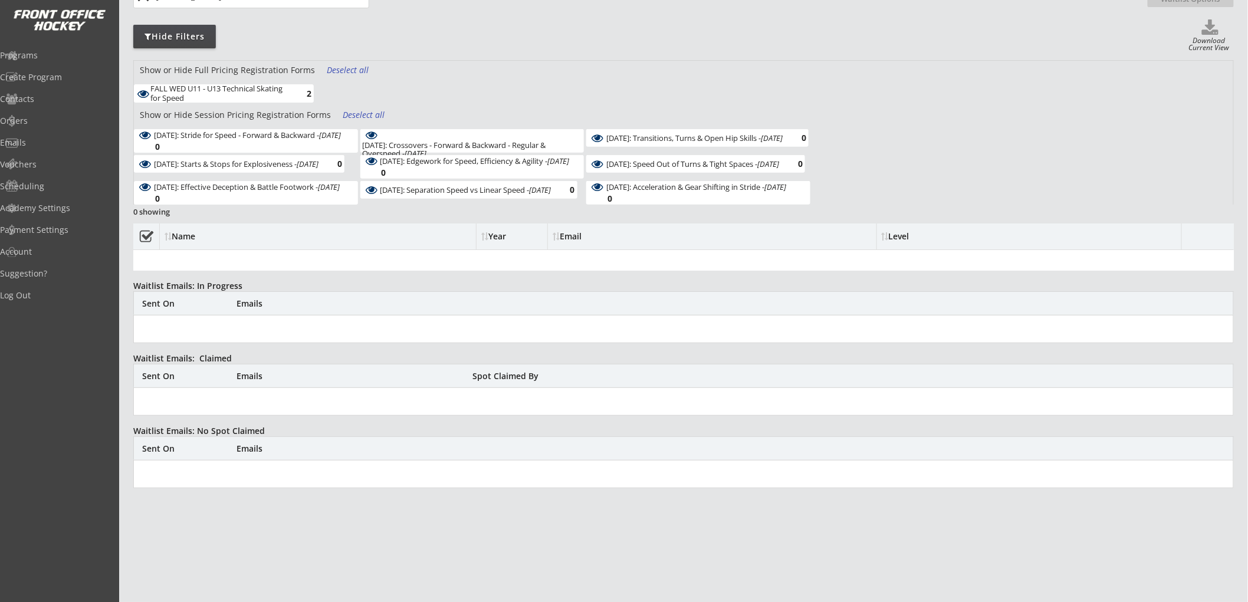
click at [361, 68] on div "Deselect all" at bounding box center [349, 70] width 44 height 12
click at [321, 139] on div "October 15: Stride for Speed - Forward & Backward - Oct 15, 2025" at bounding box center [247, 135] width 187 height 8
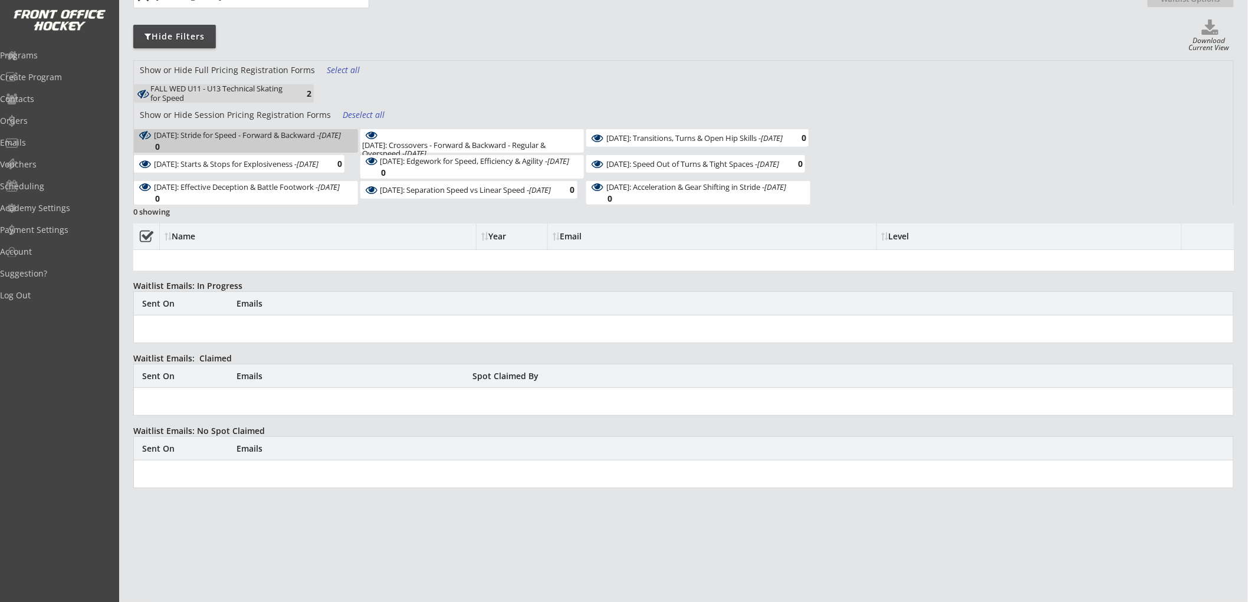
click at [328, 139] on em "Oct 15, 2025" at bounding box center [330, 135] width 22 height 11
click at [341, 69] on div "Select all" at bounding box center [349, 70] width 44 height 12
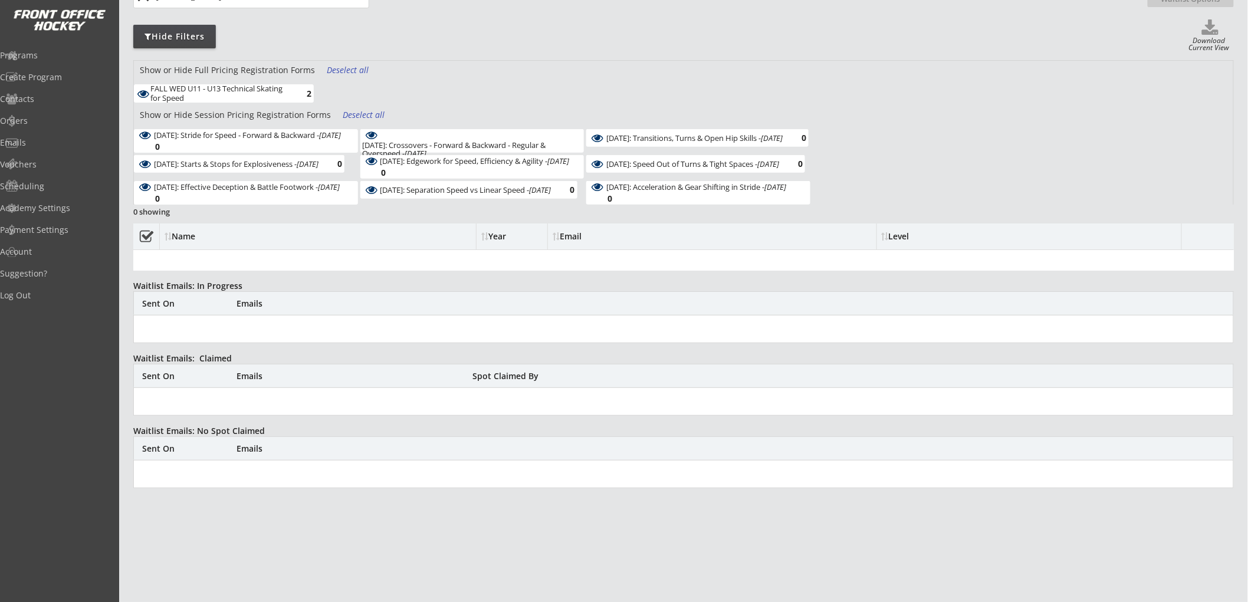
click at [343, 113] on div "Deselect all" at bounding box center [365, 115] width 44 height 12
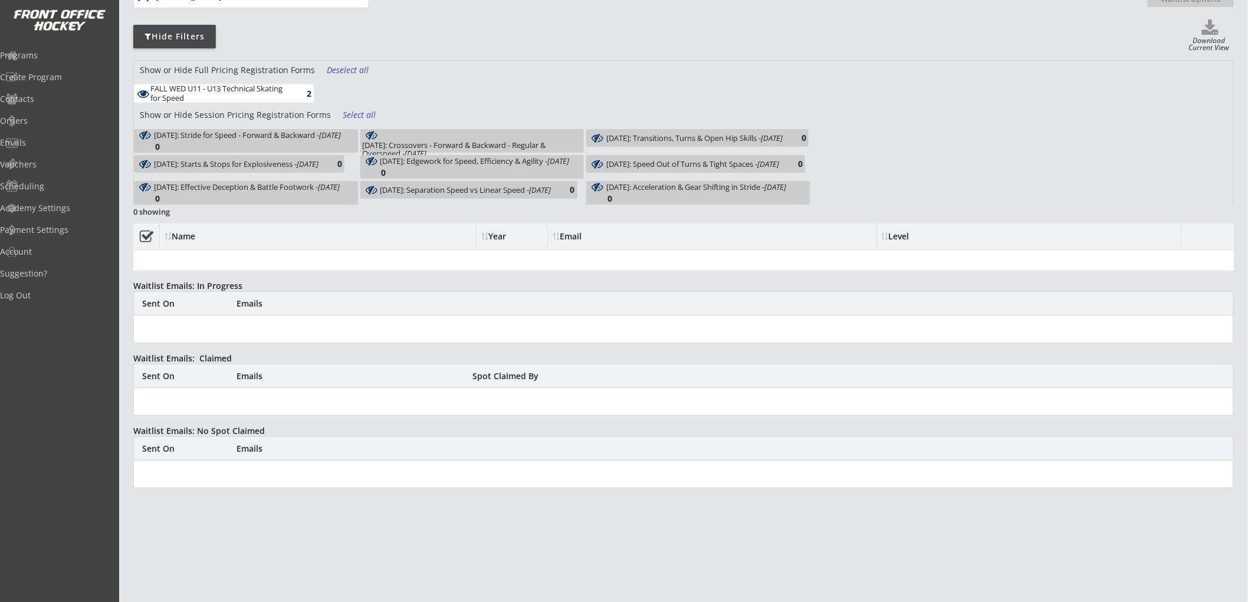
click at [285, 96] on div "FALL WED U11 - U13 Technical Skating for Speed" at bounding box center [218, 93] width 137 height 18
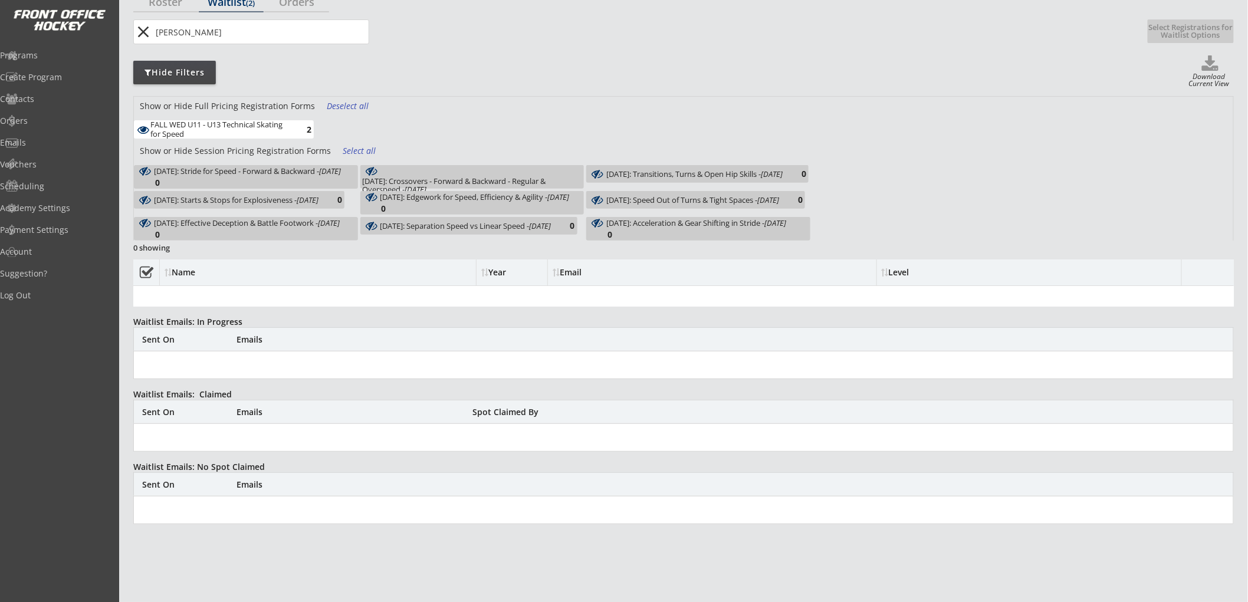
scroll to position [65, 0]
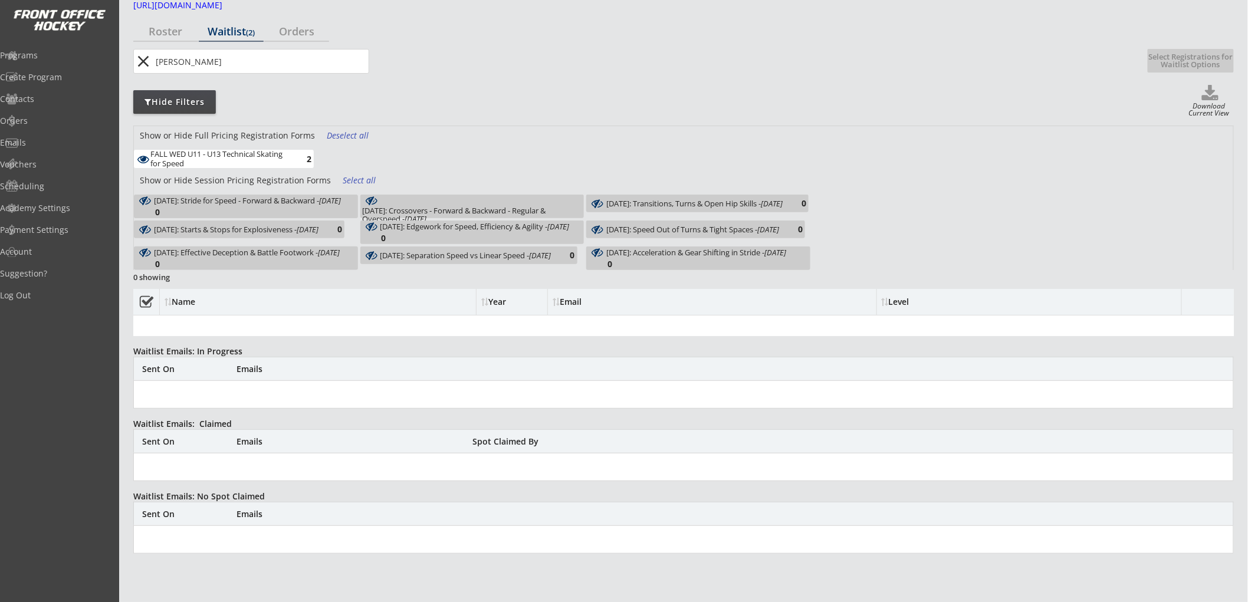
click at [142, 62] on button "close" at bounding box center [143, 61] width 19 height 19
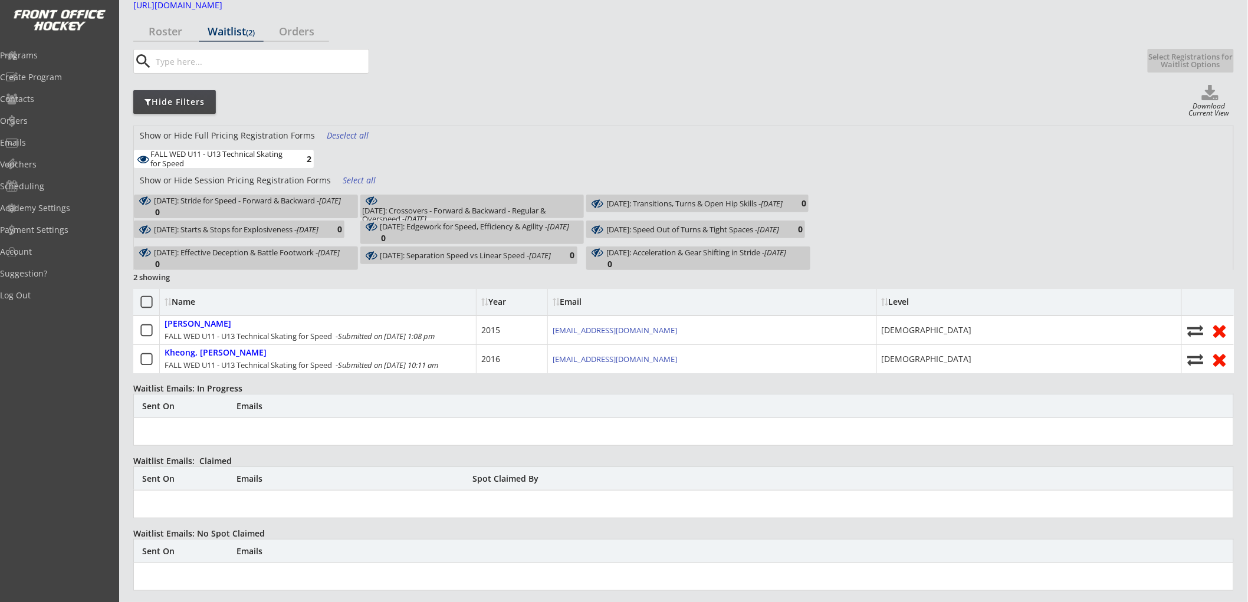
click at [353, 137] on div "Deselect all" at bounding box center [349, 136] width 44 height 12
click at [351, 179] on div "Select all" at bounding box center [365, 181] width 44 height 12
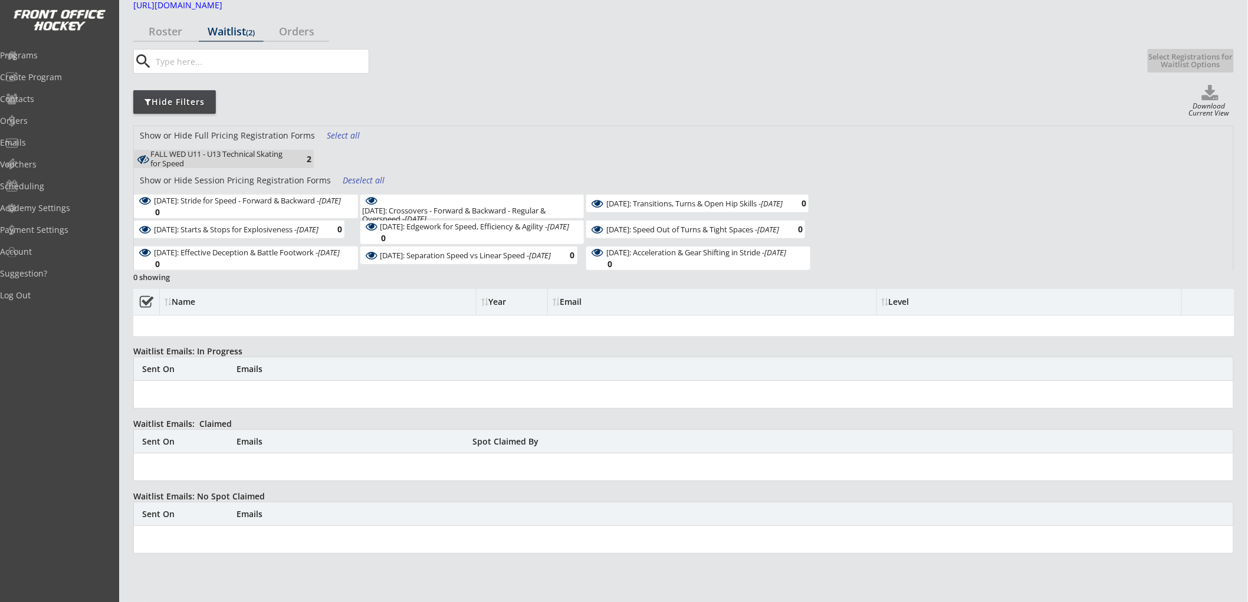
click at [351, 179] on div "Deselect all" at bounding box center [365, 181] width 44 height 12
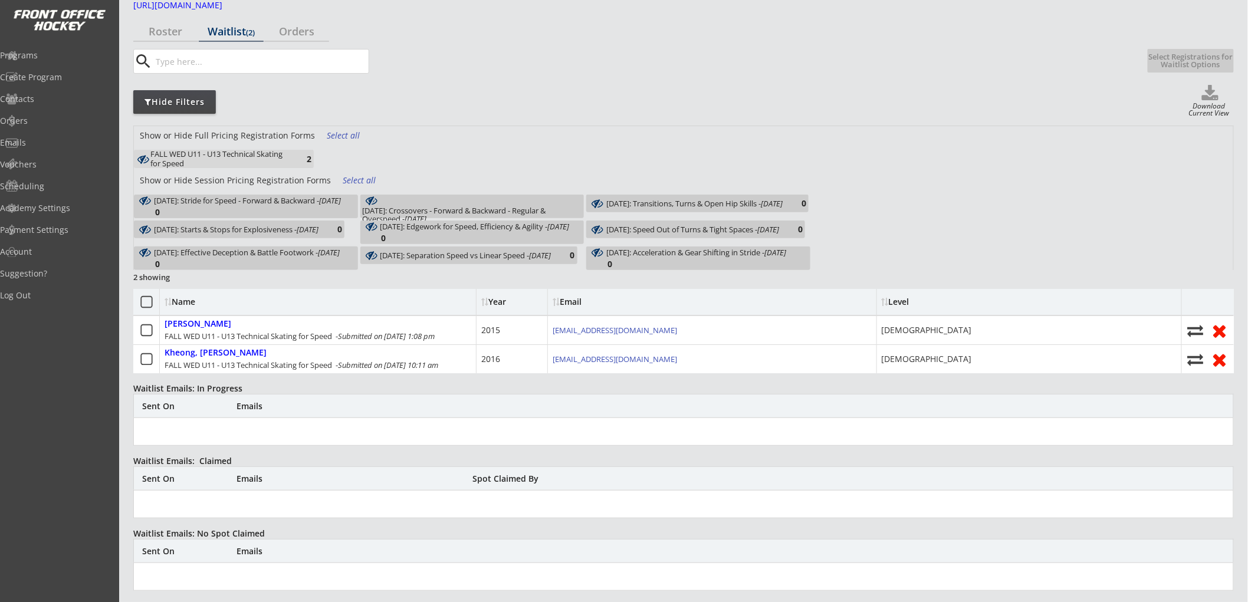
click at [346, 133] on div "Select all" at bounding box center [349, 136] width 44 height 12
click at [75, 54] on div "Programs" at bounding box center [56, 55] width 106 height 8
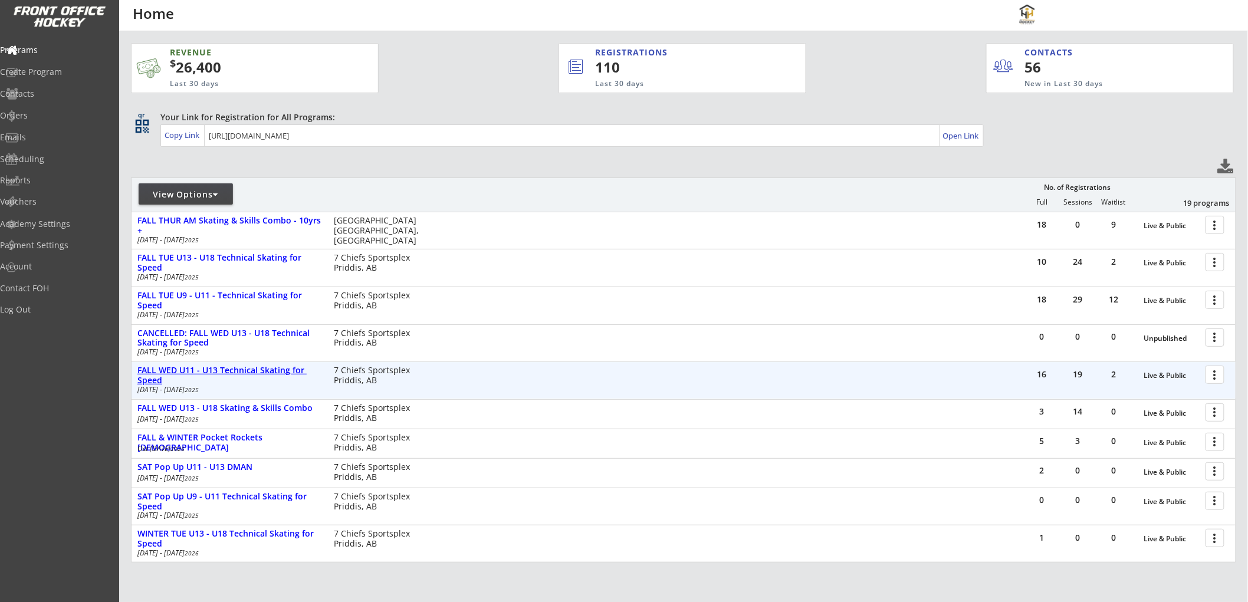
click at [242, 367] on div "FALL WED U11 - U13 Technical Skating for Speed" at bounding box center [229, 376] width 184 height 20
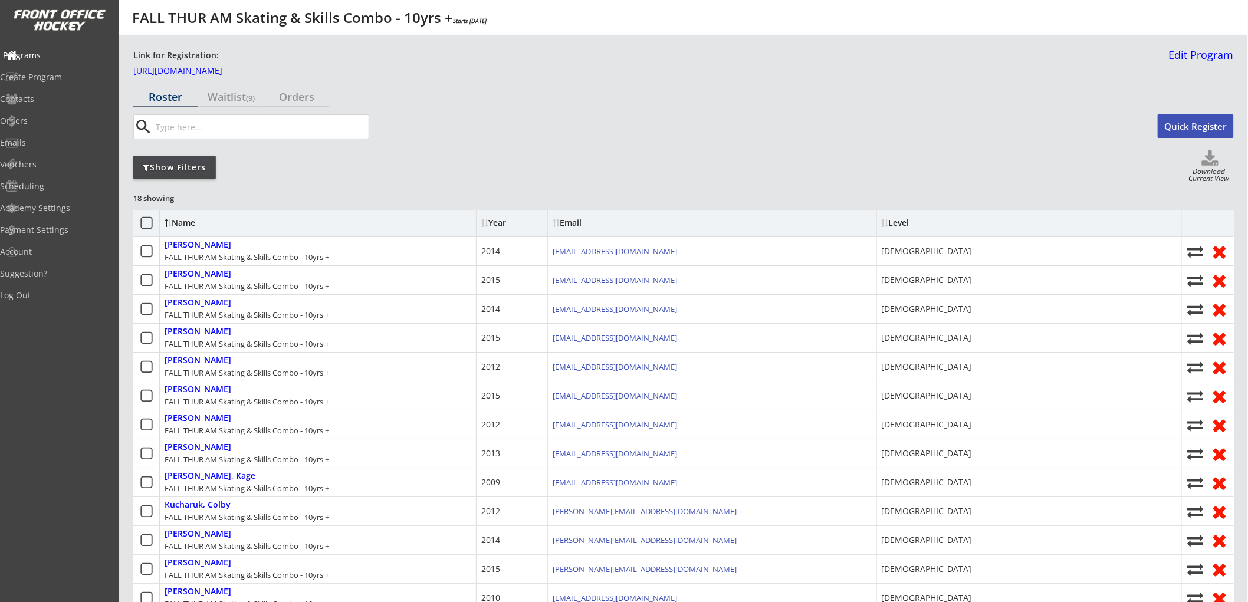
click at [55, 55] on div "Programs" at bounding box center [56, 55] width 106 height 8
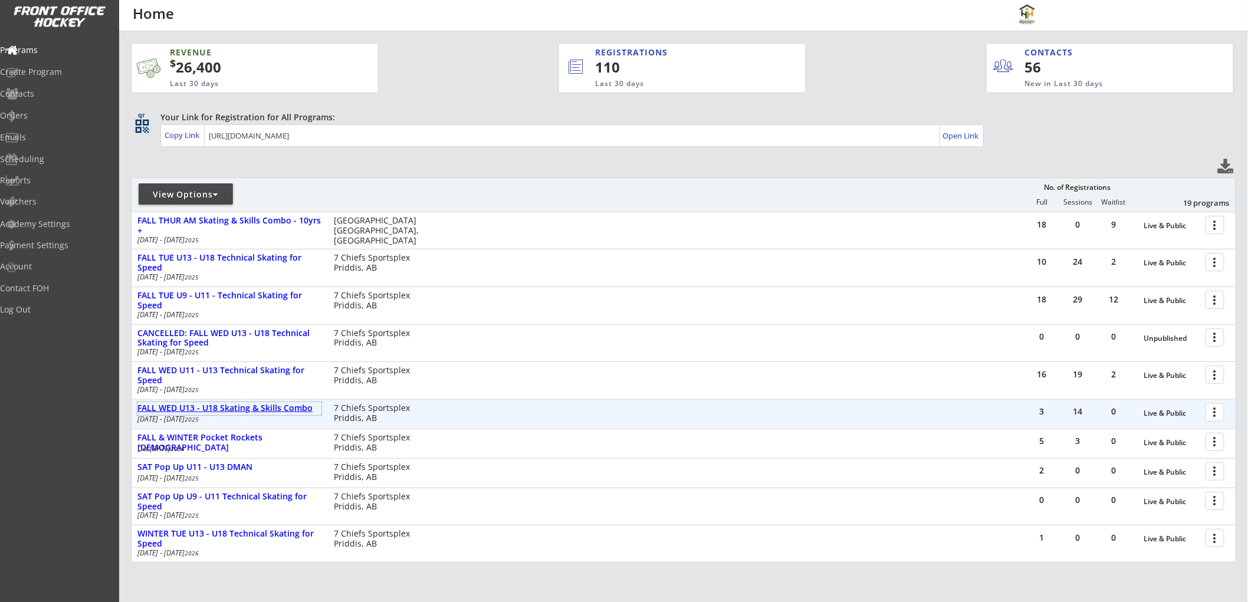
click at [216, 406] on div "FALL WED U13 - U18 Skating & Skills Combo" at bounding box center [229, 408] width 184 height 10
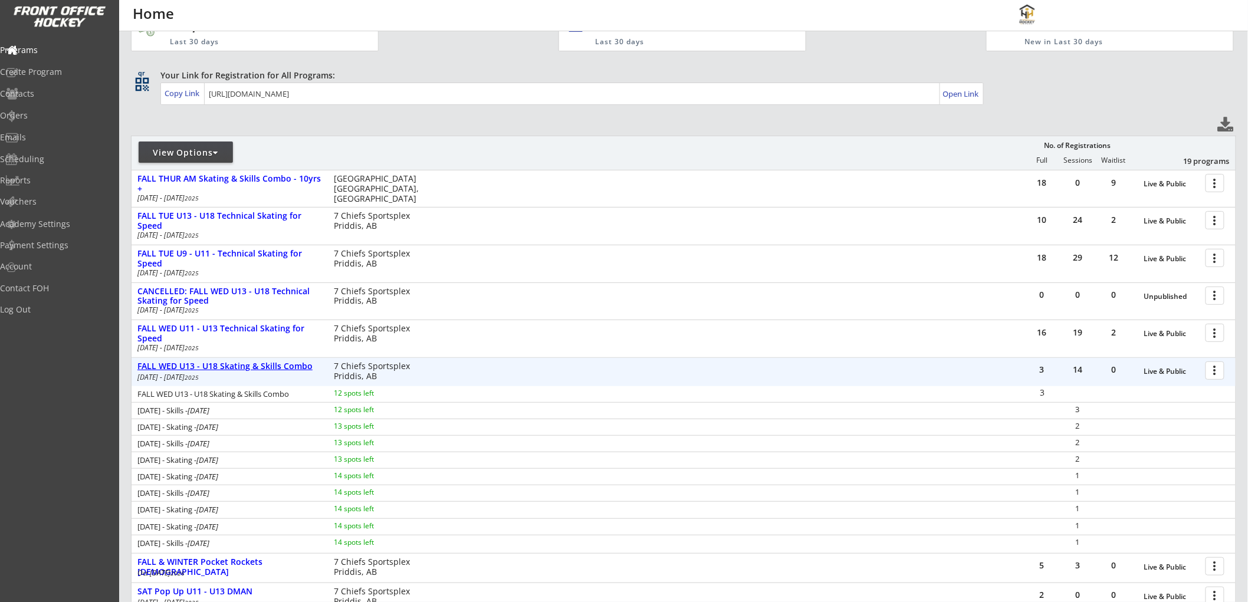
scroll to position [65, 0]
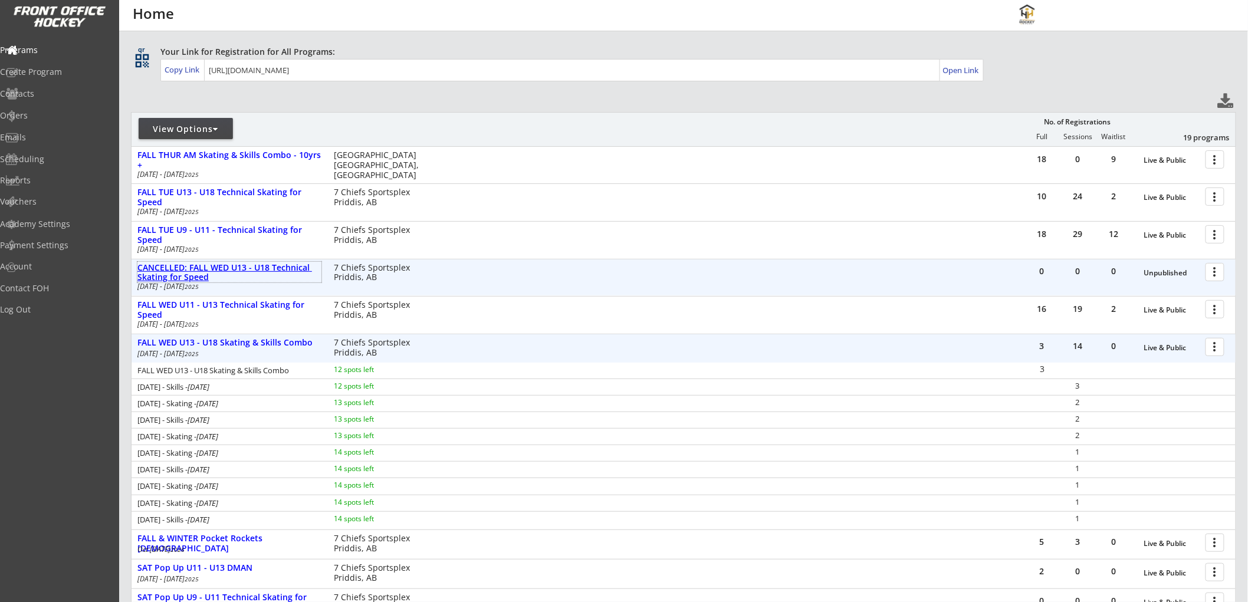
click at [245, 265] on div "CANCELLED: FALL WED U13 - U18 Technical Skating for Speed" at bounding box center [229, 273] width 184 height 20
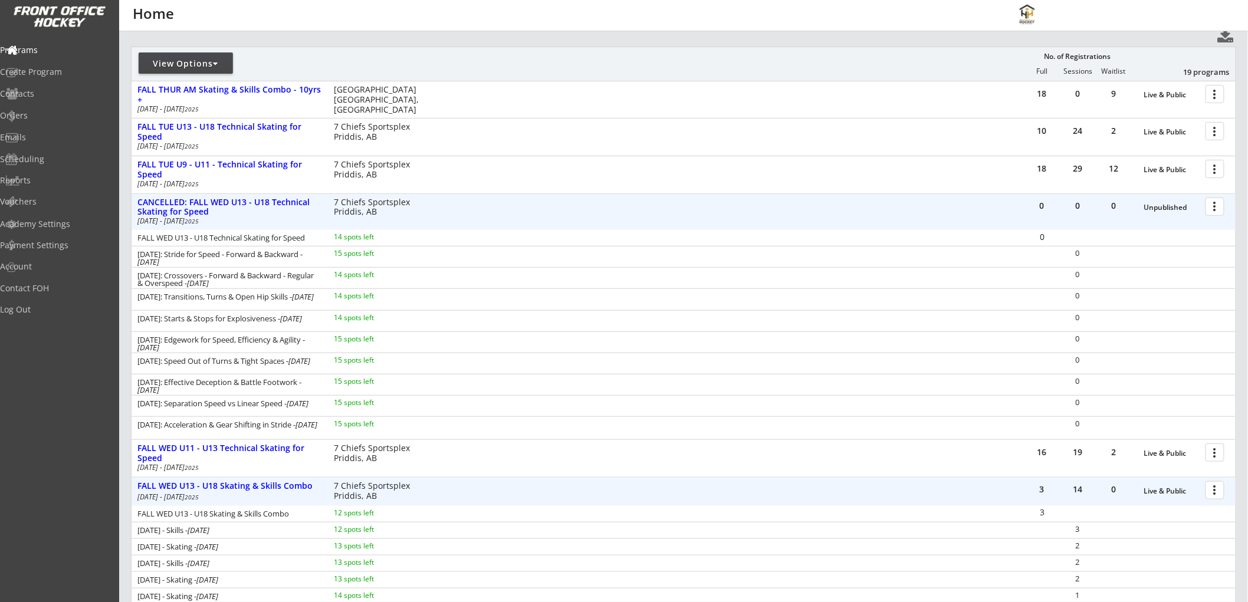
scroll to position [196, 0]
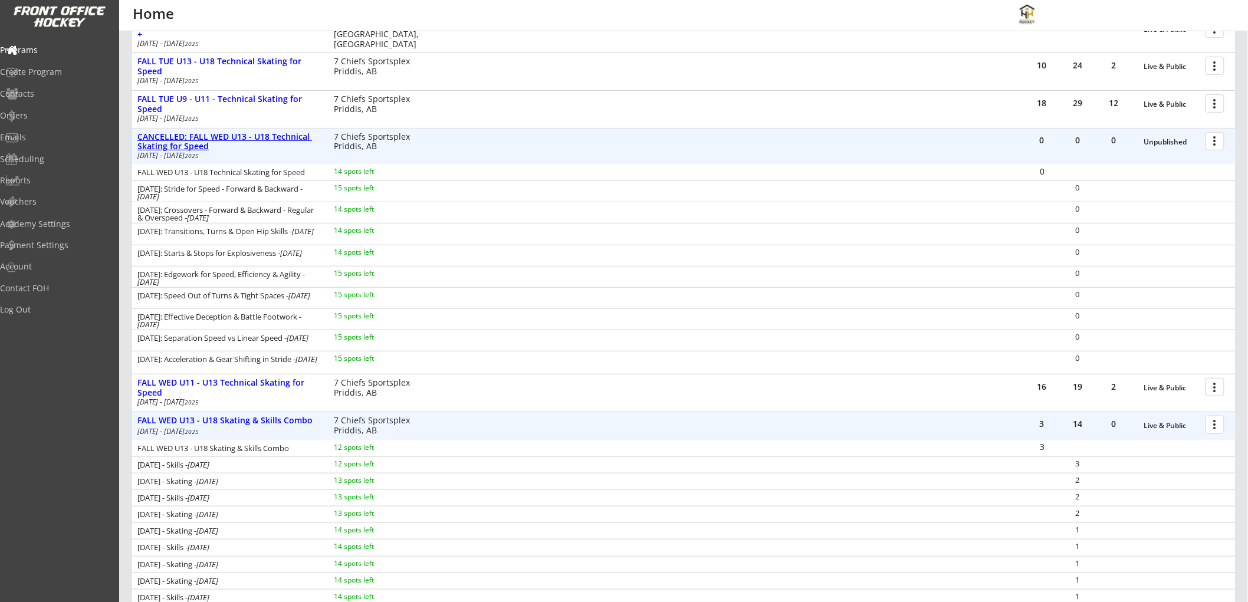
click at [289, 137] on div "CANCELLED: FALL WED U13 - U18 Technical Skating for Speed" at bounding box center [229, 142] width 184 height 20
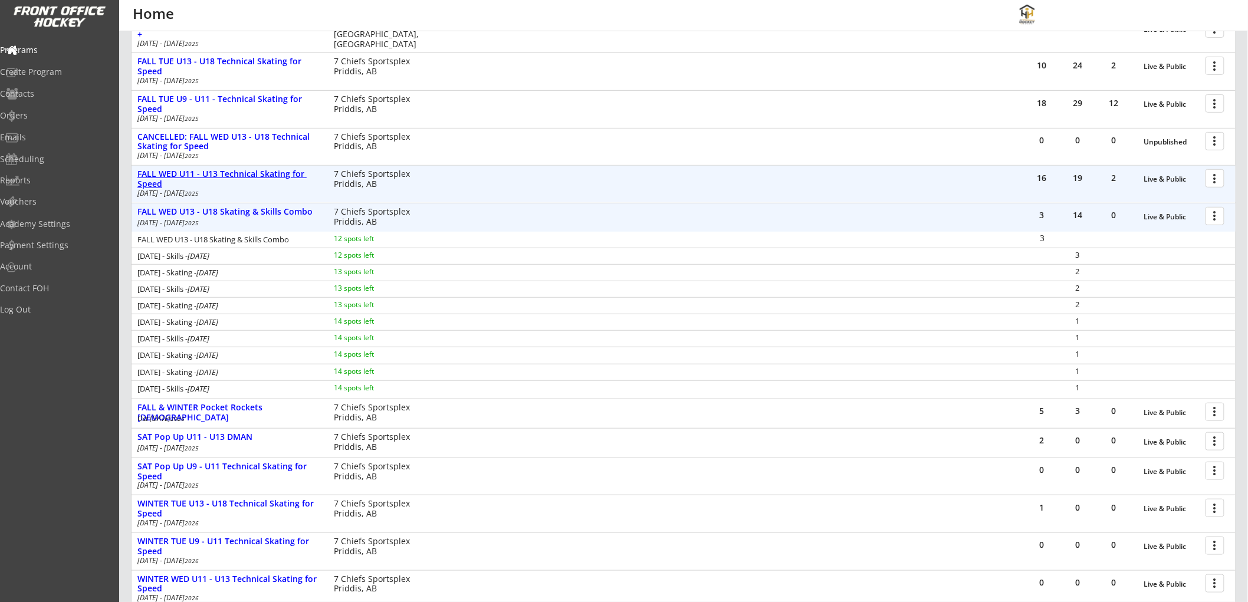
click at [257, 171] on div "FALL WED U11 - U13 Technical Skating for Speed" at bounding box center [229, 179] width 184 height 20
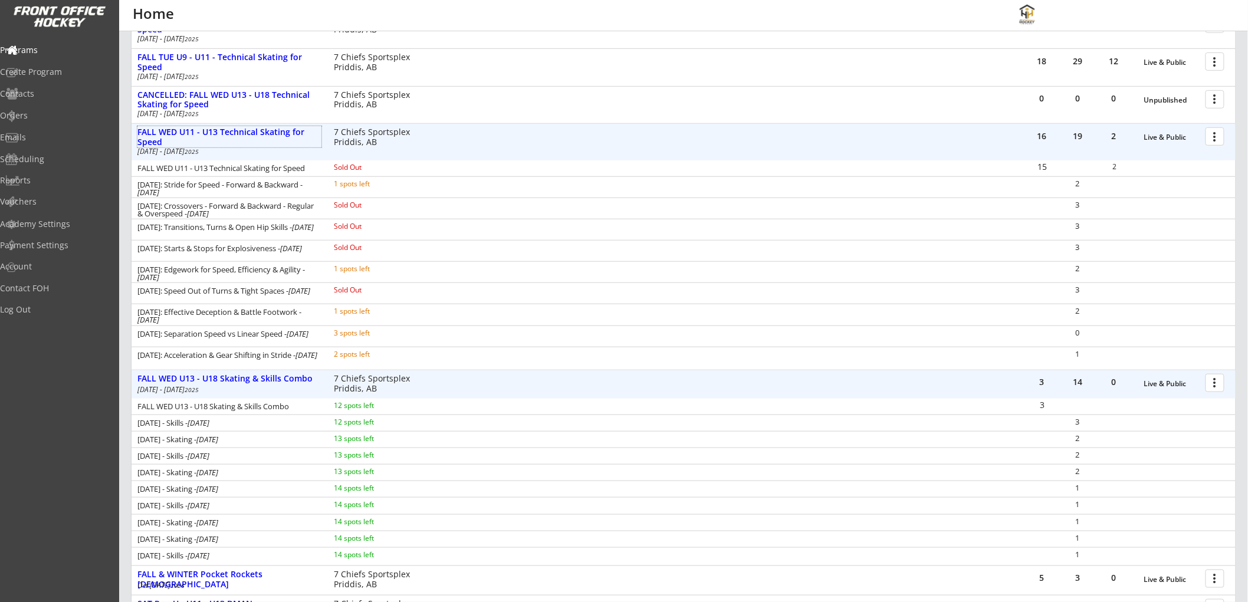
scroll to position [262, 0]
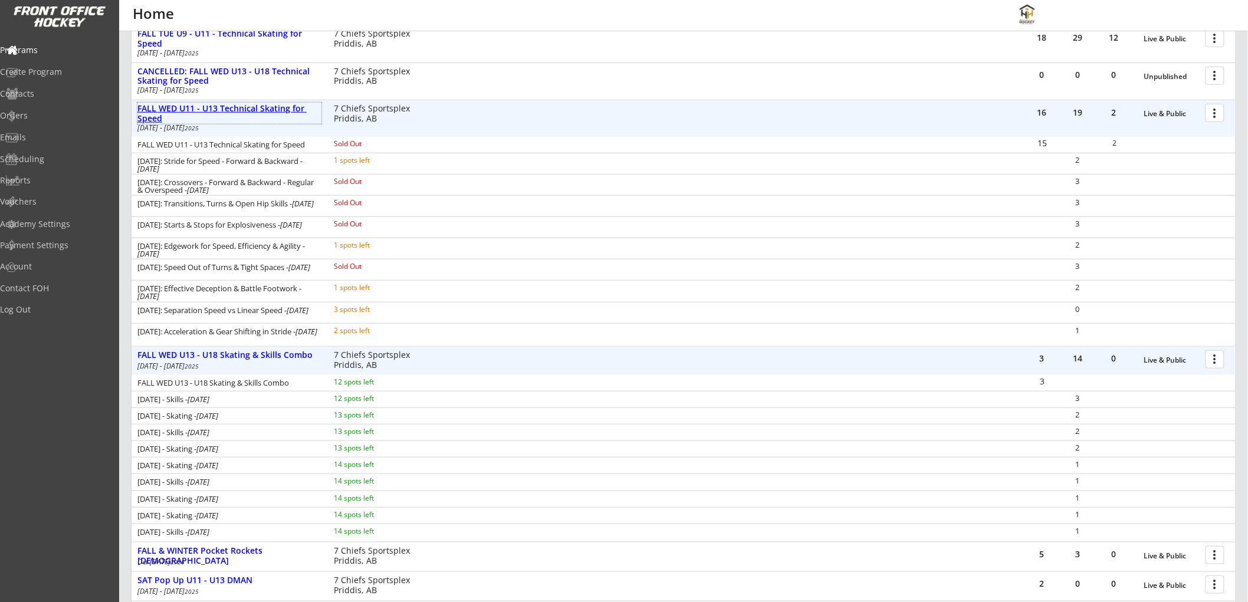
click at [294, 110] on div "FALL WED U11 - U13 Technical Skating for Speed" at bounding box center [229, 114] width 184 height 20
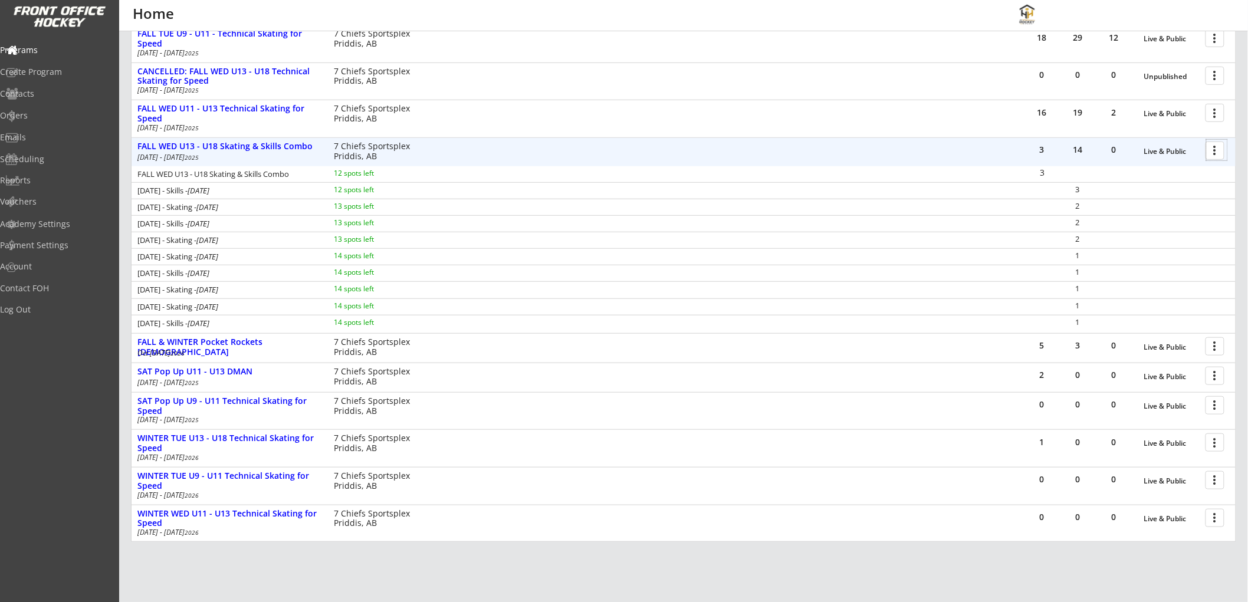
click at [1215, 147] on div at bounding box center [1217, 150] width 21 height 21
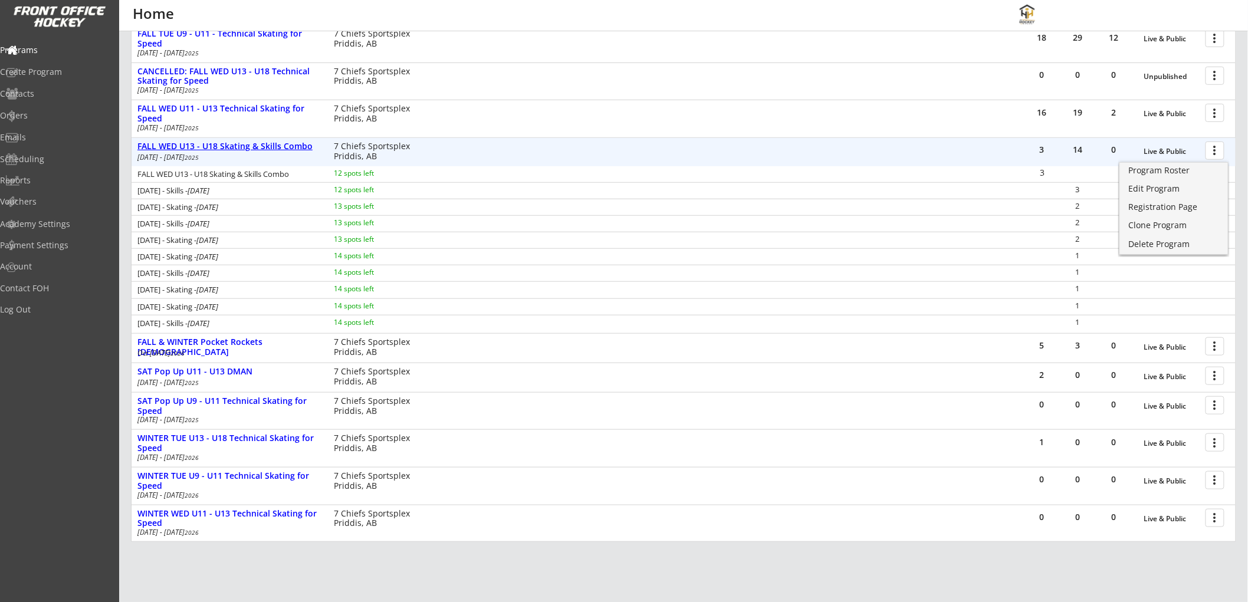
click at [264, 146] on div "FALL WED U13 - U18 Skating & Skills Combo" at bounding box center [229, 147] width 184 height 10
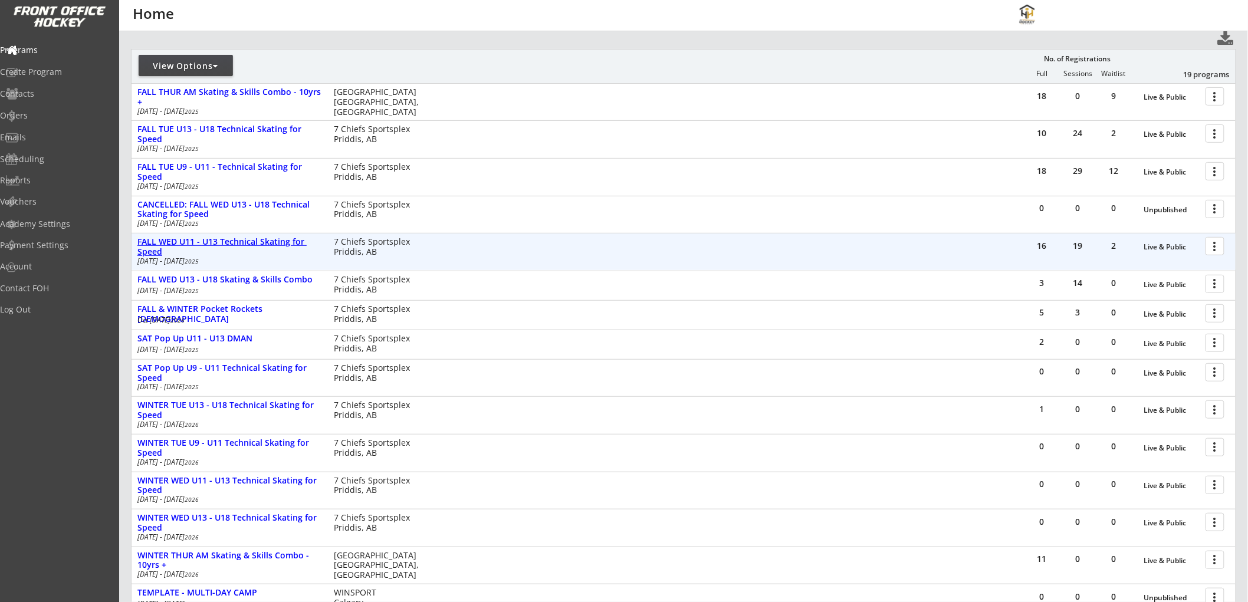
scroll to position [105, 0]
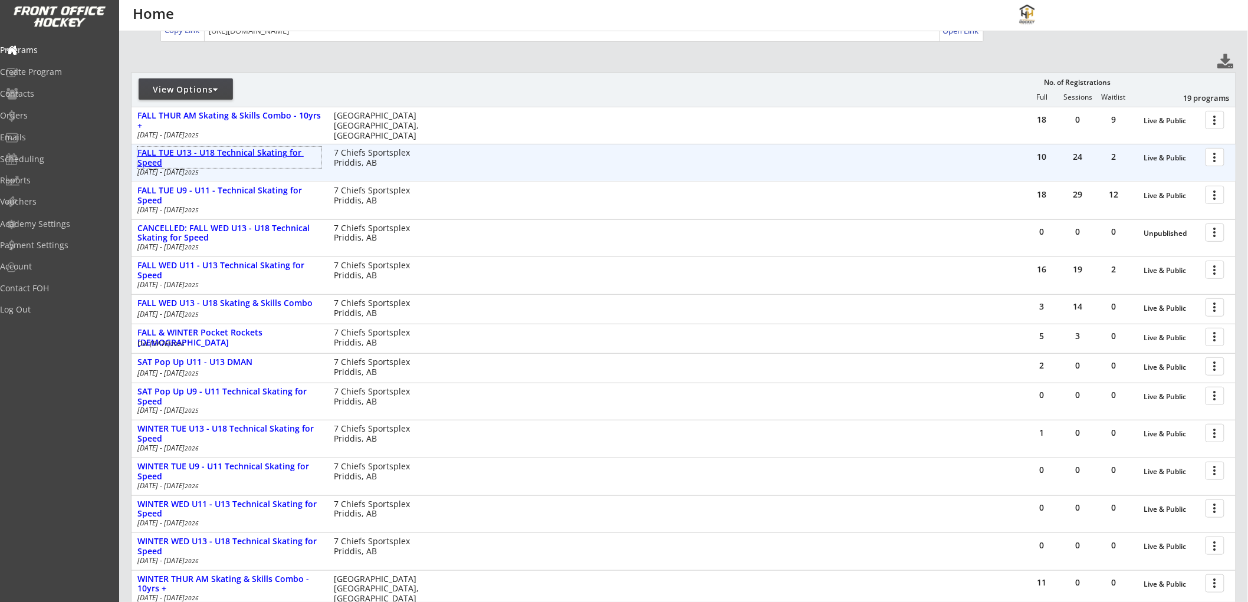
click at [235, 150] on div "FALL TUE U13 - U18 Technical Skating for Speed" at bounding box center [229, 158] width 184 height 20
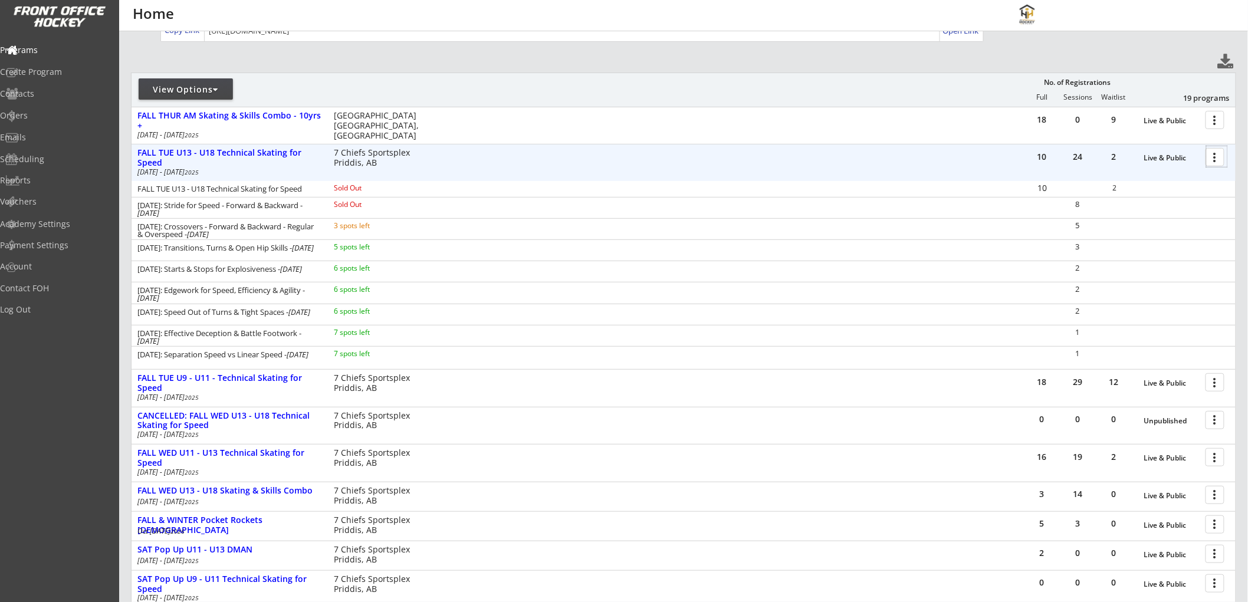
click at [1211, 157] on div at bounding box center [1217, 156] width 21 height 21
click at [264, 152] on div "FALL TUE U13 - U18 Technical Skating for Speed" at bounding box center [229, 158] width 184 height 20
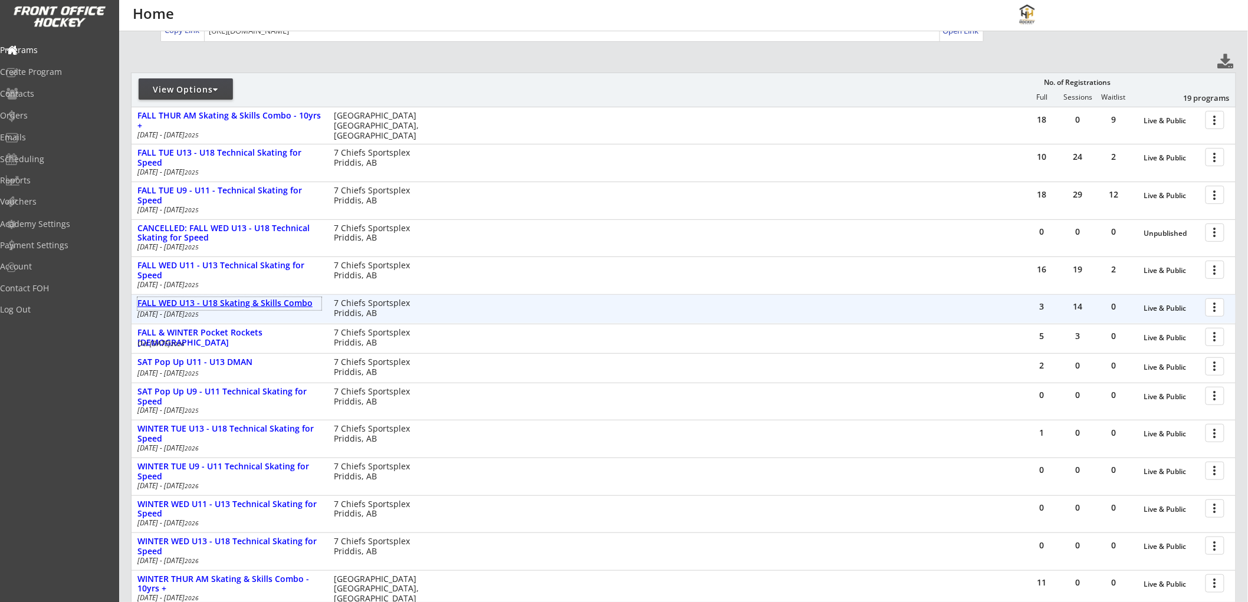
click at [215, 299] on div "FALL WED U13 - U18 Skating & Skills Combo" at bounding box center [229, 303] width 184 height 10
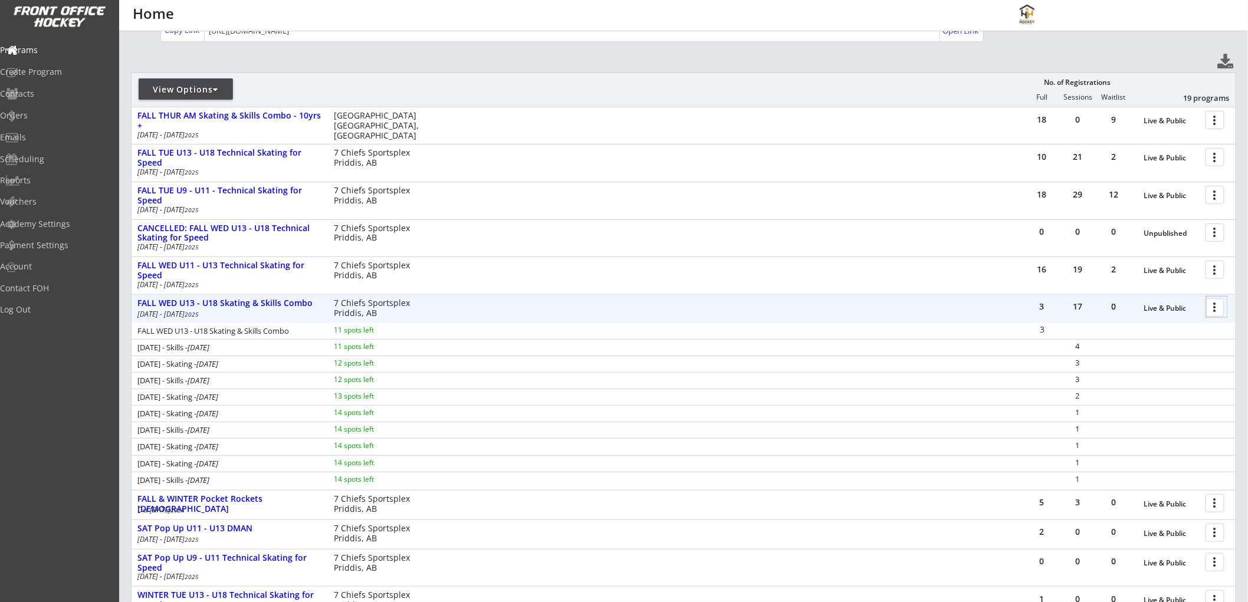
click at [1213, 303] on div at bounding box center [1217, 307] width 21 height 21
click at [1140, 325] on div "Program Roster" at bounding box center [1174, 327] width 84 height 8
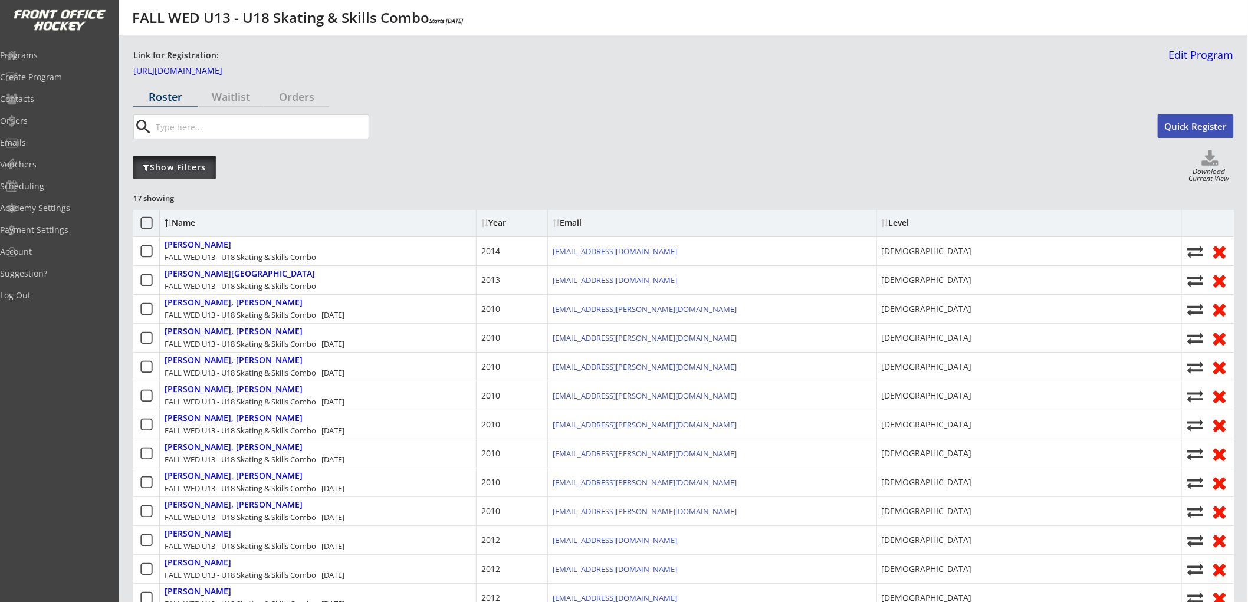
click at [189, 176] on div "Show Filters" at bounding box center [174, 168] width 83 height 24
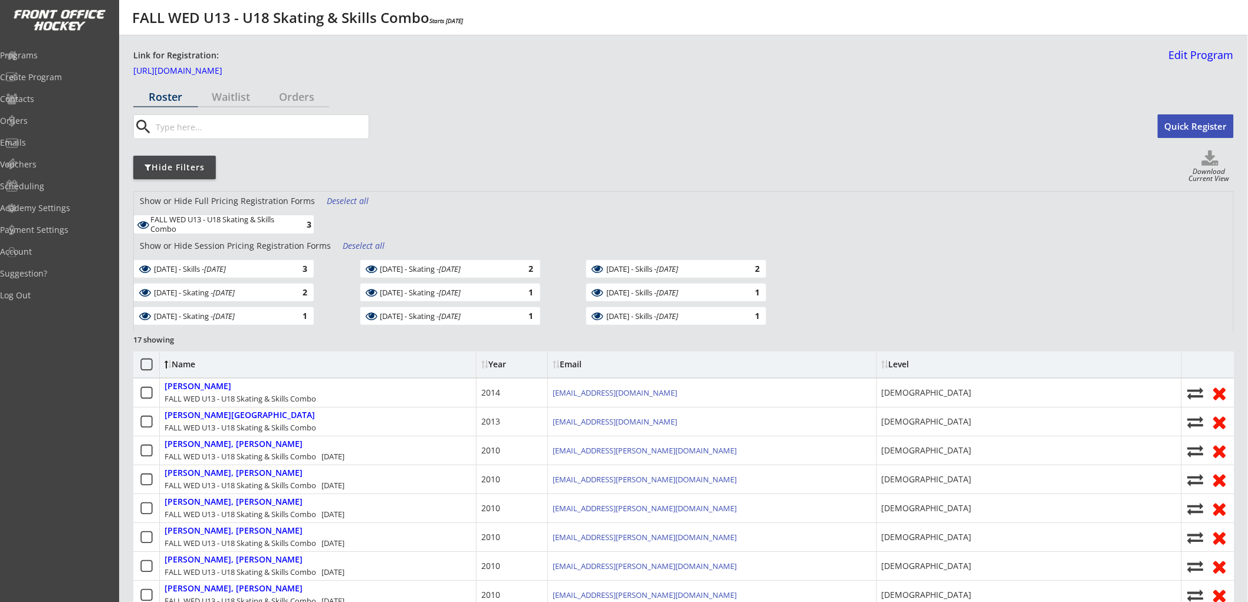
click at [288, 228] on div "3" at bounding box center [300, 224] width 24 height 9
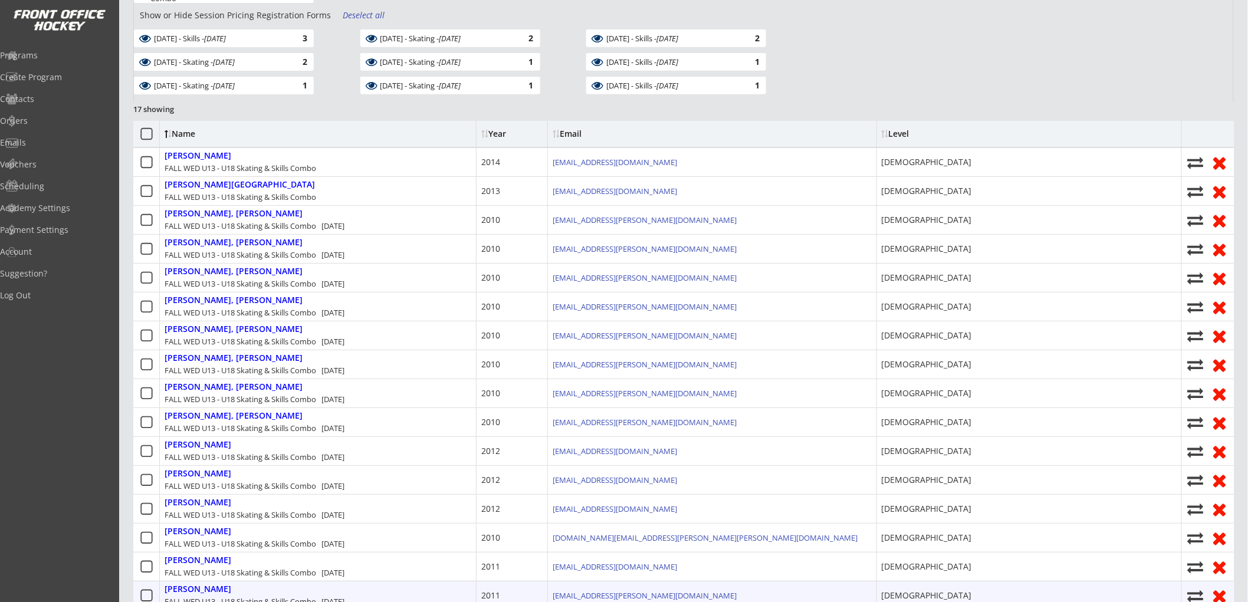
scroll to position [65, 0]
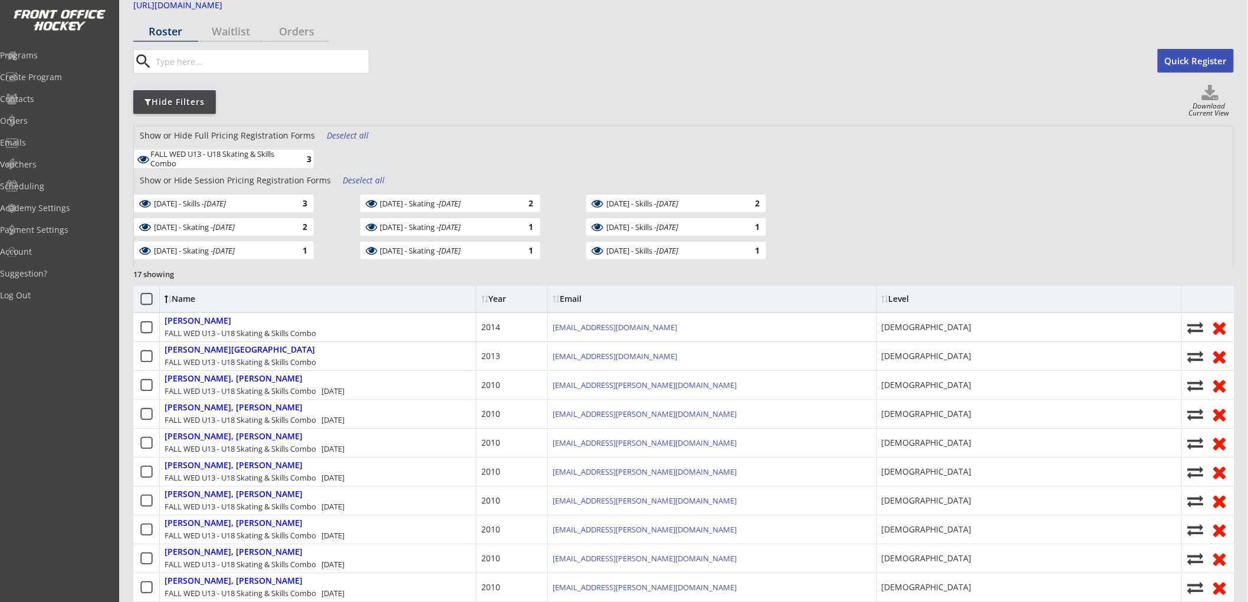
click at [360, 178] on div "Deselect all" at bounding box center [365, 181] width 44 height 12
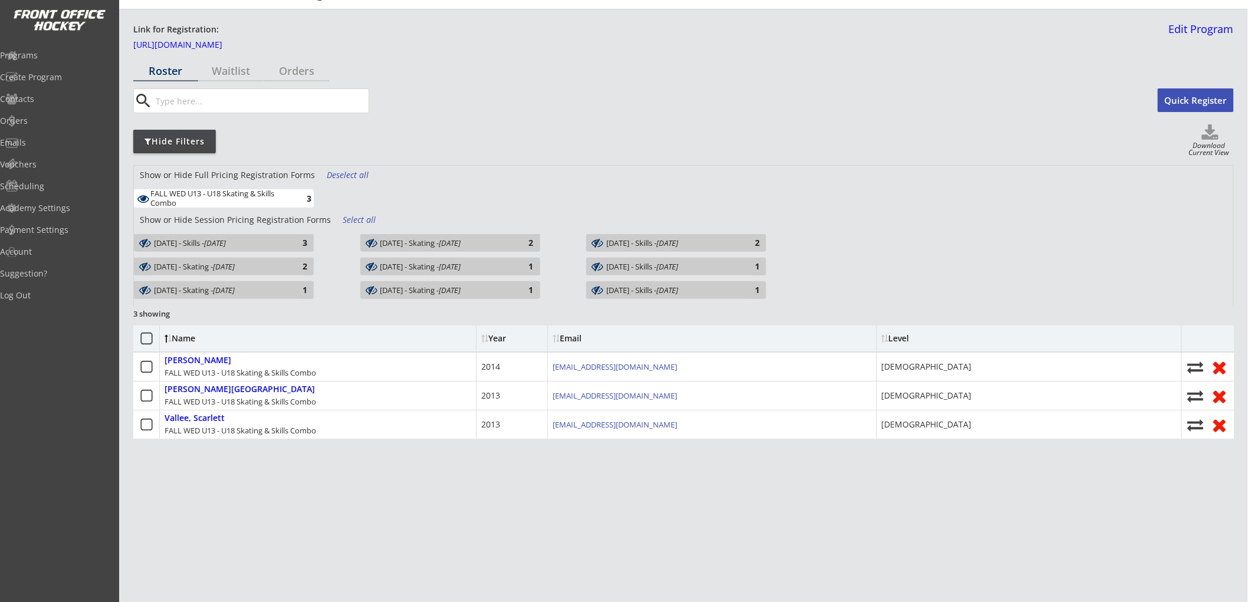
click at [344, 215] on div "Select all" at bounding box center [365, 220] width 44 height 12
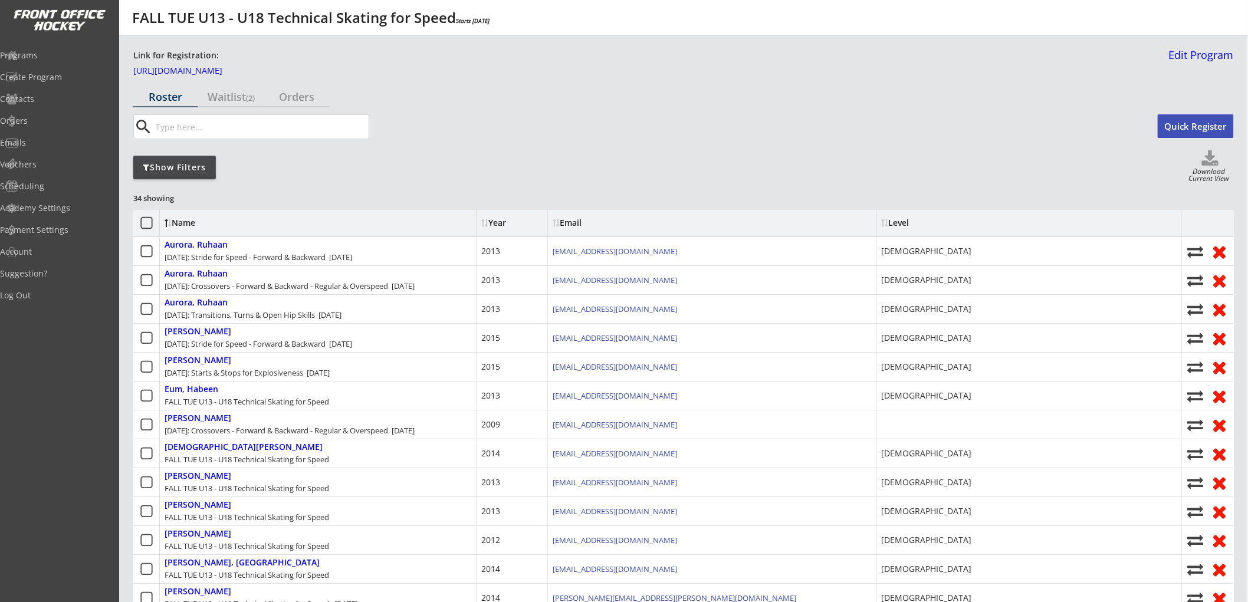
click at [167, 130] on input "input" at bounding box center [260, 127] width 215 height 24
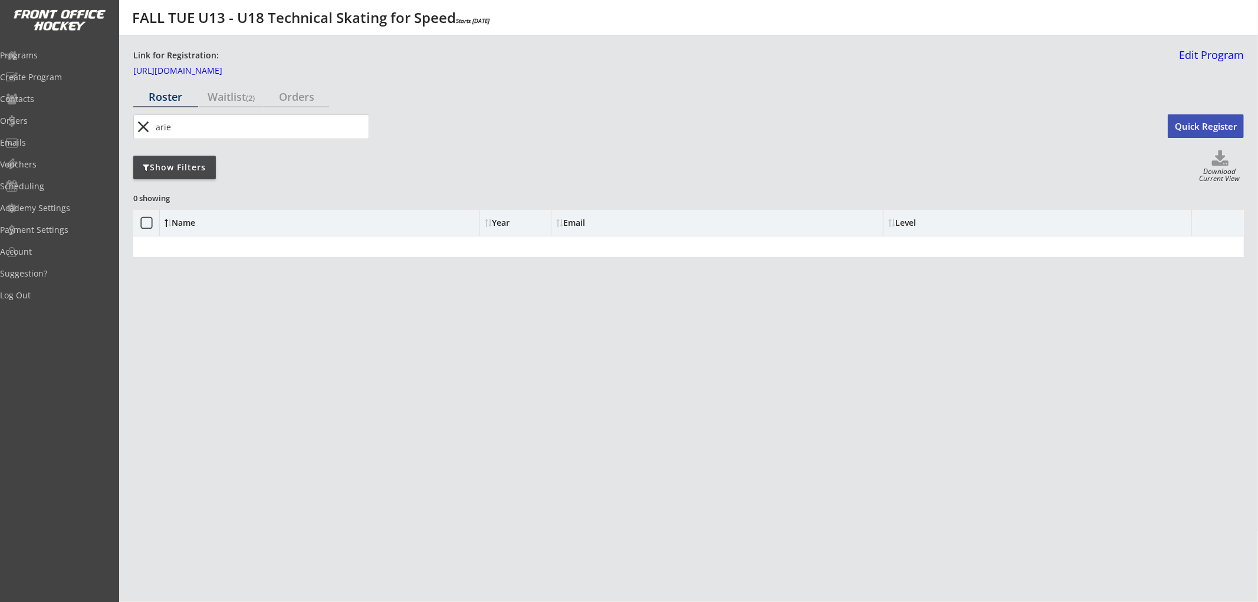
type input "arie"
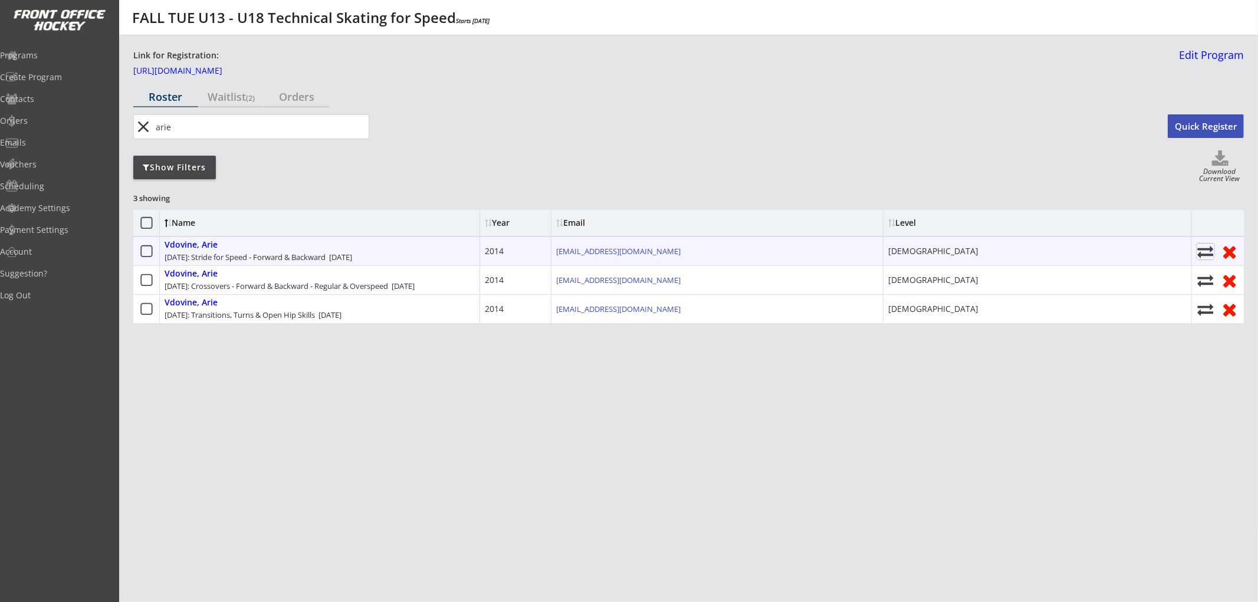
click at [1204, 252] on icon at bounding box center [1206, 252] width 18 height 16
select select ""1348695171700984260__LOOKUP__1752606622449x895105181137240000""
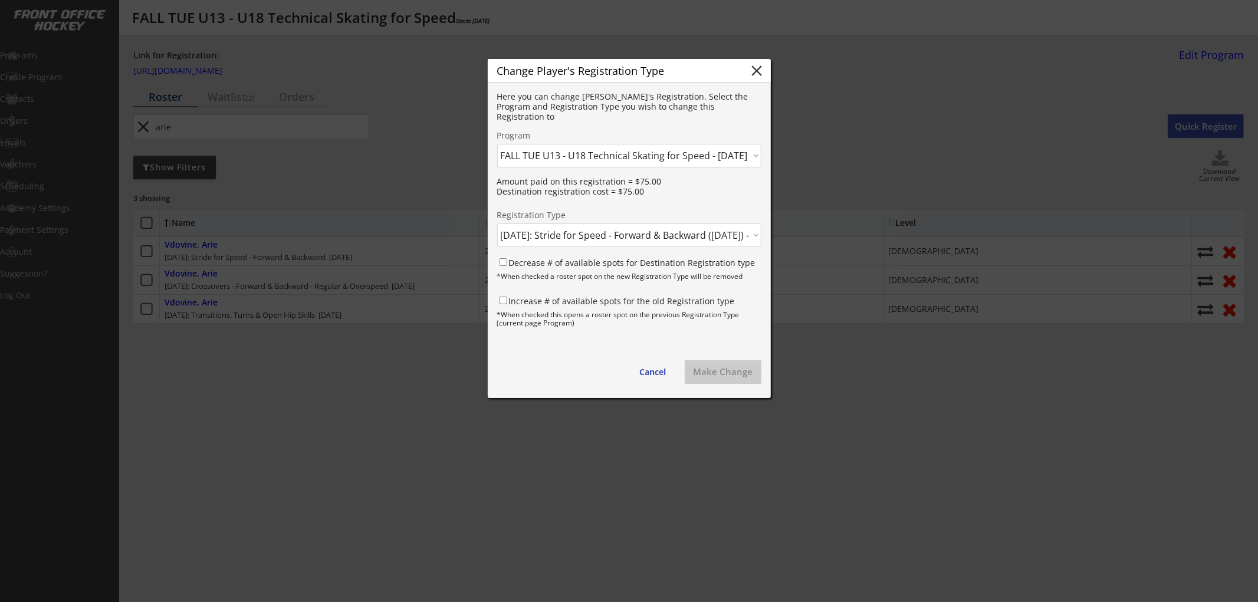
click at [624, 160] on select "Click here... FALL THUR AM Skating & Skills Combo - 10yrs + - [DATE] FALL TUE U…" at bounding box center [629, 156] width 264 height 24
select select ""1348695171700984260__LOOKUP__1759702850346x793050613189443600""
click at [497, 144] on select "Click here... FALL THUR AM Skating & Skills Combo - 10yrs + - [DATE] FALL TUE U…" at bounding box center [629, 156] width 264 height 24
click at [598, 236] on select "Click here... FALL WED U13 - U18 Skating & Skills Combo - $675.00 [DATE] - Skil…" at bounding box center [629, 236] width 264 height 24
select select ""1348695171700984260__LOOKUP__1759703460616x690343500968099800""
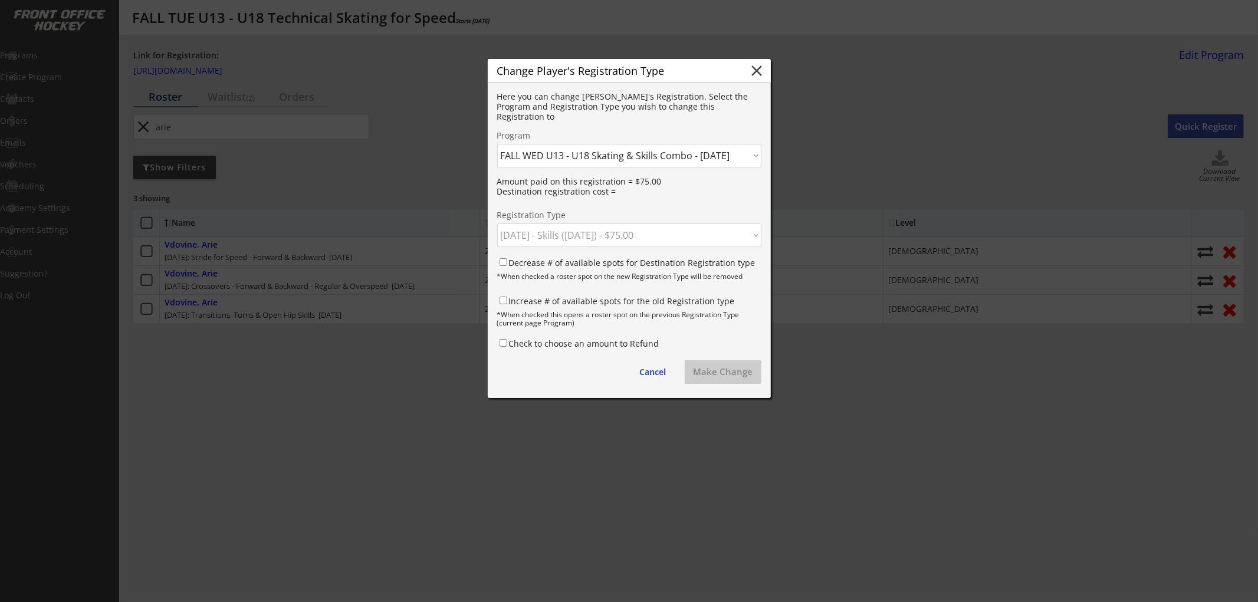
click at [497, 224] on select "Click here... FALL WED U13 - U18 Skating & Skills Combo - $675.00 [DATE] - Skil…" at bounding box center [629, 236] width 264 height 24
click at [592, 265] on label "Decrease # of available spots for Destination Registration type" at bounding box center [632, 262] width 247 height 11
click at [507, 265] on input "Decrease # of available spots for Destination Registration type" at bounding box center [504, 262] width 8 height 8
checkbox input "true"
click at [587, 301] on label "Increase # of available spots for the old Registration type" at bounding box center [622, 300] width 226 height 11
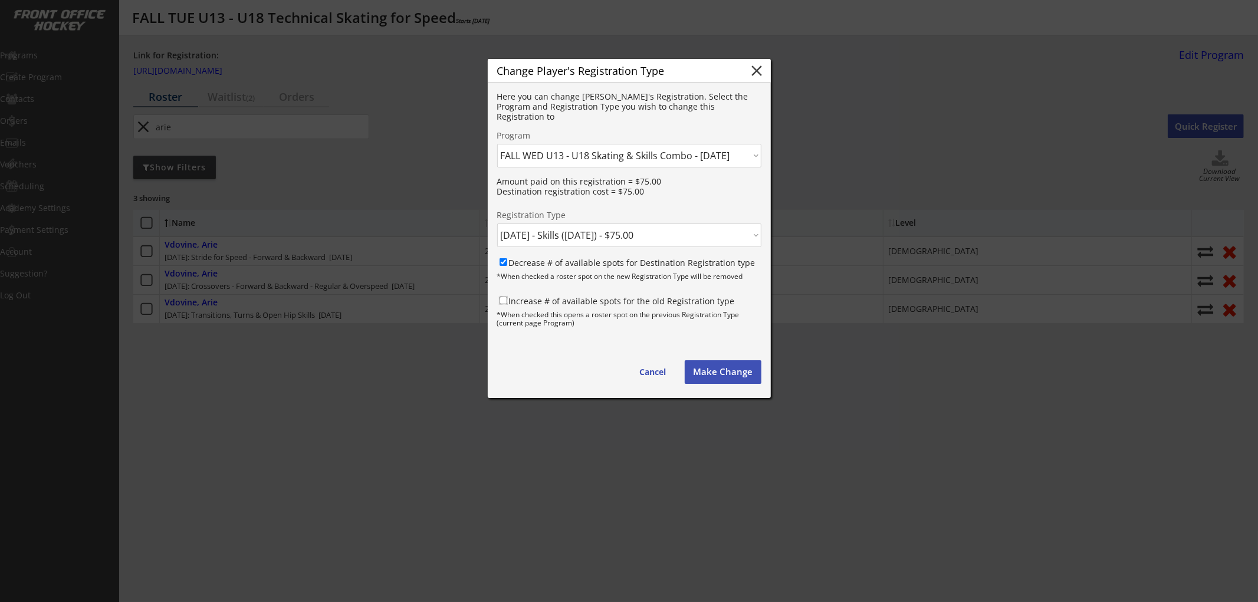
click at [507, 301] on input "Increase # of available spots for the old Registration type" at bounding box center [504, 301] width 8 height 8
checkbox input "true"
click at [709, 369] on button "Make Change" at bounding box center [723, 372] width 77 height 24
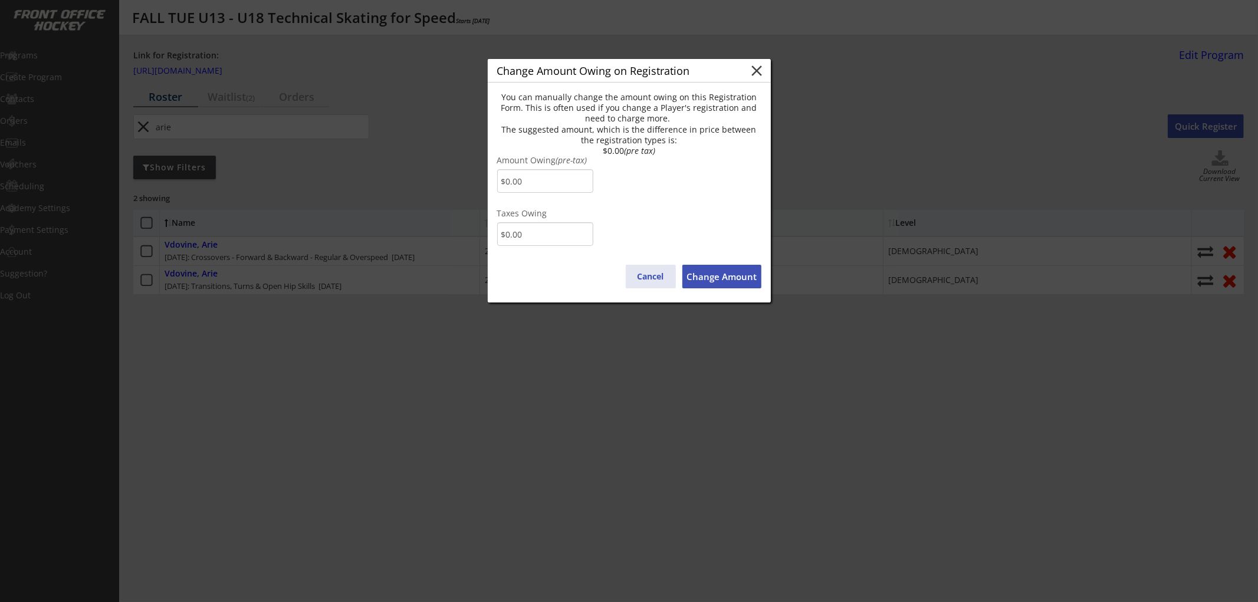
click at [647, 274] on button "Cancel" at bounding box center [651, 277] width 50 height 24
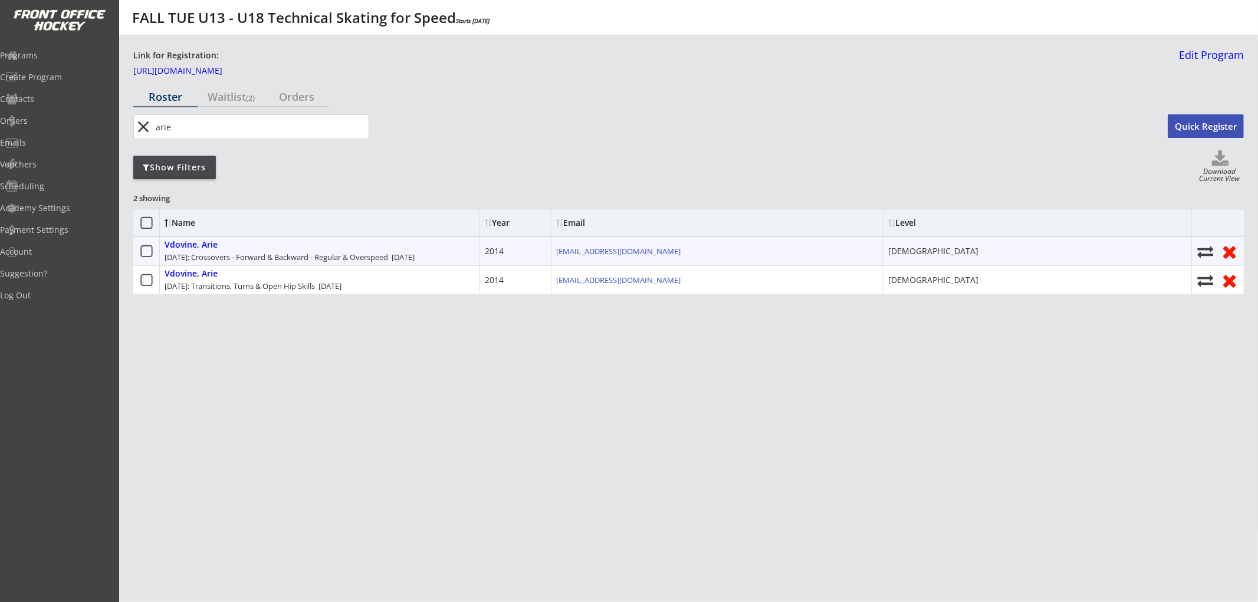
click at [1204, 249] on use at bounding box center [1206, 252] width 16 height 12
select select ""1348695171700984260__LOOKUP__1752606236830x404238532153180160""
select select
checkbox input "false"
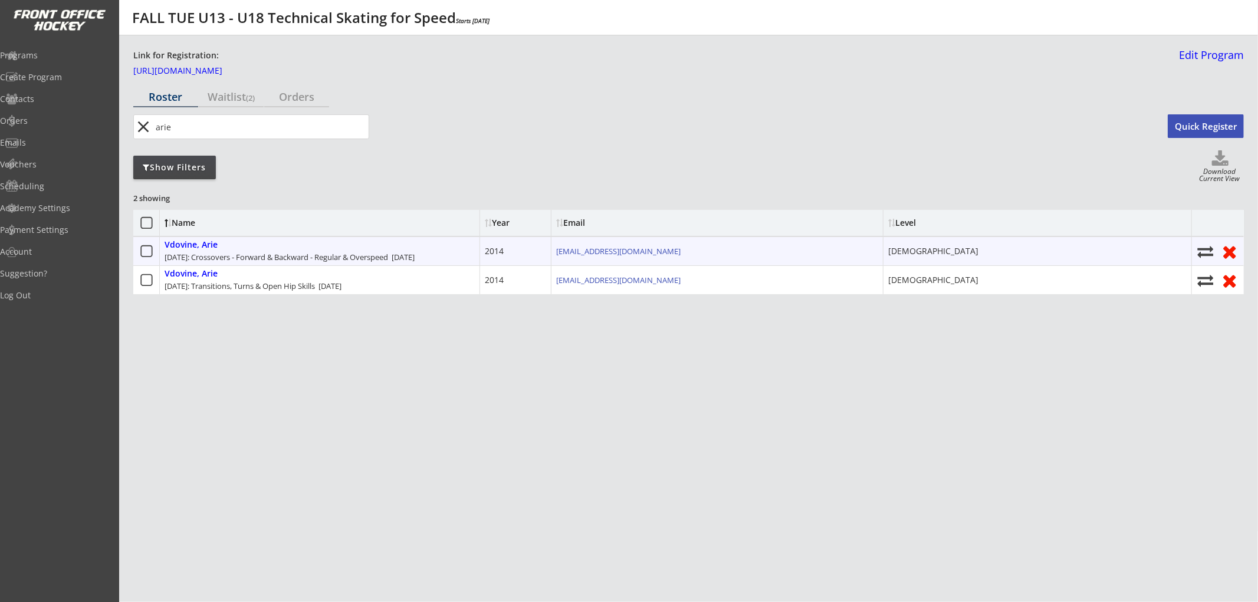
select select ""1348695171700984260__LOOKUP__1752606622887x557181014663132900""
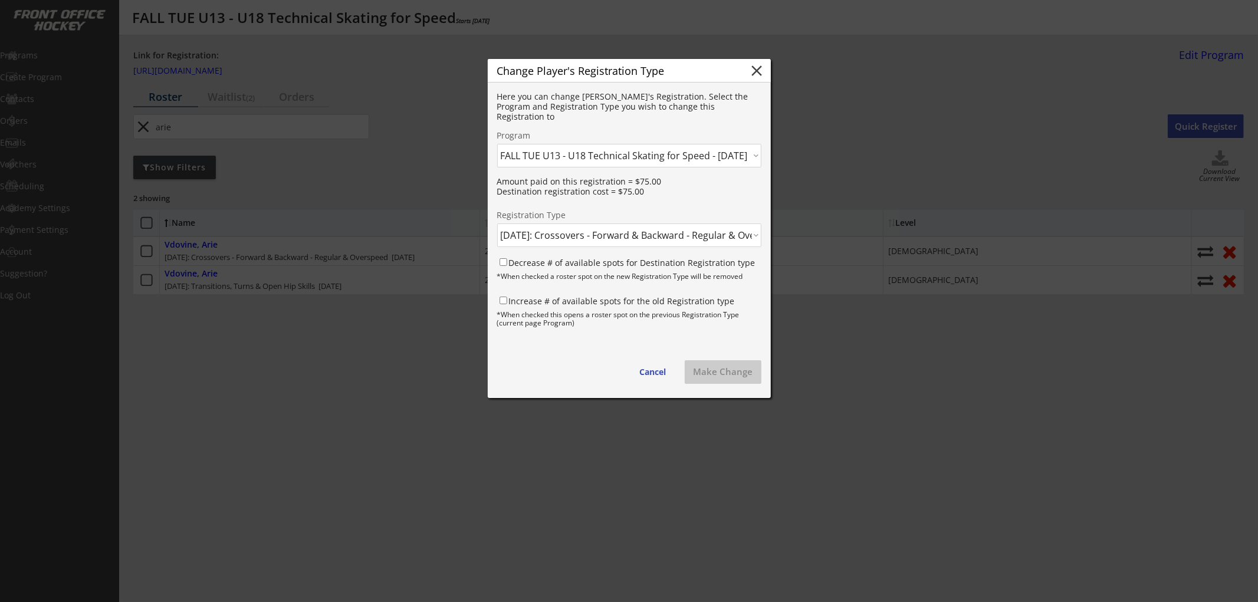
click at [606, 155] on select "Click here... FALL THUR AM Skating & Skills Combo - 10yrs + - [DATE] FALL TUE U…" at bounding box center [629, 156] width 264 height 24
select select ""1348695171700984260__LOOKUP__1759702850346x793050613189443600""
click at [497, 144] on select "Click here... FALL THUR AM Skating & Skills Combo - 10yrs + - [DATE] FALL TUE U…" at bounding box center [629, 156] width 264 height 24
click at [587, 239] on select "Click here... FALL WED U13 - U18 Skating & Skills Combo - $675.00 [DATE] - Skil…" at bounding box center [629, 236] width 264 height 24
select select ""1348695171700984260__LOOKUP__1759703461523x853893288024228500""
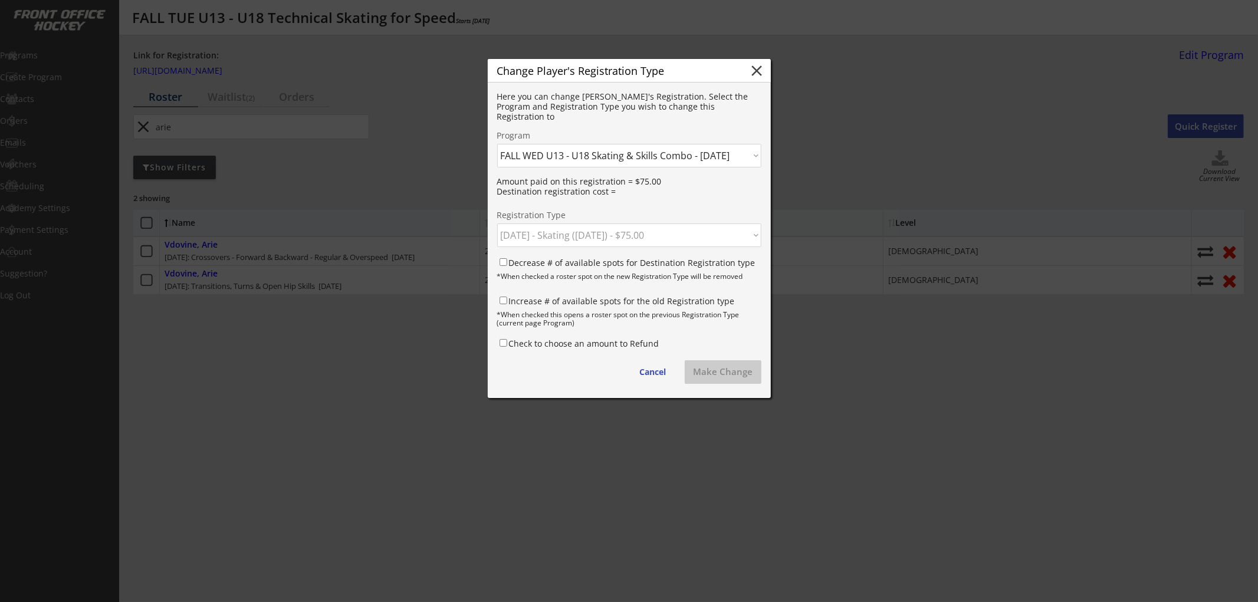
click at [497, 224] on select "Click here... FALL WED U13 - U18 Skating & Skills Combo - $675.00 [DATE] - Skil…" at bounding box center [629, 236] width 264 height 24
click at [572, 264] on label "Decrease # of available spots for Destination Registration type" at bounding box center [632, 262] width 247 height 11
click at [507, 264] on input "Decrease # of available spots for Destination Registration type" at bounding box center [504, 262] width 8 height 8
checkbox input "true"
click at [567, 298] on label "Increase # of available spots for the old Registration type" at bounding box center [622, 300] width 226 height 11
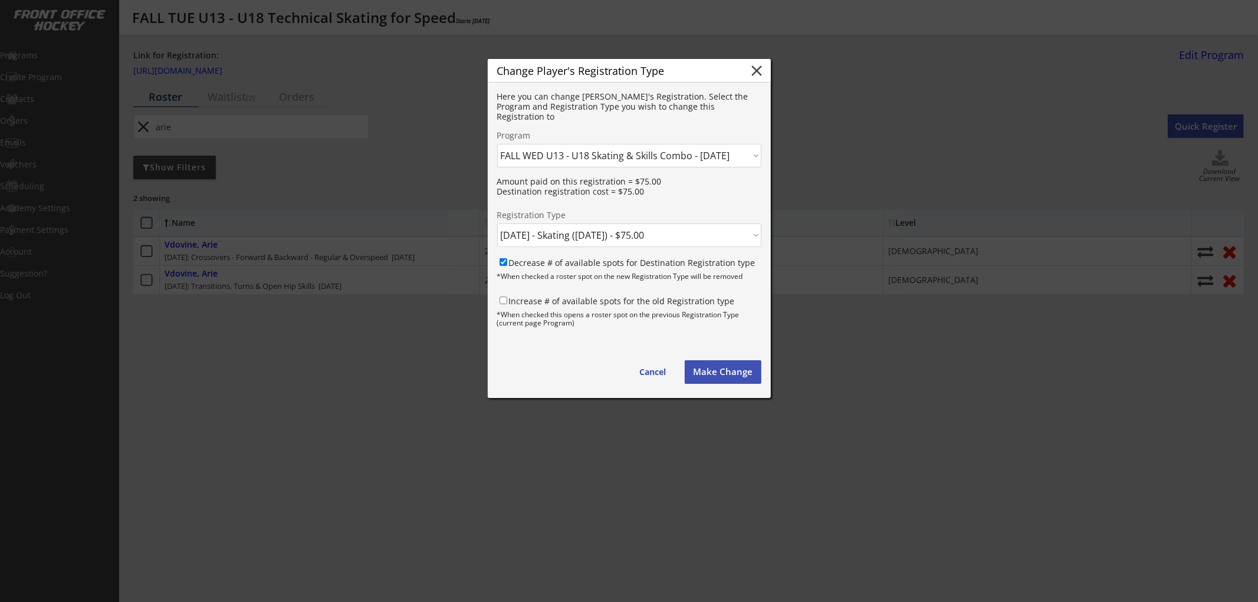
click at [507, 298] on input "Increase # of available spots for the old Registration type" at bounding box center [504, 301] width 8 height 8
checkbox input "true"
click at [714, 370] on button "Make Change" at bounding box center [723, 372] width 77 height 24
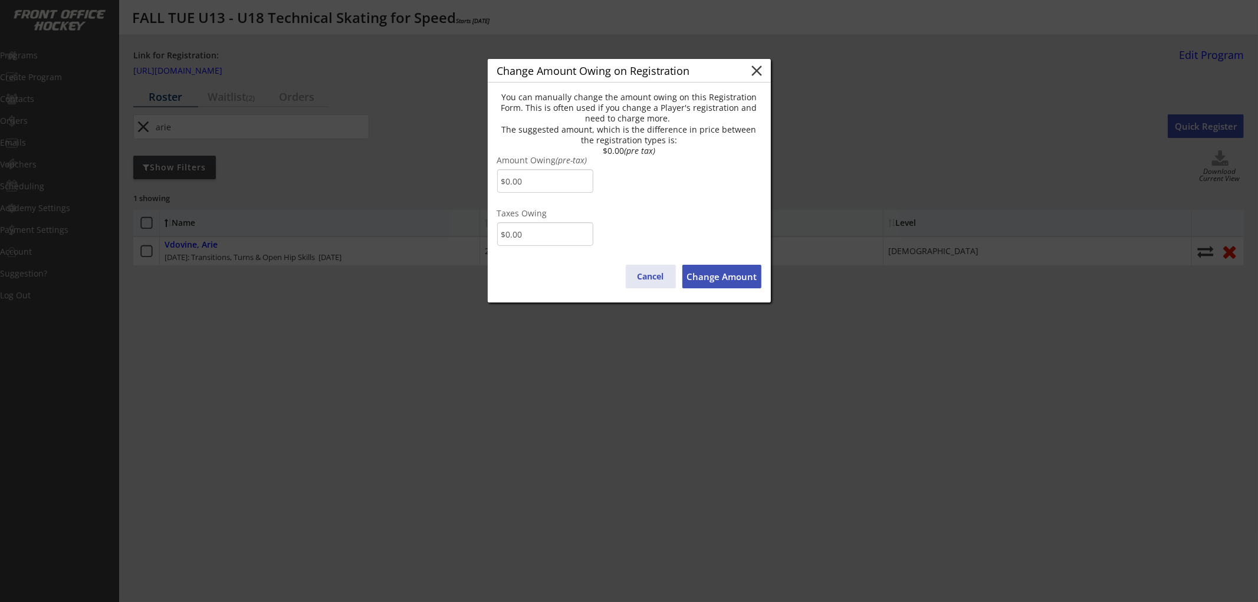
click at [656, 281] on button "Cancel" at bounding box center [651, 277] width 50 height 24
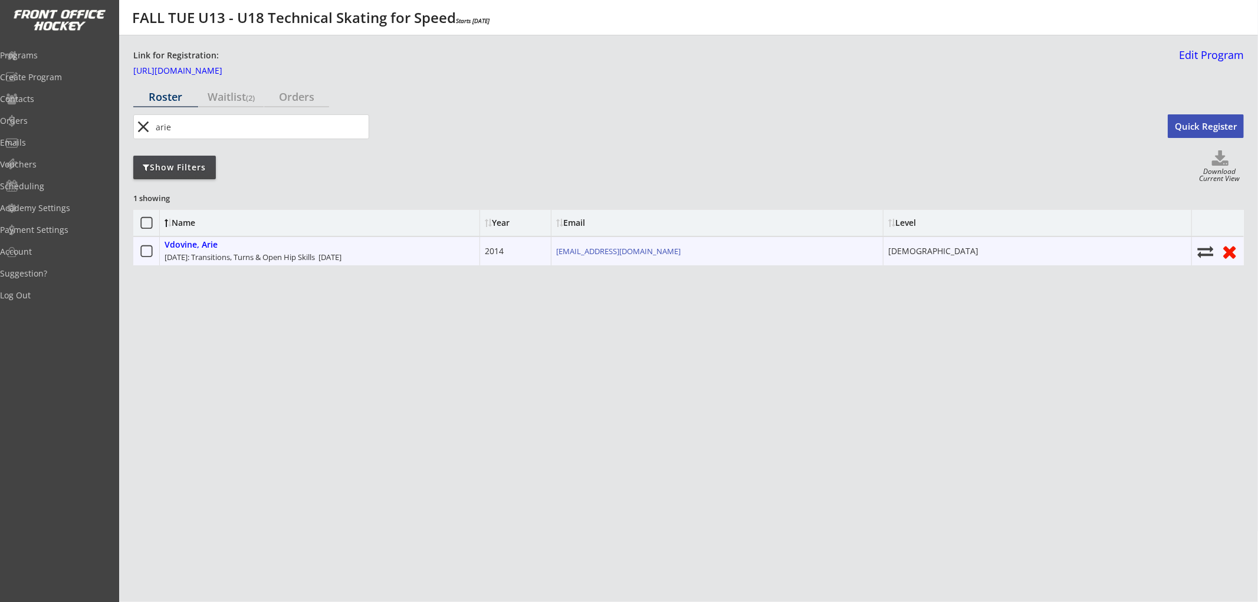
click at [1201, 249] on use at bounding box center [1206, 252] width 16 height 12
select select ""1348695171700984260__LOOKUP__1752606236830x404238532153180160""
select select
checkbox input "false"
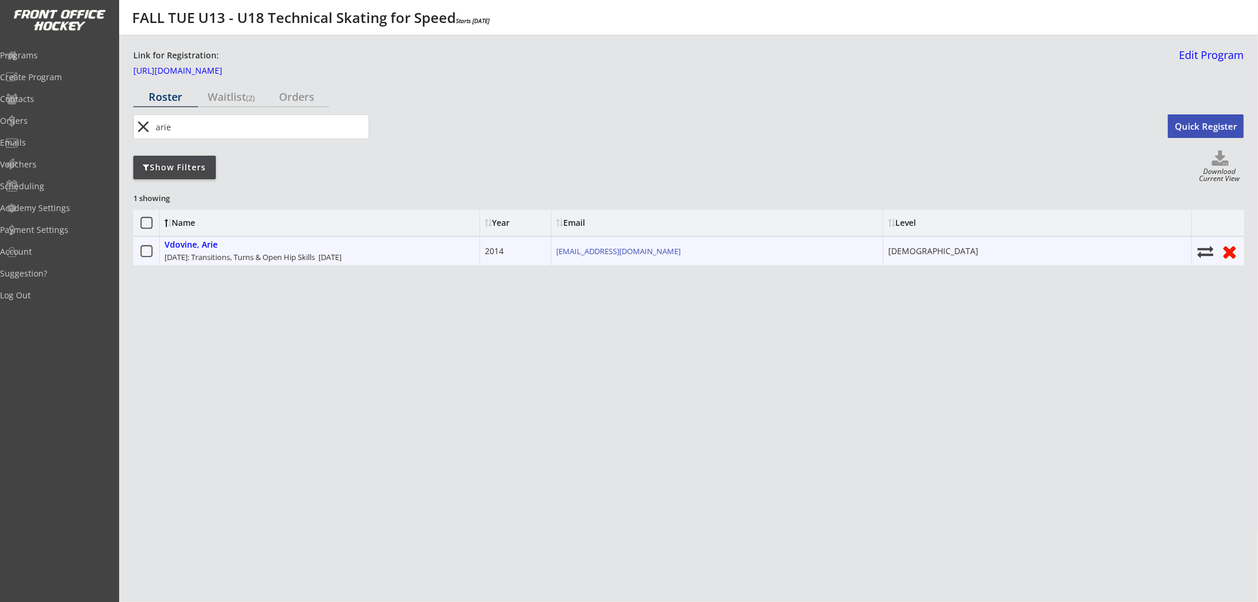
select select ""1348695171700984260__LOOKUP__1752606624075x889174873012527500""
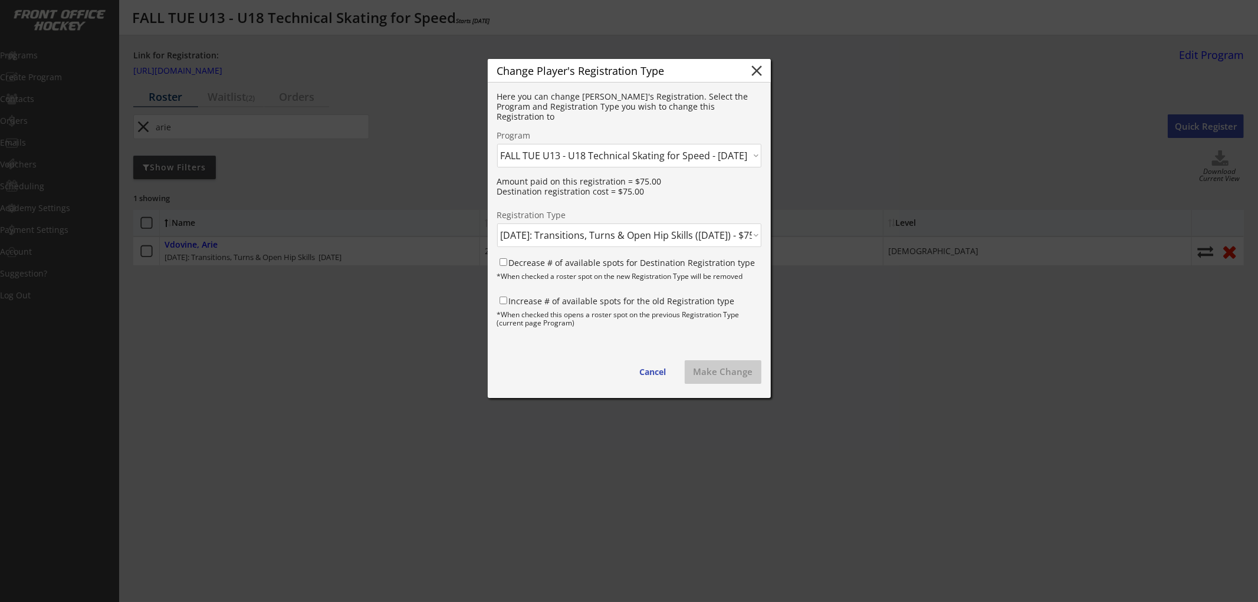
click at [640, 156] on select "Click here... FALL THUR AM Skating & Skills Combo - 10yrs + - [DATE] FALL TUE U…" at bounding box center [629, 156] width 264 height 24
select select ""1348695171700984260__LOOKUP__1759702850346x793050613189443600""
click at [497, 144] on select "Click here... FALL THUR AM Skating & Skills Combo - 10yrs + - [DATE] FALL TUE U…" at bounding box center [629, 156] width 264 height 24
click at [599, 237] on select "Click here... FALL WED U13 - U18 Skating & Skills Combo - $675.00 [DATE] - Skil…" at bounding box center [629, 236] width 264 height 24
select select ""1348695171700984260__LOOKUP__1759703462991x412213546768045700""
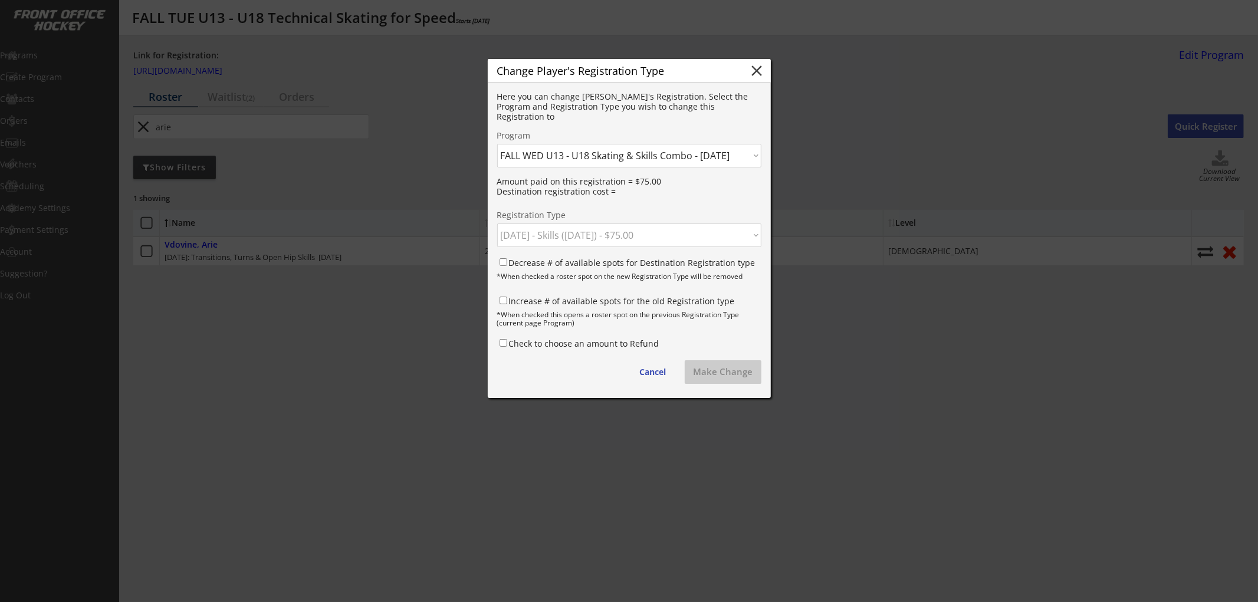
click at [497, 224] on select "Click here... FALL WED U13 - U18 Skating & Skills Combo - $675.00 [DATE] - Skil…" at bounding box center [629, 236] width 264 height 24
click at [579, 261] on label "Decrease # of available spots for Destination Registration type" at bounding box center [632, 262] width 247 height 11
click at [507, 261] on input "Decrease # of available spots for Destination Registration type" at bounding box center [504, 262] width 8 height 8
checkbox input "true"
click at [576, 296] on label "Increase # of available spots for the old Registration type" at bounding box center [622, 300] width 226 height 11
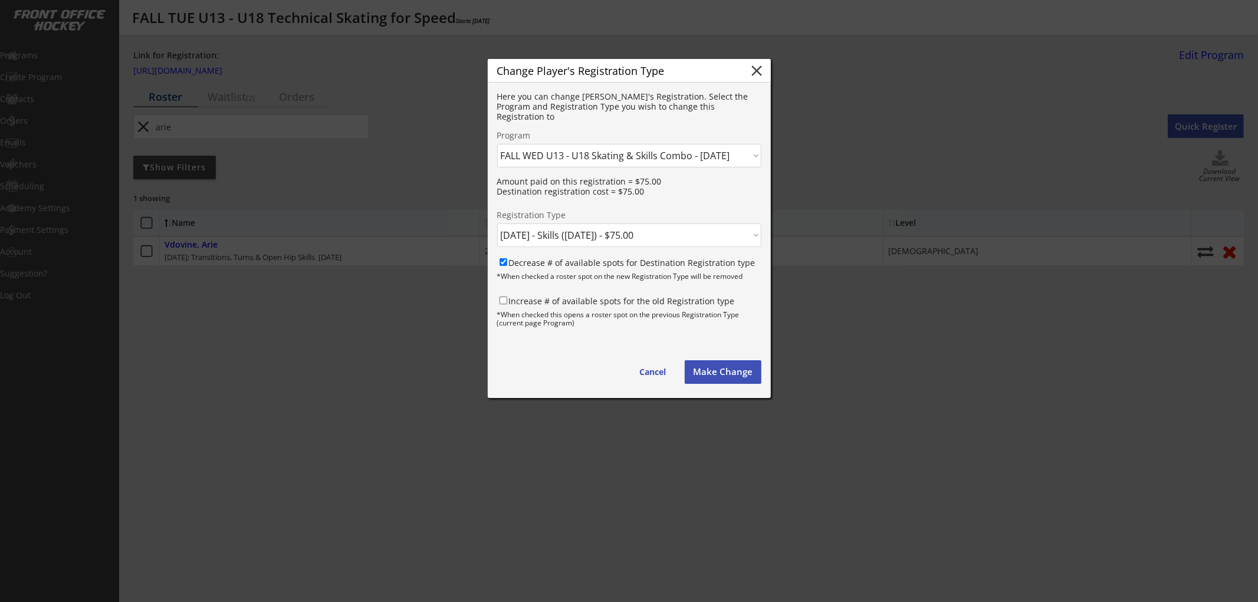
click at [507, 297] on input "Increase # of available spots for the old Registration type" at bounding box center [504, 301] width 8 height 8
checkbox input "true"
click at [728, 375] on button "Make Change" at bounding box center [723, 372] width 77 height 24
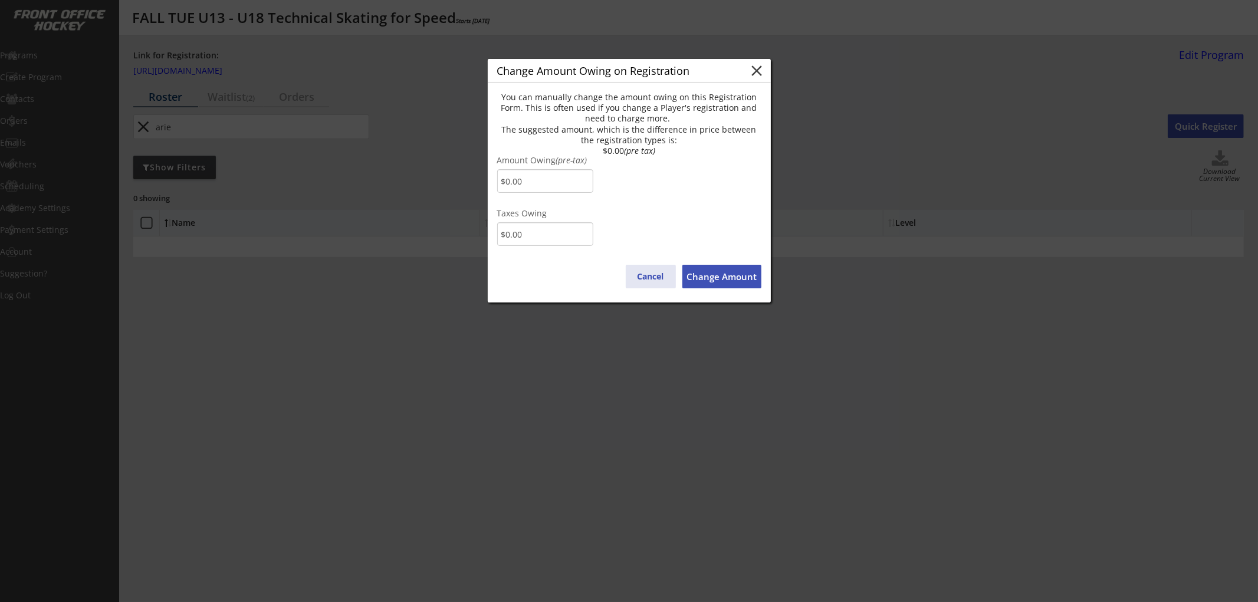
click at [652, 281] on button "Cancel" at bounding box center [651, 277] width 50 height 24
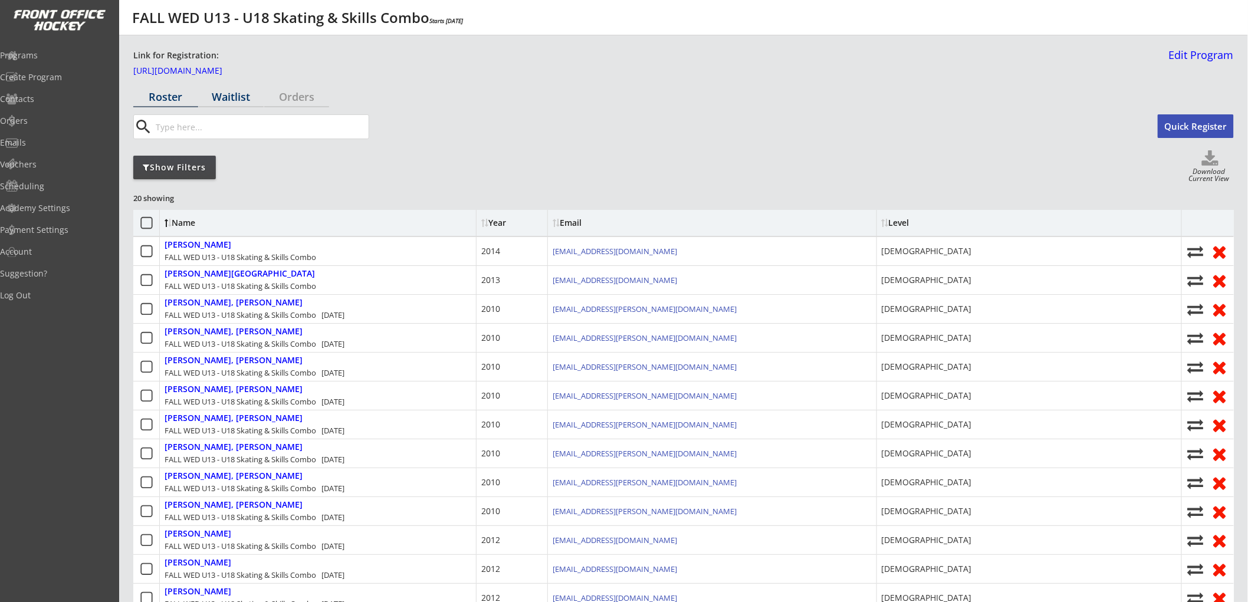
click at [228, 93] on div "Waitlist" at bounding box center [231, 96] width 65 height 11
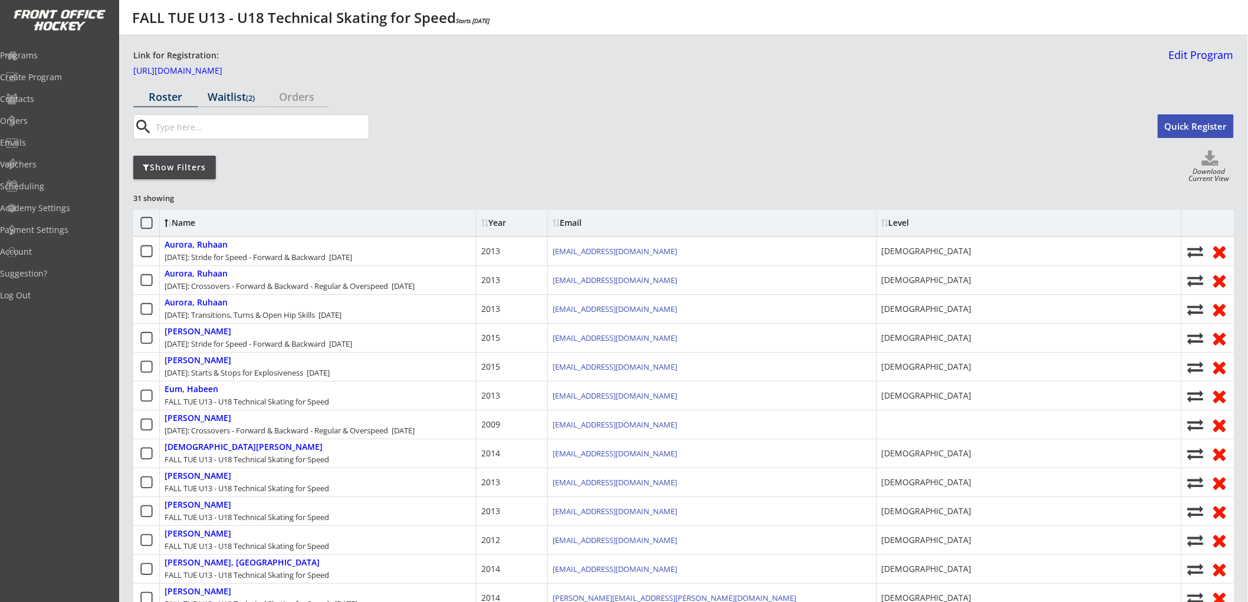
click at [229, 96] on div "Waitlist (2)" at bounding box center [231, 96] width 65 height 11
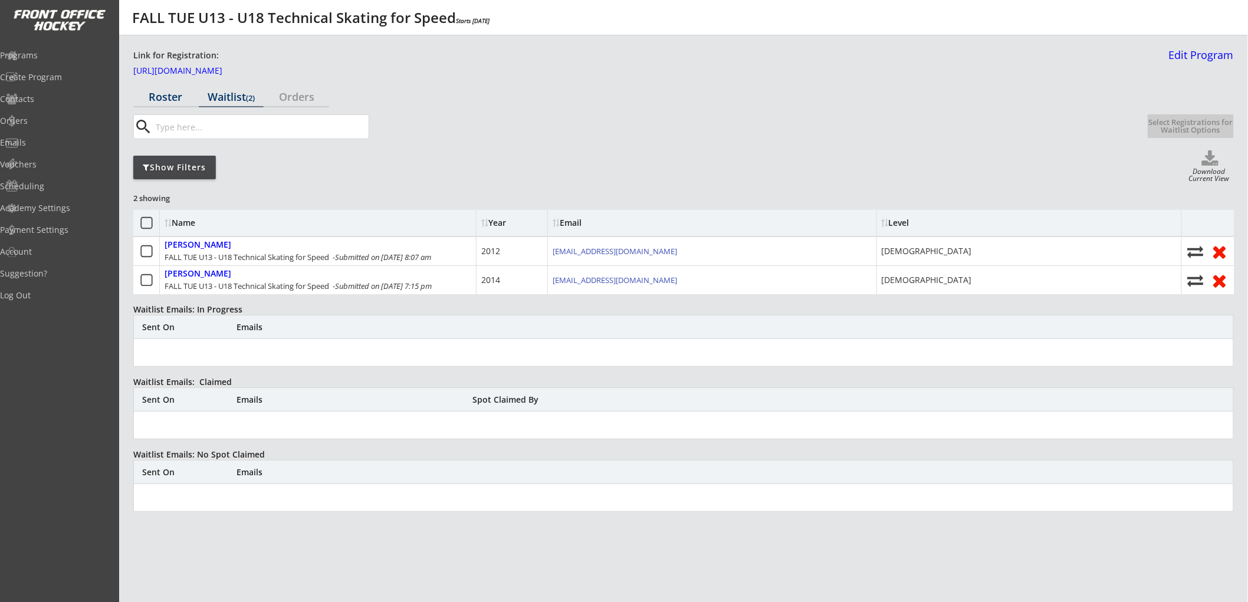
click at [172, 95] on div "Roster" at bounding box center [165, 96] width 65 height 11
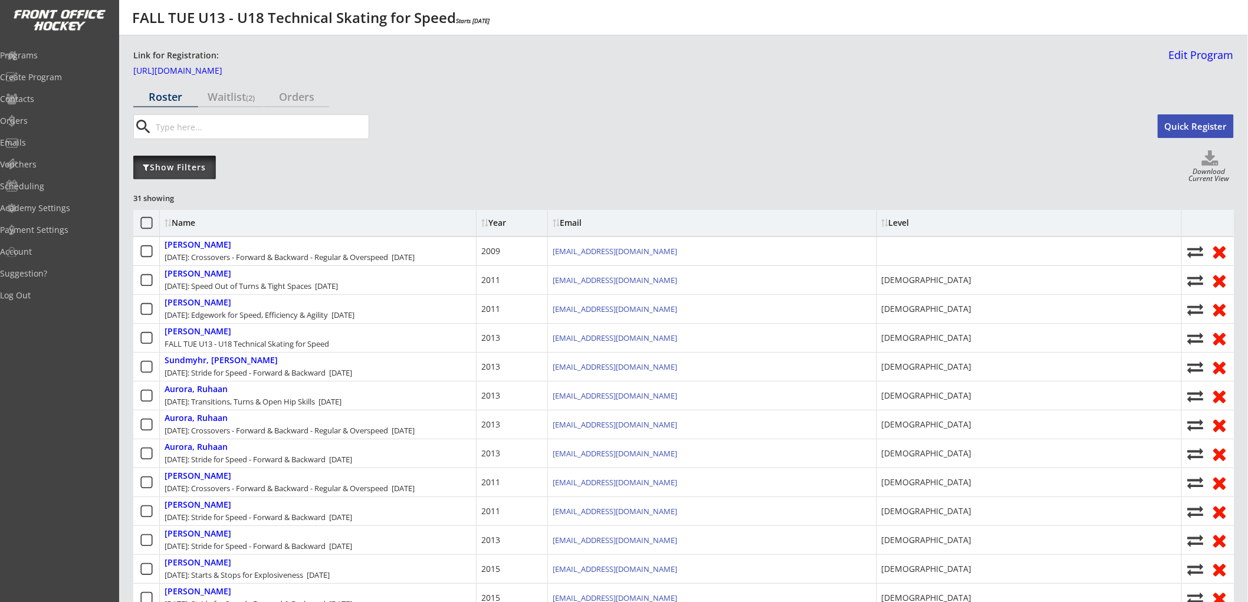
click at [197, 160] on div "Show Filters" at bounding box center [174, 168] width 83 height 24
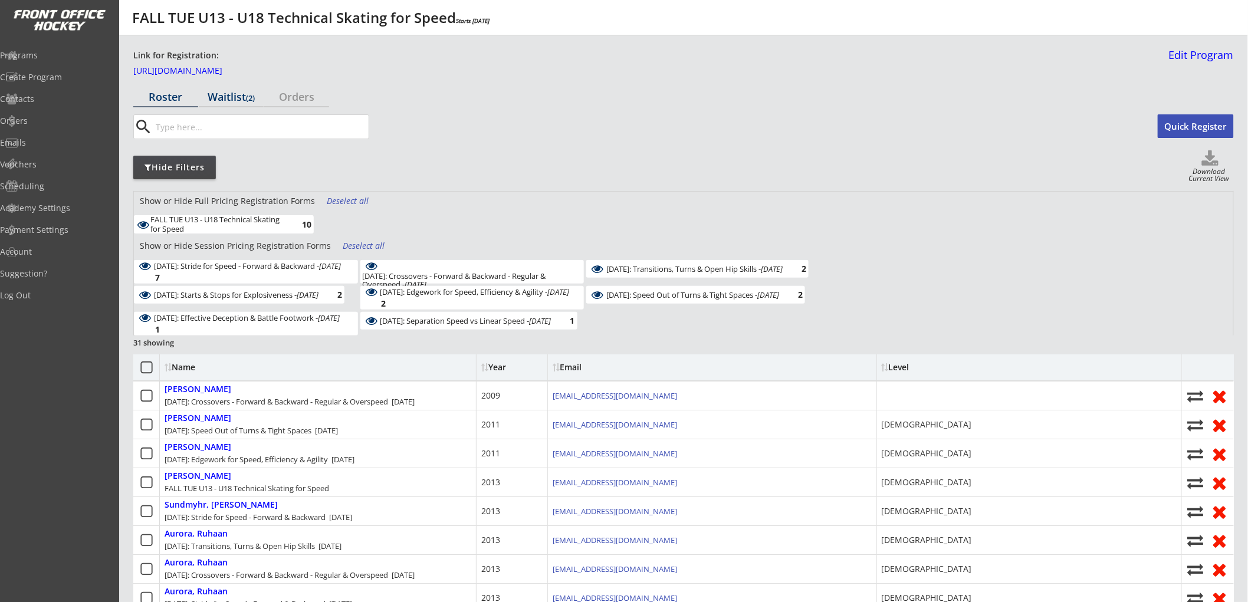
click at [236, 98] on div "Waitlist (2)" at bounding box center [231, 96] width 65 height 11
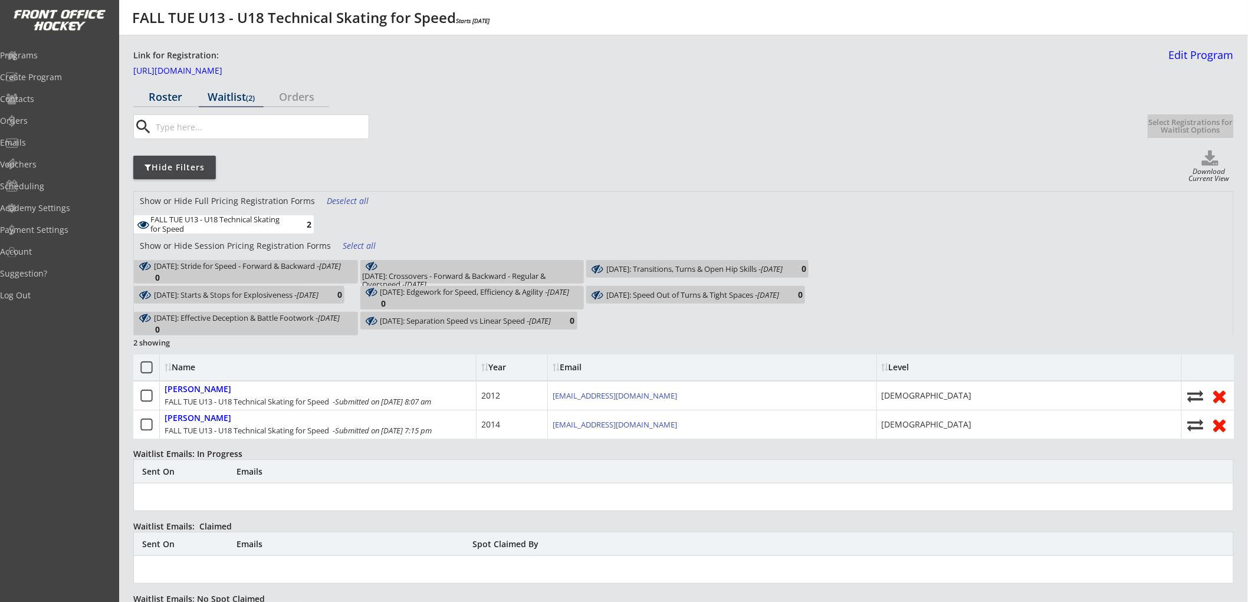
click at [171, 94] on div "Roster" at bounding box center [165, 96] width 65 height 11
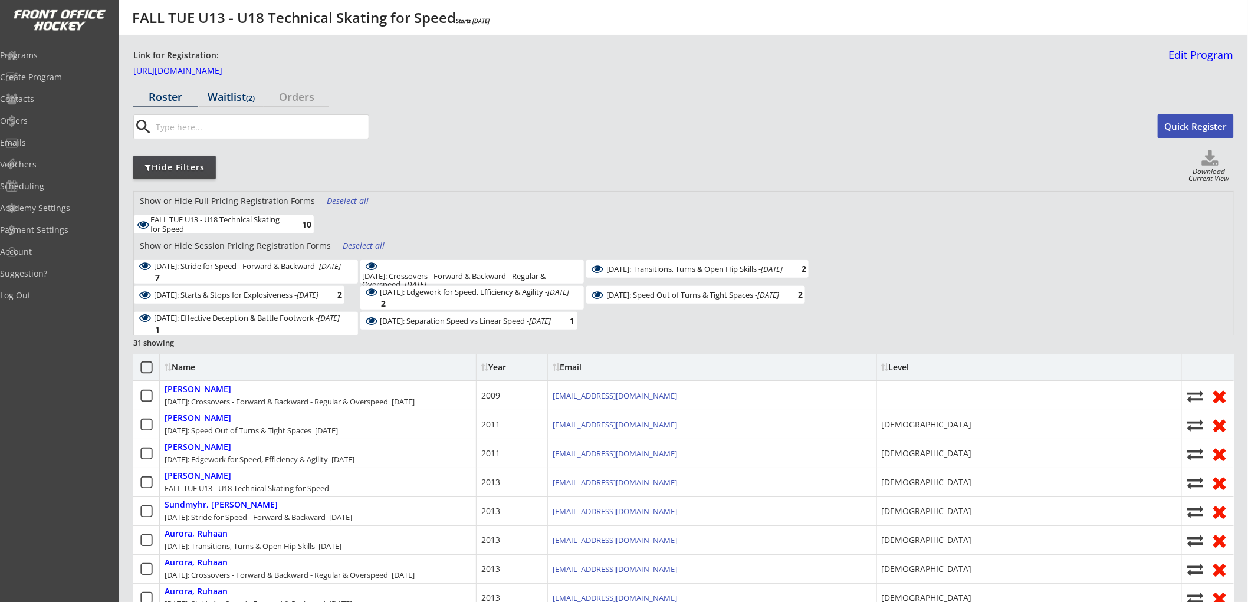
click at [236, 93] on div "Waitlist (2)" at bounding box center [231, 96] width 65 height 11
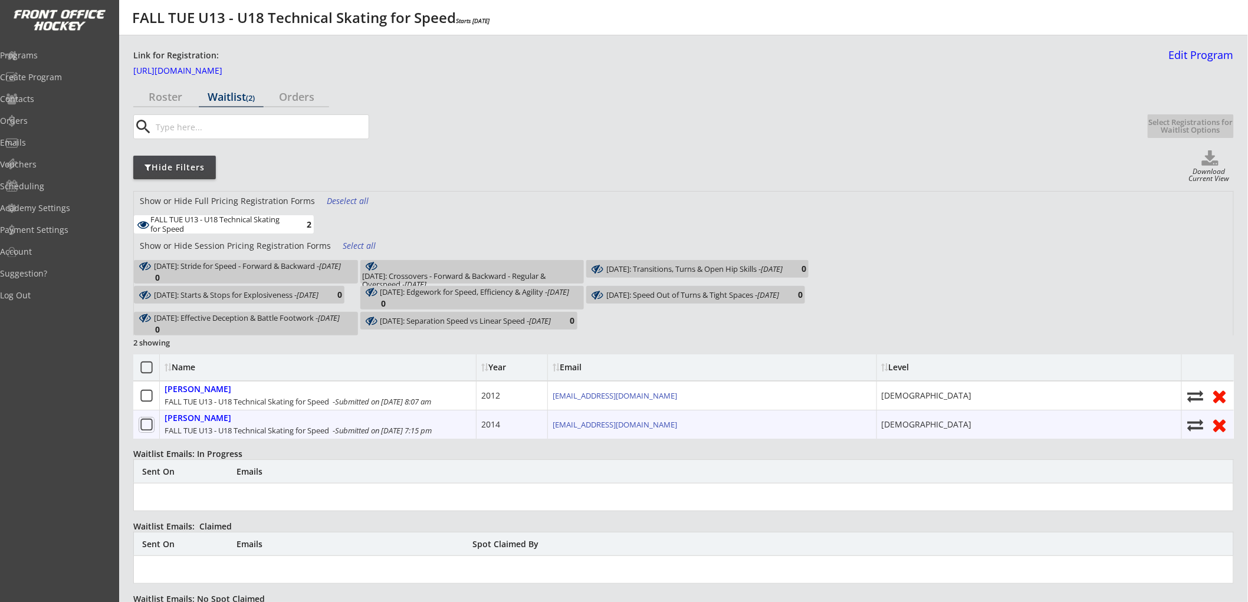
click at [143, 423] on icon at bounding box center [146, 425] width 15 height 15
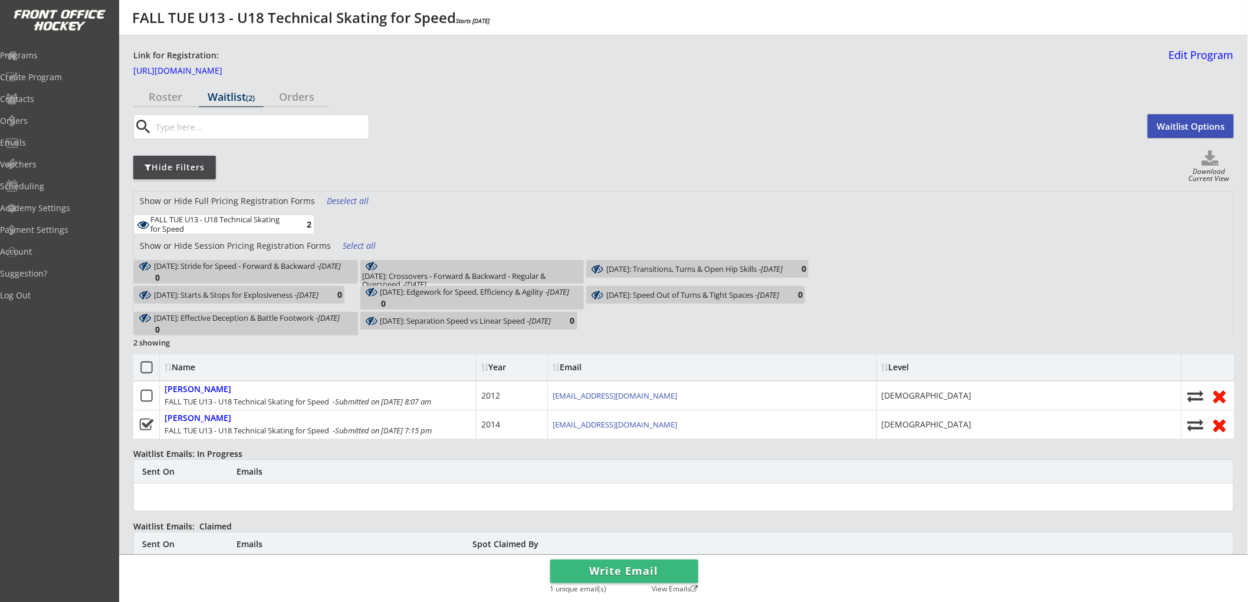
click at [1172, 128] on button "Waitlist Options" at bounding box center [1191, 126] width 86 height 24
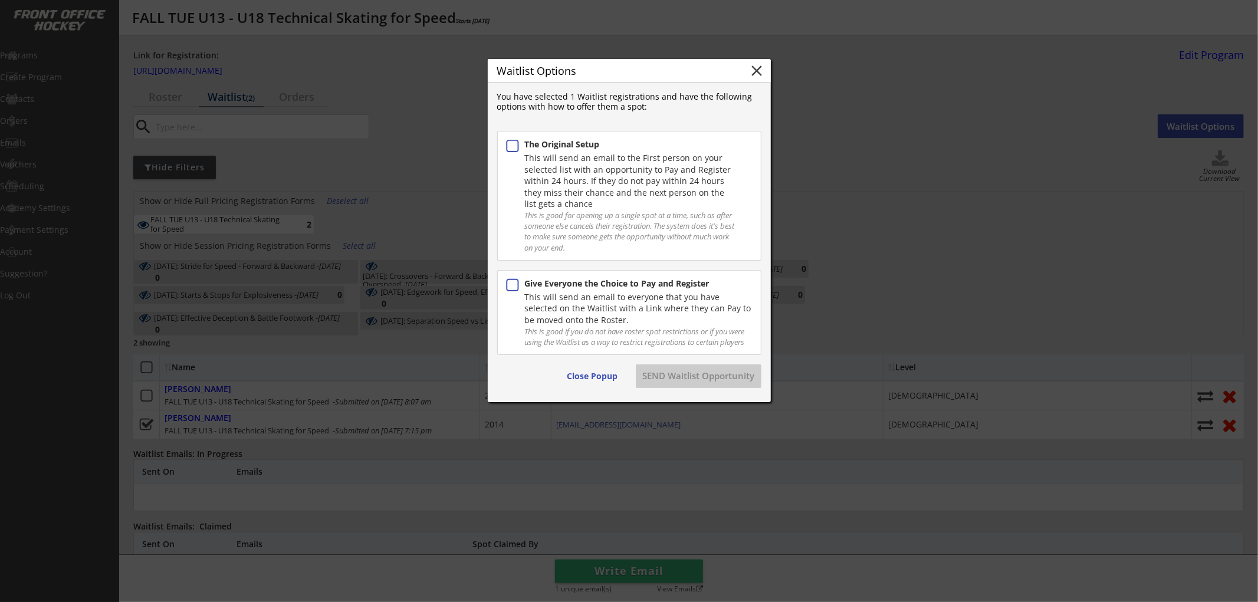
click at [508, 143] on icon at bounding box center [512, 146] width 15 height 15
click at [690, 384] on button "SEND Waitlist Opportunity" at bounding box center [699, 376] width 126 height 24
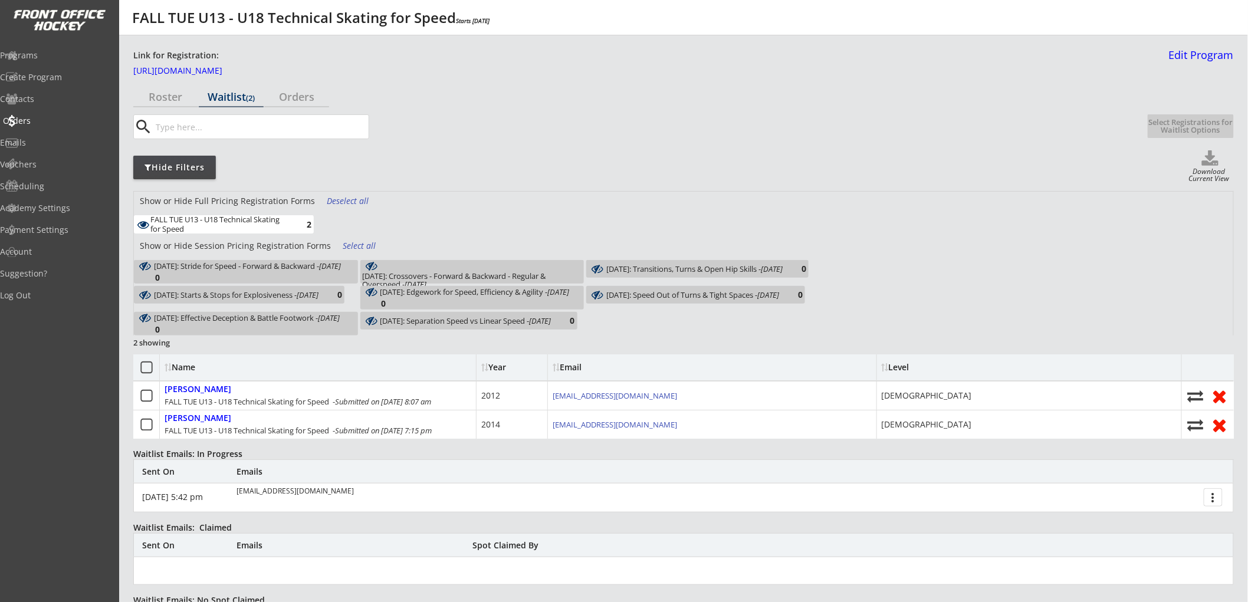
click at [42, 119] on div "Orders" at bounding box center [56, 121] width 106 height 8
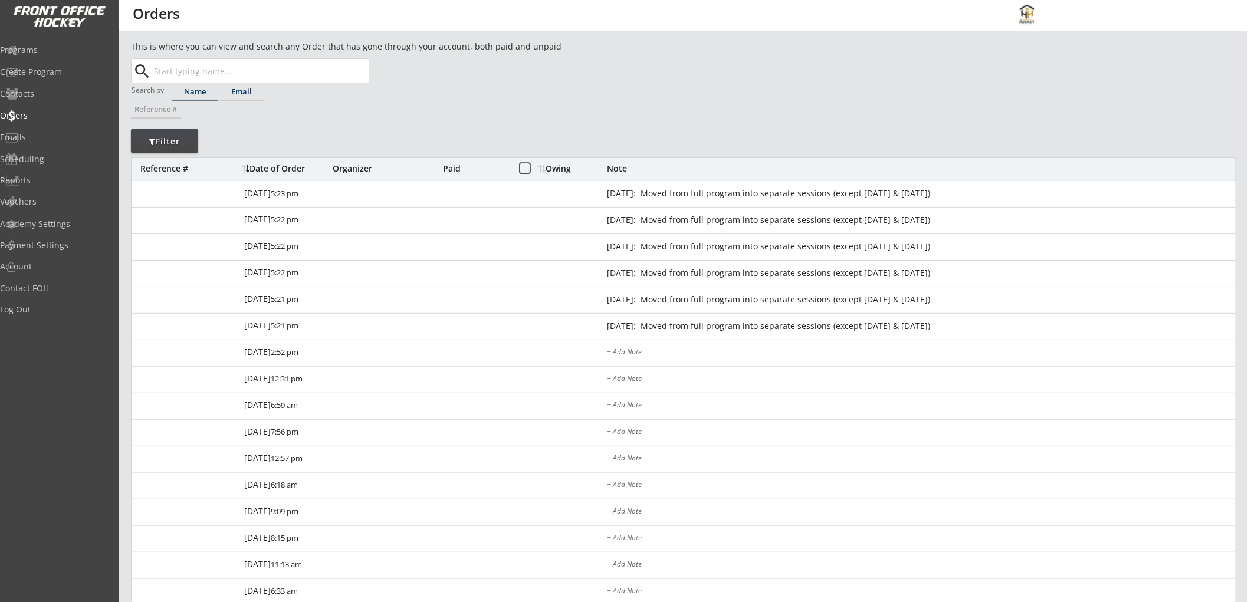
click at [232, 90] on div "Email" at bounding box center [241, 92] width 45 height 8
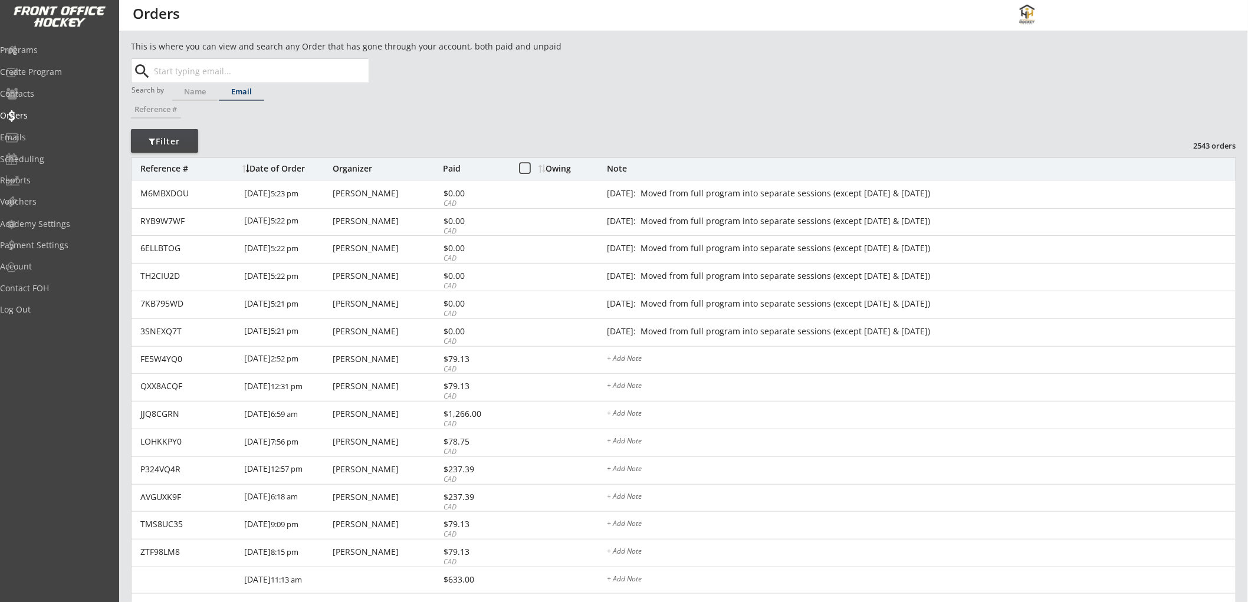
click at [243, 74] on input "text" at bounding box center [260, 71] width 217 height 24
paste input "[EMAIL_ADDRESS][DOMAIN_NAME]"
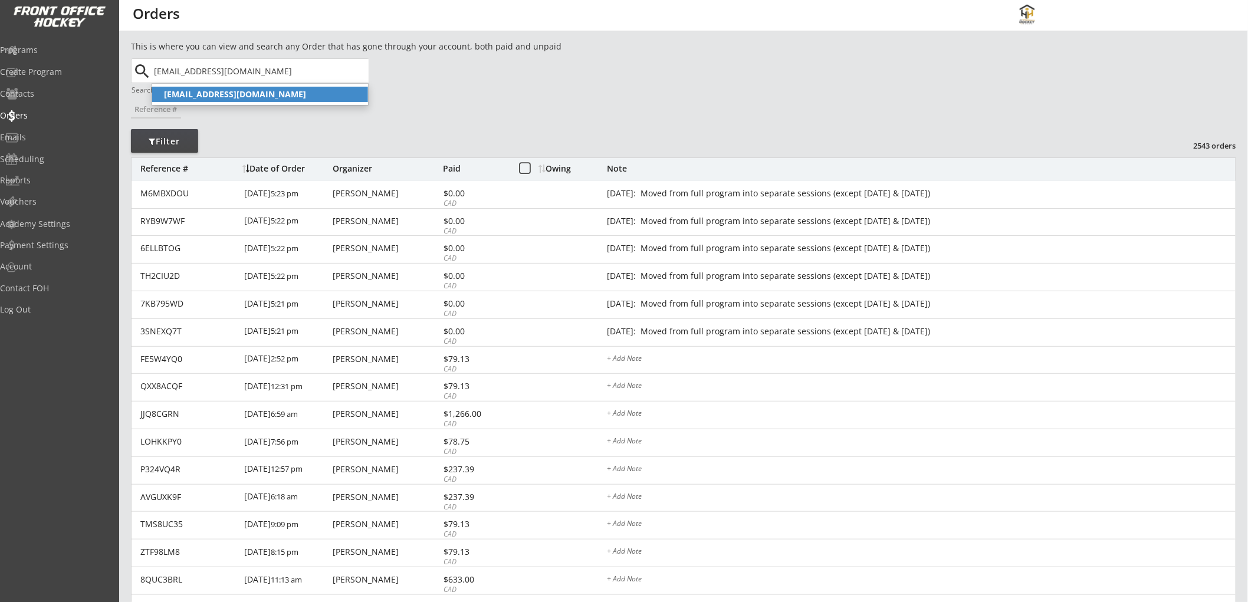
click at [235, 95] on strong "[EMAIL_ADDRESS][DOMAIN_NAME]" at bounding box center [235, 93] width 142 height 11
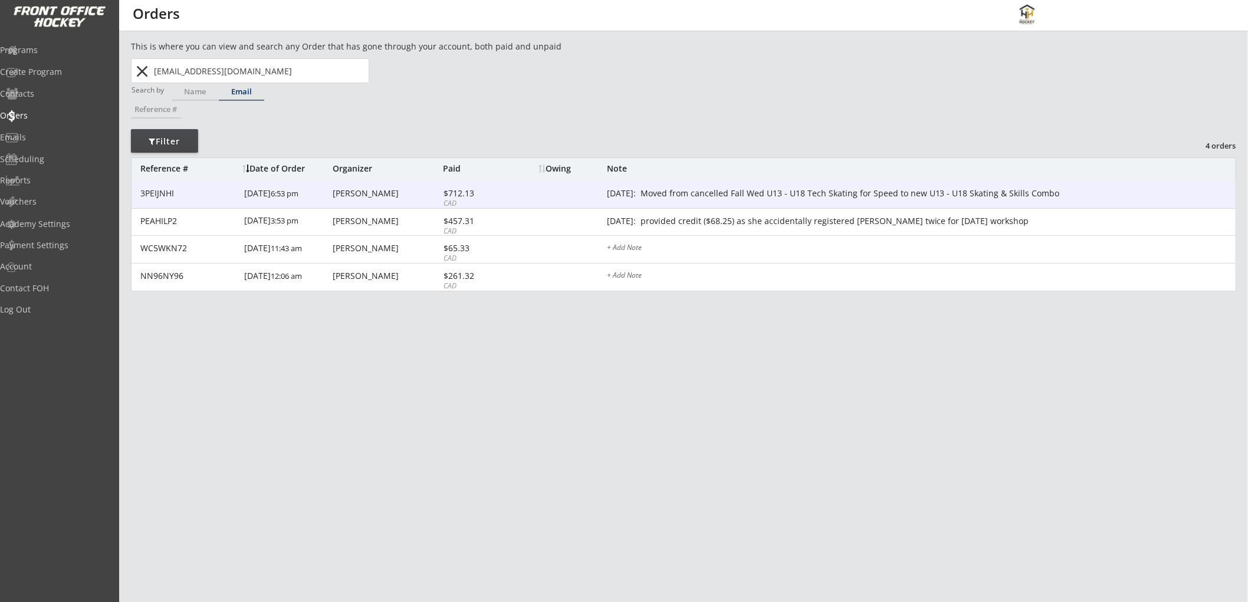
type input "[EMAIL_ADDRESS][DOMAIN_NAME]"
click at [732, 190] on div "[DATE]: Moved from cancelled Fall Wed U13 - U18 Tech Skating for Speed to new U…" at bounding box center [921, 193] width 629 height 9
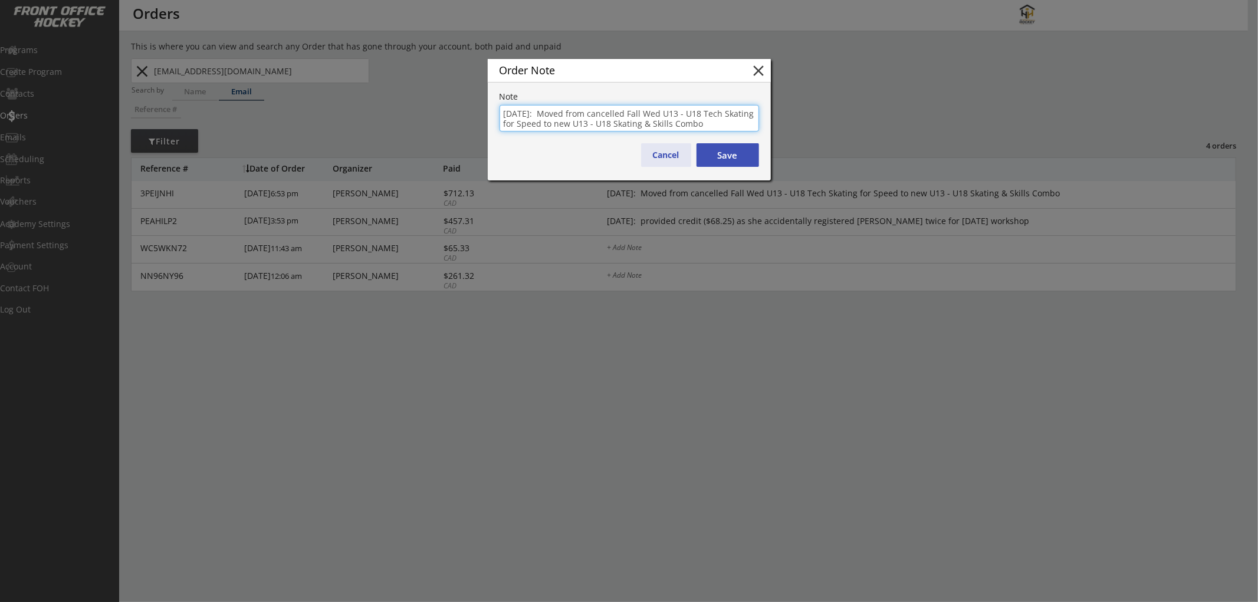
click at [661, 155] on button "Cancel" at bounding box center [666, 155] width 50 height 24
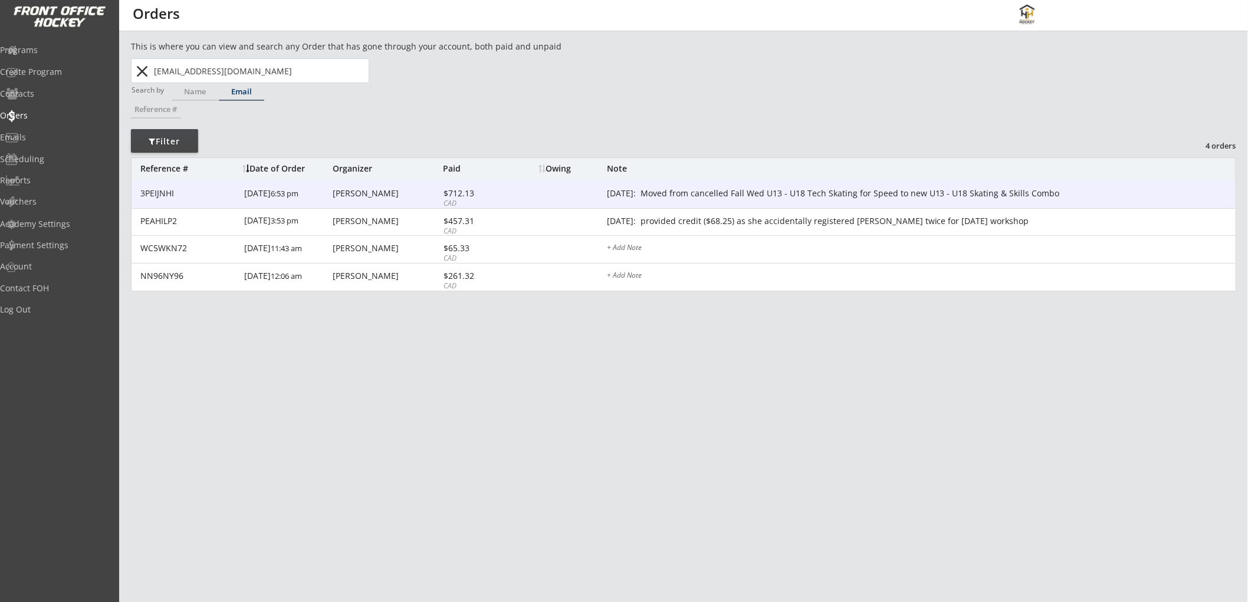
click at [368, 189] on div "[PERSON_NAME]" at bounding box center [386, 193] width 107 height 8
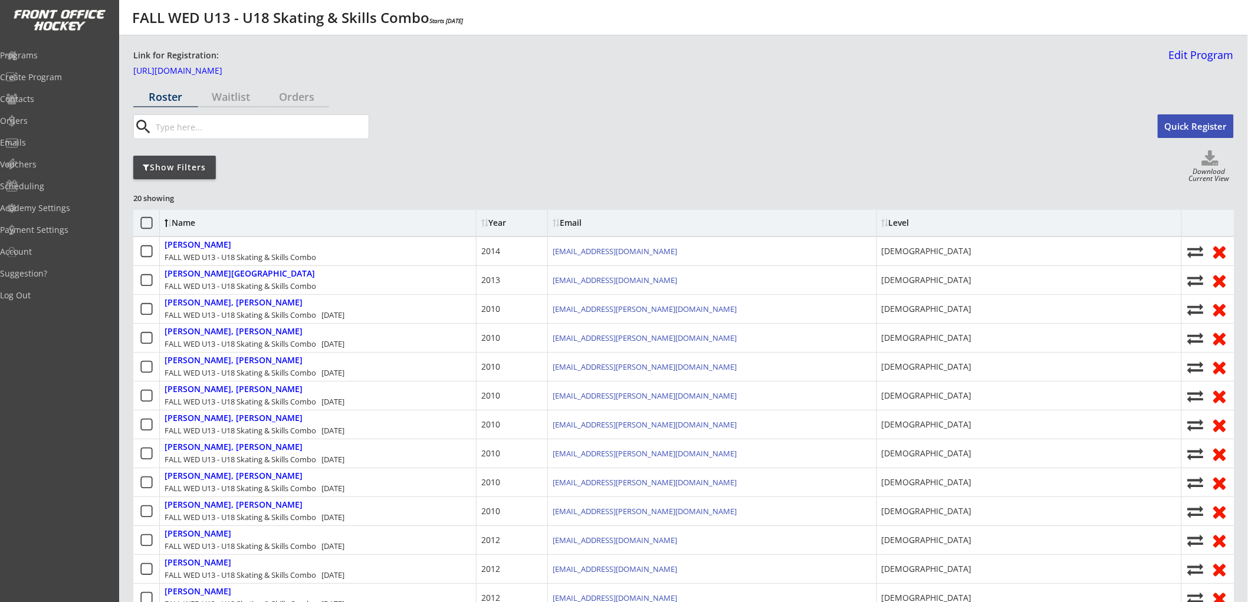
click at [203, 174] on div "Show Filters" at bounding box center [174, 168] width 83 height 24
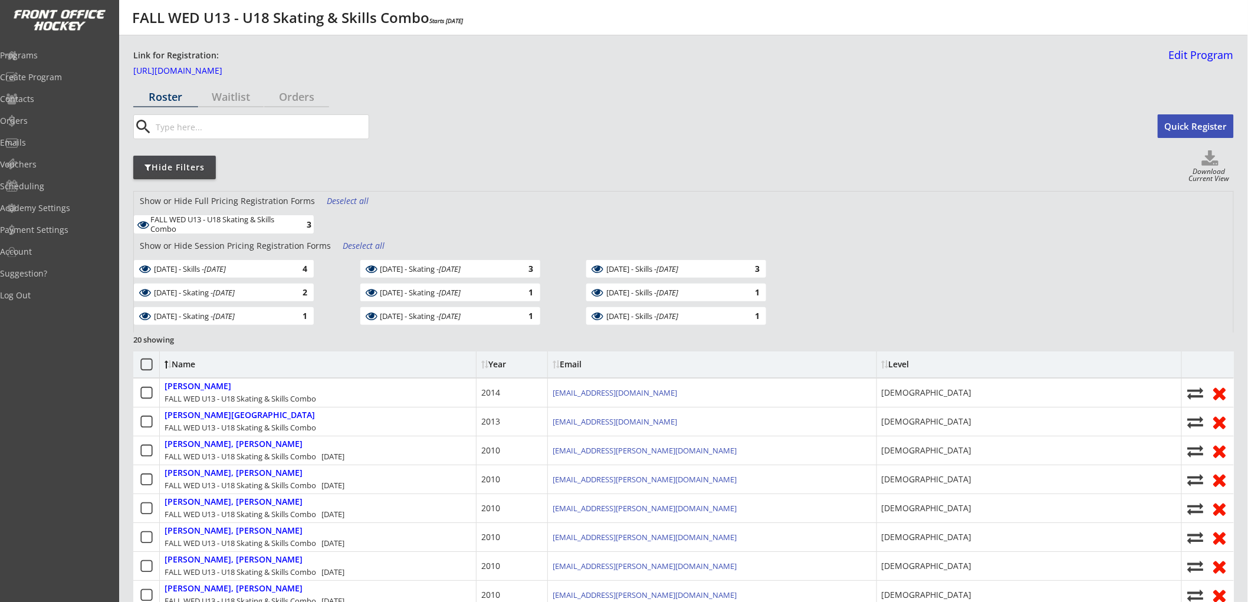
click at [357, 244] on div "Deselect all" at bounding box center [365, 246] width 44 height 12
